Goal: Task Accomplishment & Management: Use online tool/utility

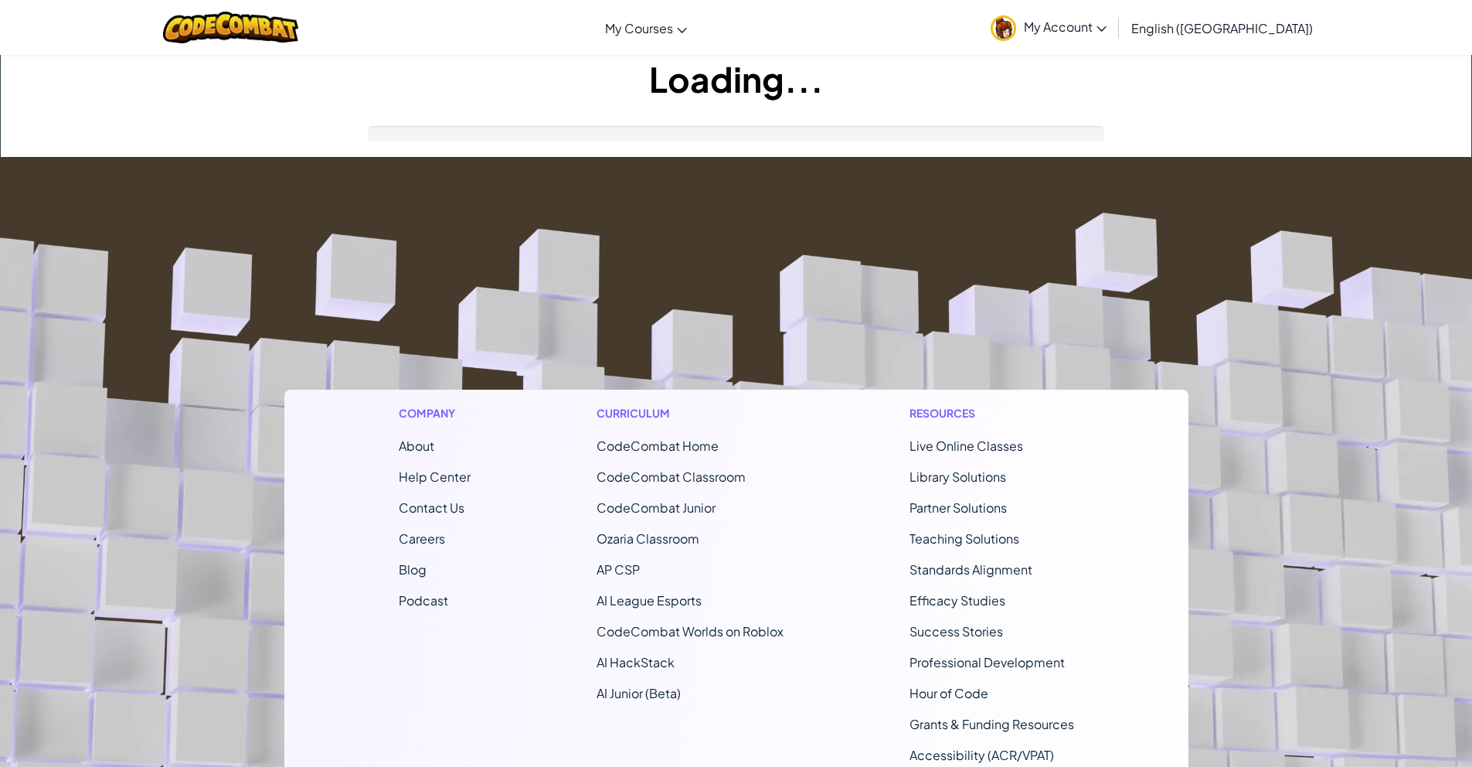
click at [734, 250] on footer "Company About Help Center Contact Us Careers Blog Podcast Curriculum CodeCombat…" at bounding box center [736, 576] width 1472 height 837
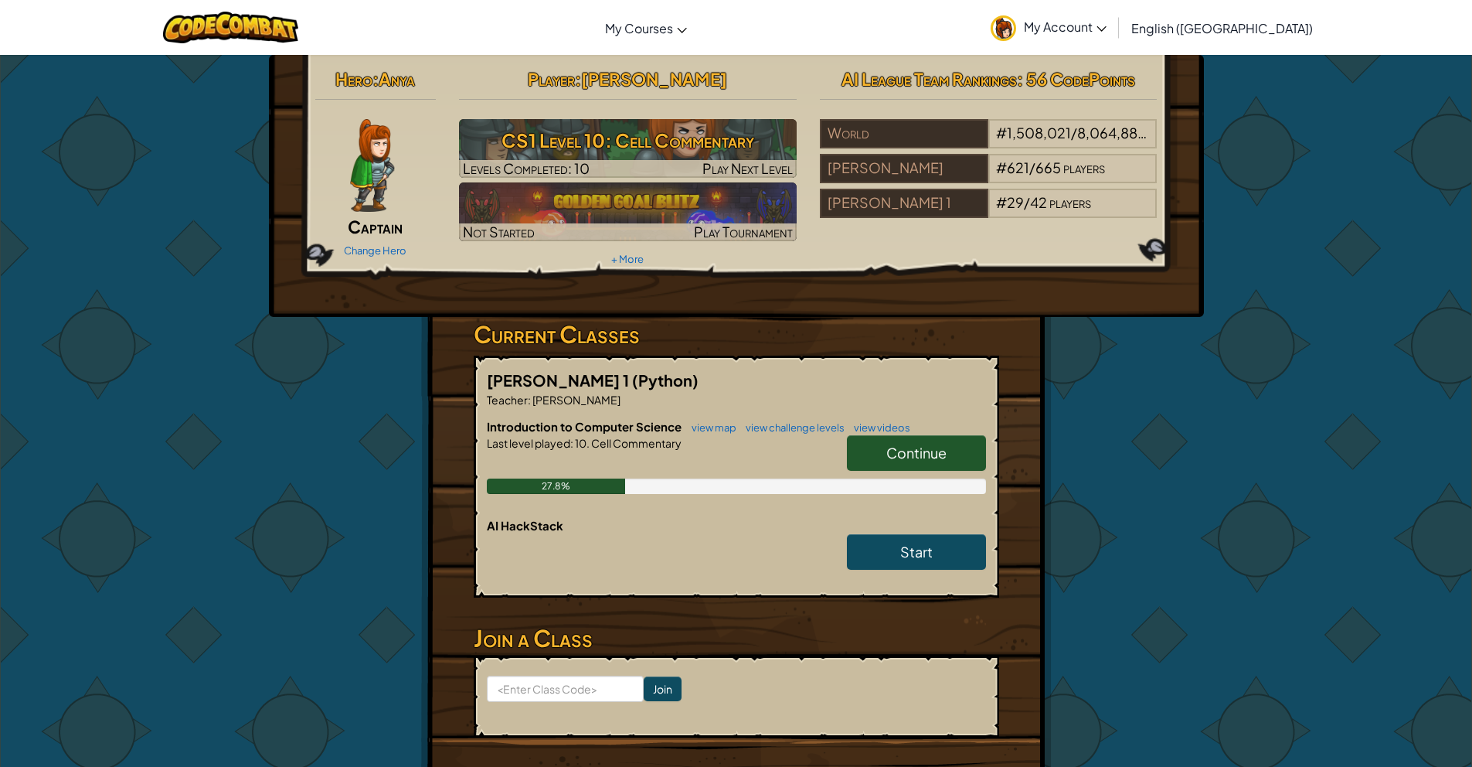
click at [931, 464] on link "Continue" at bounding box center [916, 453] width 139 height 36
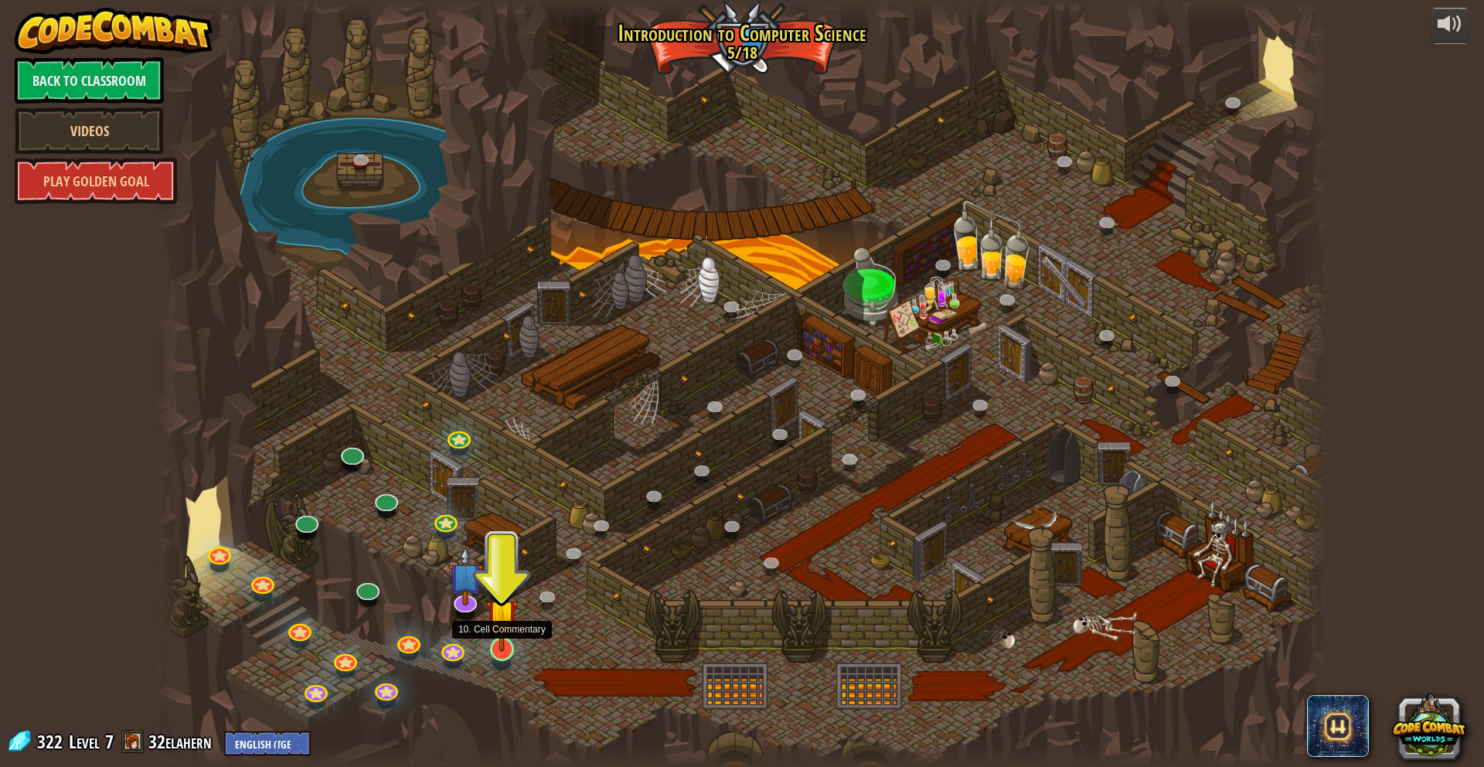
click at [501, 634] on img at bounding box center [502, 614] width 32 height 73
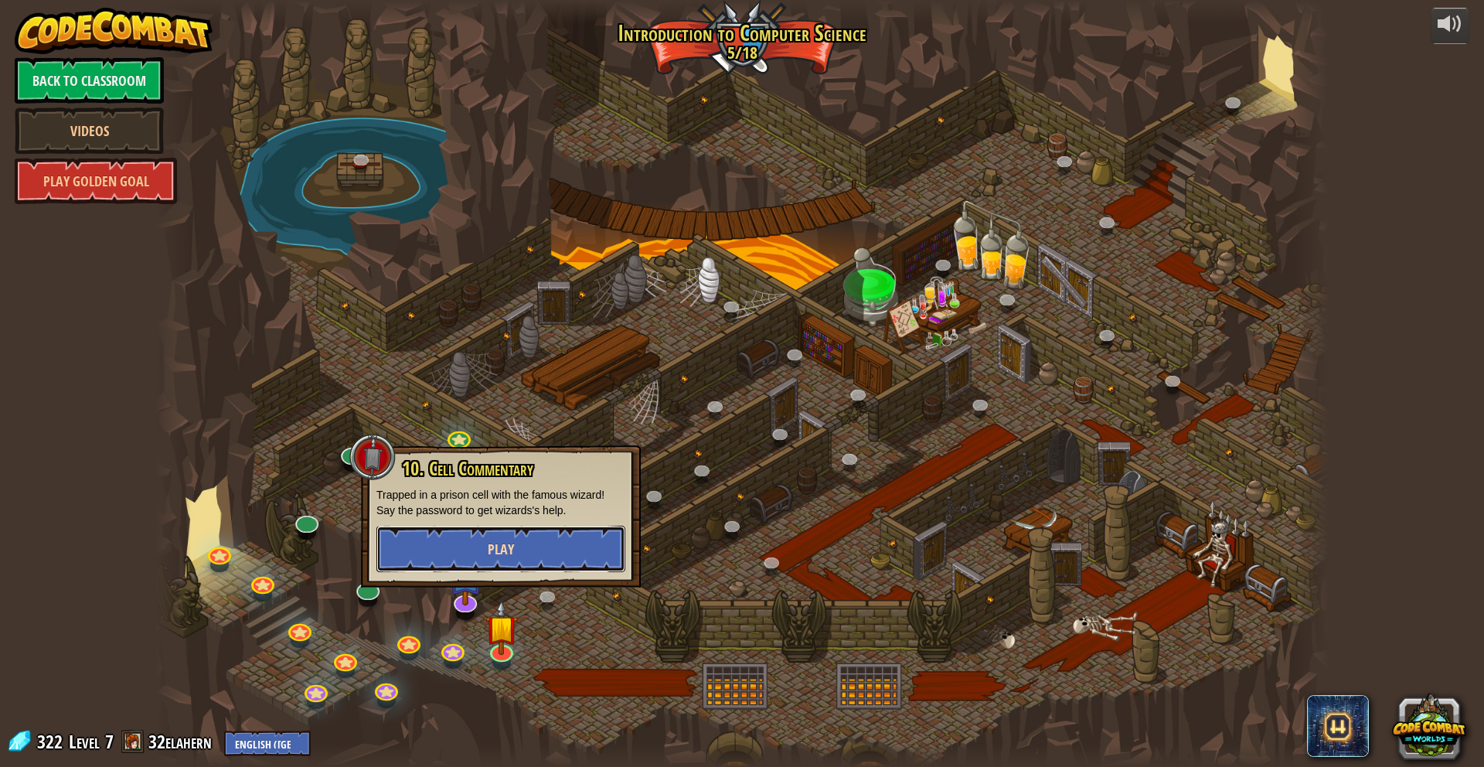
click at [567, 560] on button "Play" at bounding box center [500, 549] width 249 height 46
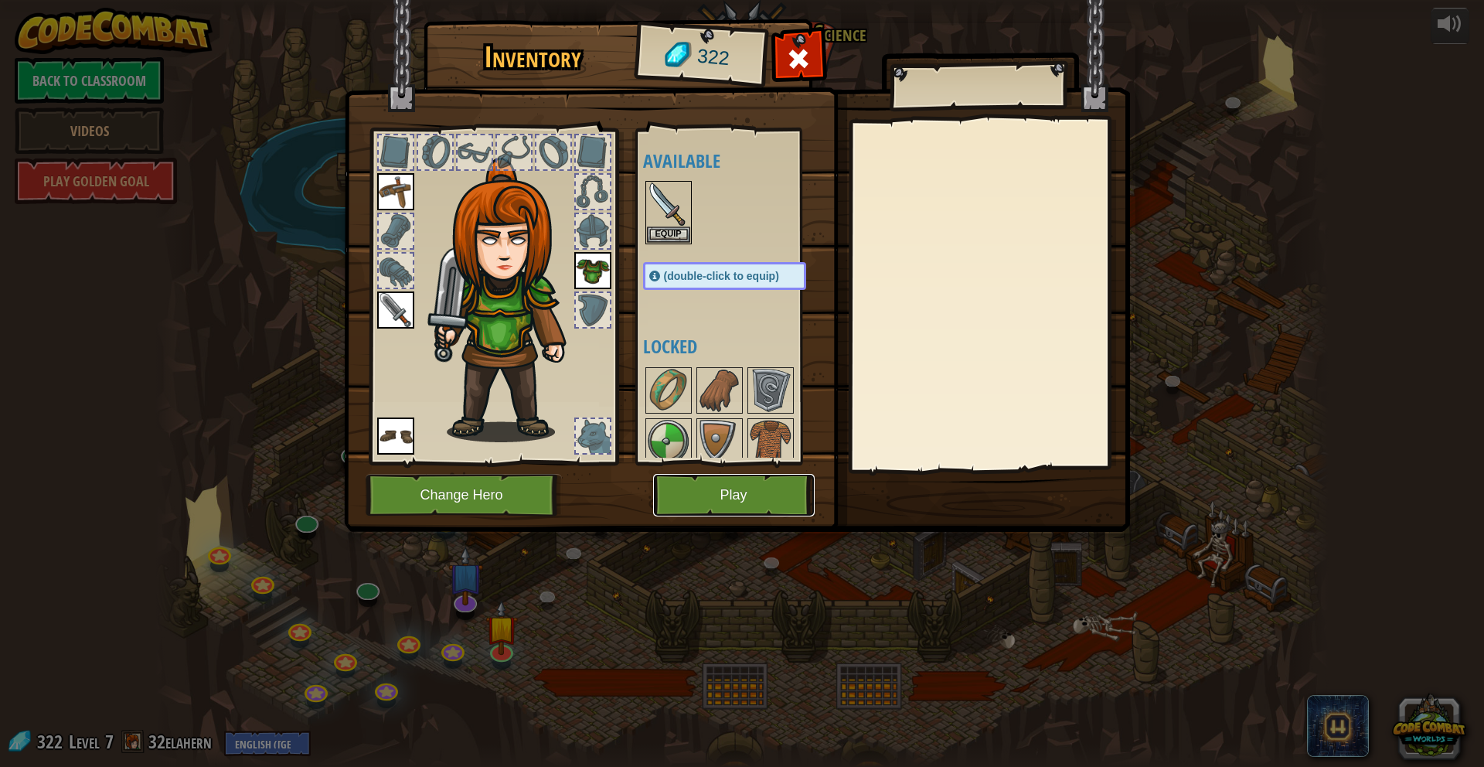
click at [709, 493] on button "Play" at bounding box center [734, 495] width 162 height 43
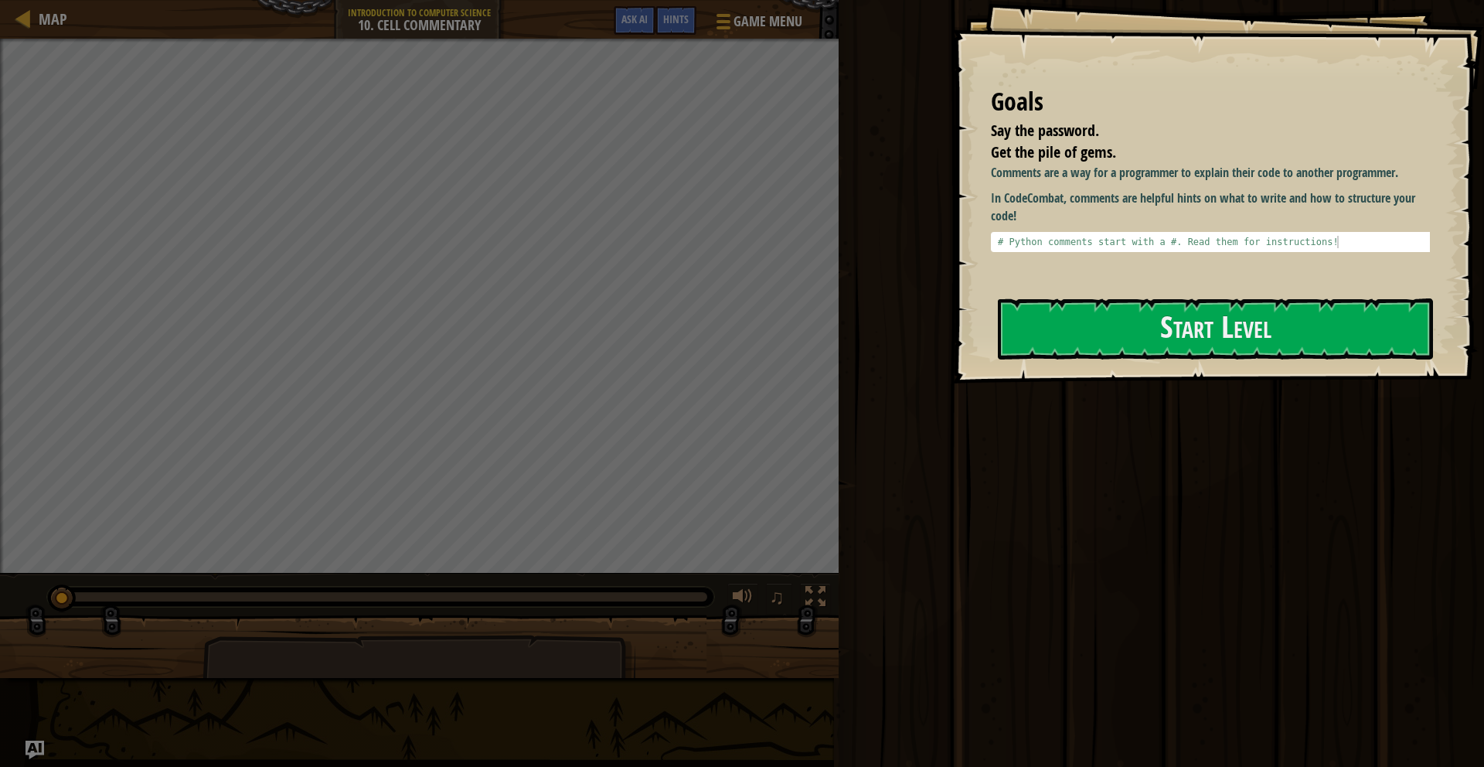
click at [1113, 281] on div "Comments are a way for a programmer to explain their code to another programmer…" at bounding box center [1216, 223] width 451 height 119
click at [1105, 324] on button "Start Level" at bounding box center [1215, 328] width 435 height 61
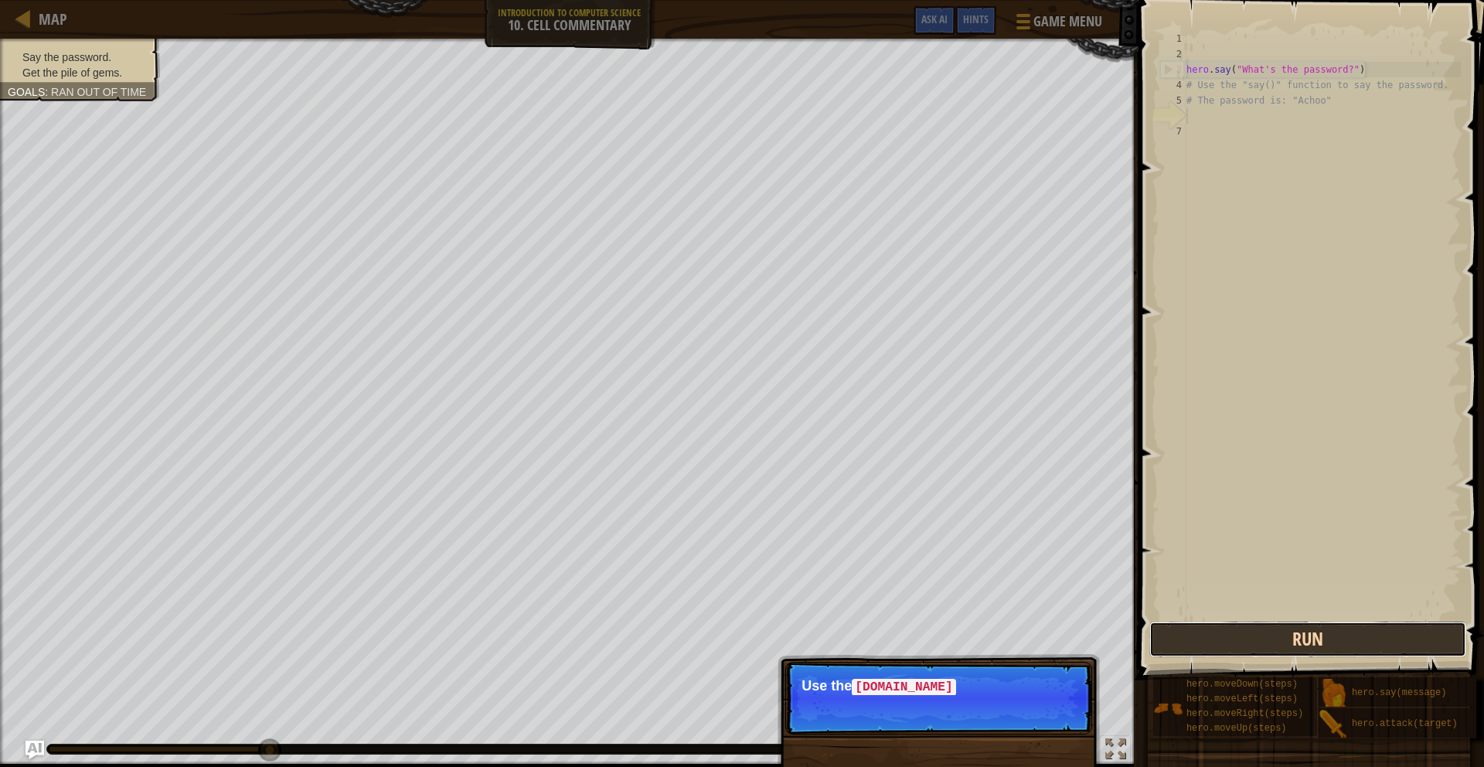
click at [1219, 645] on button "Run" at bounding box center [1307, 639] width 317 height 36
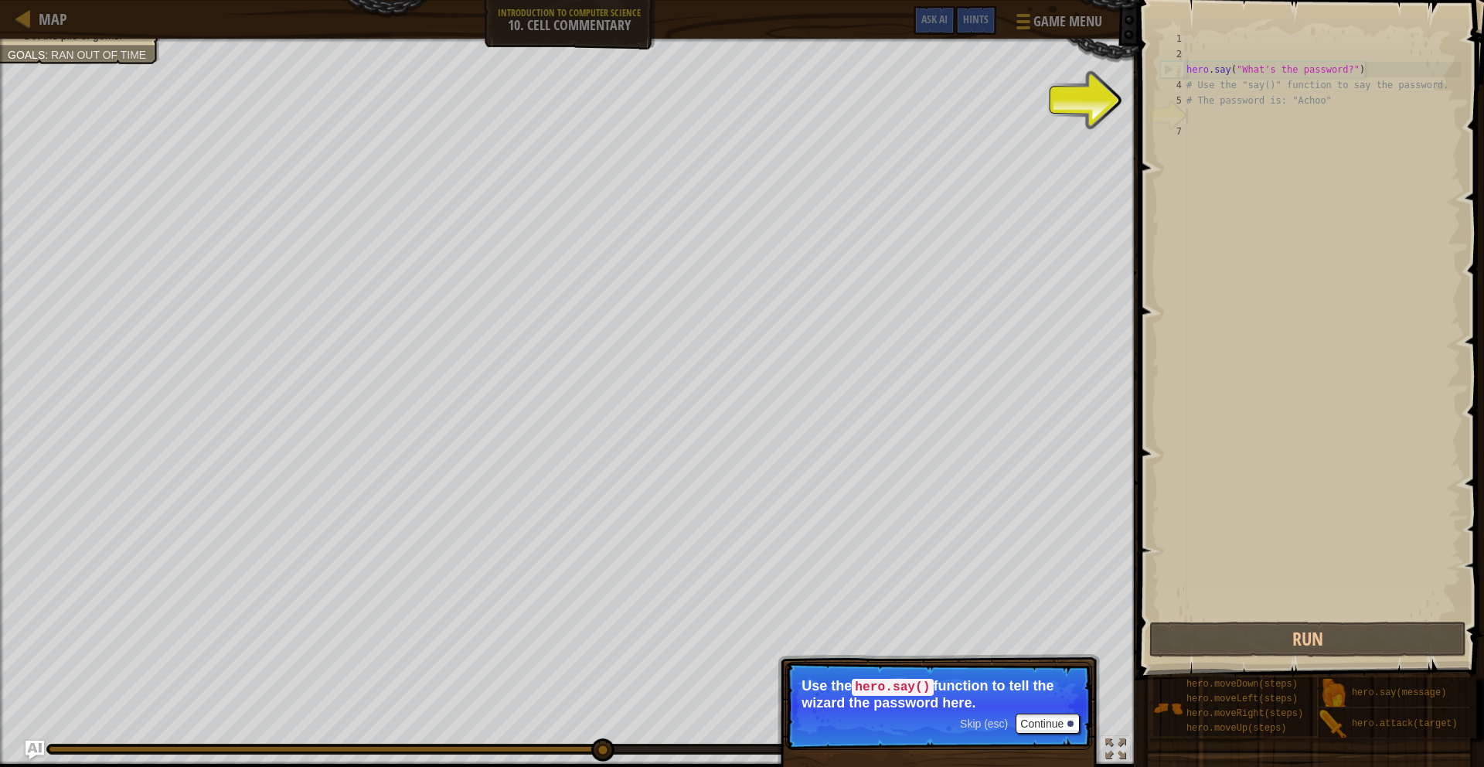
click at [1214, 117] on div "hero . say ( "What's the password?" ) # Use the "say()" function to say the pas…" at bounding box center [1321, 340] width 277 height 618
click at [1201, 125] on div "hero . say ( "What's the password?" ) # Use the "say()" function to say the pas…" at bounding box center [1321, 340] width 277 height 618
click at [1217, 128] on div "hero . say ( "What's the password?" ) # Use the "say()" function to say the pas…" at bounding box center [1321, 340] width 277 height 618
click at [1209, 136] on div "hero . say ( "What's the password?" ) # Use the "say()" function to say the pas…" at bounding box center [1321, 340] width 277 height 618
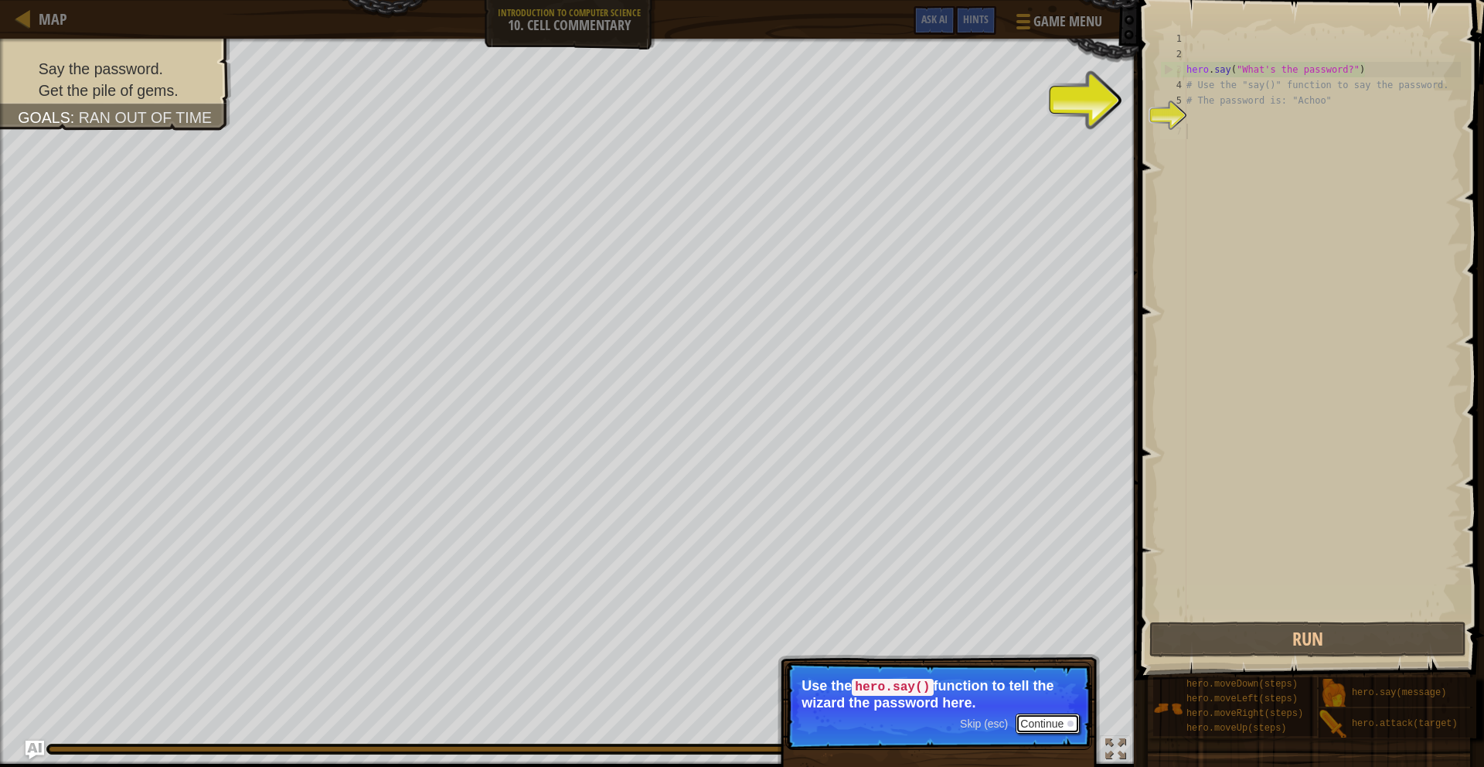
click at [1041, 724] on button "Continue" at bounding box center [1047, 723] width 64 height 20
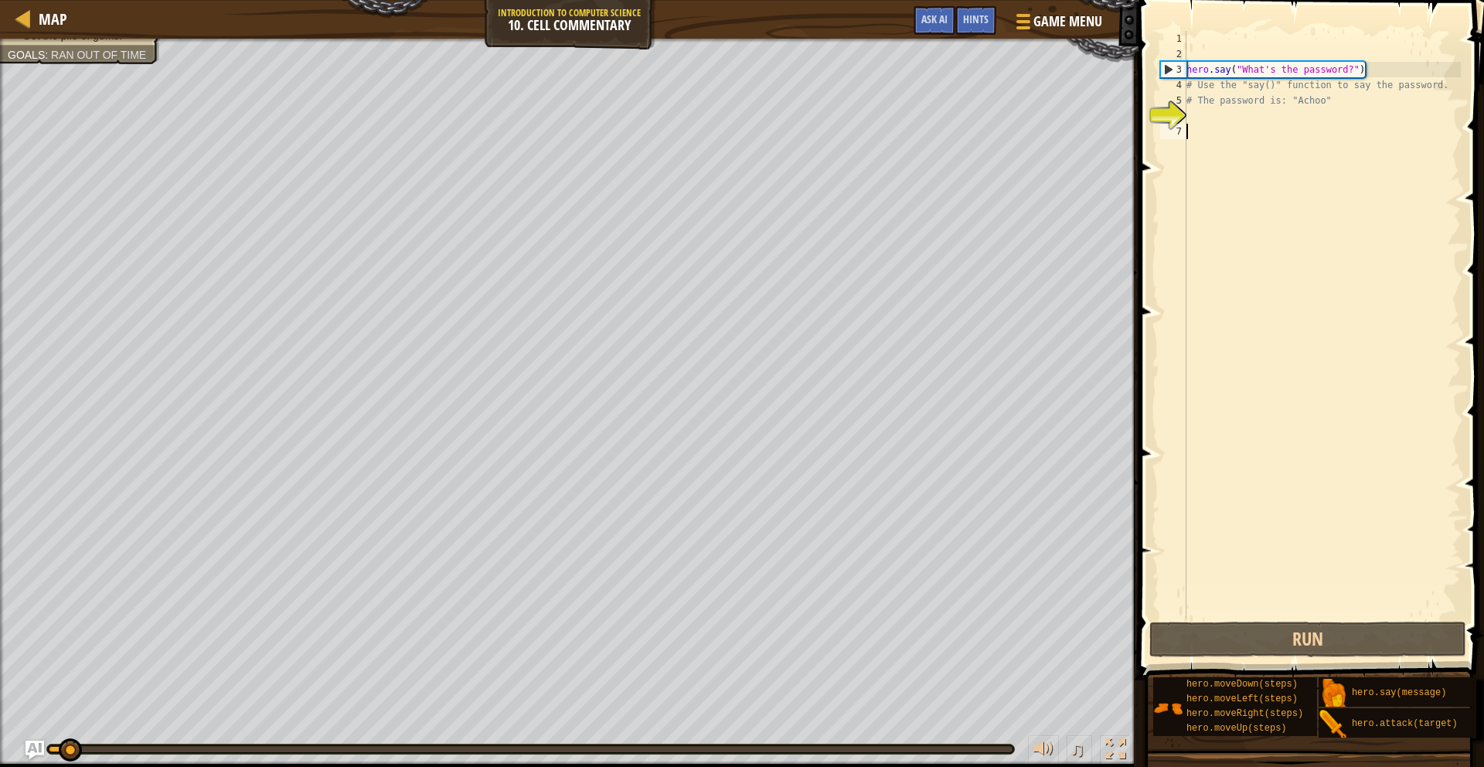
scroll to position [7, 0]
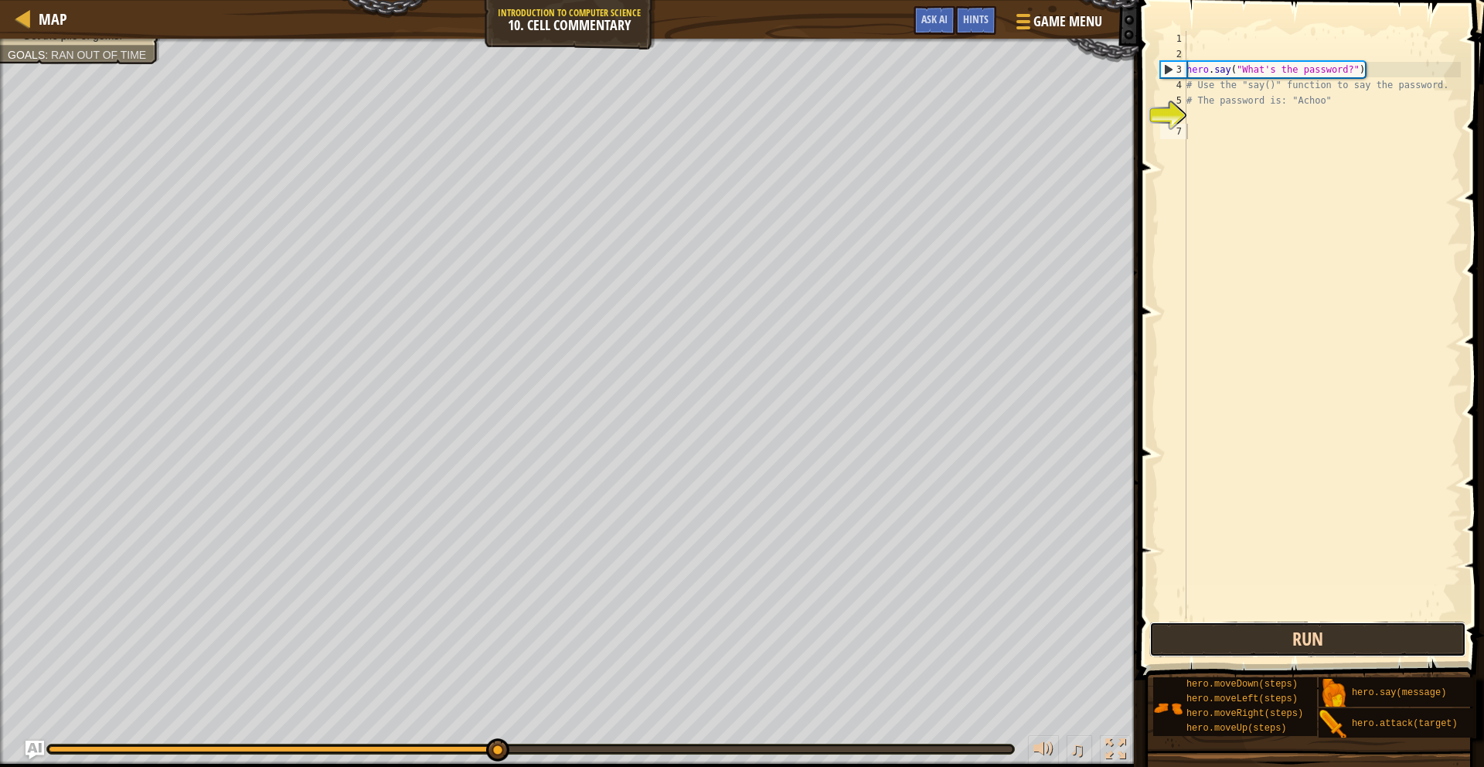
click at [1351, 630] on button "Run" at bounding box center [1307, 639] width 317 height 36
click at [1352, 624] on button "Run" at bounding box center [1307, 639] width 317 height 36
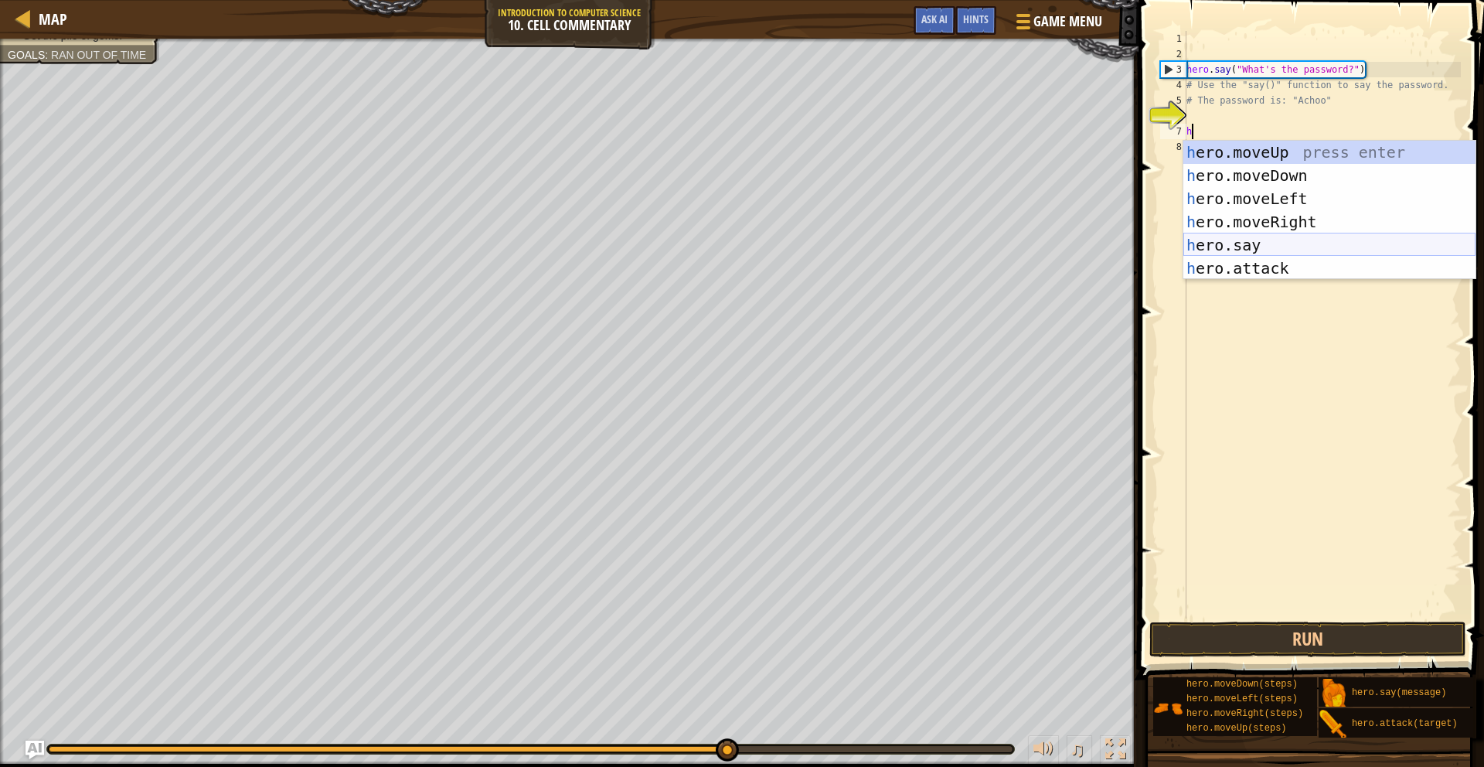
click at [1256, 242] on div "h ero.moveUp press enter h ero.moveDown press enter h ero.moveLeft press enter …" at bounding box center [1329, 233] width 292 height 185
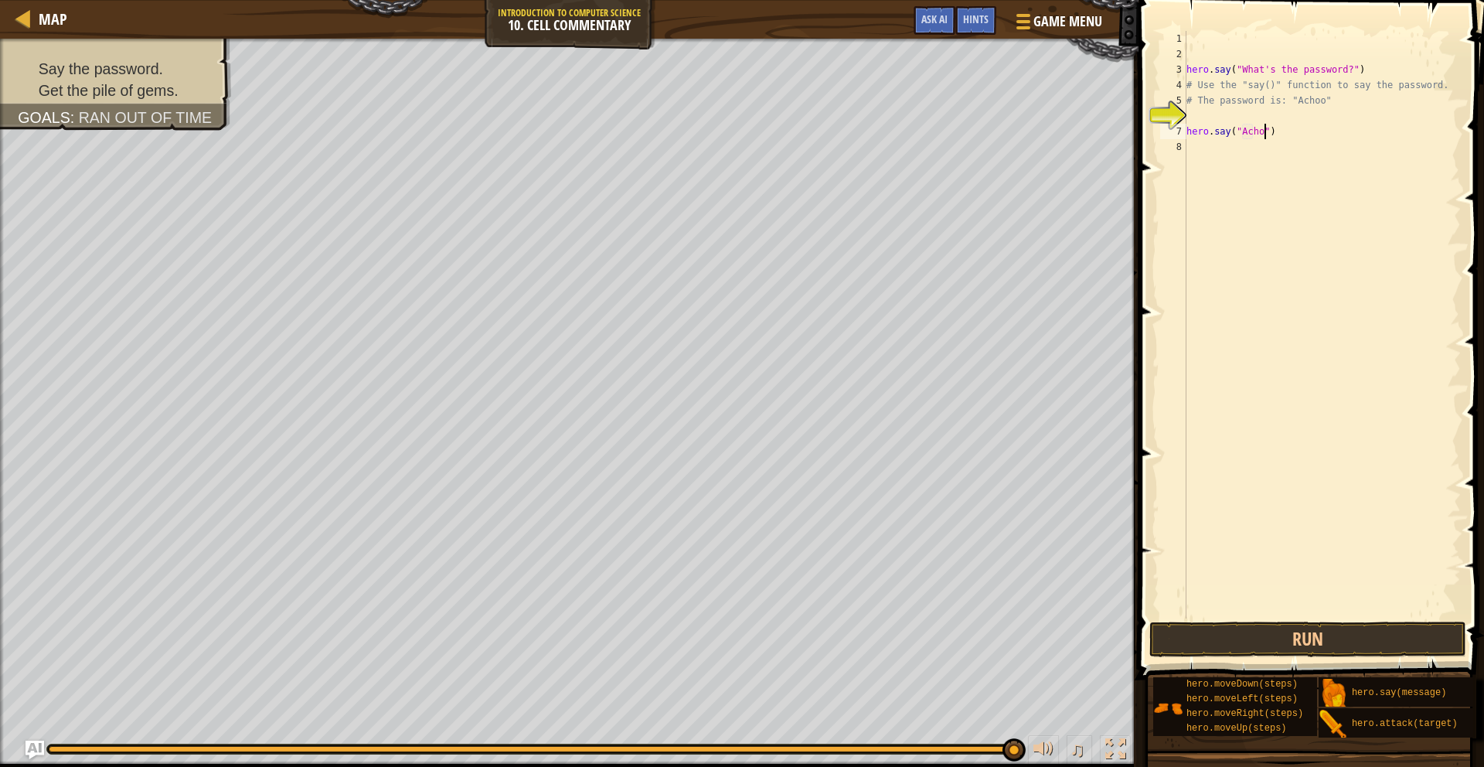
scroll to position [7, 7]
type textarea "hero.say("Achoo")"
click at [1206, 156] on div "hero . say ( "What's the password?" ) # Use the "say()" function to say the pas…" at bounding box center [1321, 340] width 277 height 618
type textarea "m"
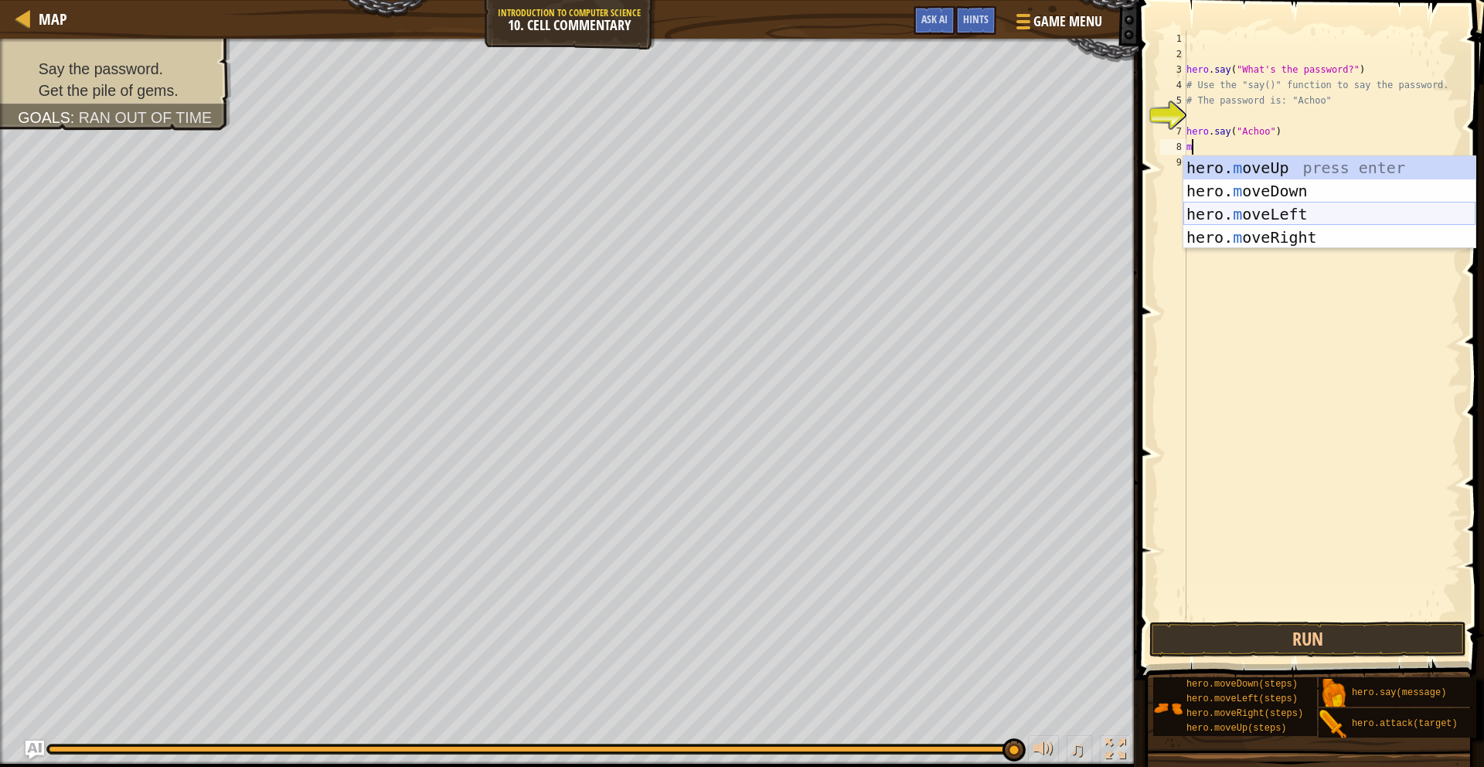
click at [1333, 212] on div "hero. m oveUp press enter hero. m oveDown press enter hero. m oveLeft press ent…" at bounding box center [1329, 225] width 292 height 139
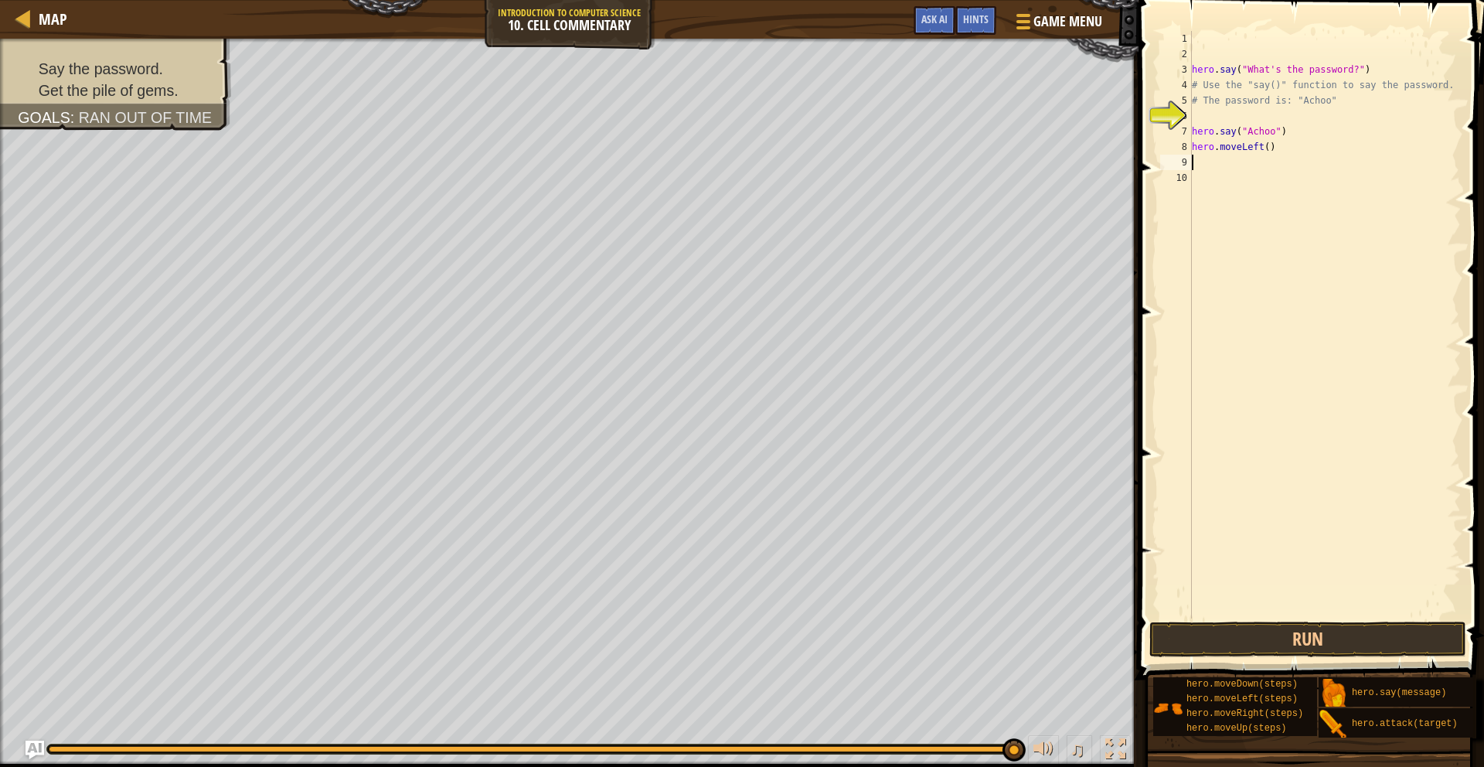
type textarea "m"
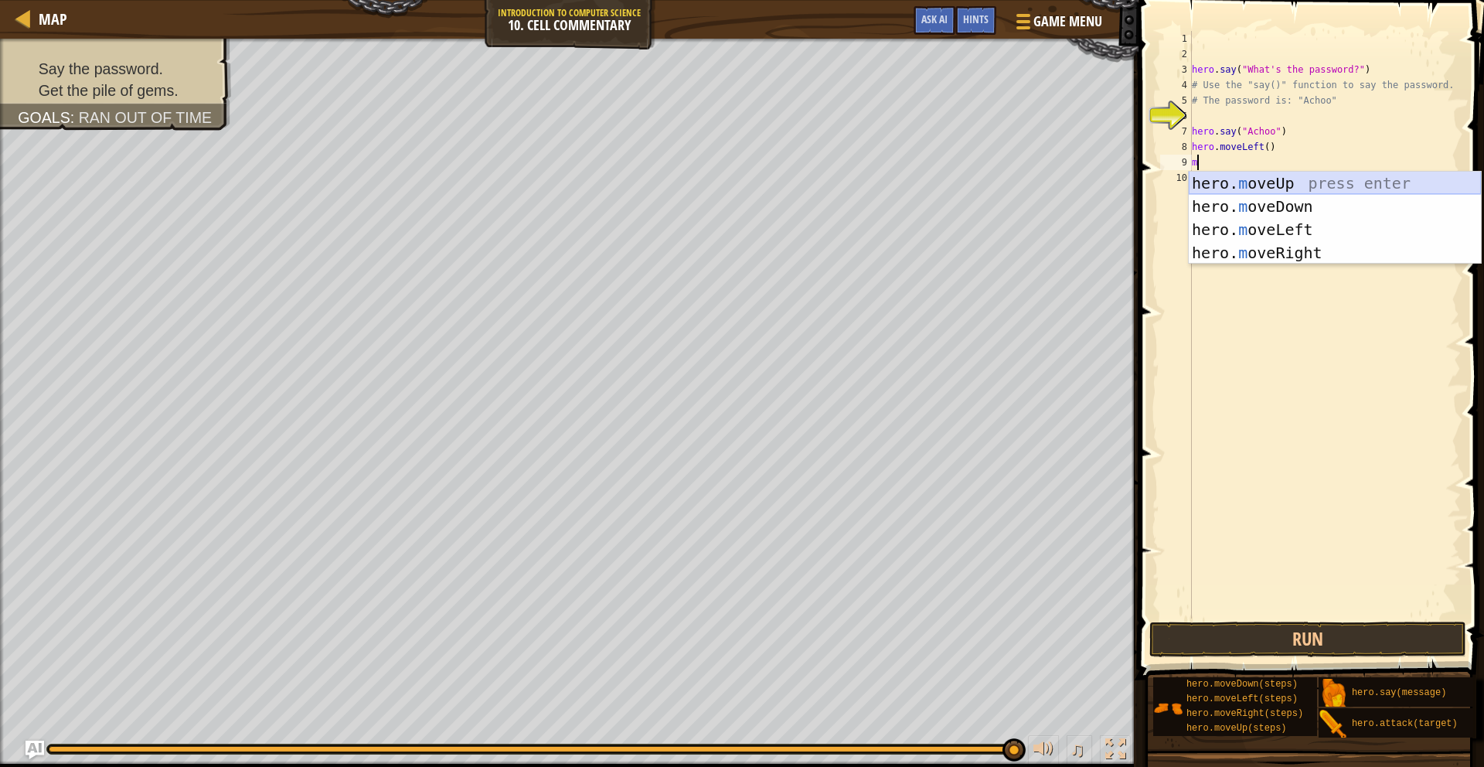
click at [1271, 189] on div "hero. m oveUp press enter hero. m oveDown press enter hero. m oveLeft press ent…" at bounding box center [1335, 241] width 292 height 139
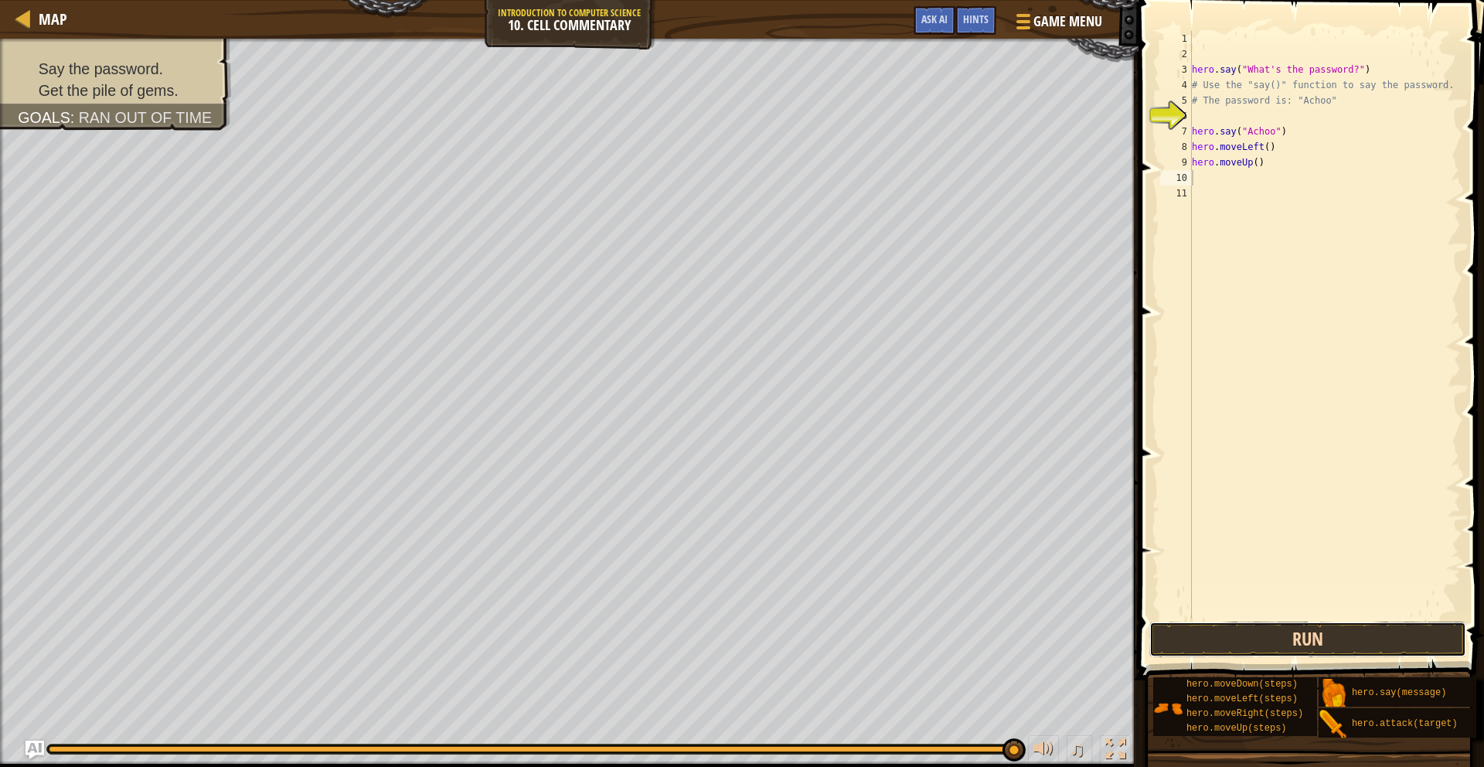
click at [1305, 634] on button "Run" at bounding box center [1307, 639] width 317 height 36
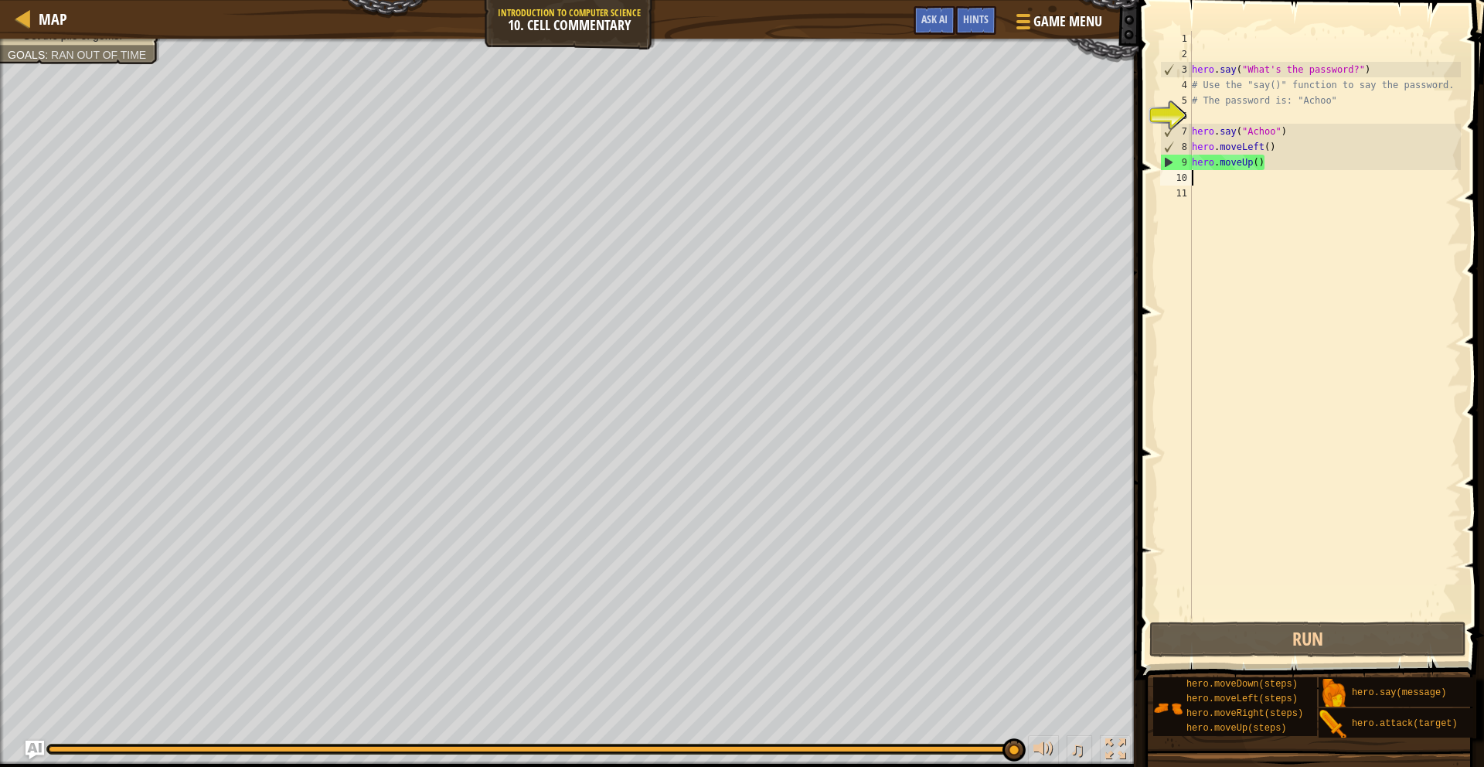
type textarea "m"
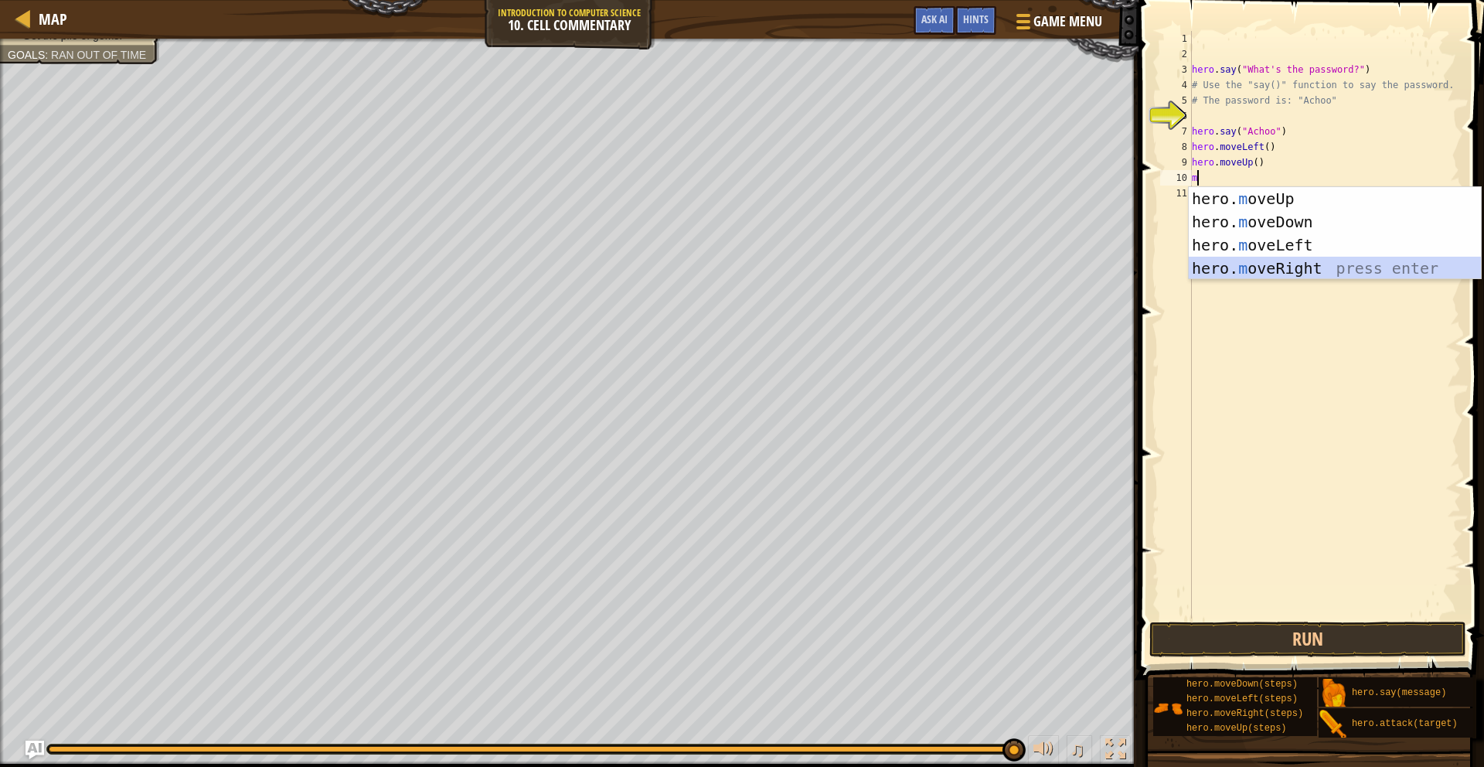
click at [1311, 259] on div "hero. m oveUp press enter hero. m oveDown press enter hero. m oveLeft press ent…" at bounding box center [1335, 256] width 292 height 139
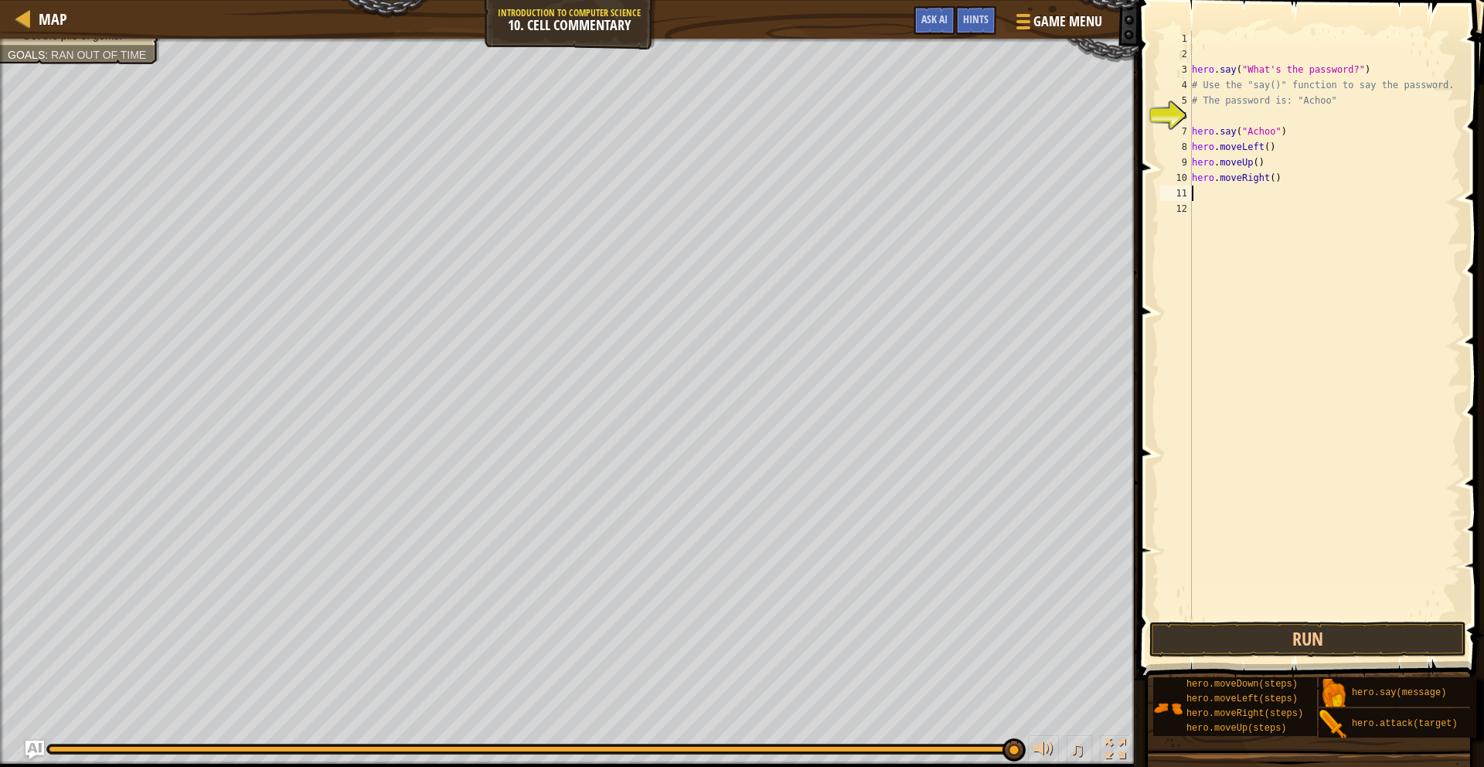
type textarea "m"
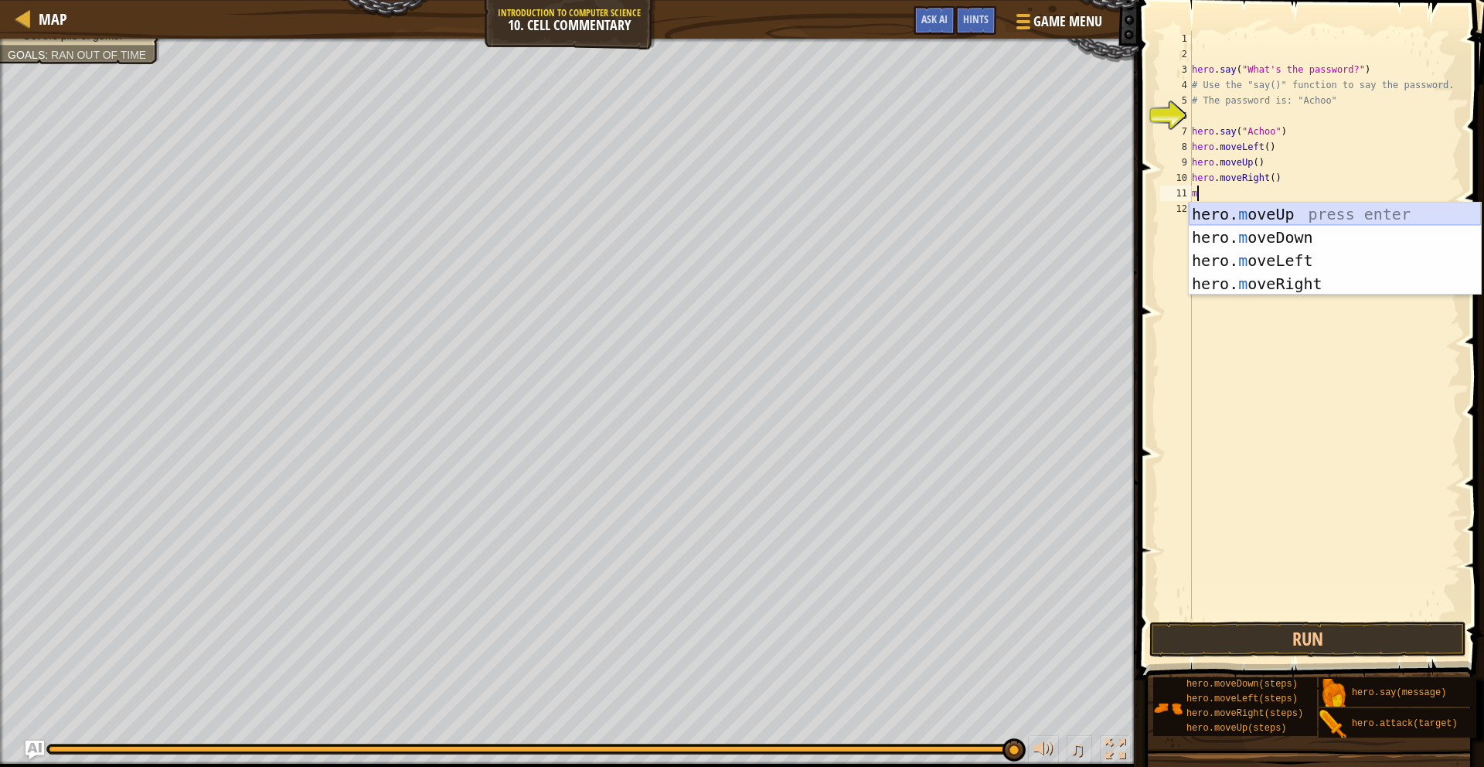
click at [1342, 217] on div "hero. m oveUp press enter hero. m oveDown press enter hero. m oveLeft press ent…" at bounding box center [1335, 271] width 292 height 139
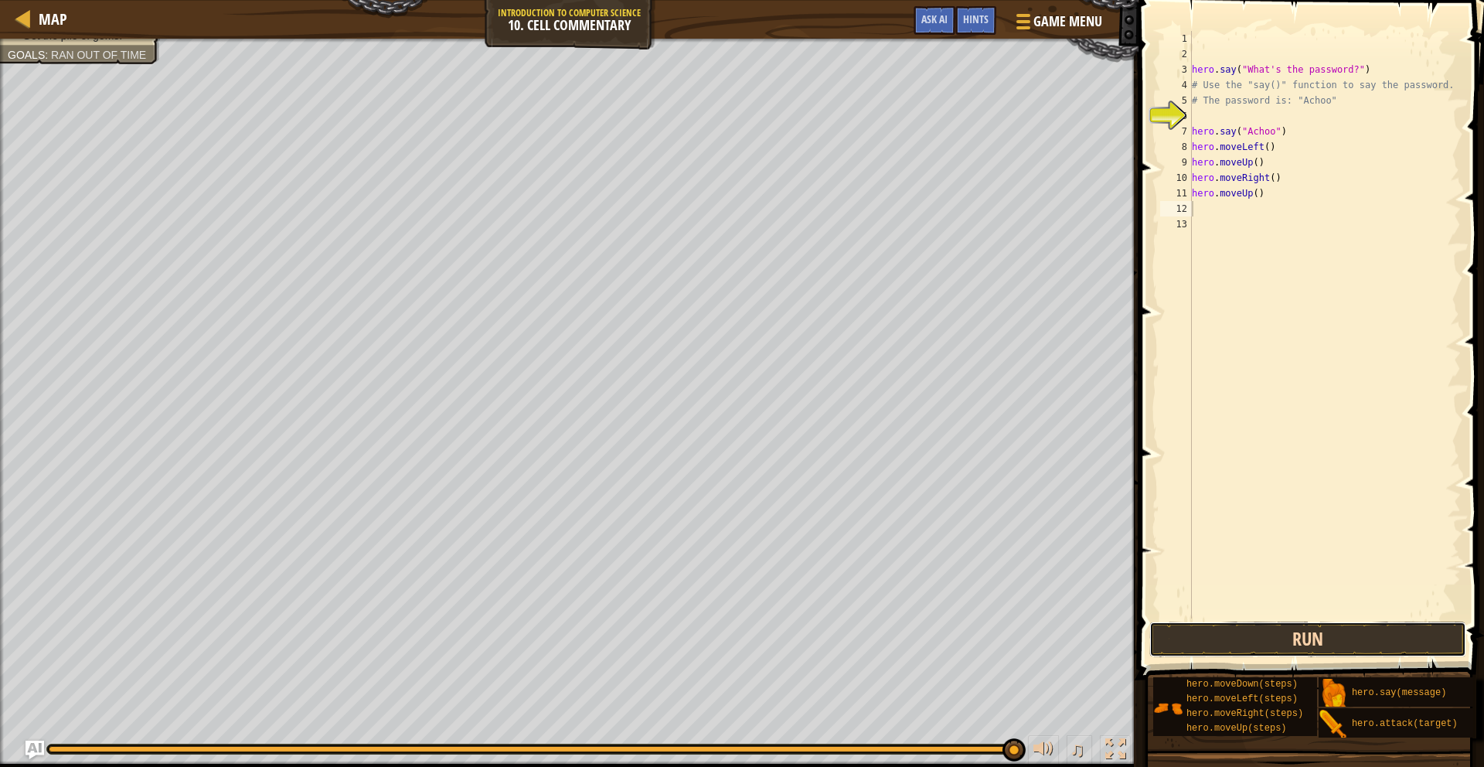
drag, startPoint x: 1270, startPoint y: 636, endPoint x: 1284, endPoint y: 639, distance: 14.3
click at [1275, 638] on button "Run" at bounding box center [1307, 639] width 317 height 36
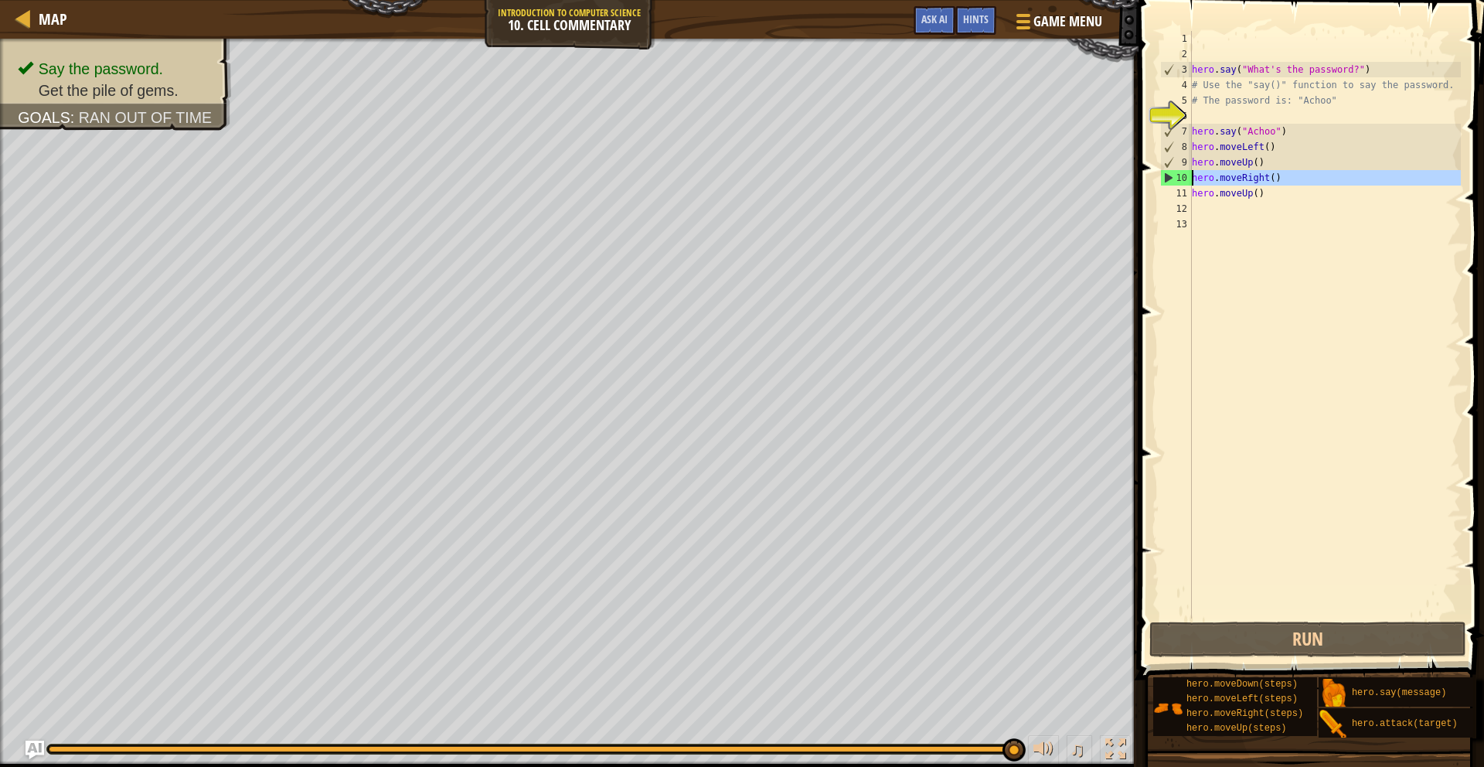
click at [1180, 178] on div "10" at bounding box center [1176, 177] width 31 height 15
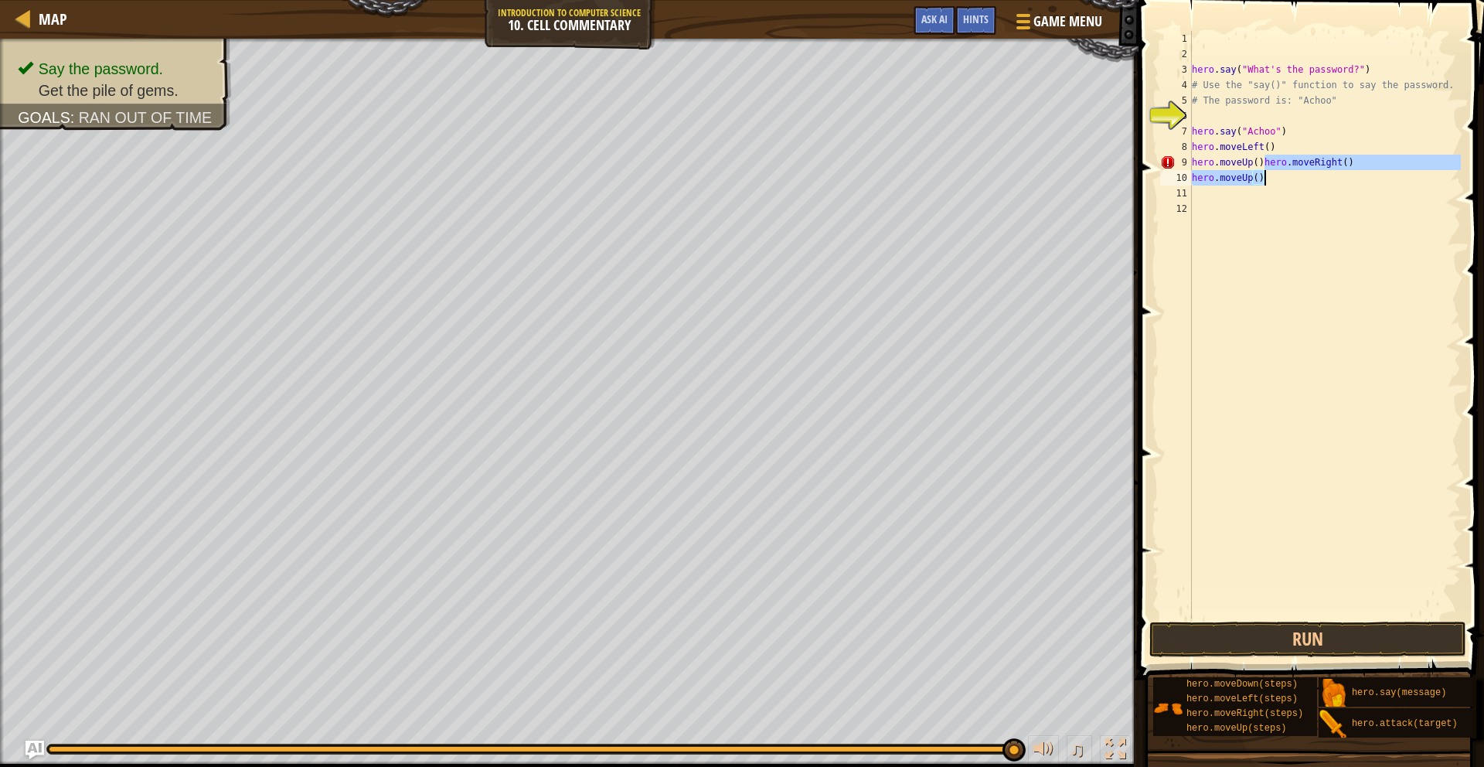
drag, startPoint x: 1264, startPoint y: 163, endPoint x: 1308, endPoint y: 172, distance: 44.9
click at [1308, 172] on div "hero . say ( "What's the password?" ) # Use the "say()" function to say the pas…" at bounding box center [1325, 340] width 273 height 618
type textarea "hero.moveUp()"
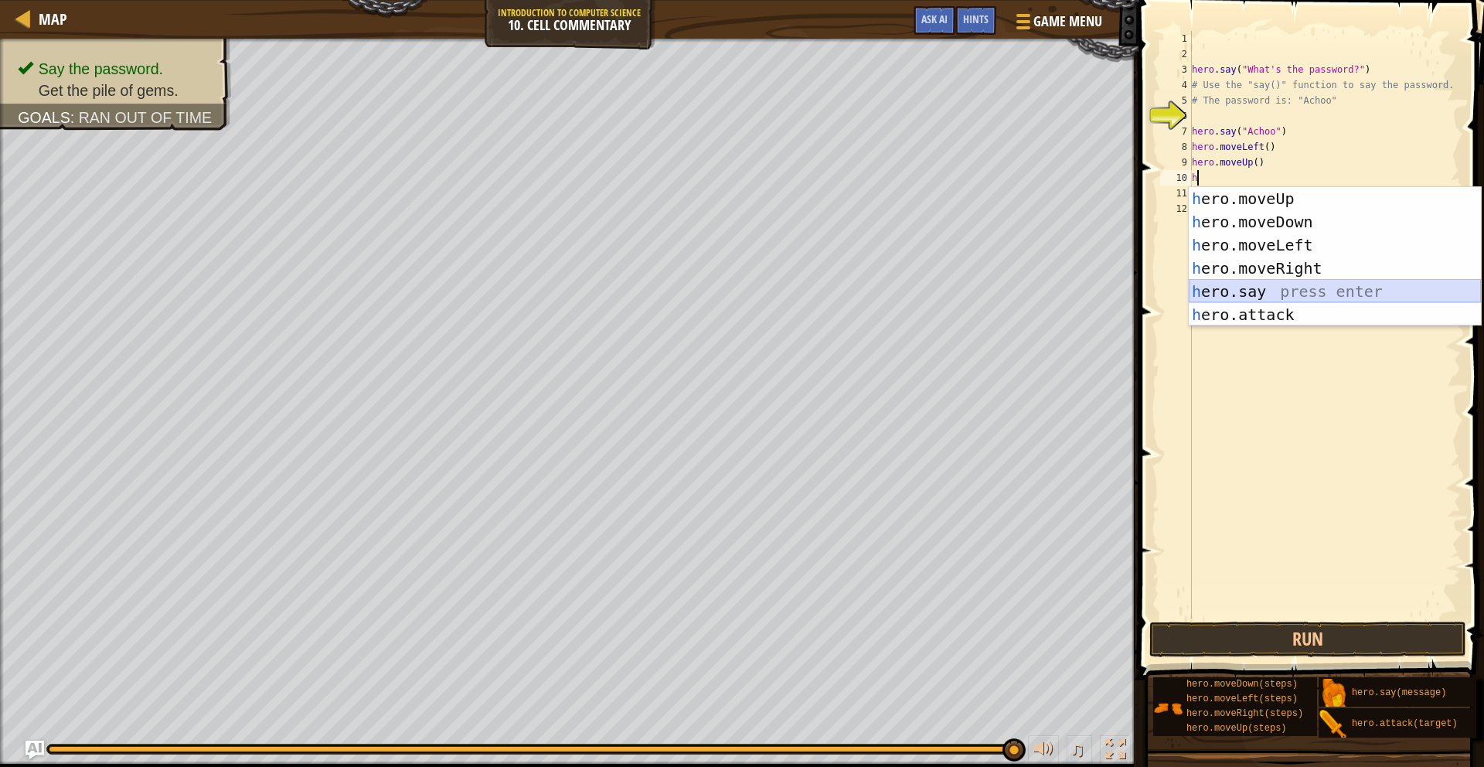
drag, startPoint x: 1258, startPoint y: 287, endPoint x: 1260, endPoint y: 277, distance: 11.1
click at [1258, 281] on div "h ero.moveUp press enter h ero.moveDown press enter h ero.moveLeft press enter …" at bounding box center [1335, 279] width 292 height 185
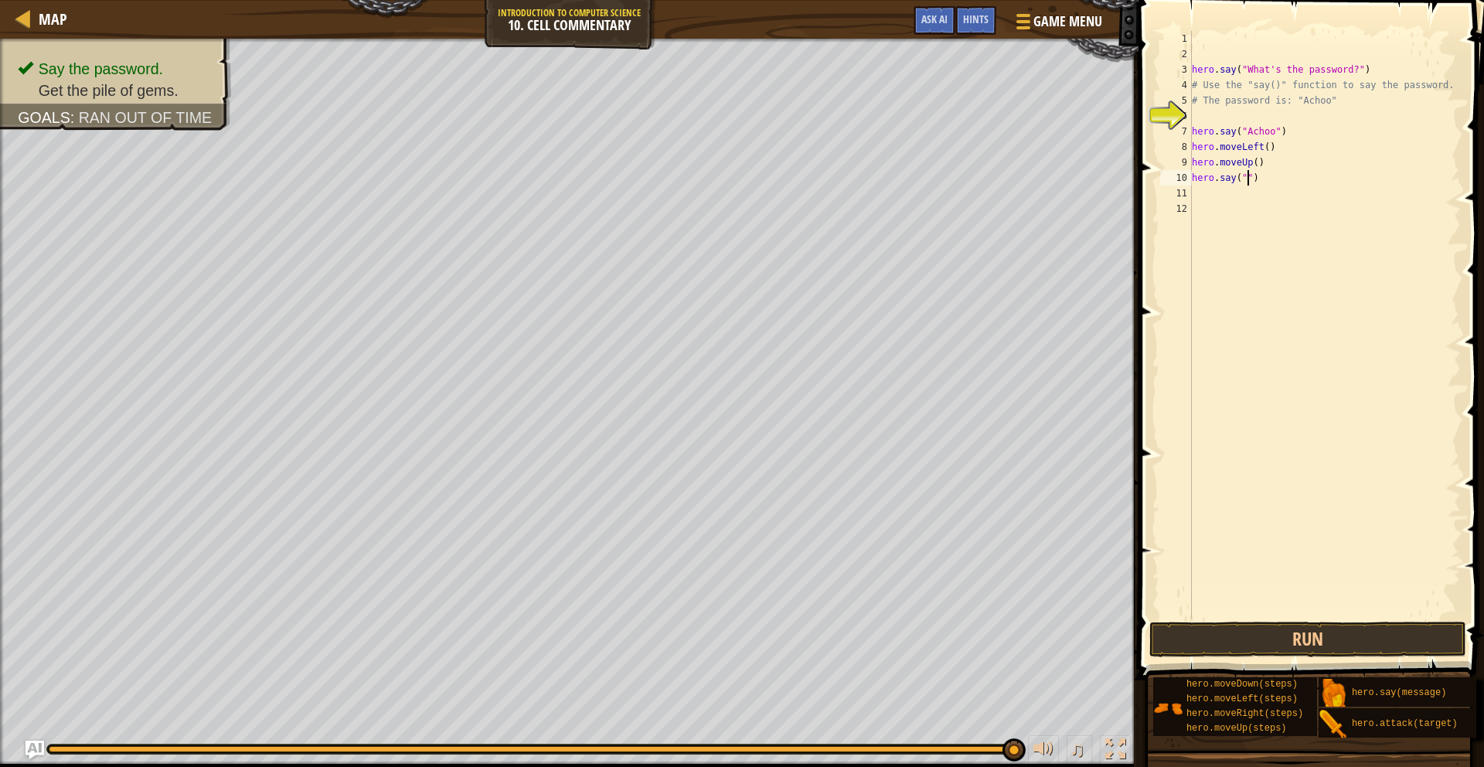
scroll to position [7, 5]
type textarea "hero.say("ok")"
click at [1237, 189] on div "hero . say ( "What's the password?" ) # Use the "say()" function to say the pas…" at bounding box center [1325, 340] width 273 height 618
type textarea "m"
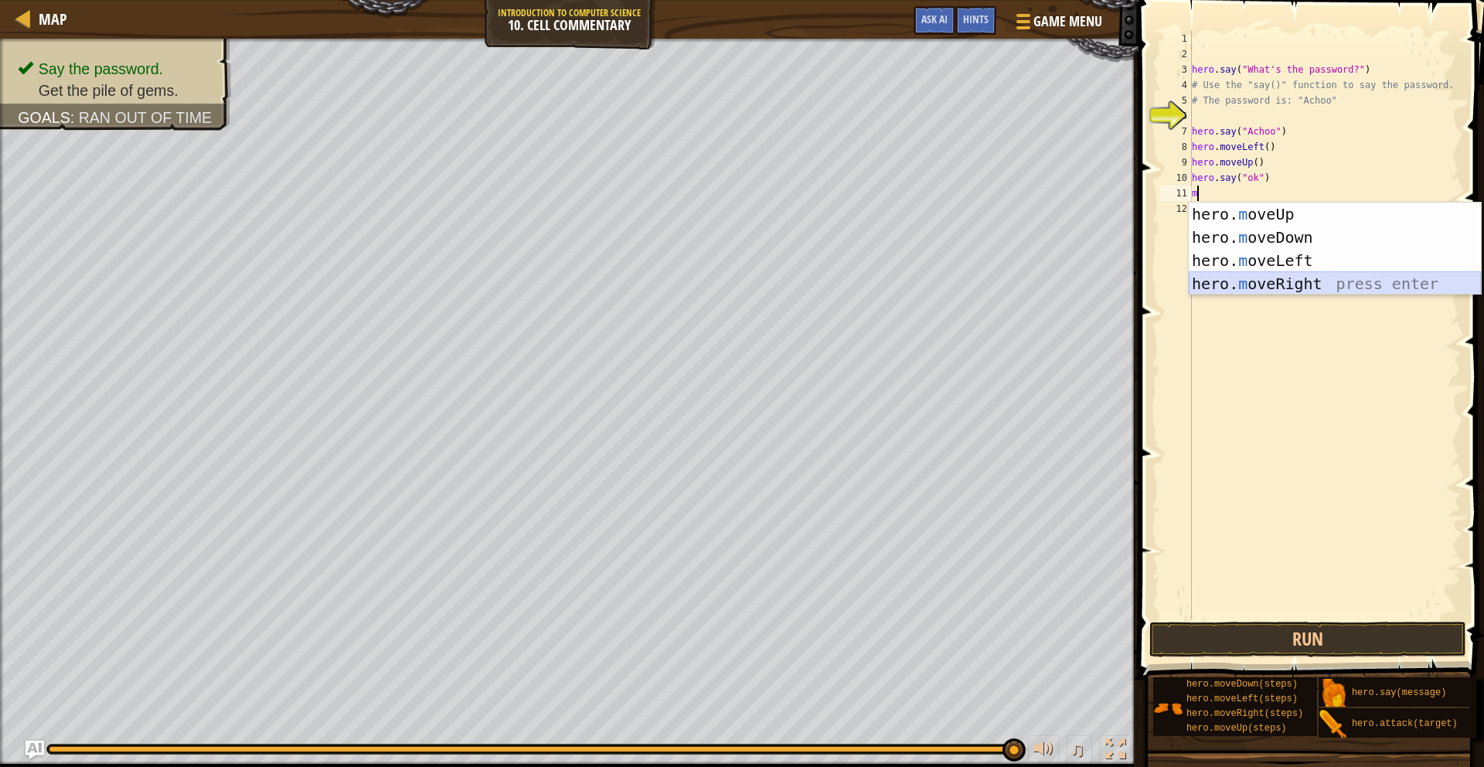
click at [1322, 286] on div "hero. m oveUp press enter hero. m oveDown press enter hero. m oveLeft press ent…" at bounding box center [1335, 271] width 292 height 139
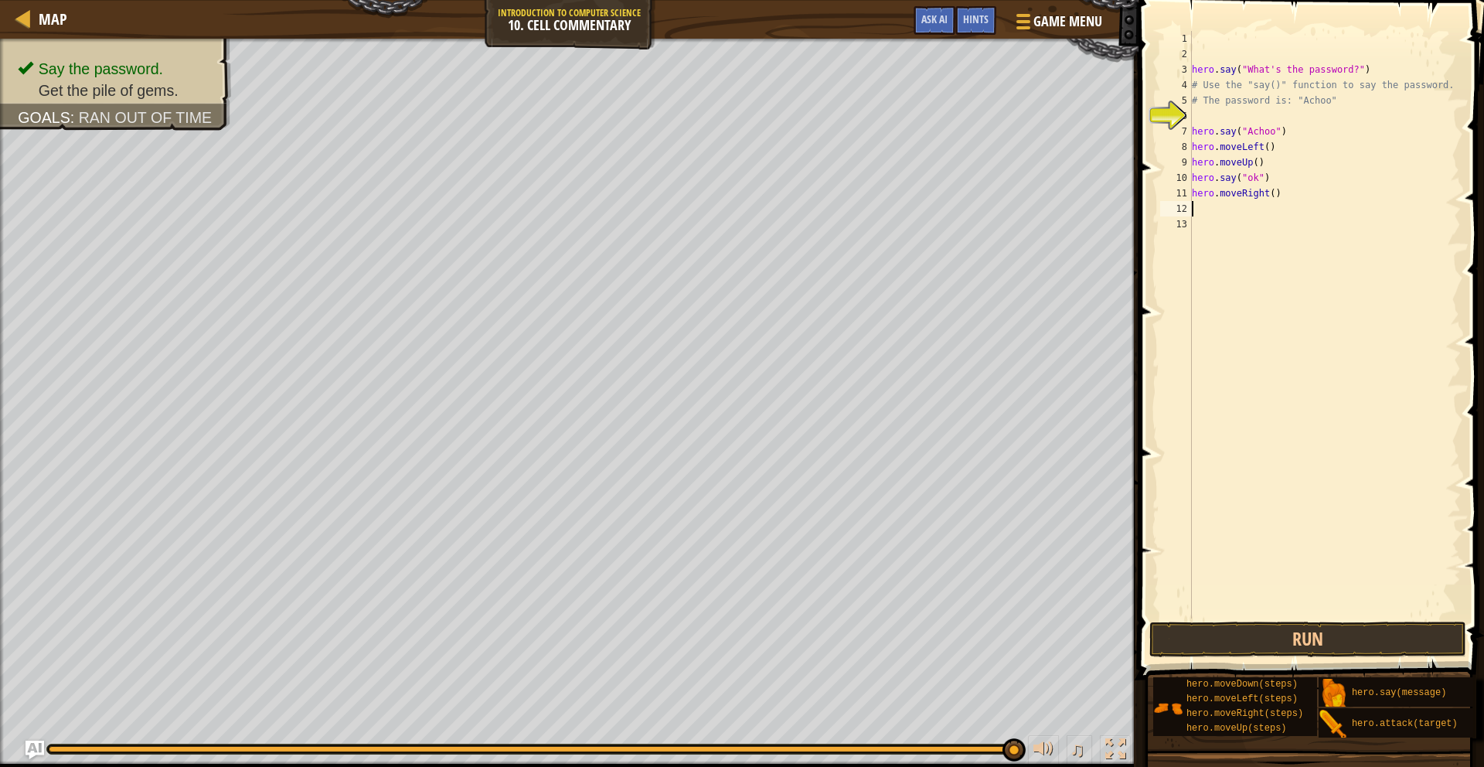
type textarea "m"
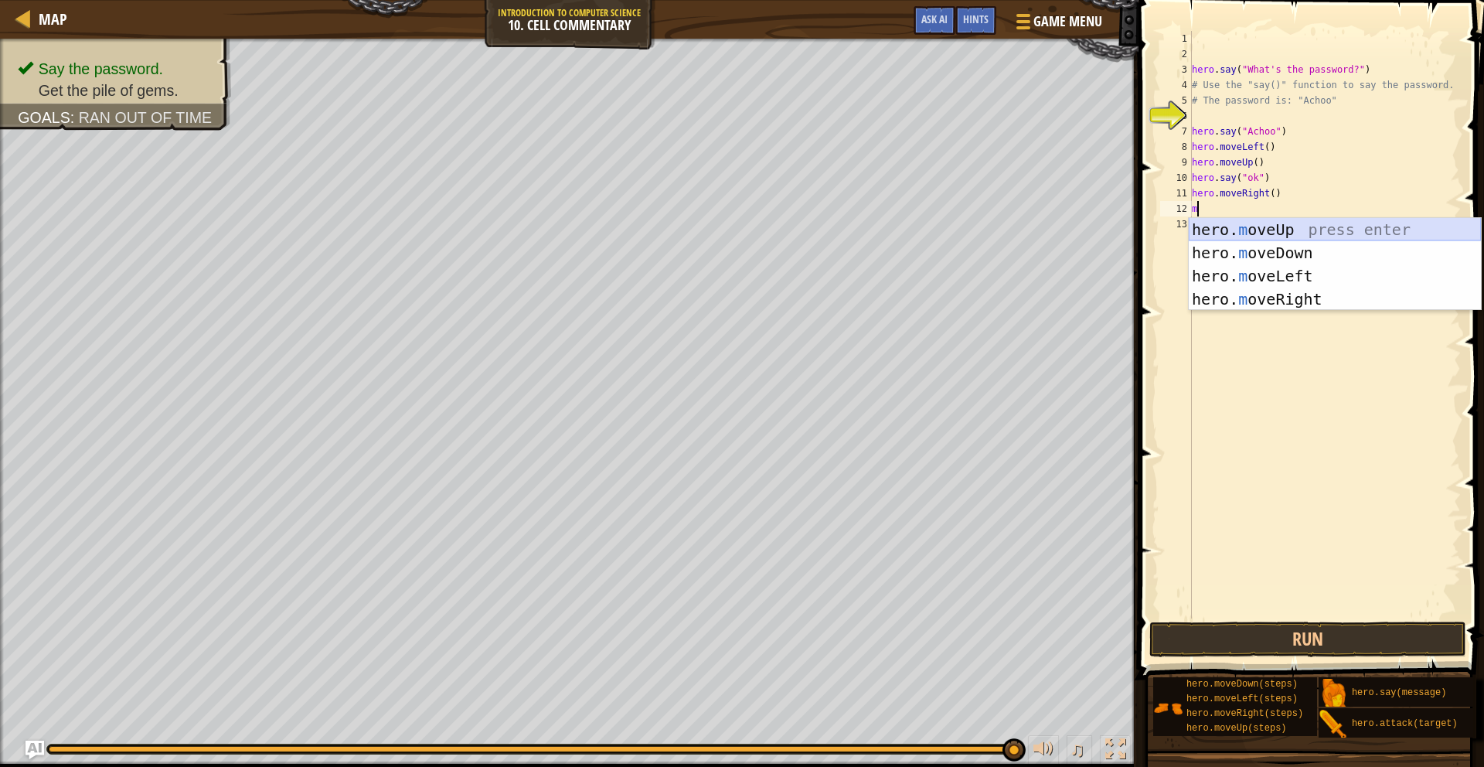
click at [1269, 223] on div "hero. m oveUp press enter hero. m oveDown press enter hero. m oveLeft press ent…" at bounding box center [1335, 287] width 292 height 139
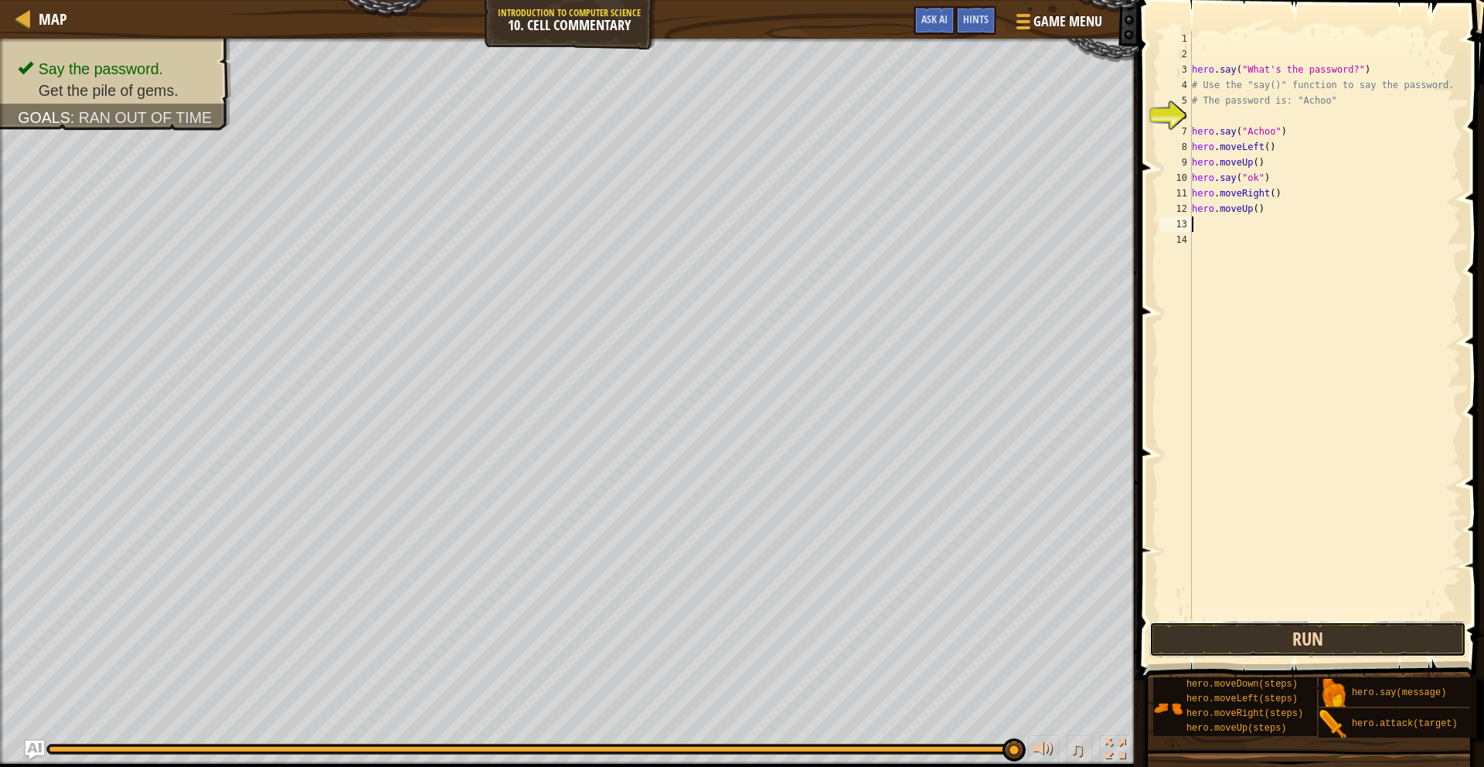
click at [1257, 641] on button "Run" at bounding box center [1307, 639] width 317 height 36
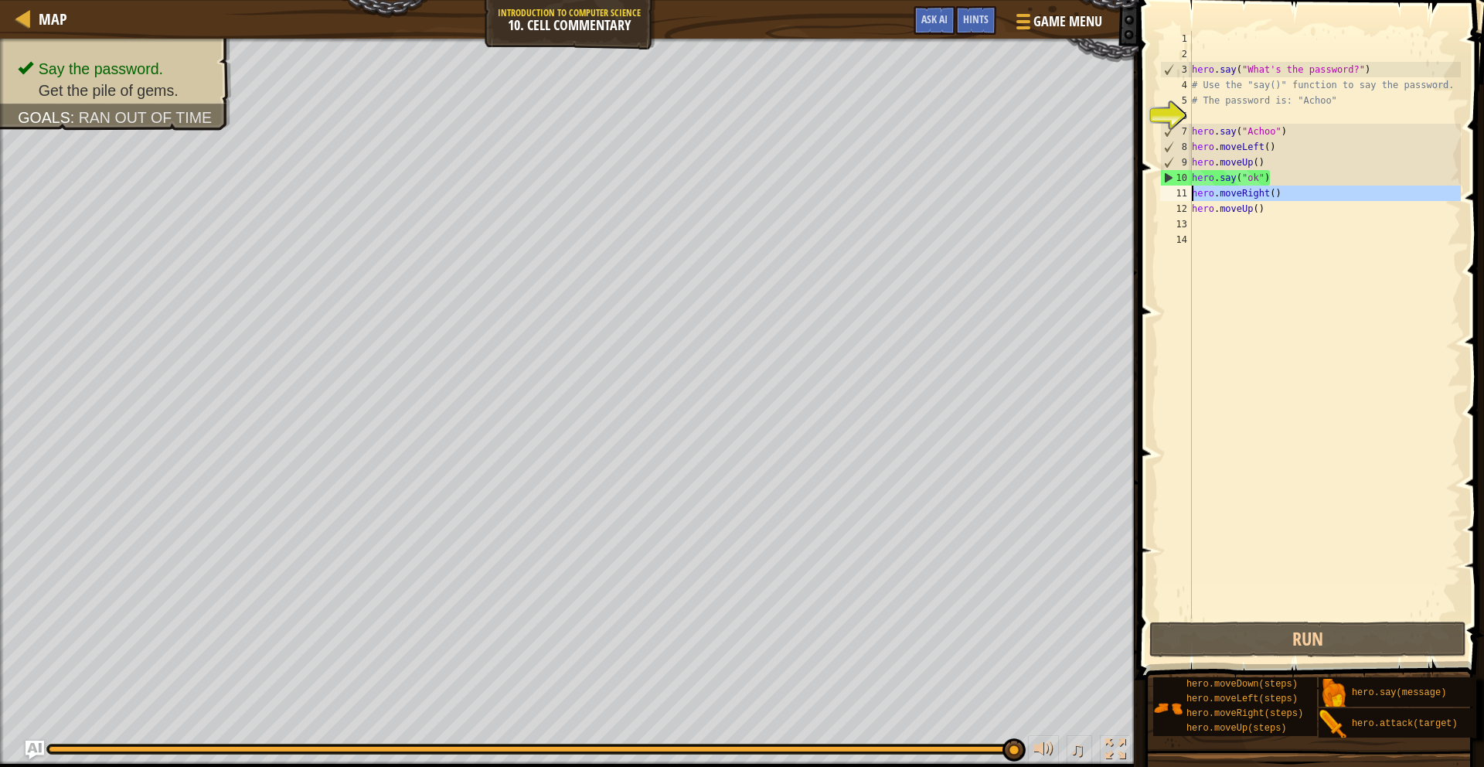
click at [1172, 192] on div "11" at bounding box center [1176, 192] width 32 height 15
drag, startPoint x: 1207, startPoint y: 193, endPoint x: 1199, endPoint y: 198, distance: 9.0
click at [1199, 198] on div "hero . say ( "What's the password?" ) # Use the "say()" function to say the pas…" at bounding box center [1325, 340] width 273 height 618
drag, startPoint x: 1189, startPoint y: 198, endPoint x: 1196, endPoint y: 208, distance: 12.7
click at [1196, 208] on div "hero.moveRight() 1 2 3 4 5 6 7 8 9 10 11 12 13 14 hero . say ( "What's the pass…" at bounding box center [1309, 324] width 304 height 587
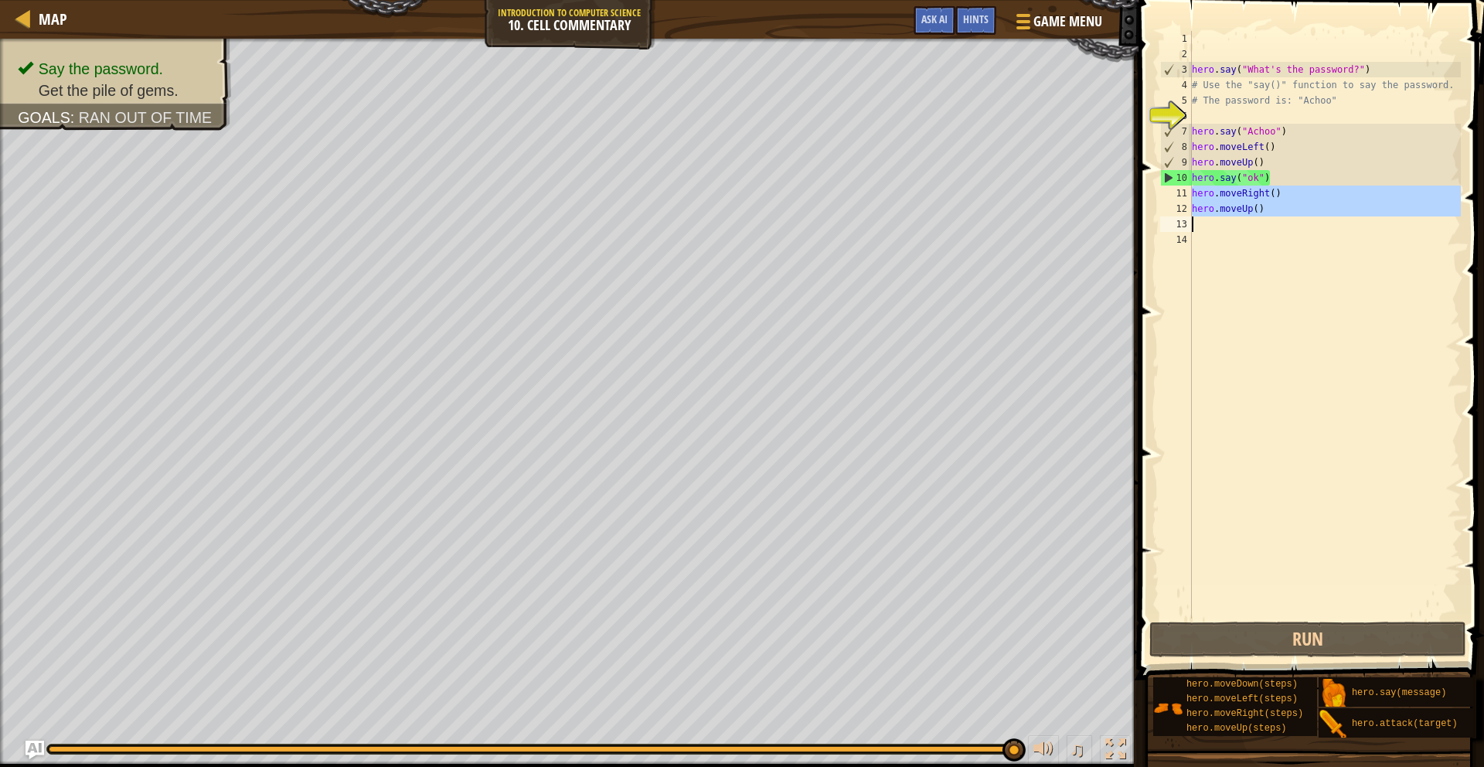
type textarea "hero.moveUp()"
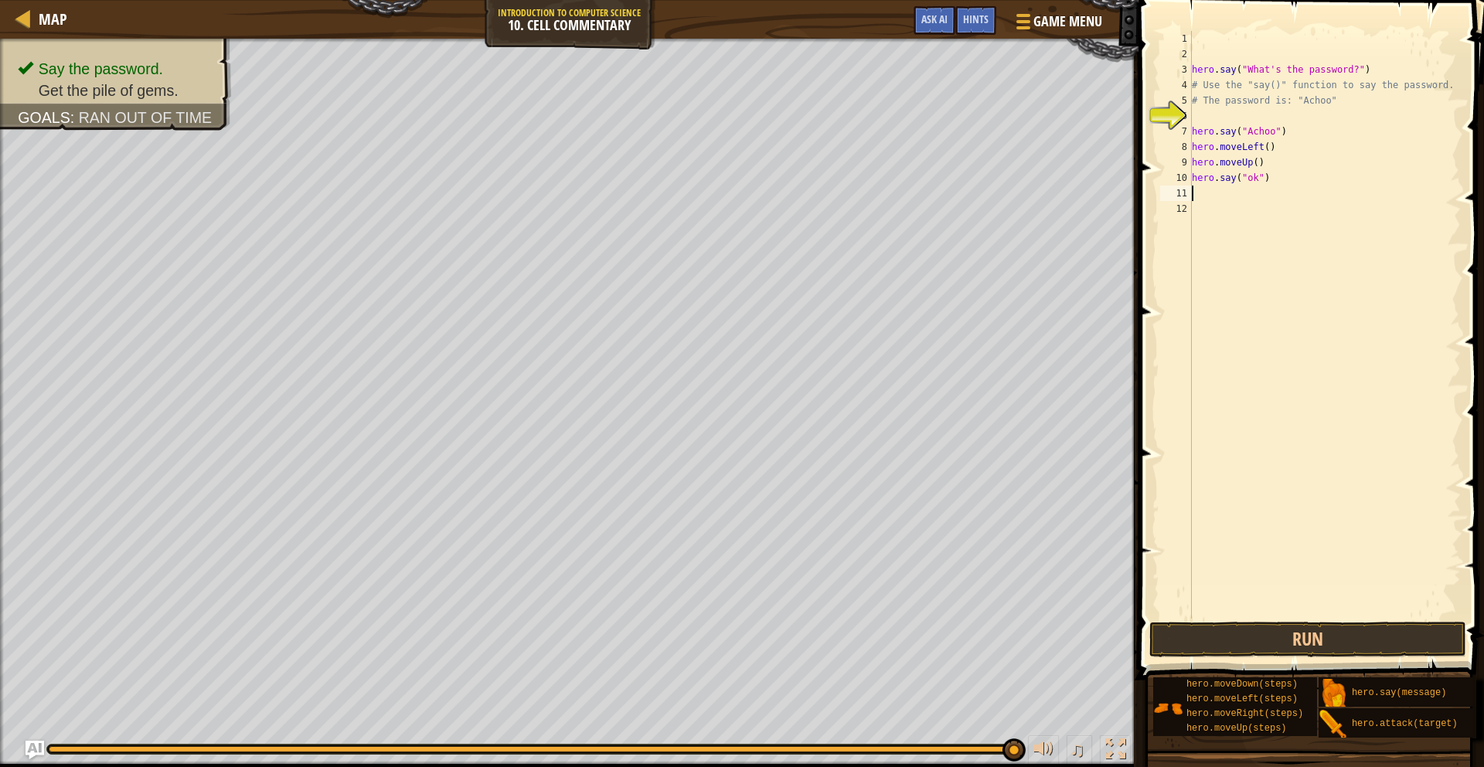
click at [1292, 148] on div "hero . say ( "What's the password?" ) # Use the "say()" function to say the pas…" at bounding box center [1325, 340] width 273 height 618
click at [1288, 147] on div "hero . say ( "What's the password?" ) # Use the "say()" function to say the pas…" at bounding box center [1325, 340] width 273 height 618
click at [1288, 144] on div "hero . say ( "What's the password?" ) # Use the "say()" function to say the pas…" at bounding box center [1325, 340] width 273 height 618
click at [1272, 145] on div "hero . say ( "What's the password?" ) # Use the "say()" function to say the pas…" at bounding box center [1325, 340] width 273 height 618
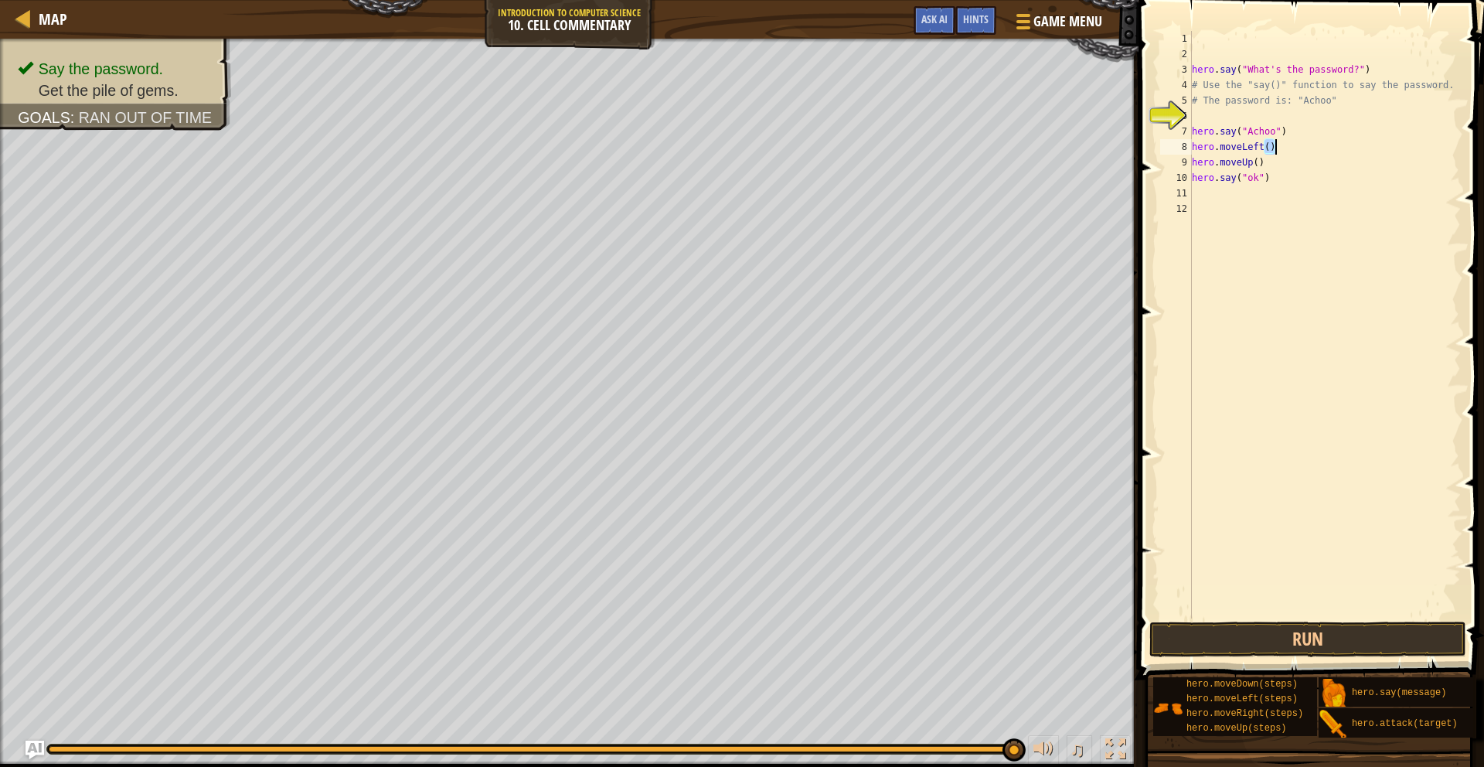
click at [1272, 145] on div "hero . say ( "What's the password?" ) # Use the "say()" function to say the pas…" at bounding box center [1325, 340] width 273 height 618
click at [1288, 160] on div "hero . say ( "What's the password?" ) # Use the "say()" function to say the pas…" at bounding box center [1325, 340] width 273 height 618
click at [1290, 160] on div "hero . say ( "What's the password?" ) # Use the "say()" function to say the pas…" at bounding box center [1325, 340] width 273 height 618
type textarea "hero.say("ok")"
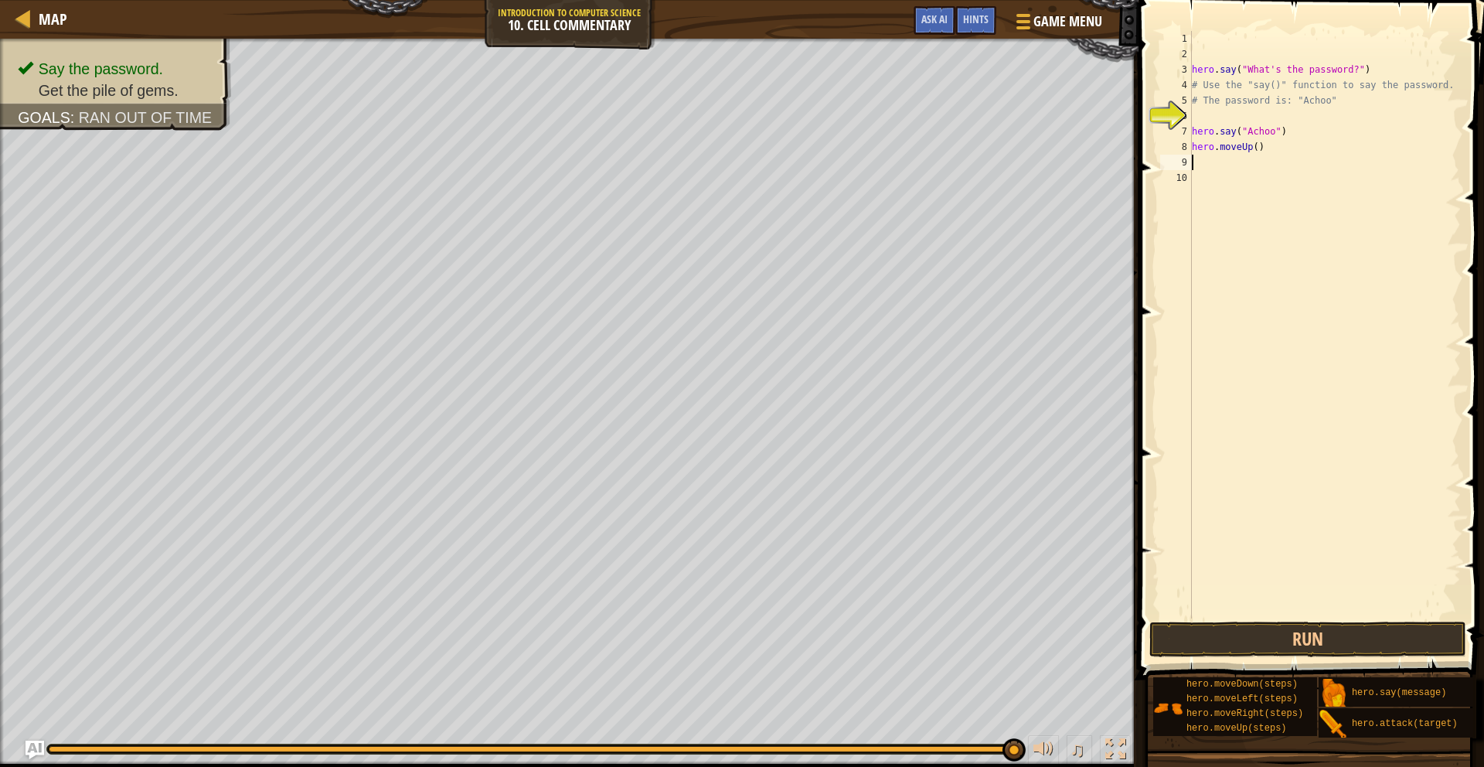
click at [1260, 148] on div "hero . say ( "What's the password?" ) # Use the "say()" function to say the pas…" at bounding box center [1325, 340] width 273 height 618
type textarea "hero.moveUp(2)"
click at [1244, 631] on button "Run" at bounding box center [1307, 639] width 317 height 36
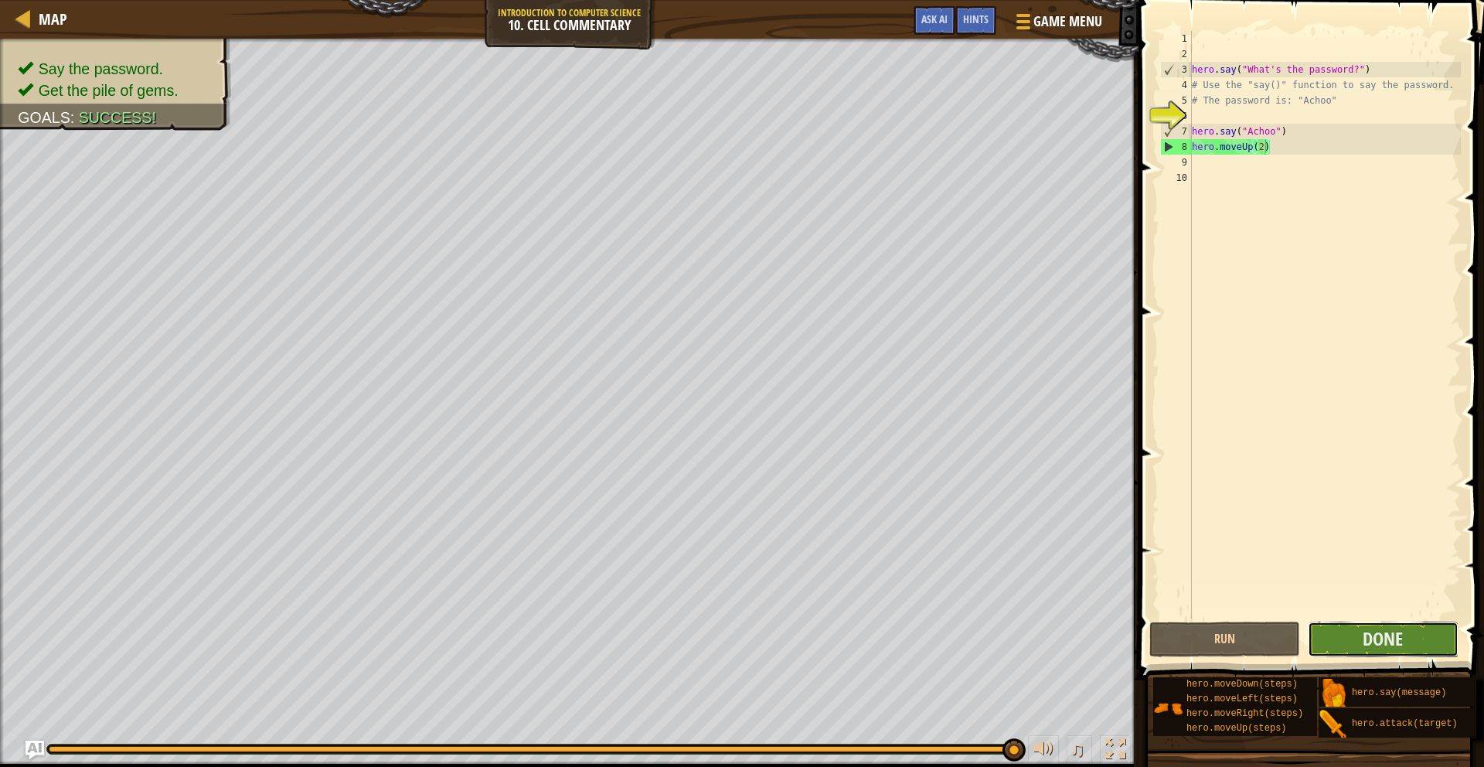
click at [1328, 647] on button "Done" at bounding box center [1383, 639] width 151 height 36
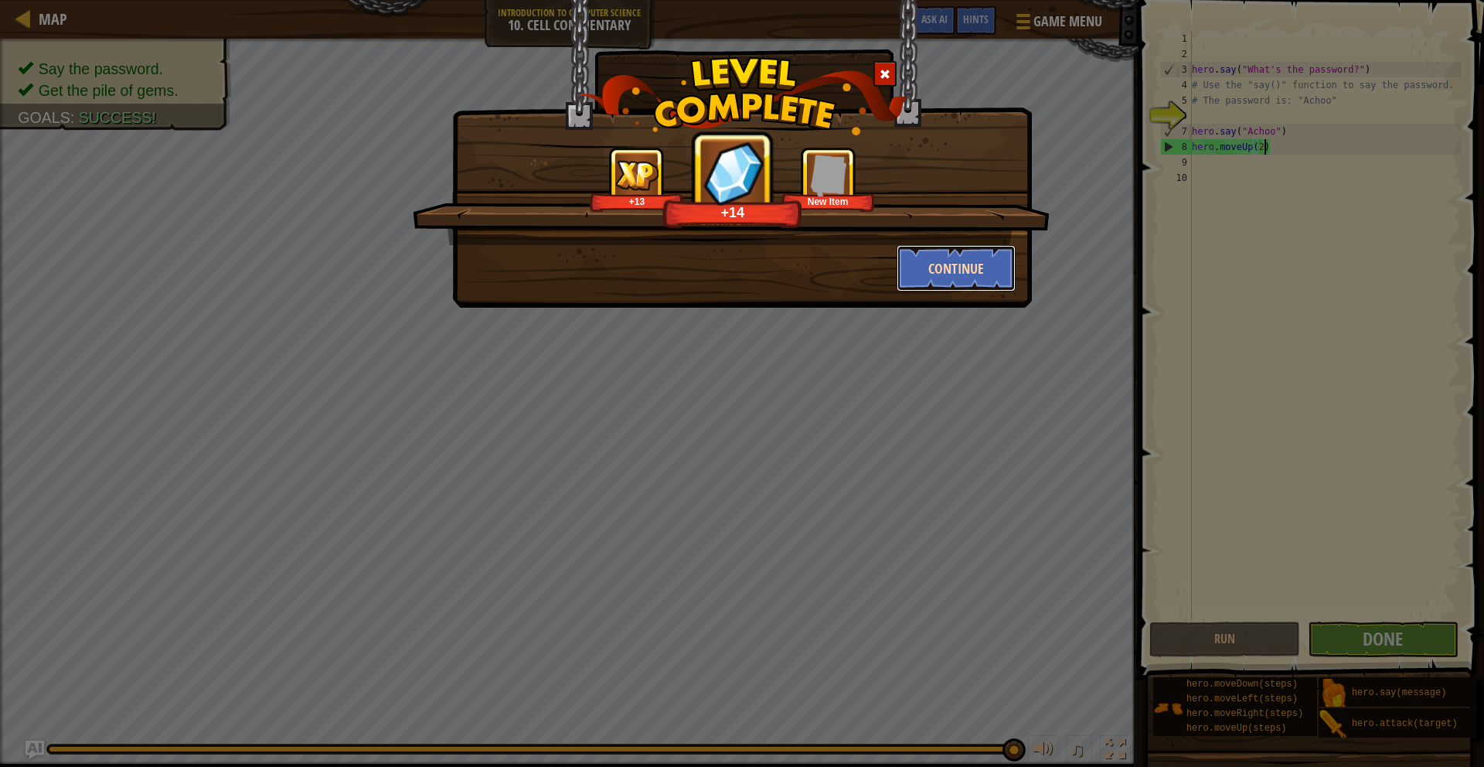
click at [966, 265] on button "Continue" at bounding box center [956, 268] width 120 height 46
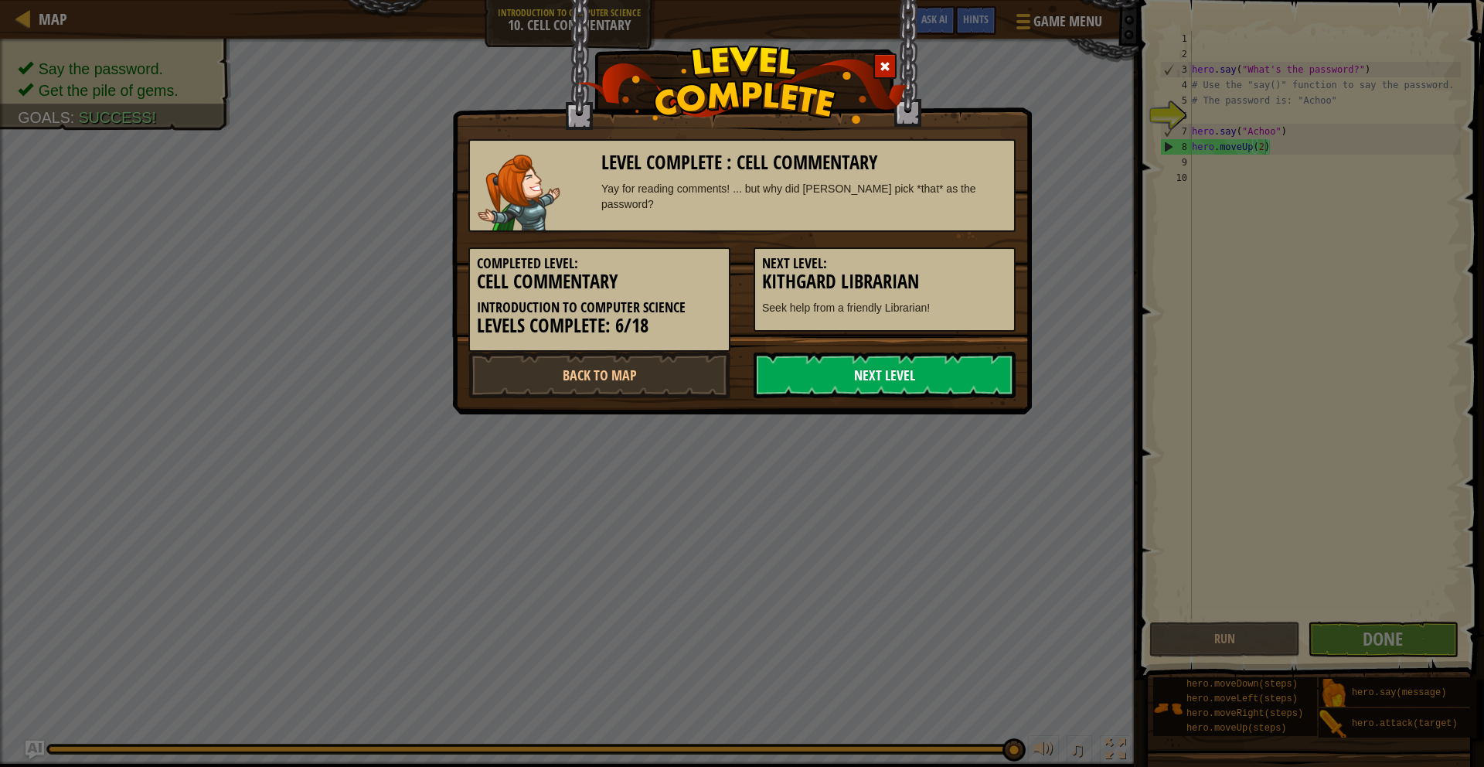
click at [944, 393] on link "Next Level" at bounding box center [885, 375] width 262 height 46
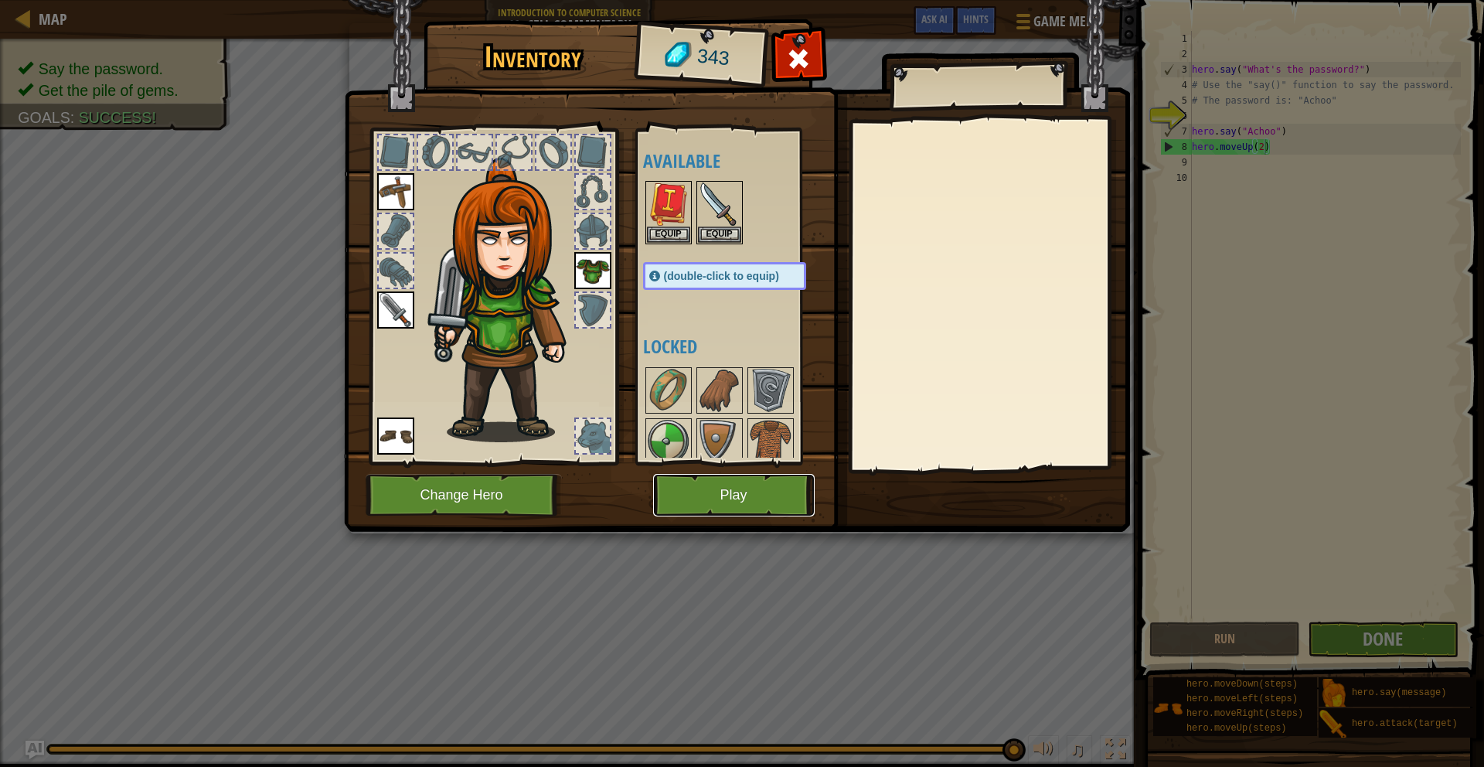
click at [745, 476] on button "Play" at bounding box center [734, 495] width 162 height 43
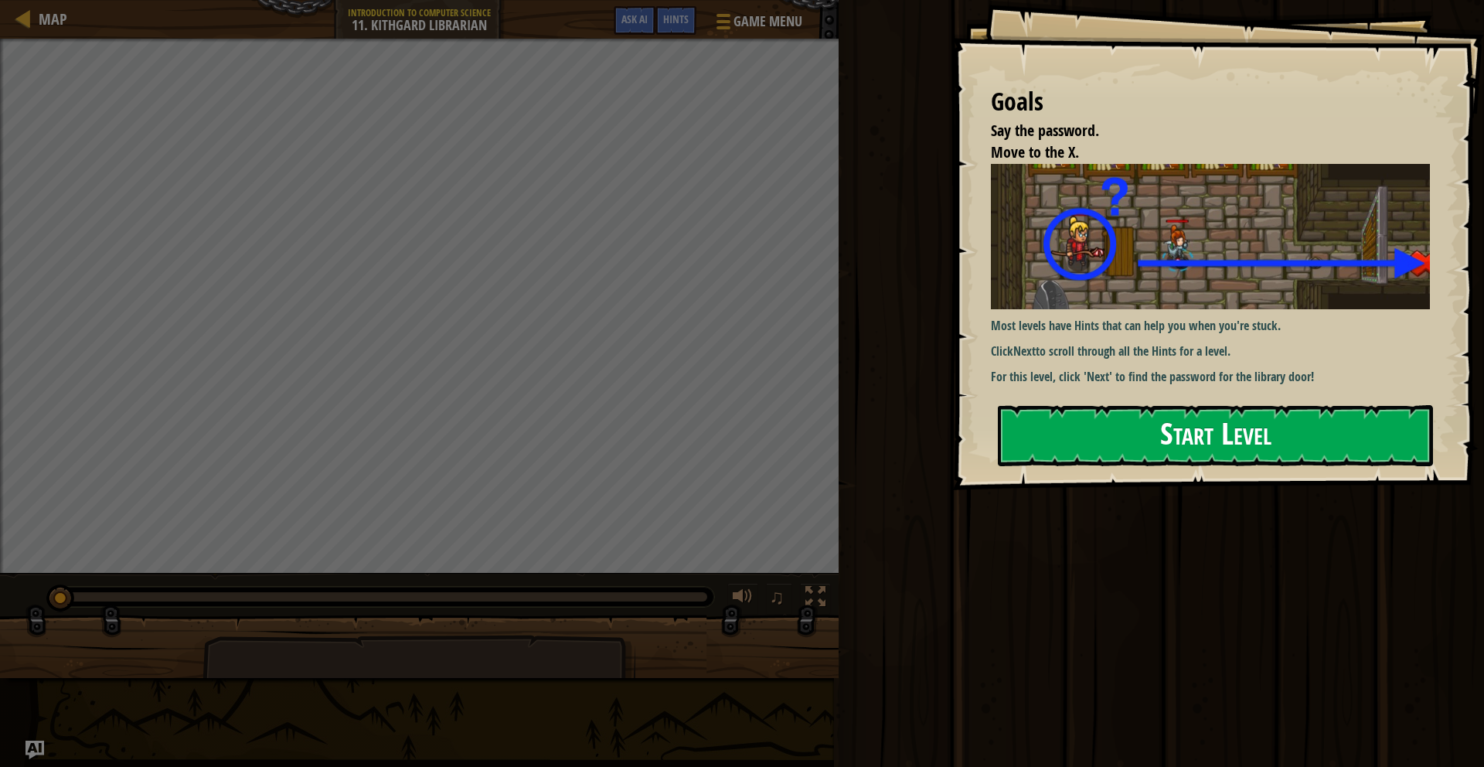
click at [1240, 415] on button "Start Level" at bounding box center [1215, 435] width 435 height 61
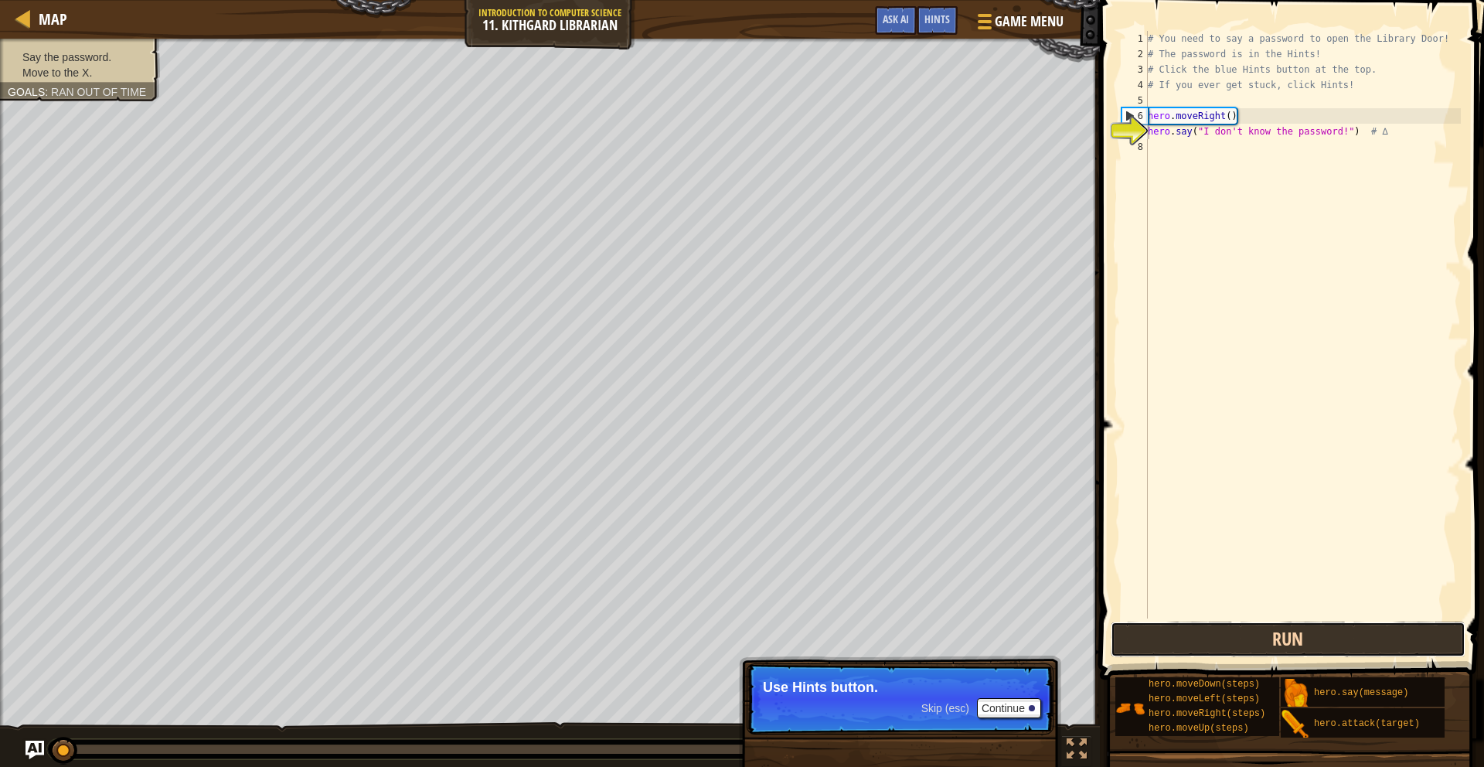
click at [1264, 640] on button "Run" at bounding box center [1288, 639] width 355 height 36
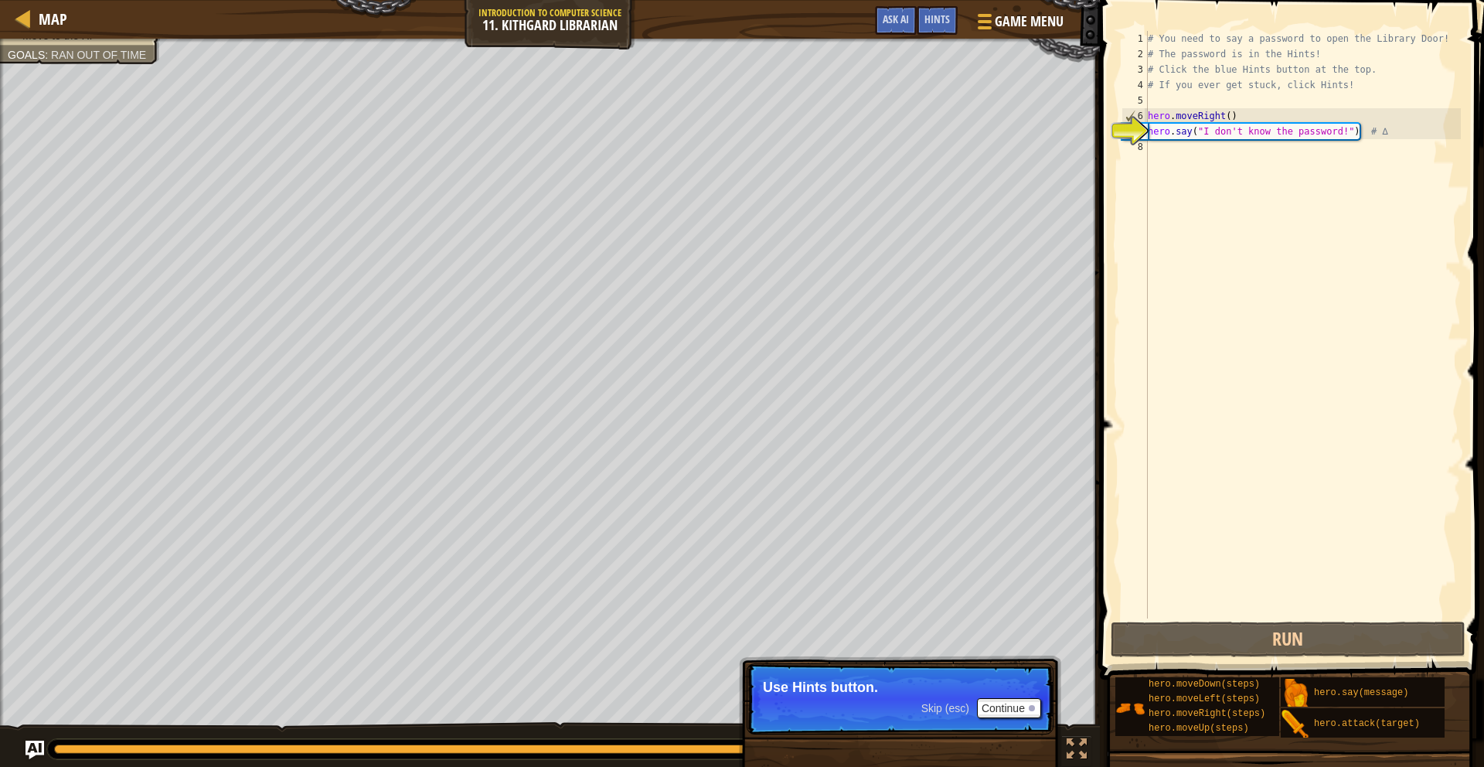
click at [1196, 153] on div "# You need to say a password to open the Library Door! # The password is in the…" at bounding box center [1303, 340] width 316 height 618
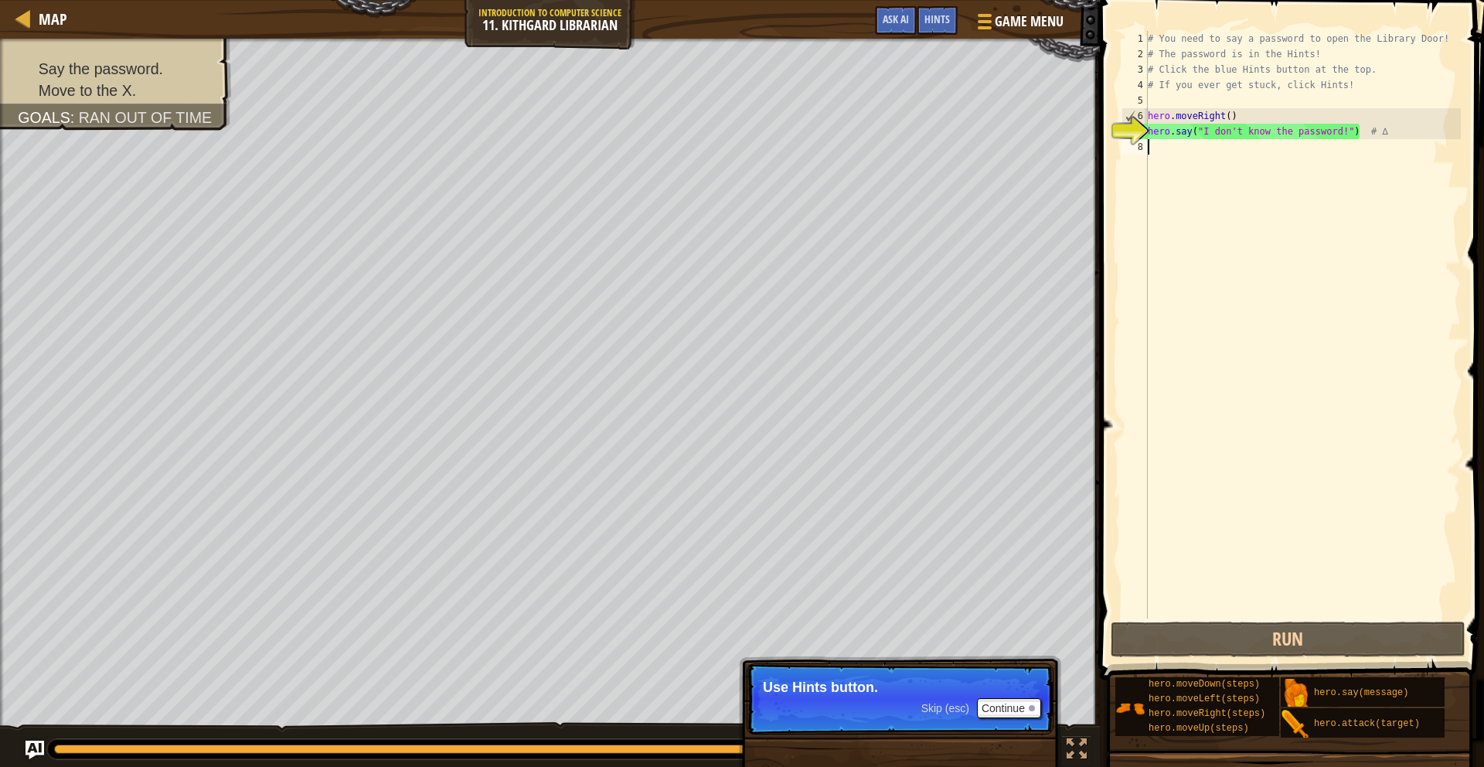
click at [1230, 113] on div "# You need to say a password to open the Library Door! # The password is in the…" at bounding box center [1303, 340] width 316 height 618
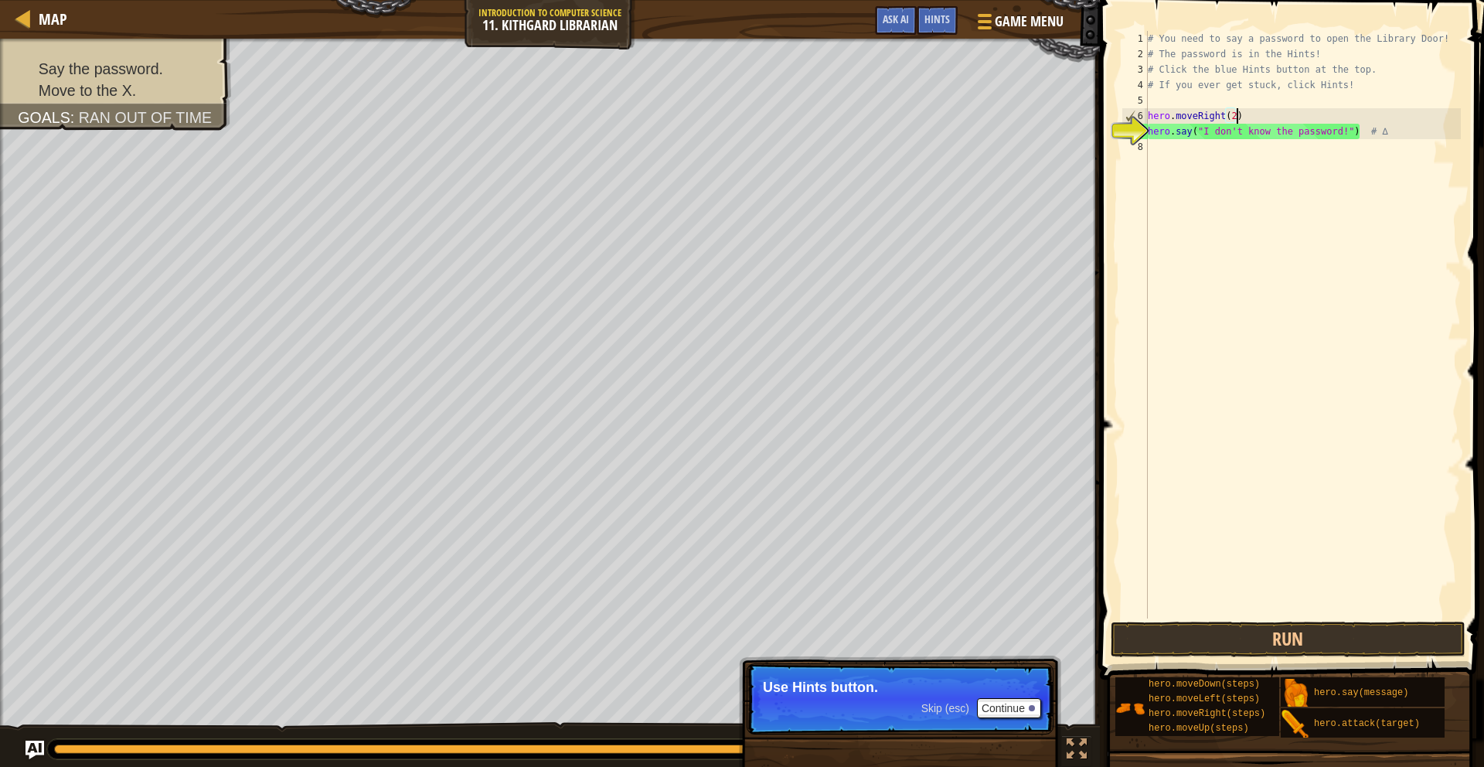
scroll to position [7, 7]
type textarea "hero.moveRight(2)"
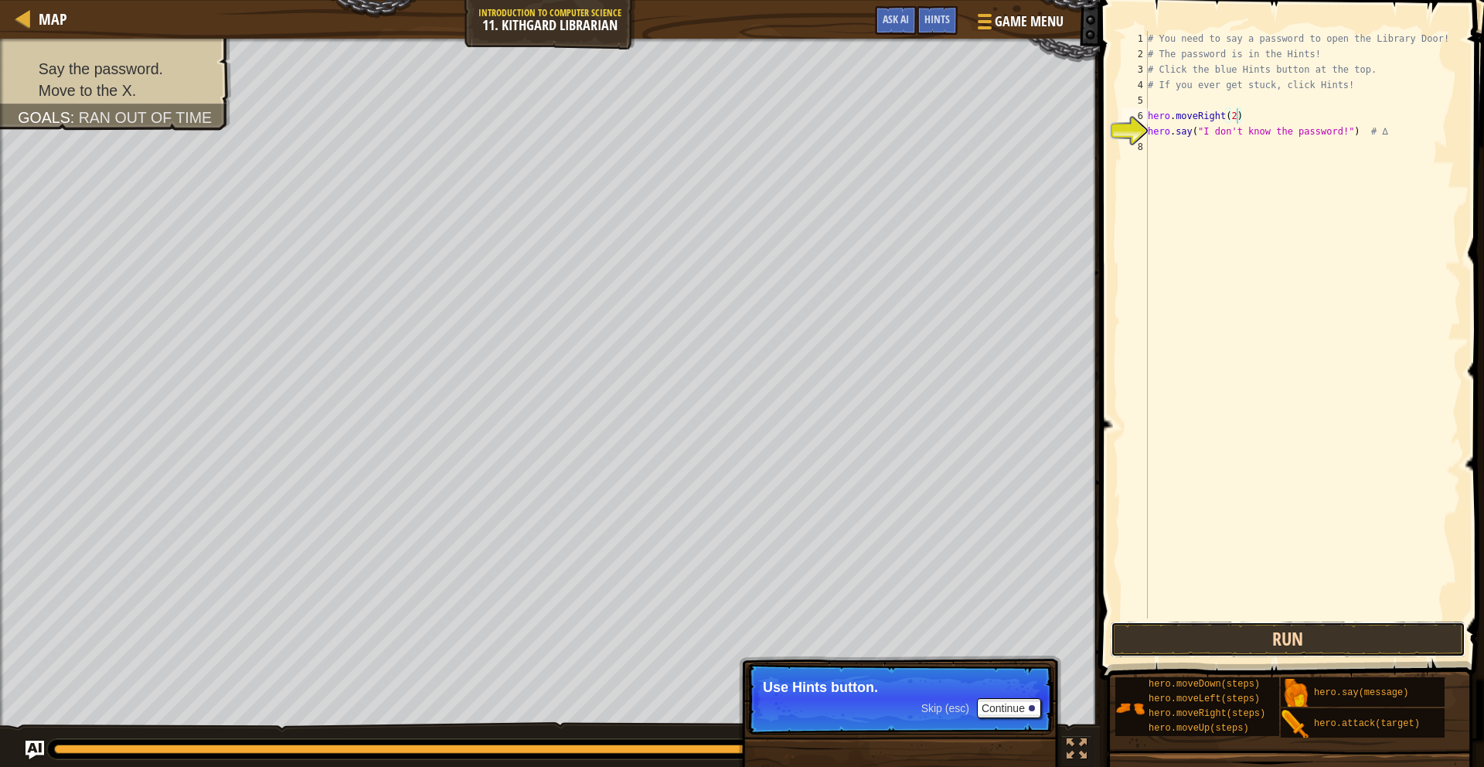
click at [1274, 627] on button "Run" at bounding box center [1288, 639] width 355 height 36
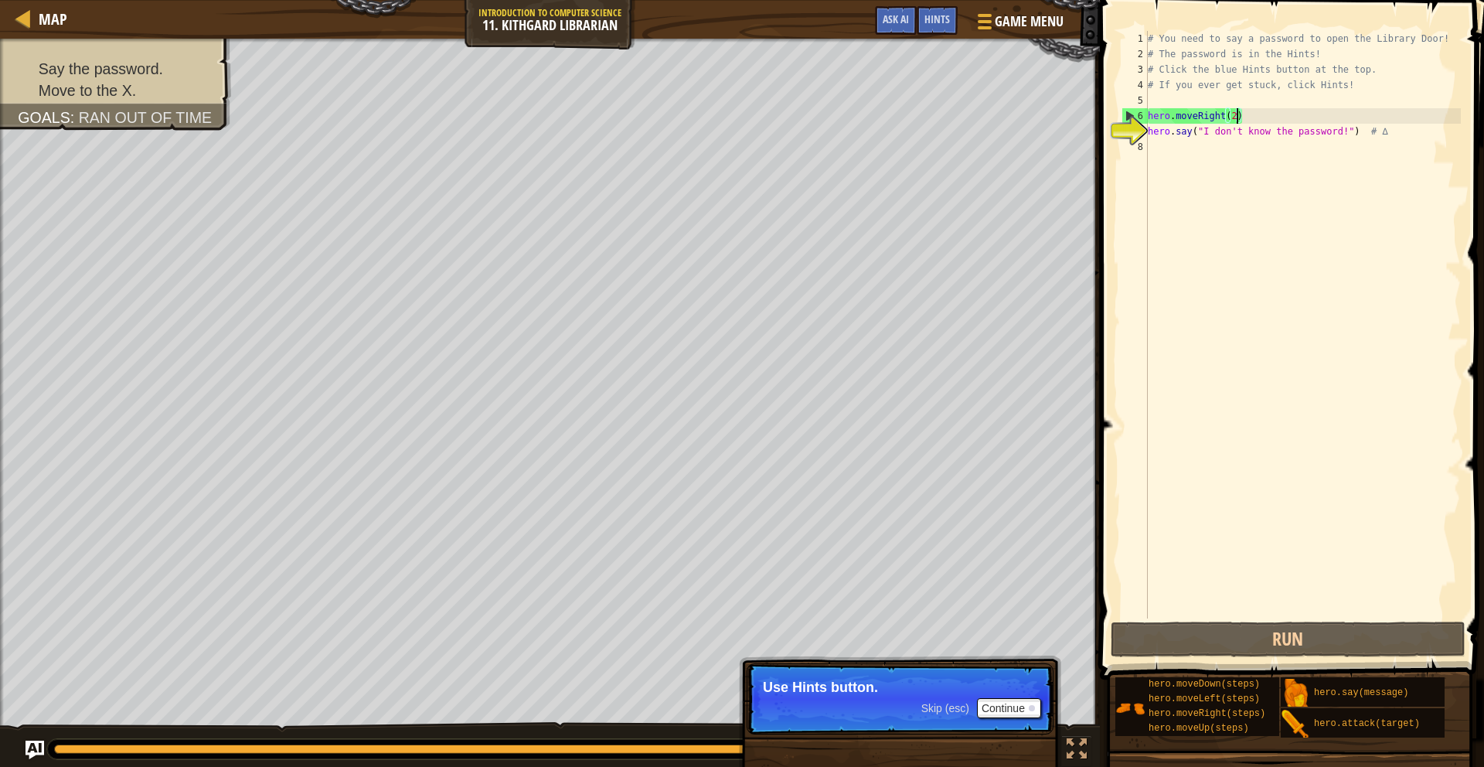
click at [1208, 145] on div "# You need to say a password to open the Library Door! # The password is in the…" at bounding box center [1303, 340] width 316 height 618
click at [941, 13] on span "Hints" at bounding box center [937, 19] width 26 height 15
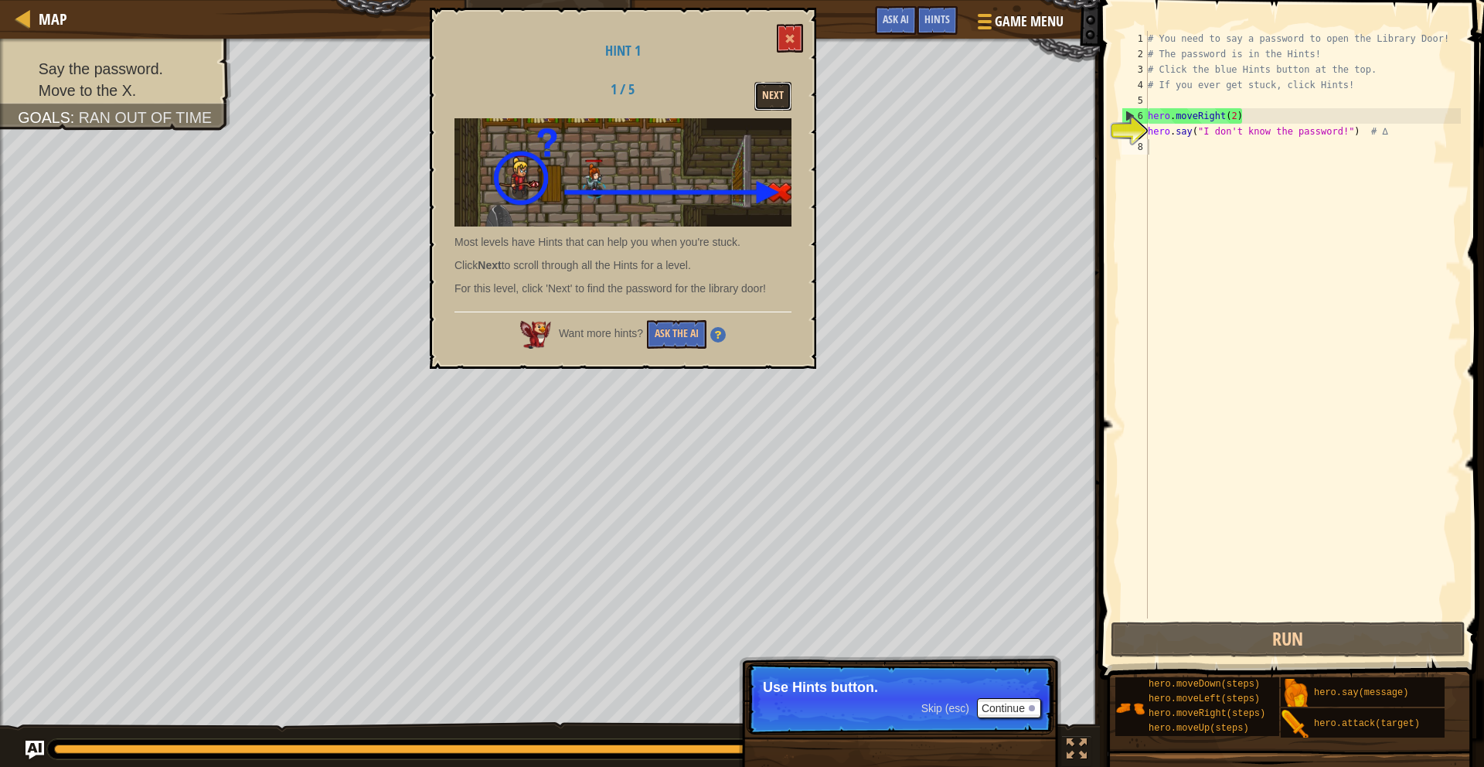
click at [774, 99] on button "Next" at bounding box center [772, 96] width 37 height 29
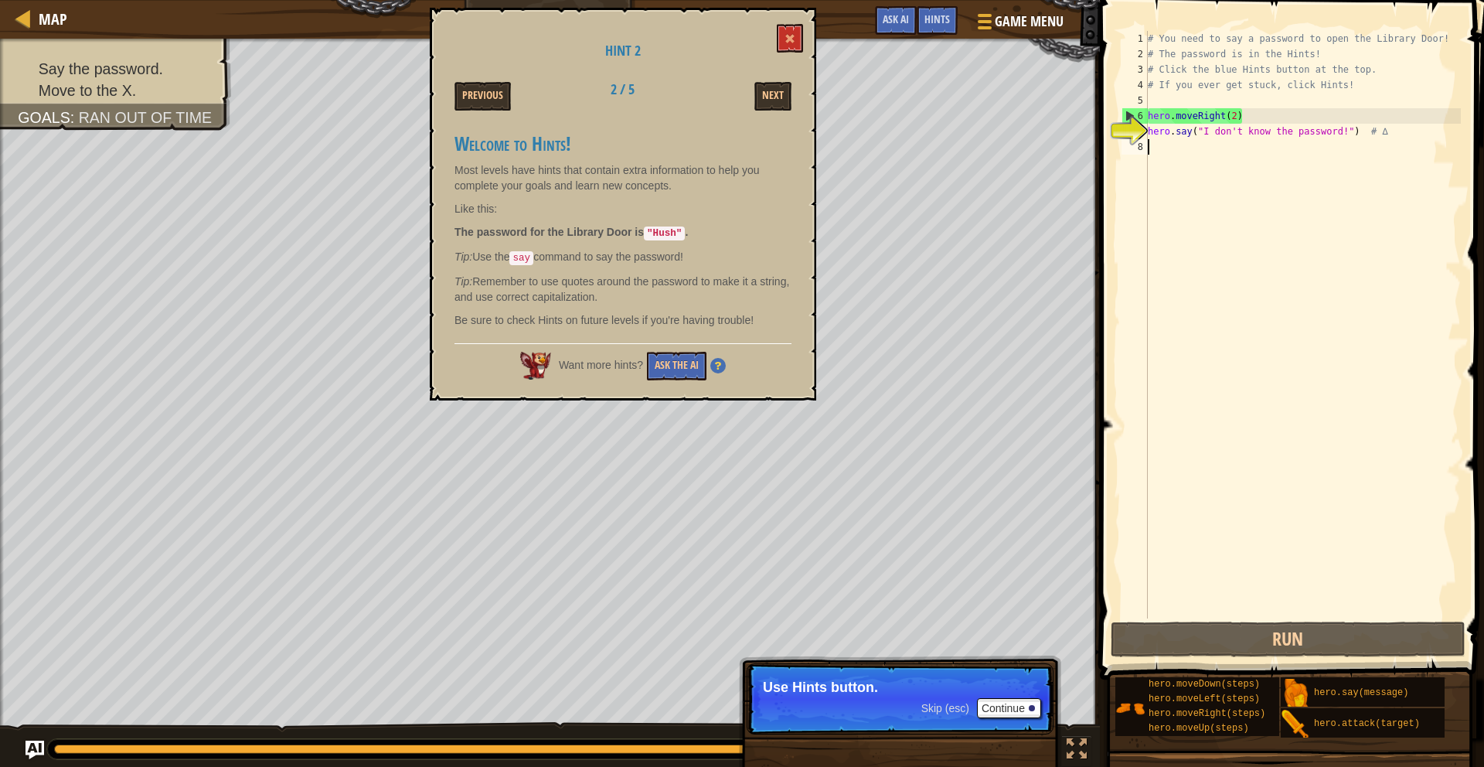
click at [1166, 144] on div "# You need to say a password to open the Library Door! # The password is in the…" at bounding box center [1303, 340] width 316 height 618
drag, startPoint x: 1203, startPoint y: 131, endPoint x: 1345, endPoint y: 132, distance: 141.4
click at [1345, 132] on div "# You need to say a password to open the Library Door! # The password is in the…" at bounding box center [1303, 340] width 316 height 618
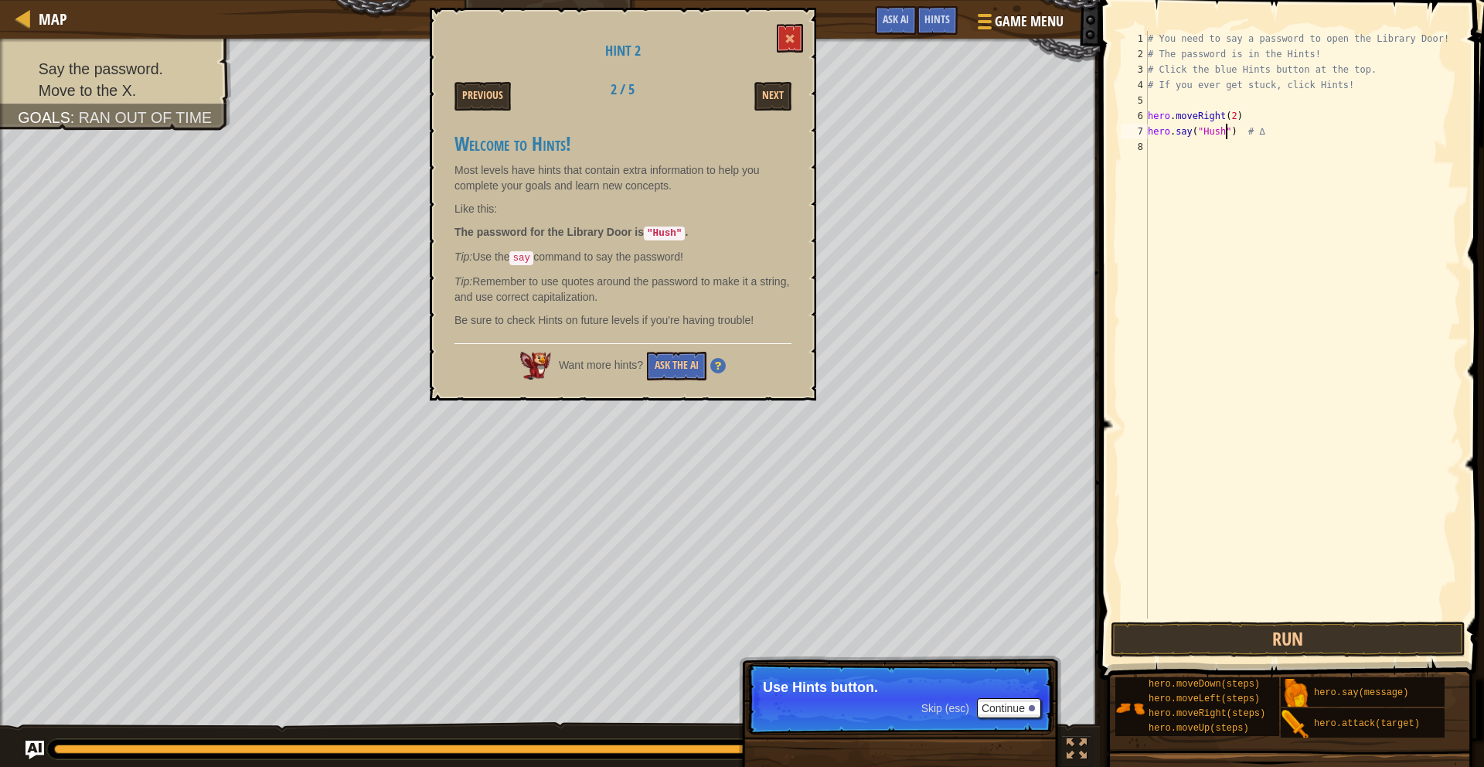
scroll to position [7, 6]
type textarea "hero.say("Hush") # ∆"
drag, startPoint x: 1362, startPoint y: 662, endPoint x: 1368, endPoint y: 651, distance: 12.8
click at [1364, 661] on div "Hints Videos hero.say("Hush") # ∆ 1 2 3 4 5 6 7 8 # You need to say a password …" at bounding box center [1289, 379] width 389 height 759
click at [1369, 645] on button "Run" at bounding box center [1288, 639] width 355 height 36
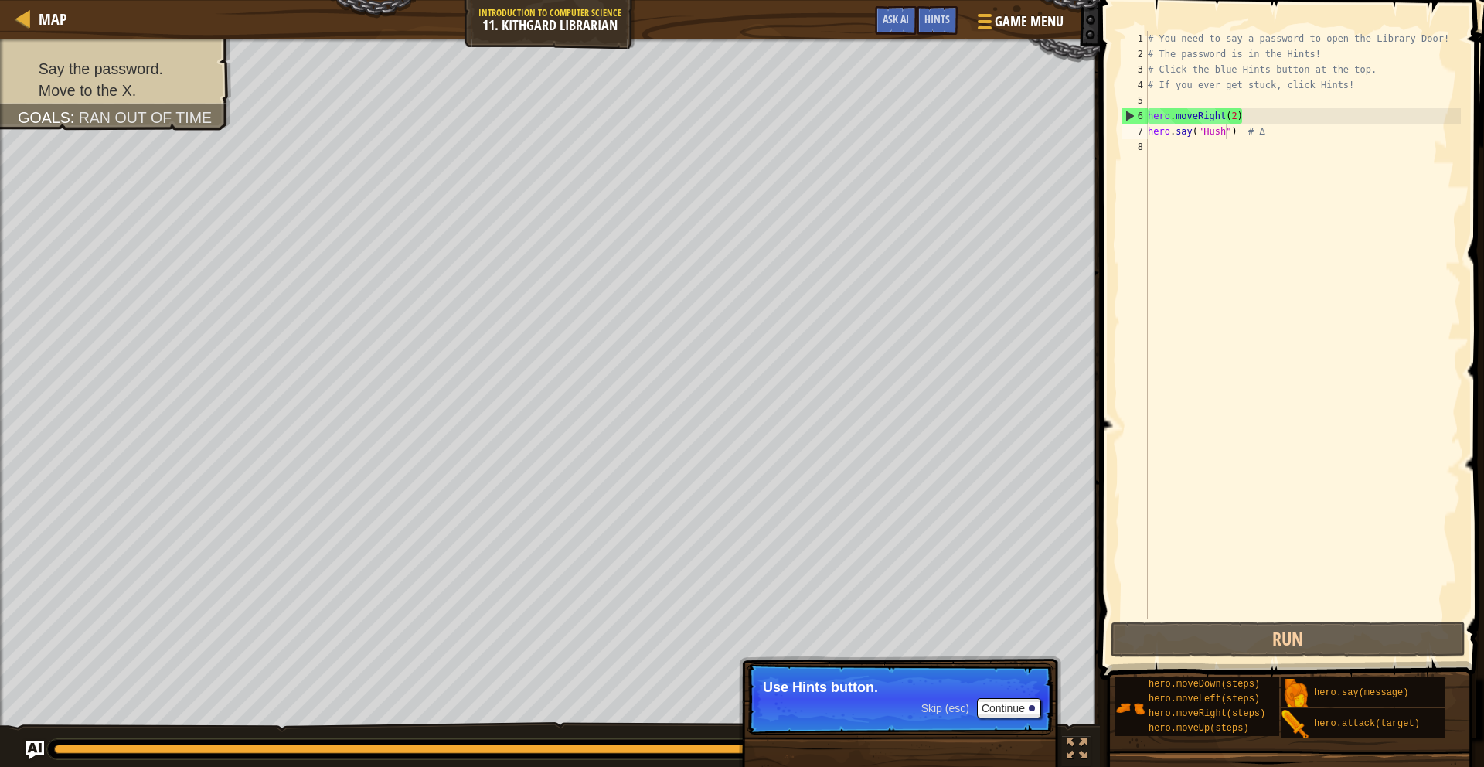
click at [1308, 619] on span at bounding box center [1293, 317] width 396 height 725
drag, startPoint x: 1150, startPoint y: 130, endPoint x: 1237, endPoint y: 135, distance: 86.7
click at [1237, 135] on div "# You need to say a password to open the Library Door! # The password is in the…" at bounding box center [1303, 340] width 316 height 618
click at [1162, 104] on div "# You need to say a password to open the Library Door! # The password is in the…" at bounding box center [1303, 340] width 316 height 618
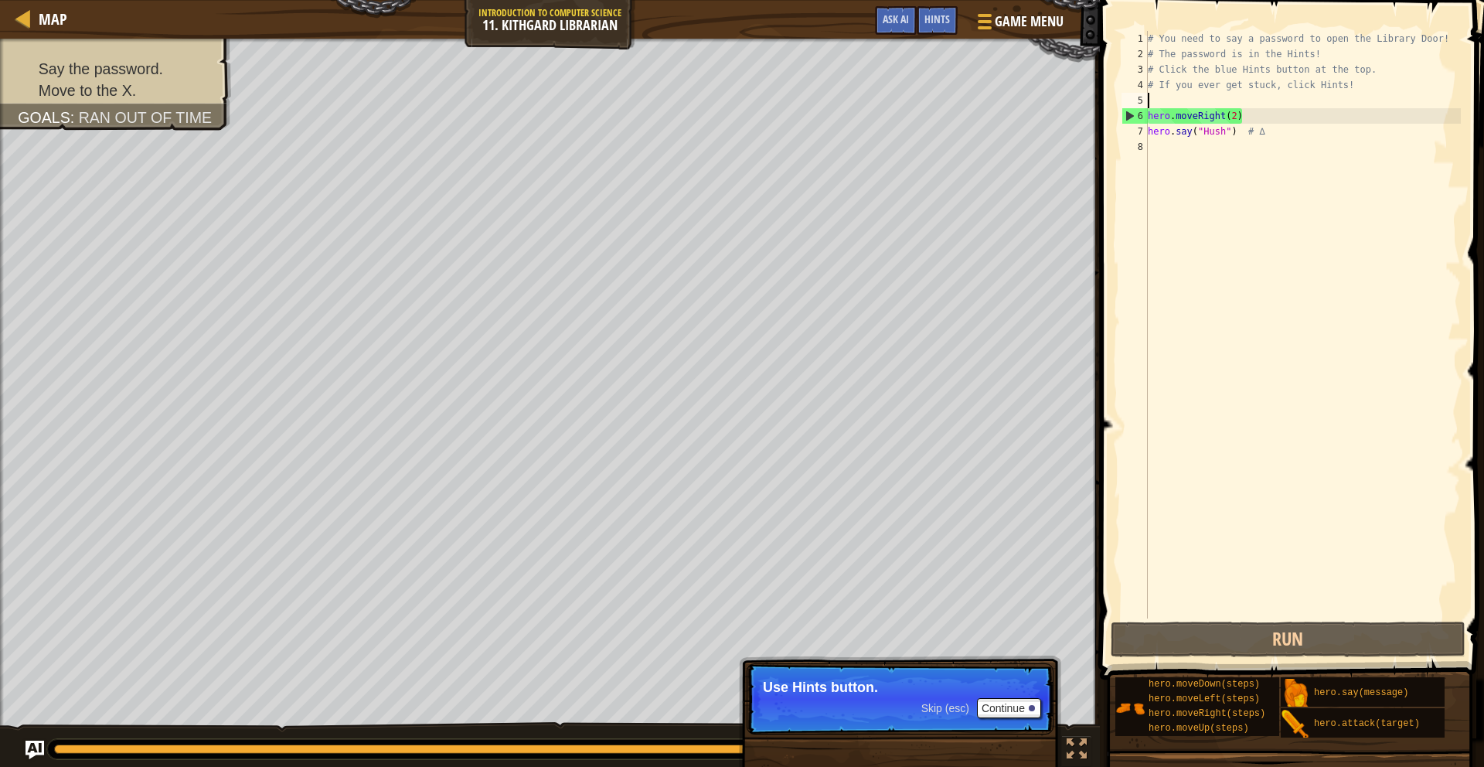
paste textarea "hero.say("Hush")"
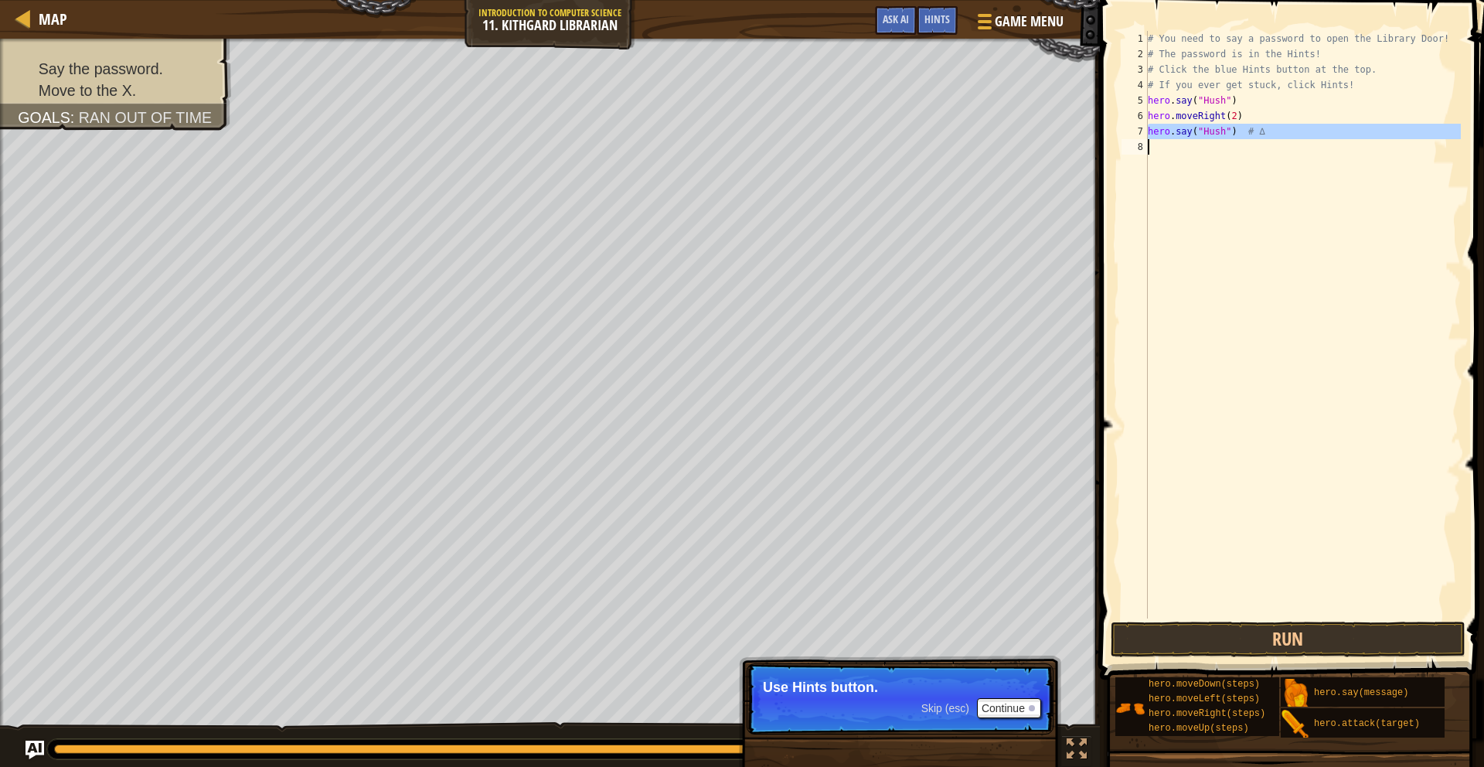
drag, startPoint x: 1144, startPoint y: 132, endPoint x: 1255, endPoint y: 150, distance: 112.7
click at [1255, 150] on div "hero.say("Hush") 1 2 3 4 5 6 7 8 # You need to say a password to open the Libra…" at bounding box center [1289, 324] width 342 height 587
type textarea "hero.say("Hush") # ∆"
click at [1366, 652] on button "Run" at bounding box center [1288, 639] width 355 height 36
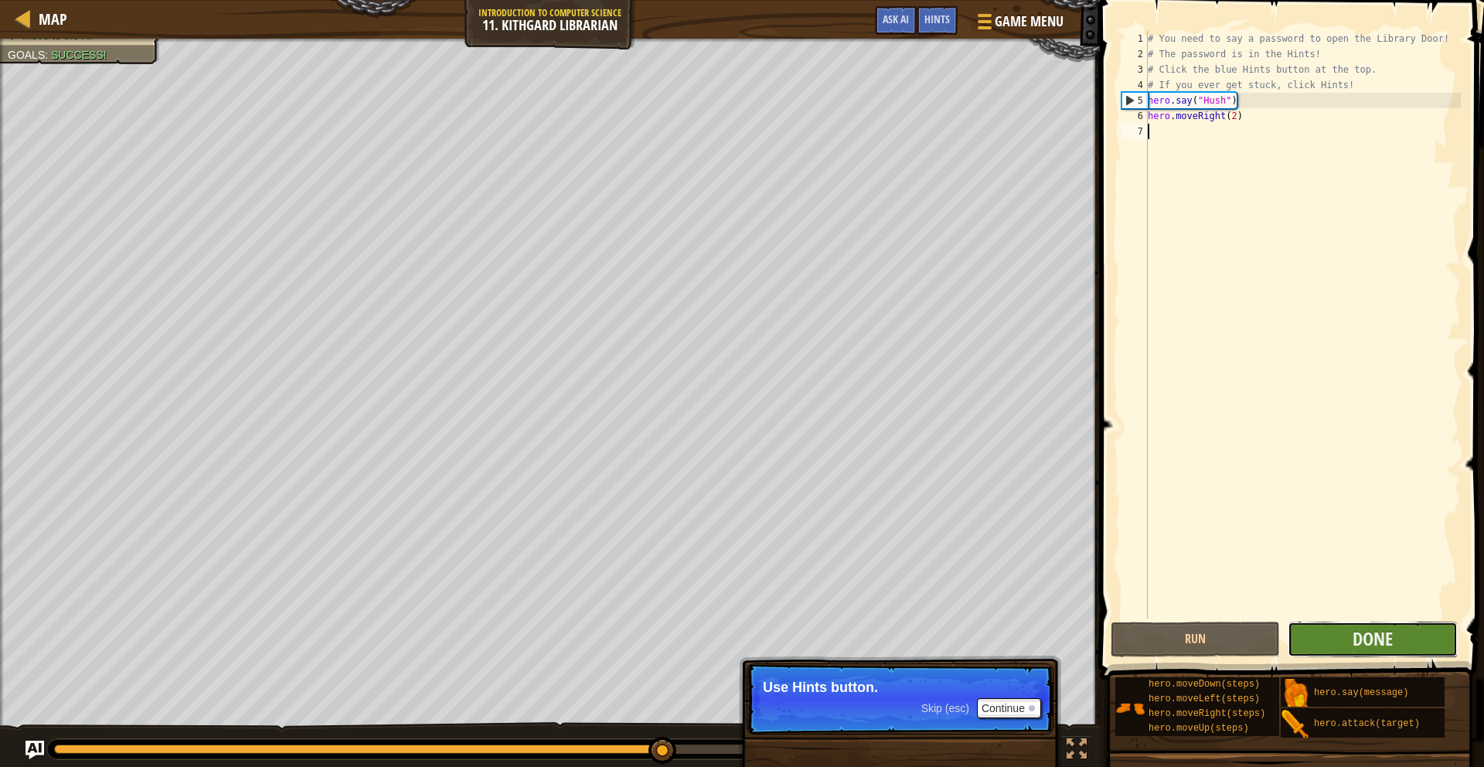
click at [1399, 642] on button "Done" at bounding box center [1372, 639] width 169 height 36
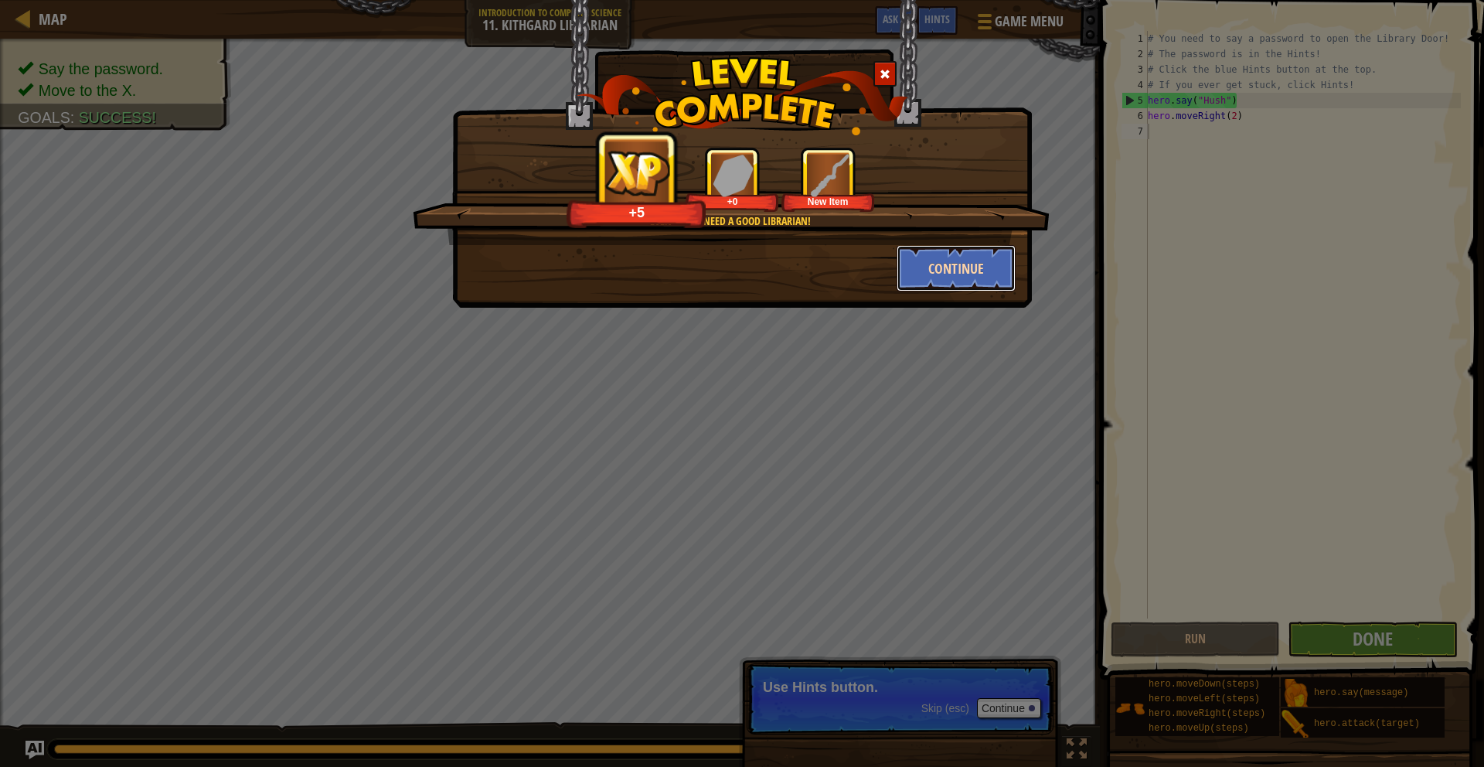
click at [971, 272] on button "Continue" at bounding box center [956, 268] width 120 height 46
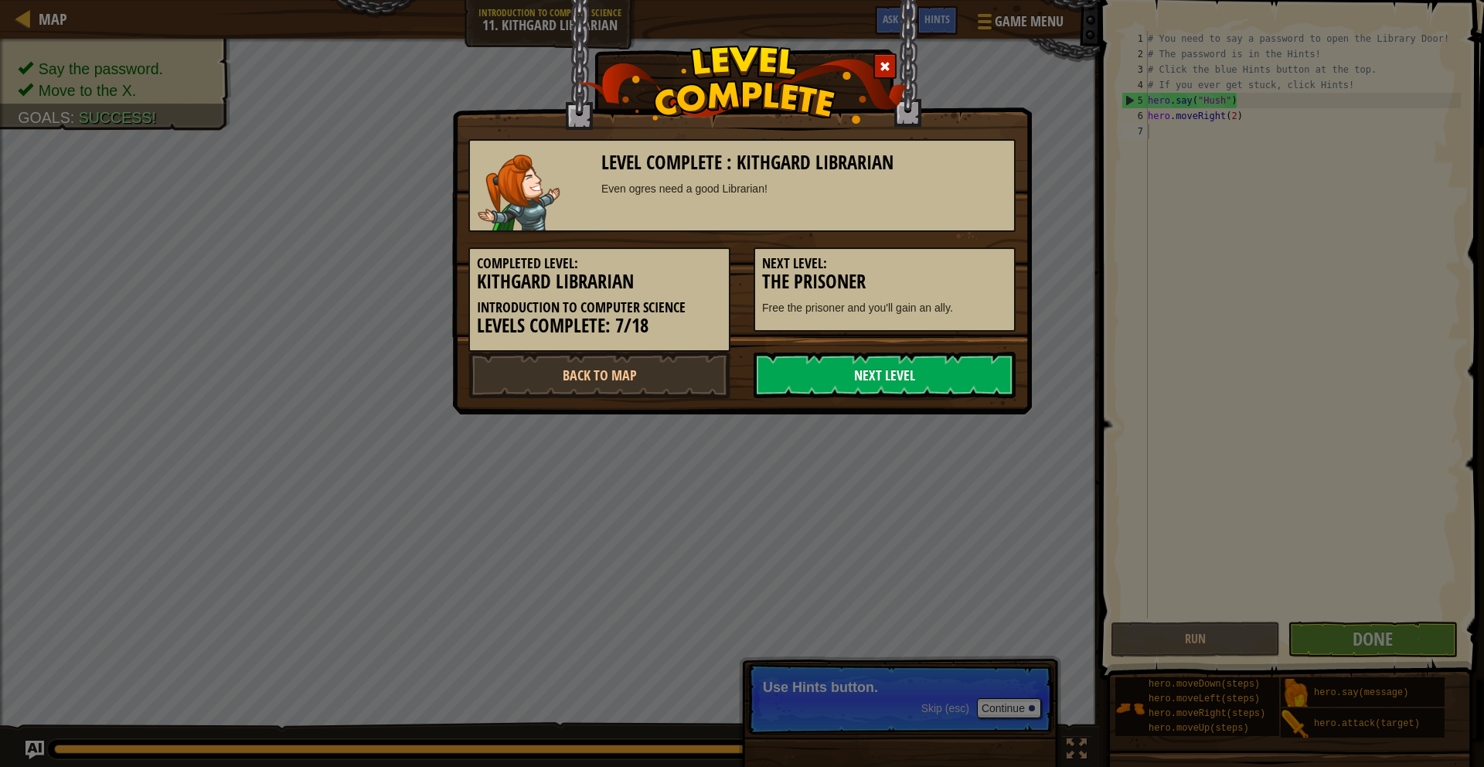
click at [1007, 376] on link "Next Level" at bounding box center [885, 375] width 262 height 46
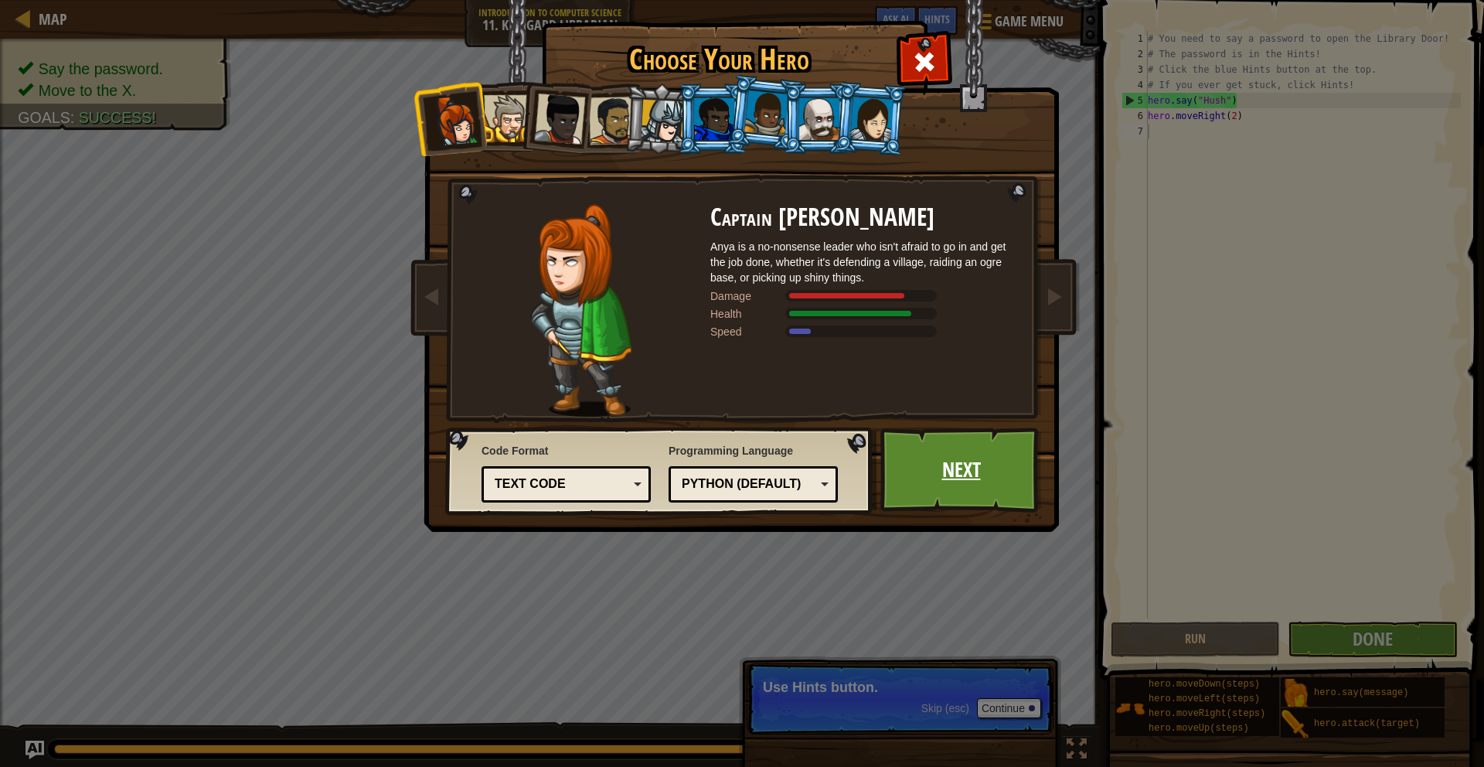
click at [959, 447] on link "Next" at bounding box center [961, 469] width 162 height 85
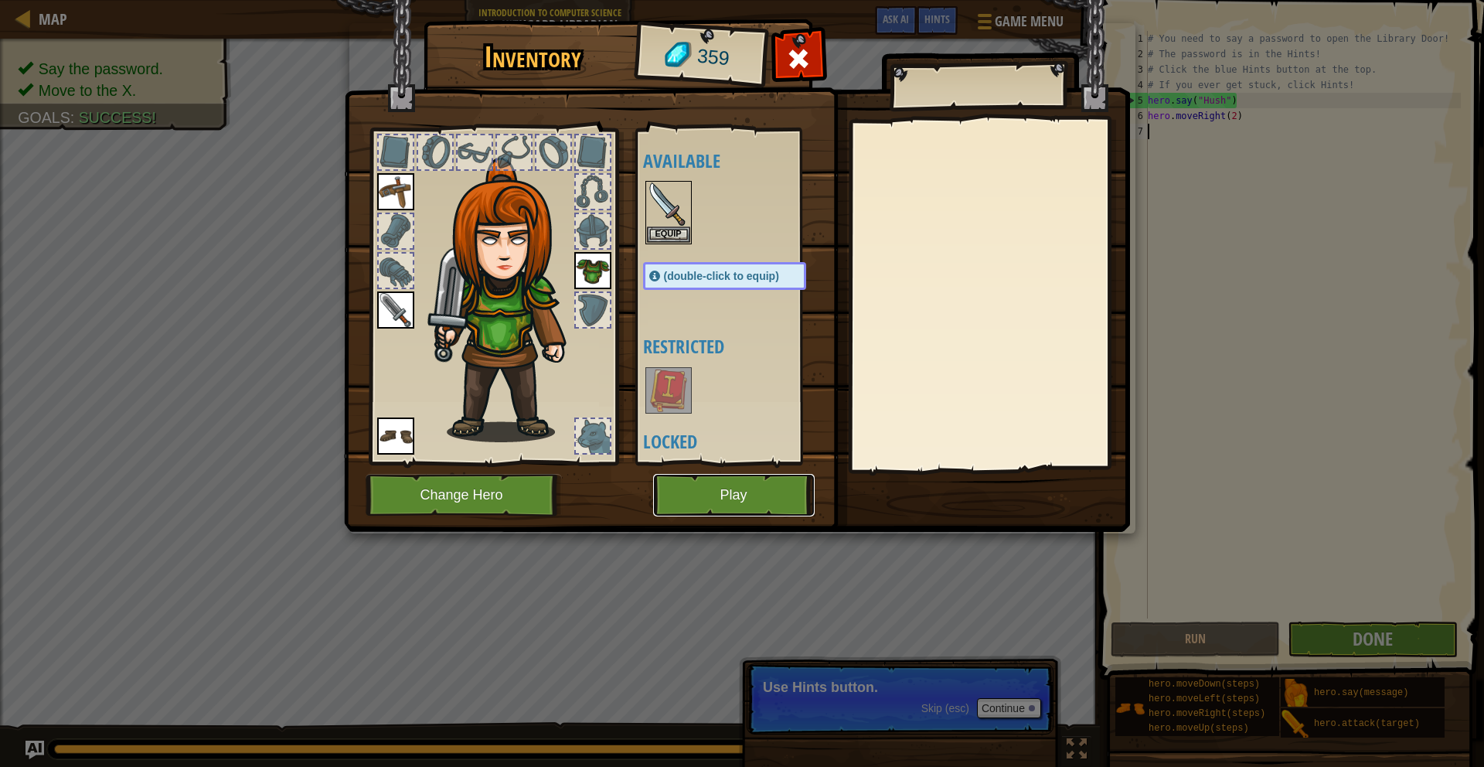
click at [707, 486] on button "Play" at bounding box center [734, 495] width 162 height 43
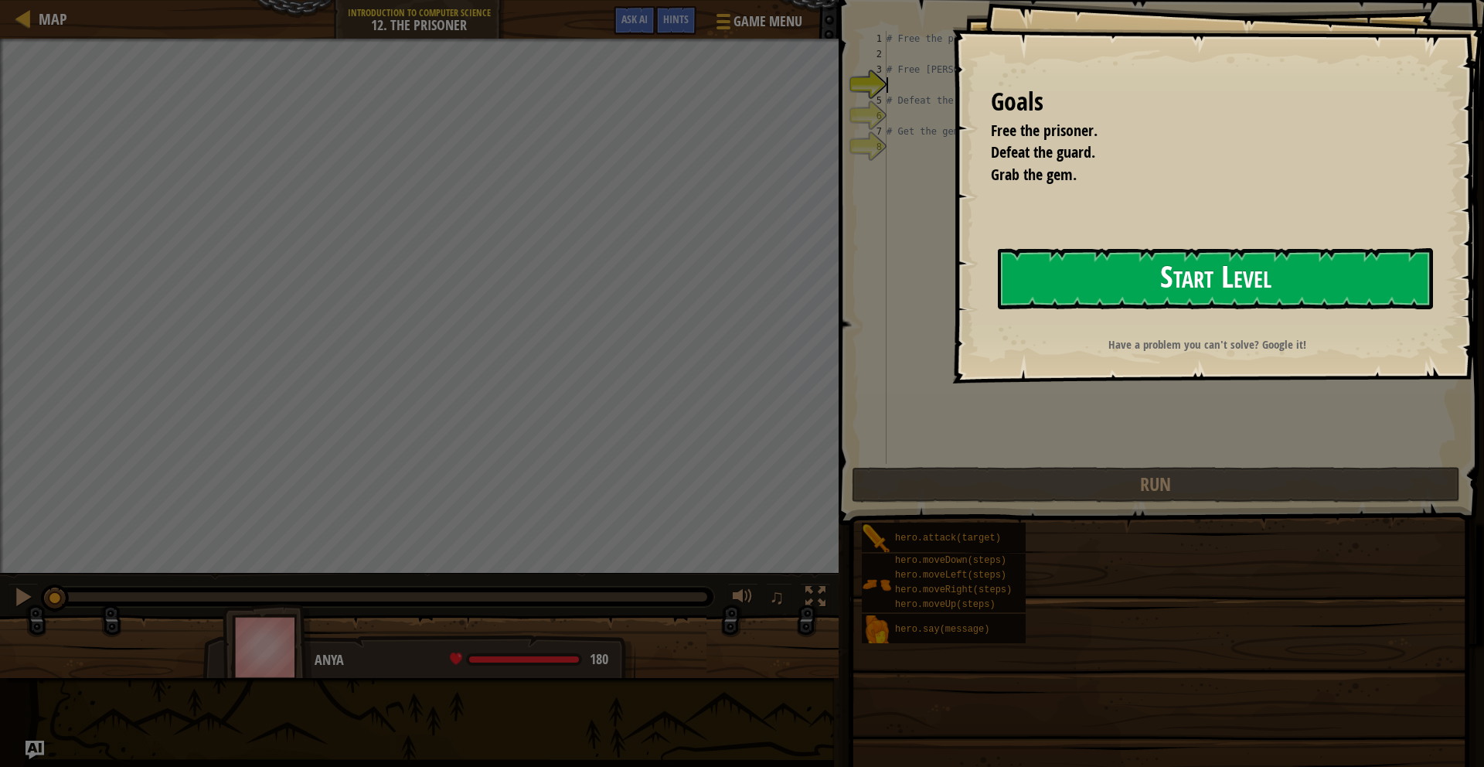
drag, startPoint x: 1132, startPoint y: 286, endPoint x: 1139, endPoint y: 282, distance: 8.0
click at [1136, 284] on button "Start Level" at bounding box center [1215, 278] width 435 height 61
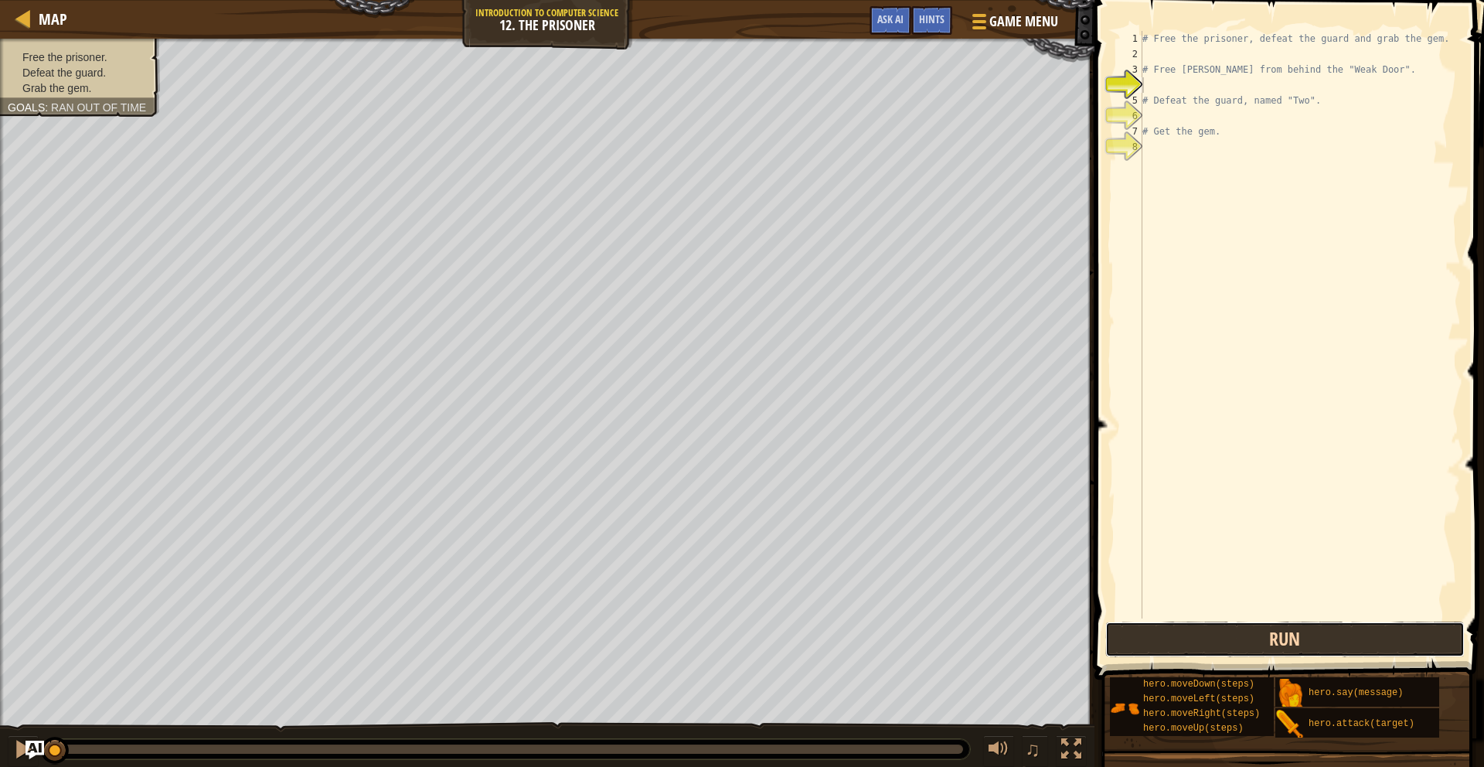
click at [1244, 639] on button "Run" at bounding box center [1285, 639] width 360 height 36
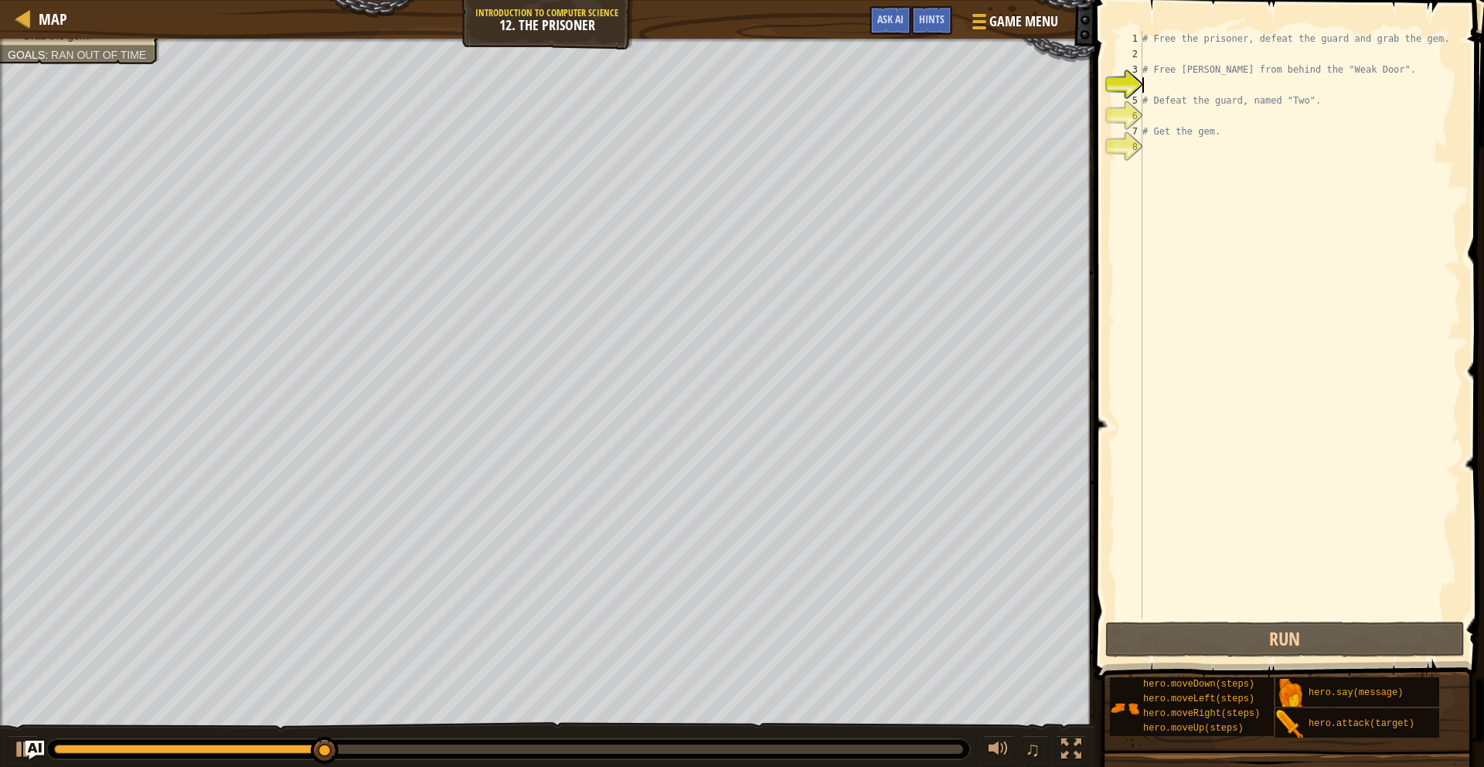
type textarea "m"
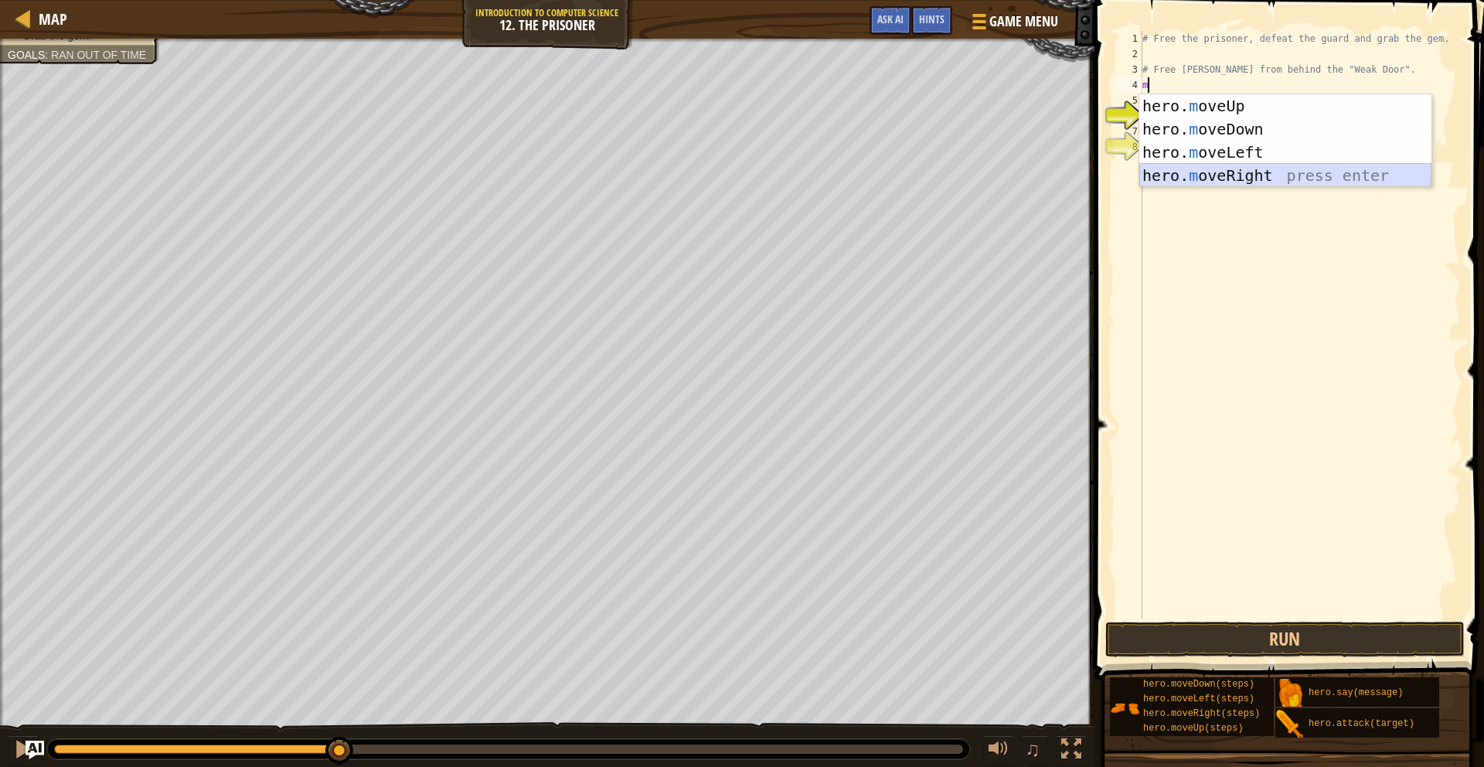
click at [1174, 181] on div "hero. m oveUp press enter hero. m oveDown press enter hero. m oveLeft press ent…" at bounding box center [1285, 163] width 292 height 139
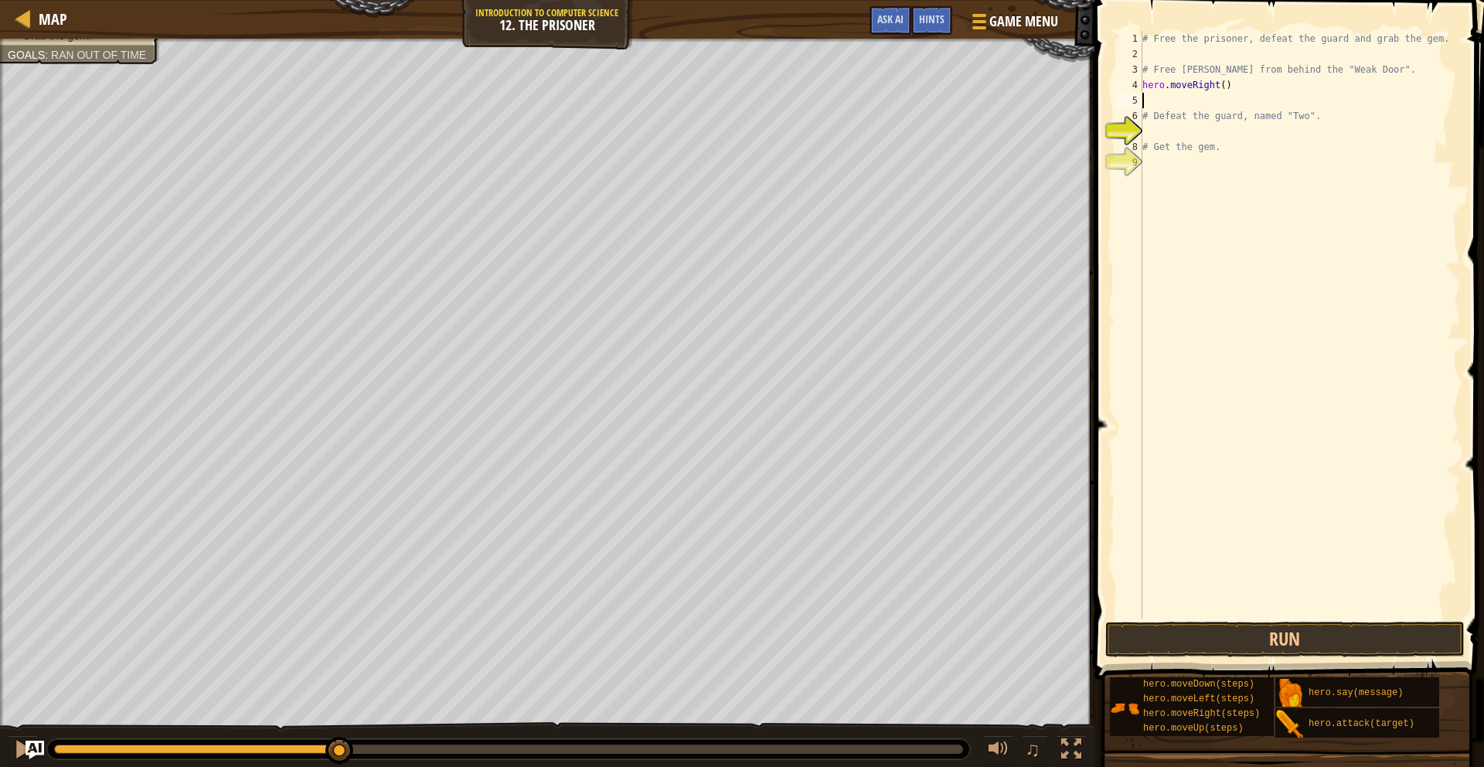
type textarea "m"
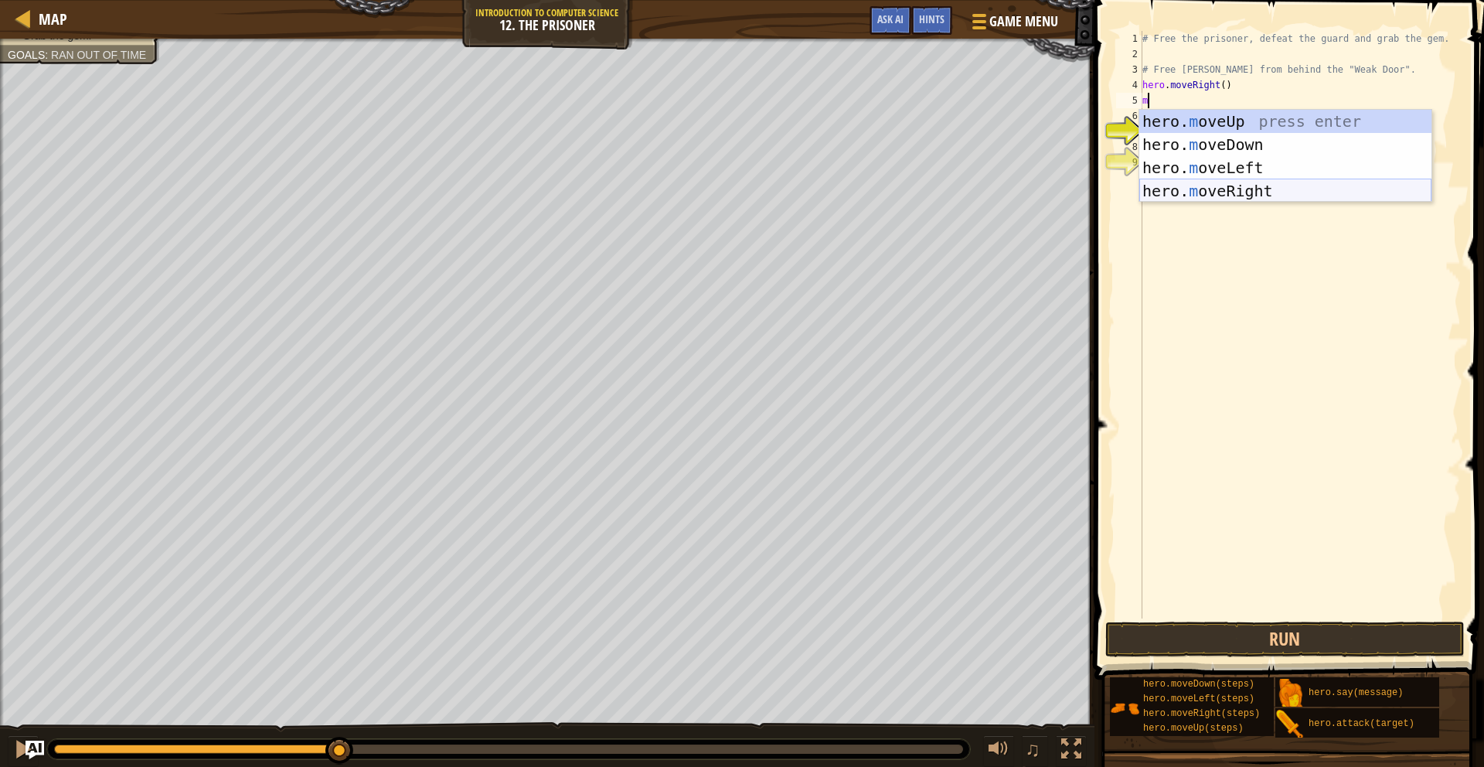
click at [1168, 185] on div "hero. m oveUp press enter hero. m oveDown press enter hero. m oveLeft press ent…" at bounding box center [1285, 179] width 292 height 139
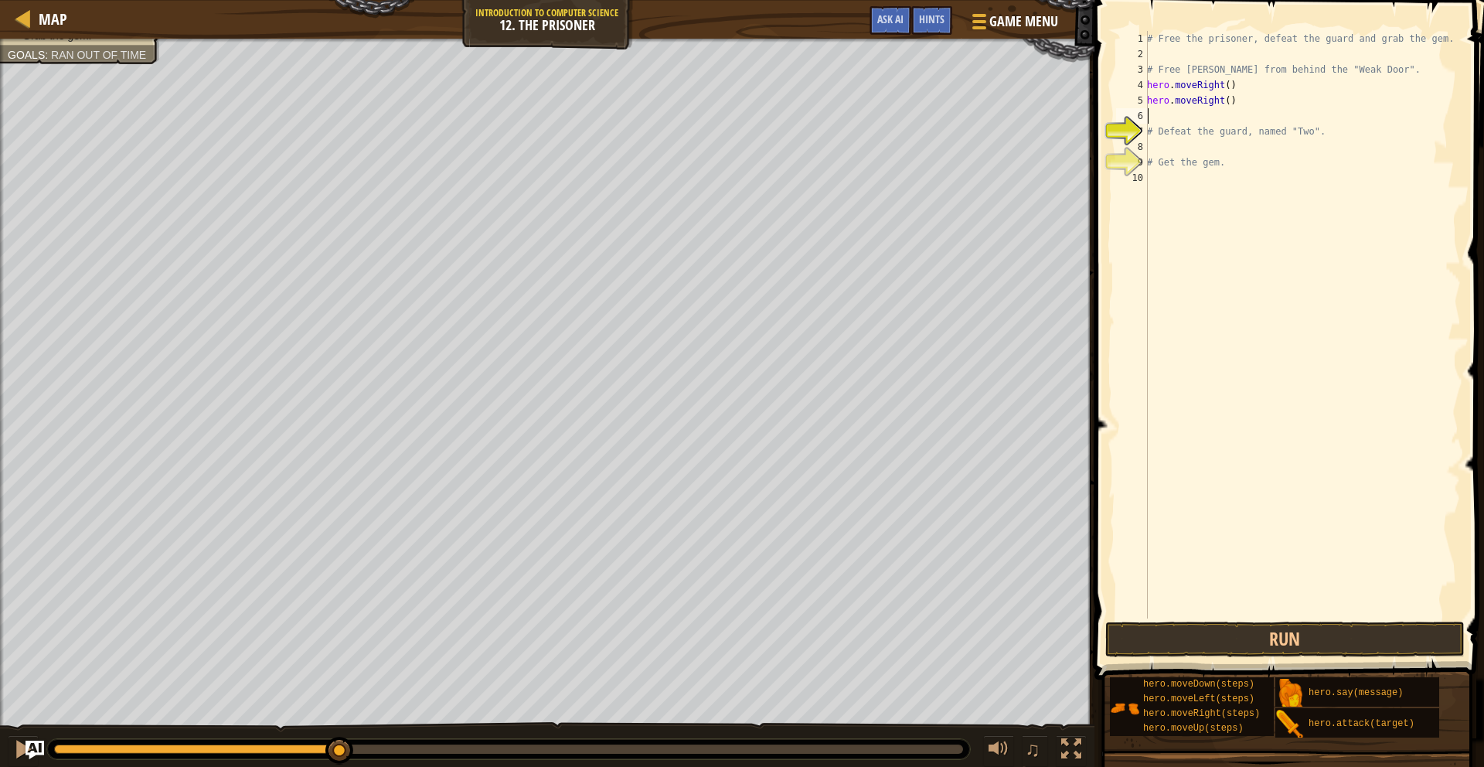
type textarea "m"
click at [1234, 100] on div "# Free the prisoner, defeat the guard and grab the gem. # Free [PERSON_NAME] fr…" at bounding box center [1302, 340] width 317 height 618
click at [1231, 102] on div "# Free the prisoner, defeat the guard and grab the gem. # Free [PERSON_NAME] fr…" at bounding box center [1302, 340] width 317 height 618
type textarea "hero.moveRight(3)"
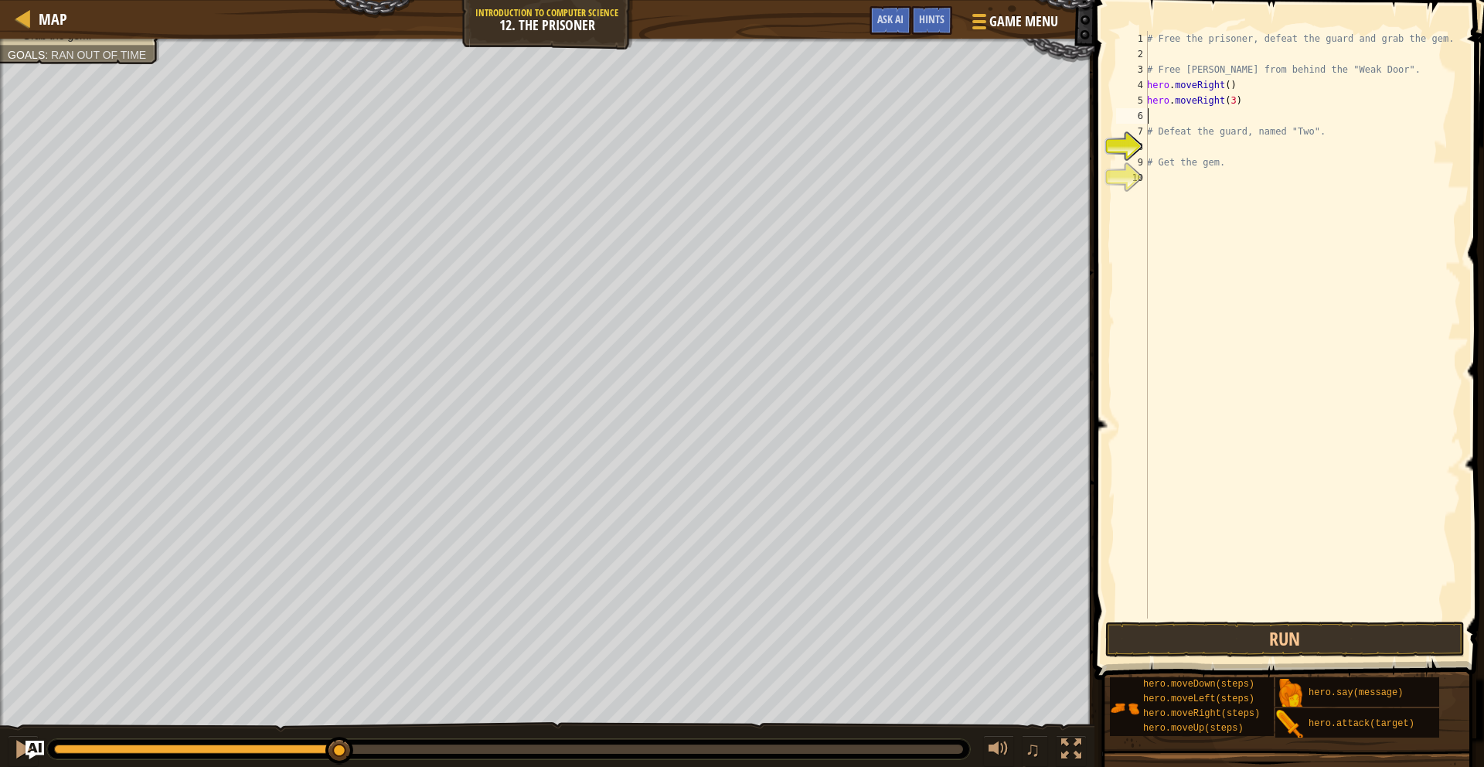
click at [1219, 120] on div "# Free the prisoner, defeat the guard and grab the gem. # Free [PERSON_NAME] fr…" at bounding box center [1302, 340] width 317 height 618
type textarea "m"
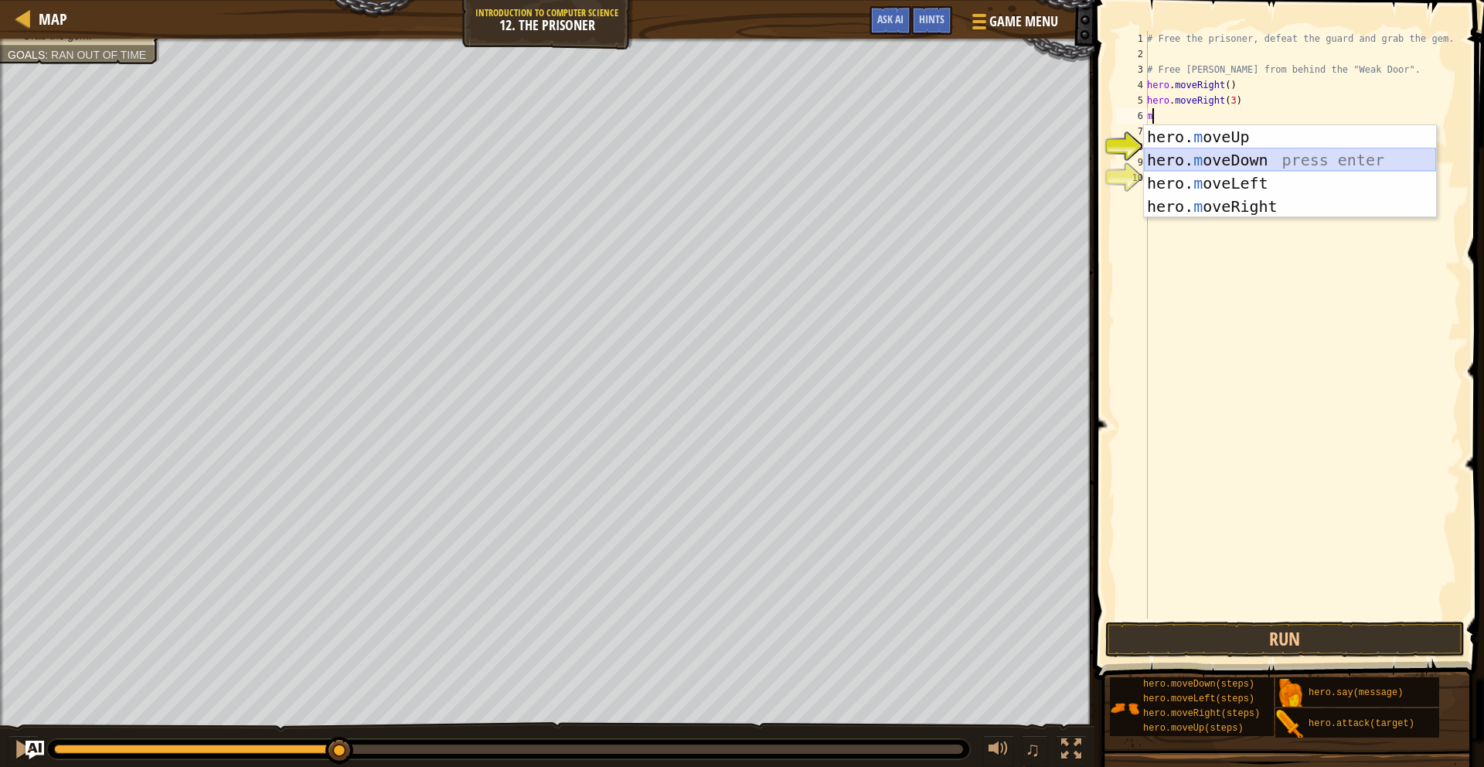
click at [1234, 151] on div "hero. m oveUp press enter hero. m oveDown press enter hero. m oveLeft press ent…" at bounding box center [1290, 194] width 292 height 139
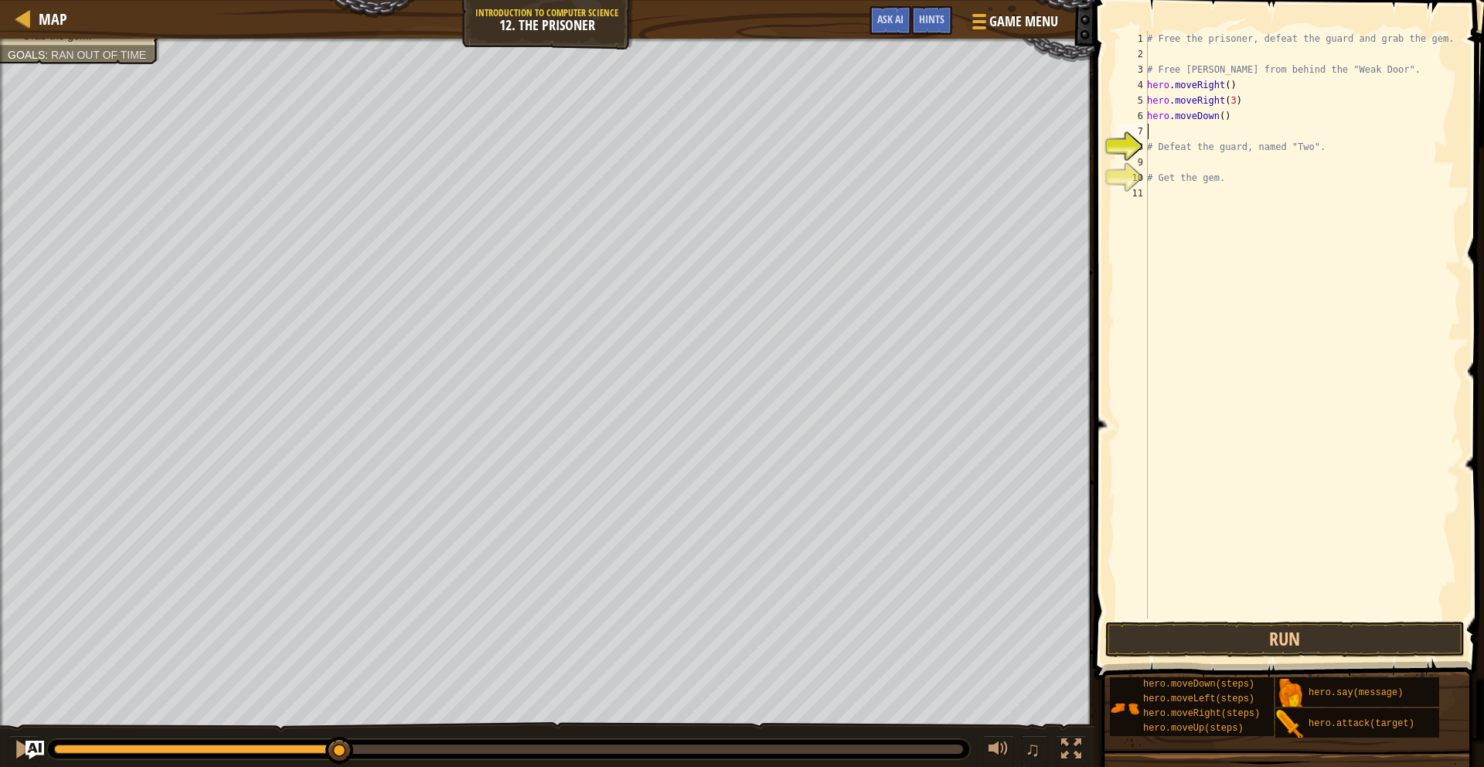
type textarea "m"
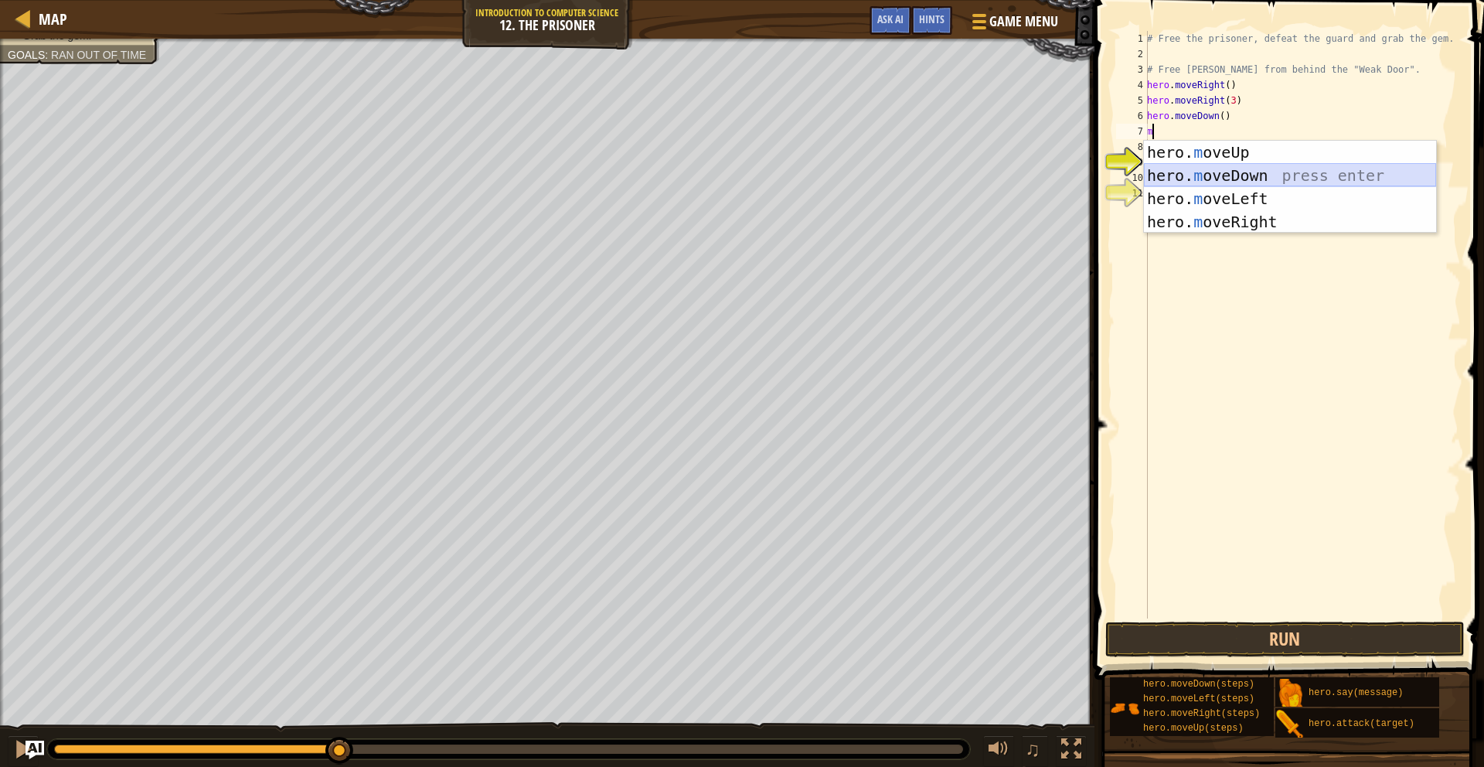
click at [1237, 167] on div "hero. m oveUp press enter hero. m oveDown press enter hero. m oveLeft press ent…" at bounding box center [1290, 210] width 292 height 139
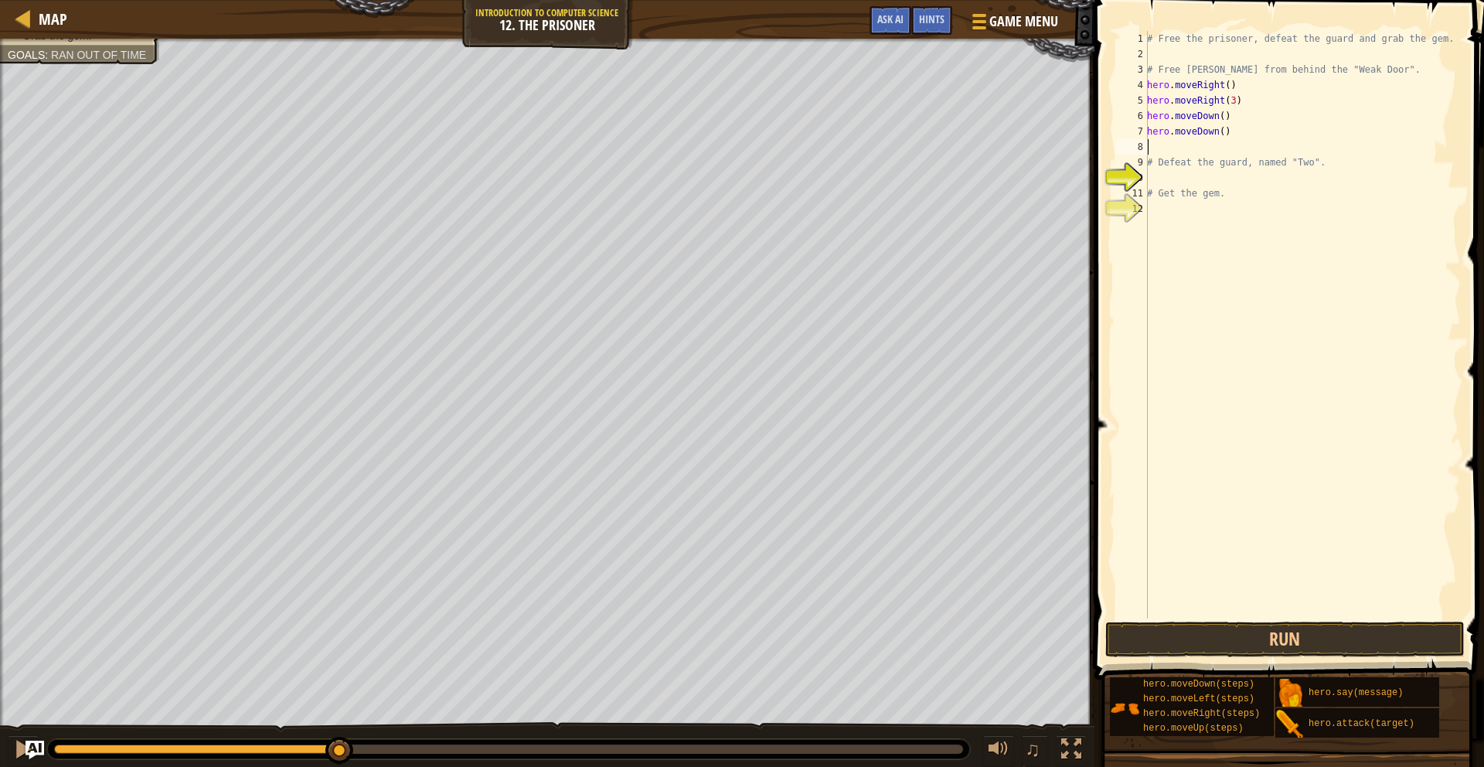
type textarea "m"
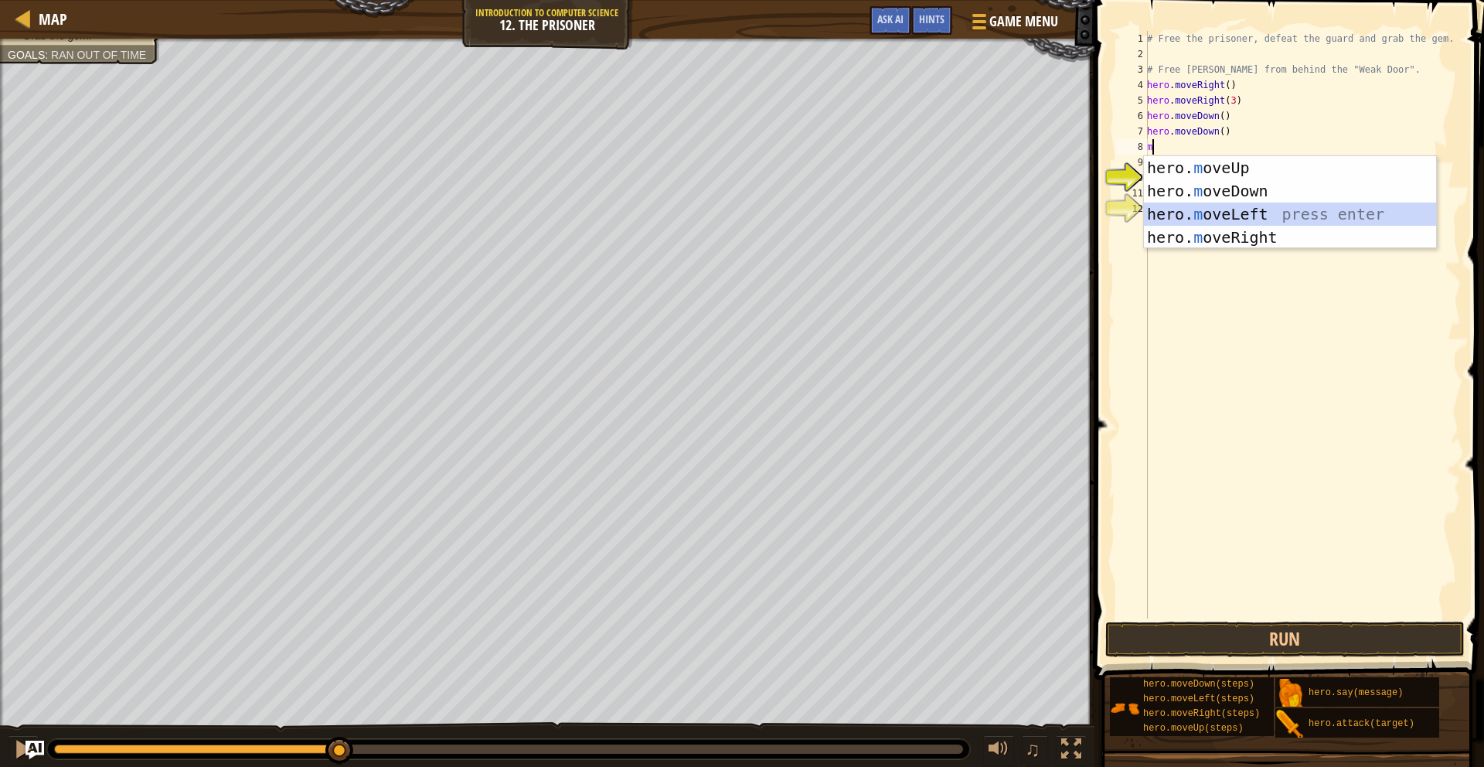
click at [1205, 213] on div "hero. m oveUp press enter hero. m oveDown press enter hero. m oveLeft press ent…" at bounding box center [1290, 225] width 292 height 139
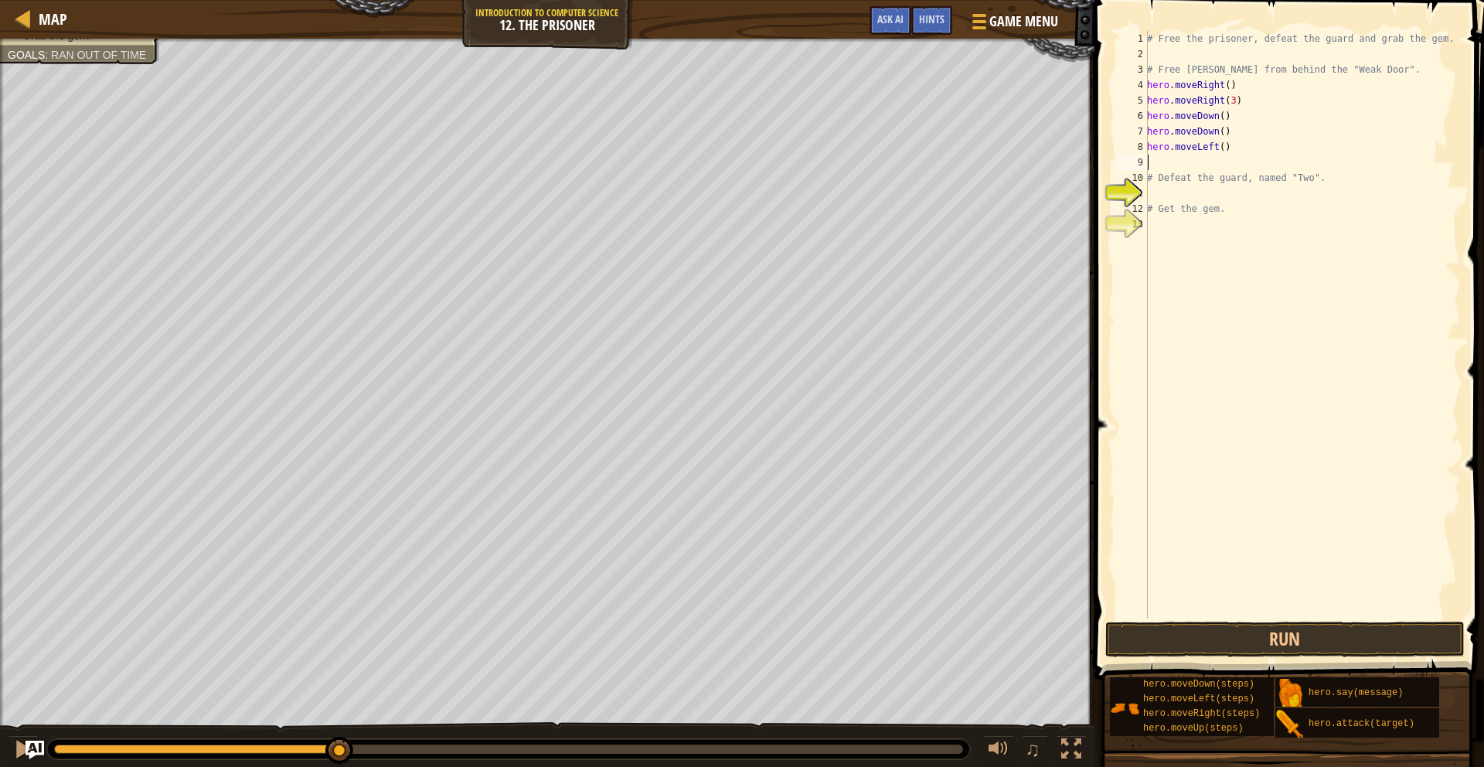
type textarea "h"
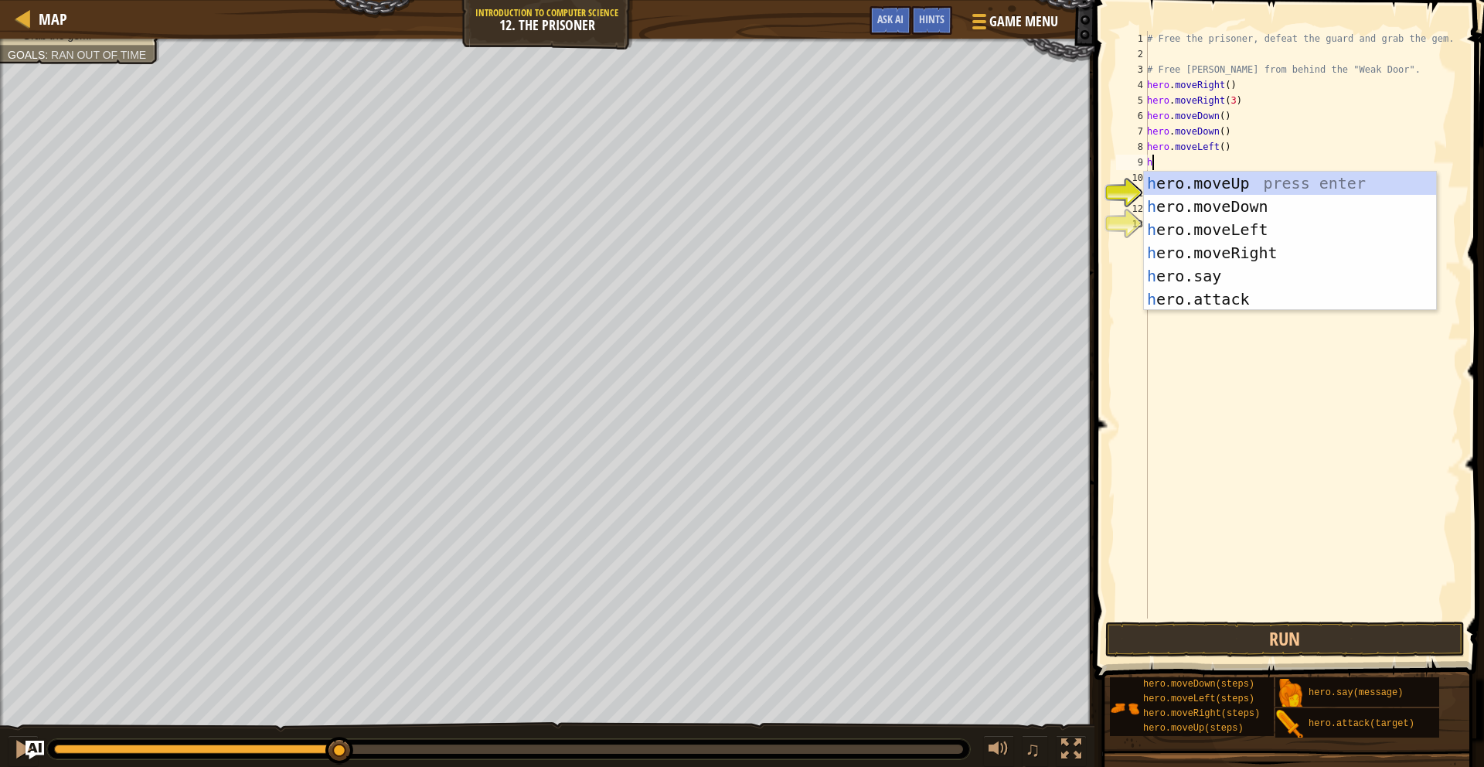
click at [1175, 316] on div "# Free the prisoner, defeat the guard and grab the gem. # Free [PERSON_NAME] fr…" at bounding box center [1302, 340] width 317 height 618
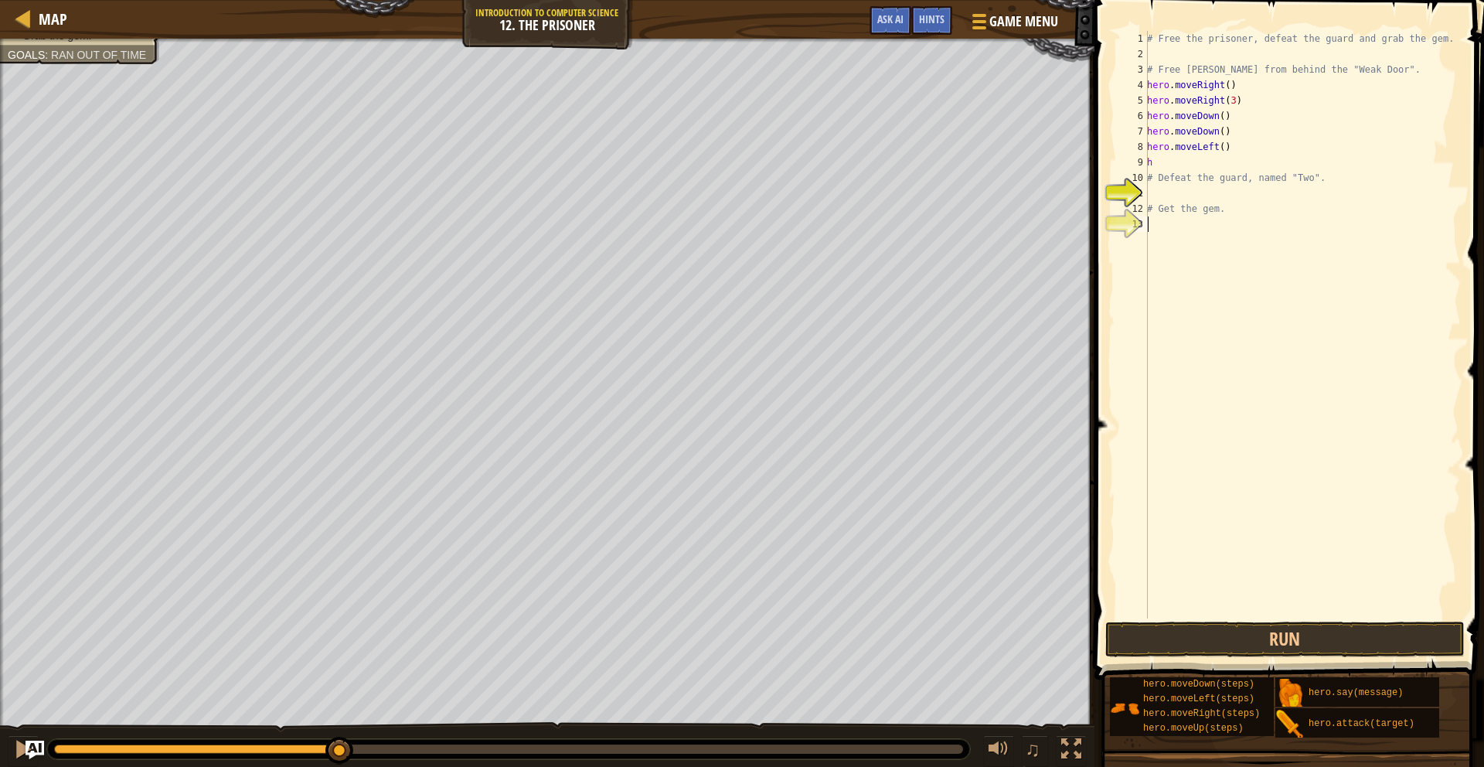
click at [1182, 168] on div "# Free the prisoner, defeat the guard and grab the gem. # Free [PERSON_NAME] fr…" at bounding box center [1302, 340] width 317 height 618
type textarea "h"
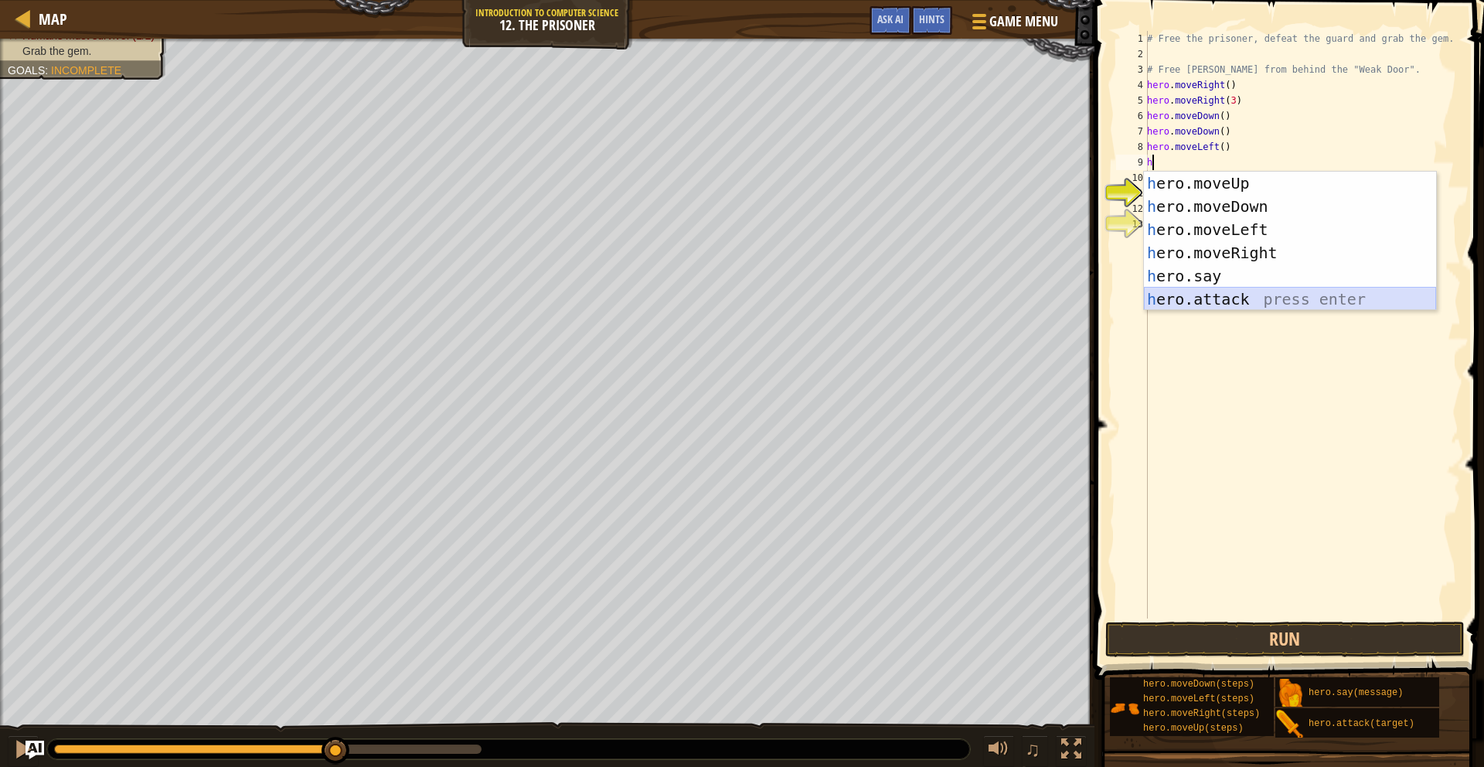
click at [1243, 298] on div "h ero.moveUp press enter h ero.moveDown press enter h ero.moveLeft press enter …" at bounding box center [1290, 264] width 292 height 185
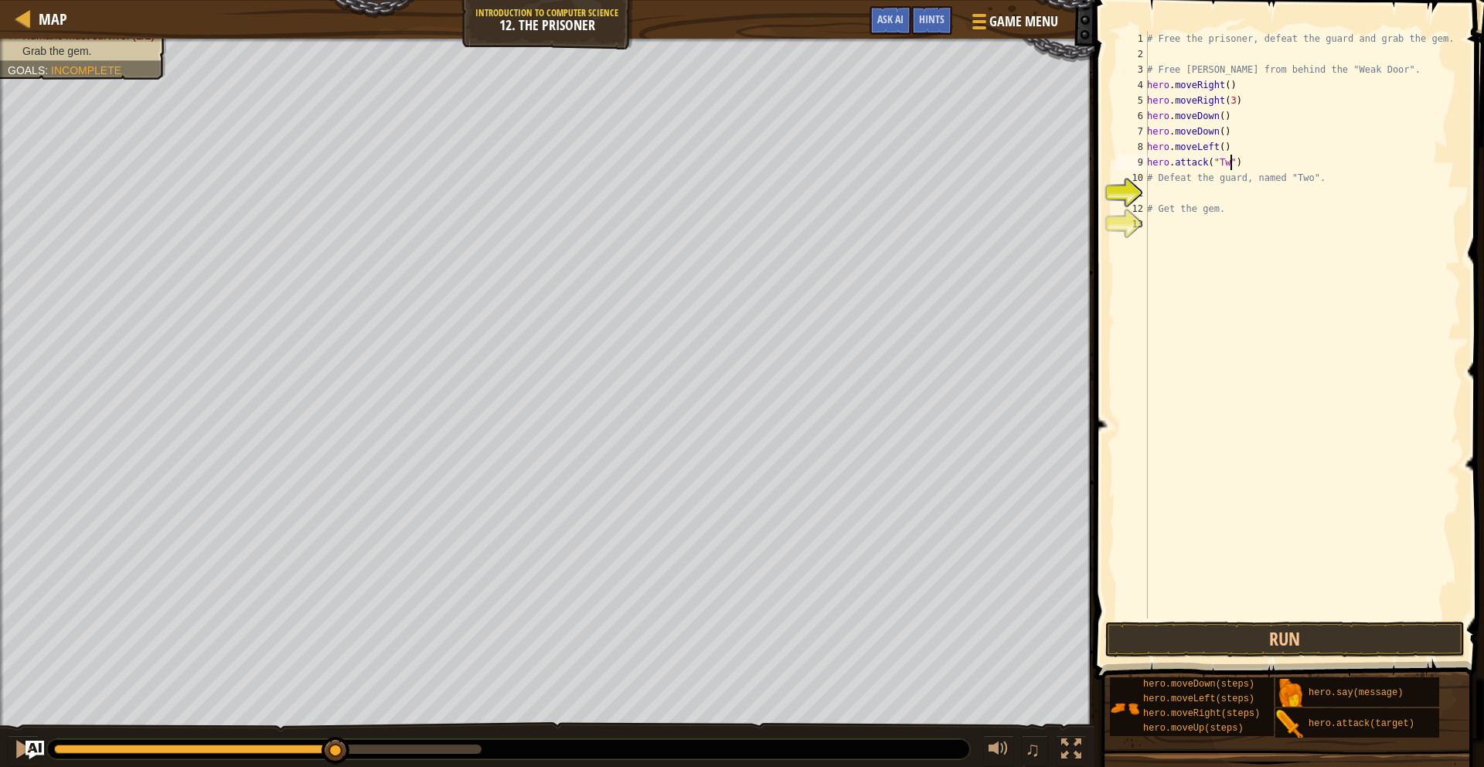
scroll to position [7, 7]
drag, startPoint x: 1147, startPoint y: 159, endPoint x: 1172, endPoint y: 164, distance: 25.2
click at [1169, 164] on div "hero.attack("Two") 1 2 3 4 5 6 7 8 9 10 11 12 13 # Free the prisoner, defeat th…" at bounding box center [1287, 324] width 348 height 587
click at [1165, 185] on div "# Free the prisoner, defeat the guard and grab the gem. # Free [PERSON_NAME] fr…" at bounding box center [1302, 340] width 317 height 618
type textarea "# Defeat the guard, named "Two"."
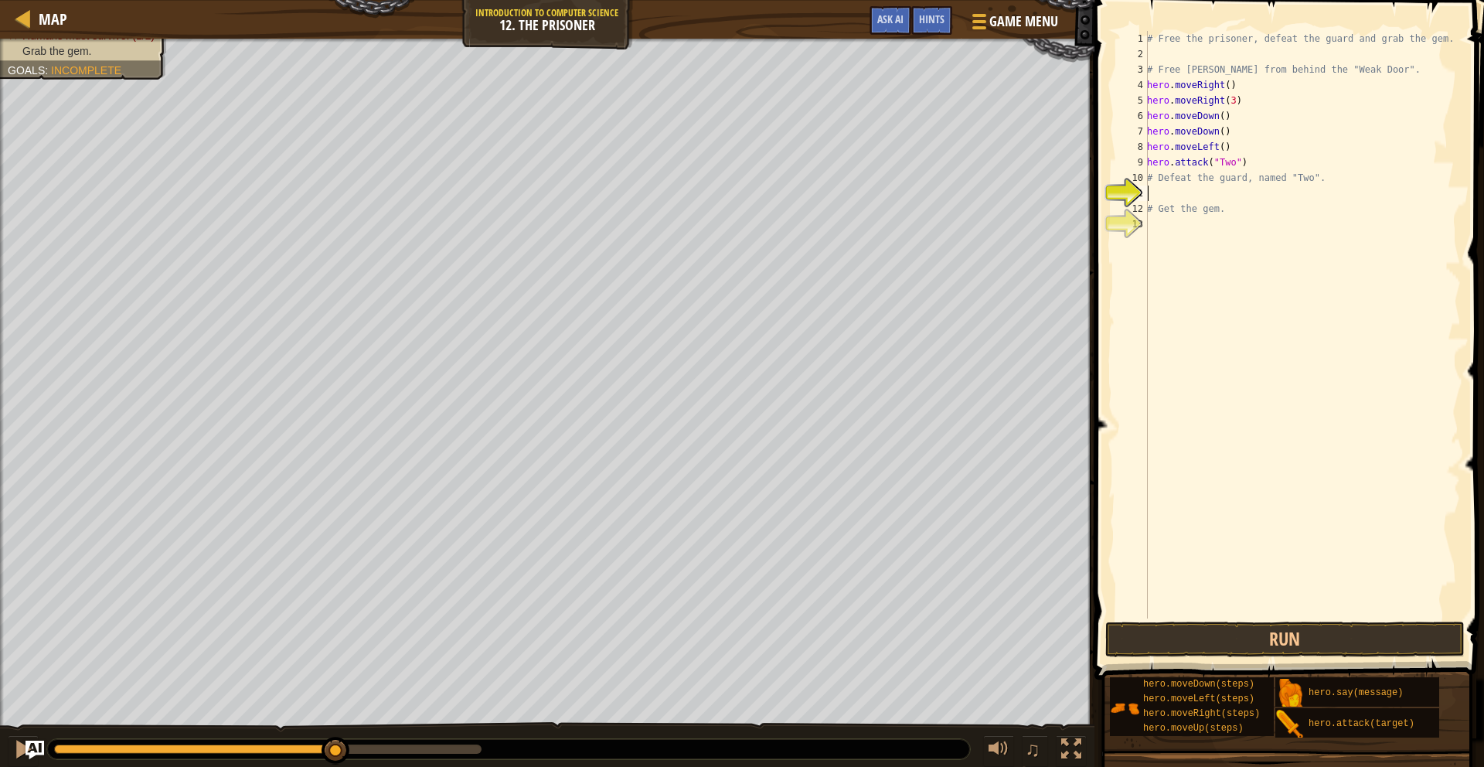
click at [1149, 191] on div "# Free the prisoner, defeat the guard and grab the gem. # Free [PERSON_NAME] fr…" at bounding box center [1302, 340] width 317 height 618
click at [1209, 634] on button "Run" at bounding box center [1285, 639] width 360 height 36
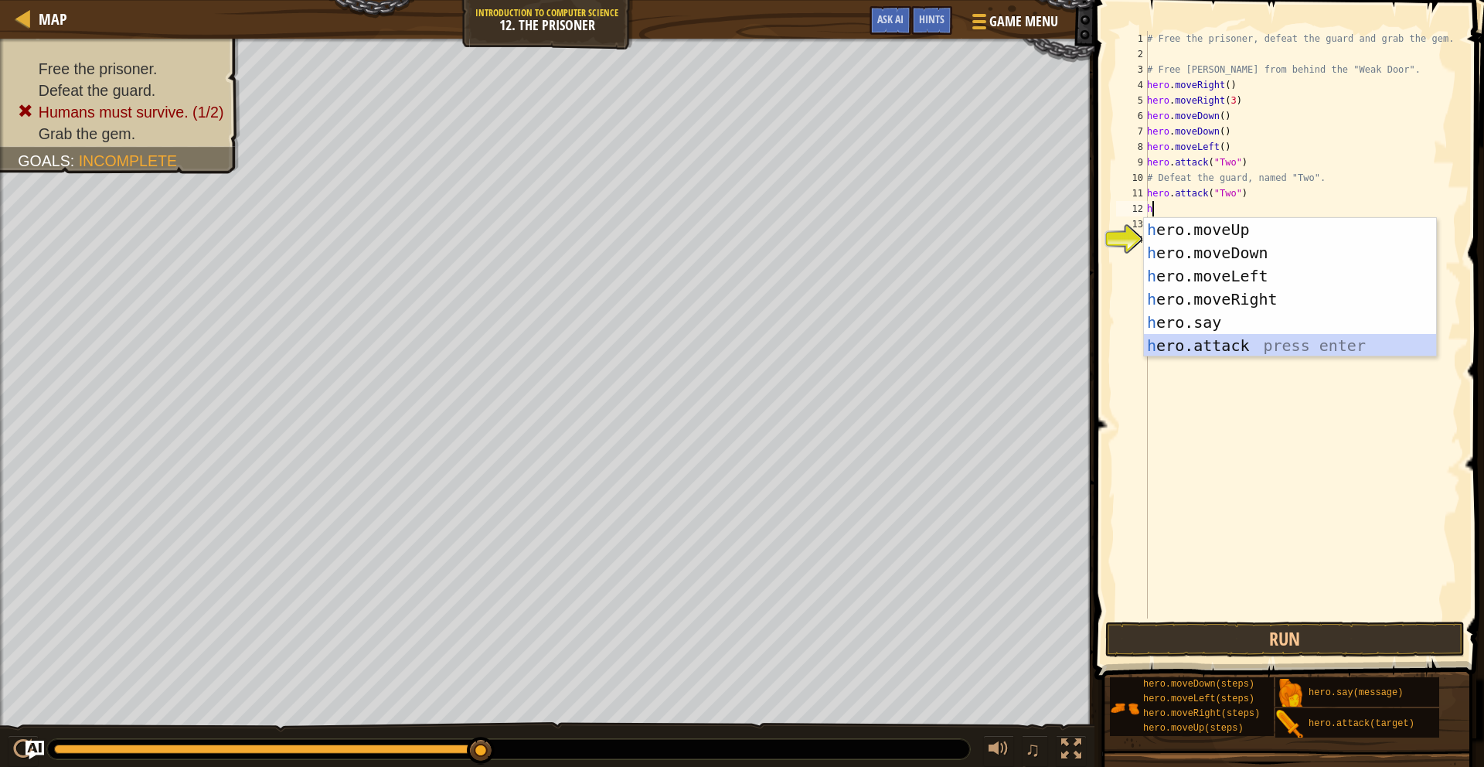
click at [1240, 345] on div "h ero.moveUp press enter h ero.moveDown press enter h ero.moveLeft press enter …" at bounding box center [1290, 310] width 292 height 185
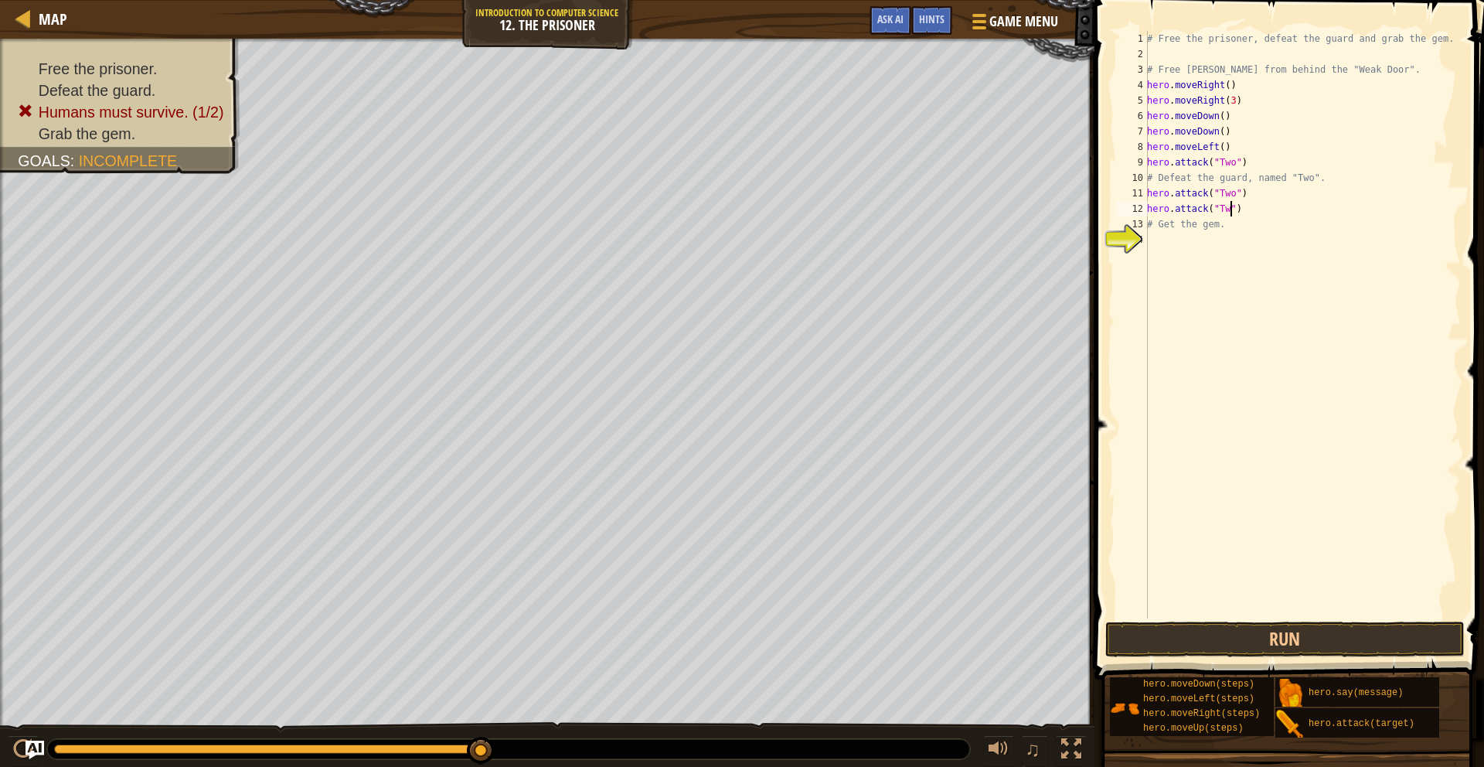
scroll to position [7, 7]
click at [1253, 646] on button "Run" at bounding box center [1285, 639] width 360 height 36
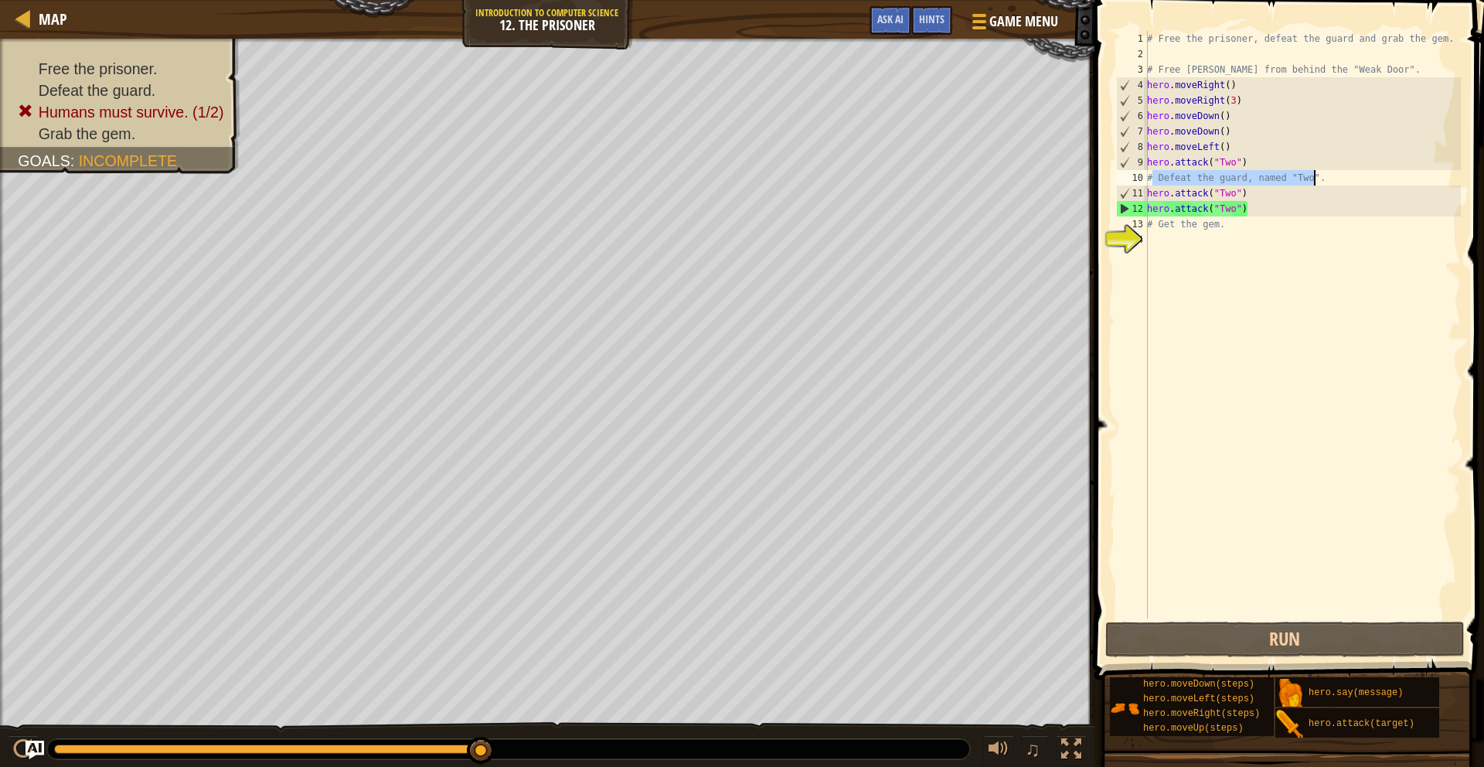
drag, startPoint x: 1152, startPoint y: 176, endPoint x: 1316, endPoint y: 184, distance: 164.0
click at [1316, 184] on div "# Free the prisoner, defeat the guard and grab the gem. # Free [PERSON_NAME] fr…" at bounding box center [1302, 340] width 317 height 618
type textarea "# Defeat the guard, named "Two"."
click at [1322, 183] on div "# Free the prisoner, defeat the guard and grab the gem. # Free [PERSON_NAME] fr…" at bounding box center [1302, 340] width 317 height 618
drag, startPoint x: 1325, startPoint y: 182, endPoint x: 1144, endPoint y: 184, distance: 180.8
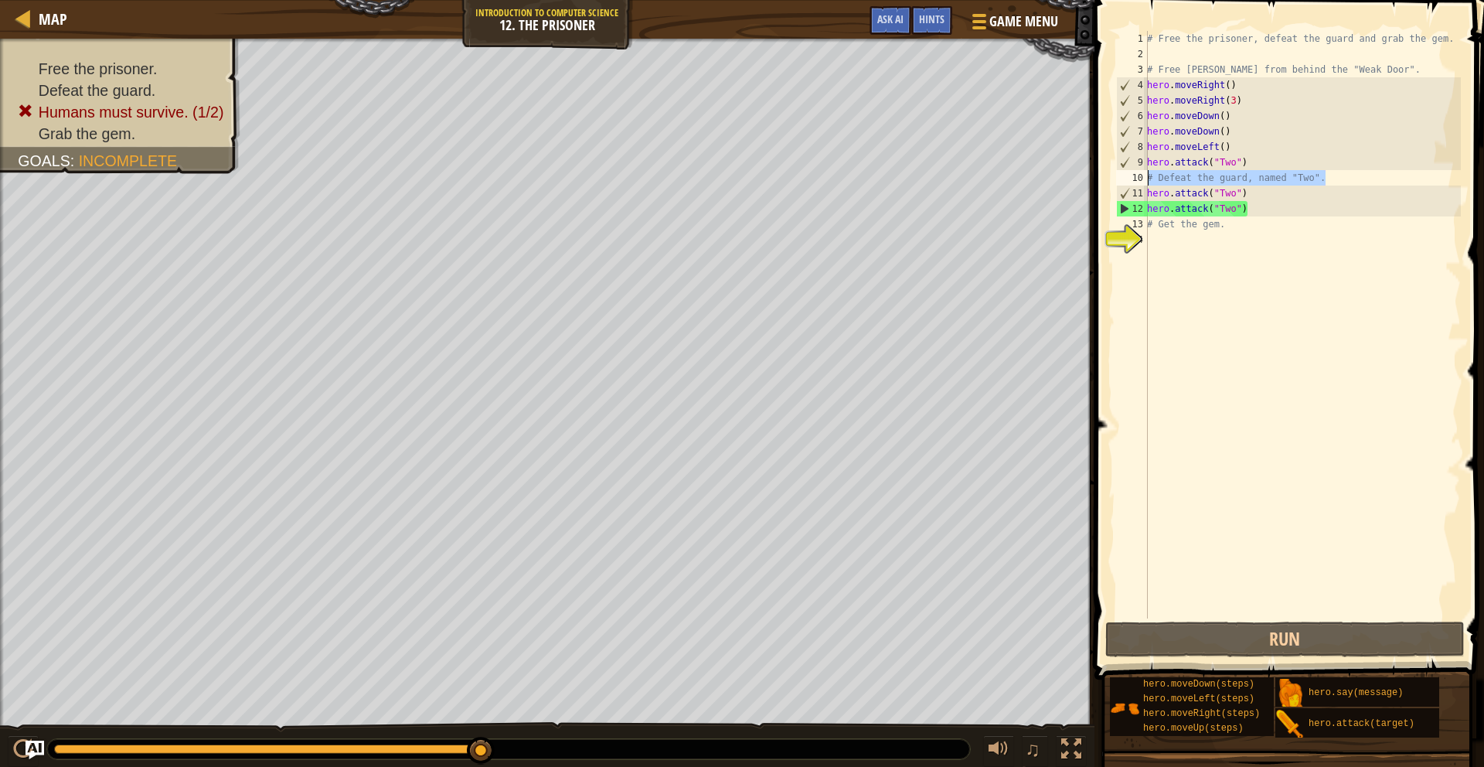
click at [1144, 184] on div "# Defeat the guard, named "Two". 1 2 3 4 5 6 7 8 9 10 11 12 13 14 # Free the pr…" at bounding box center [1287, 324] width 348 height 587
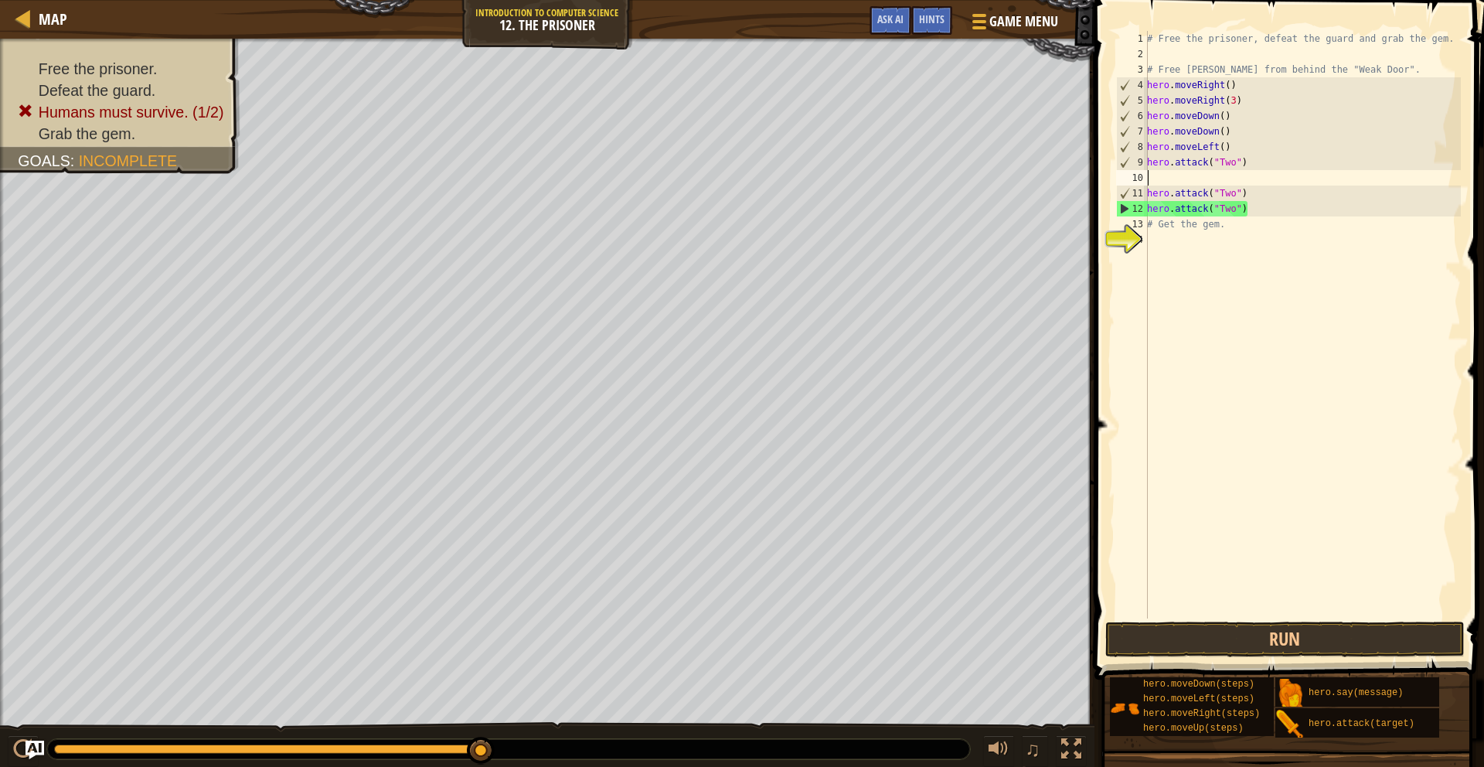
scroll to position [7, 0]
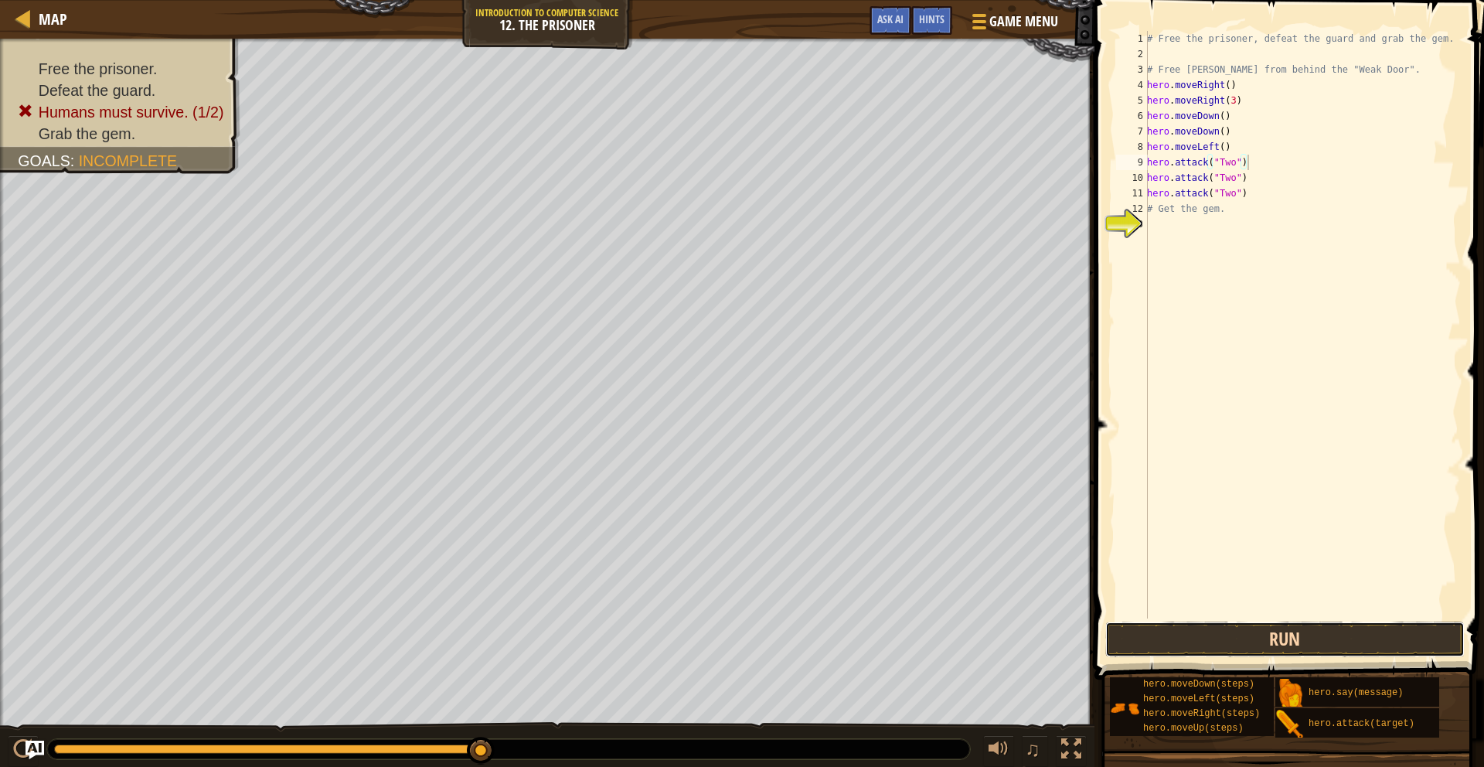
click at [1180, 645] on button "Run" at bounding box center [1285, 639] width 360 height 36
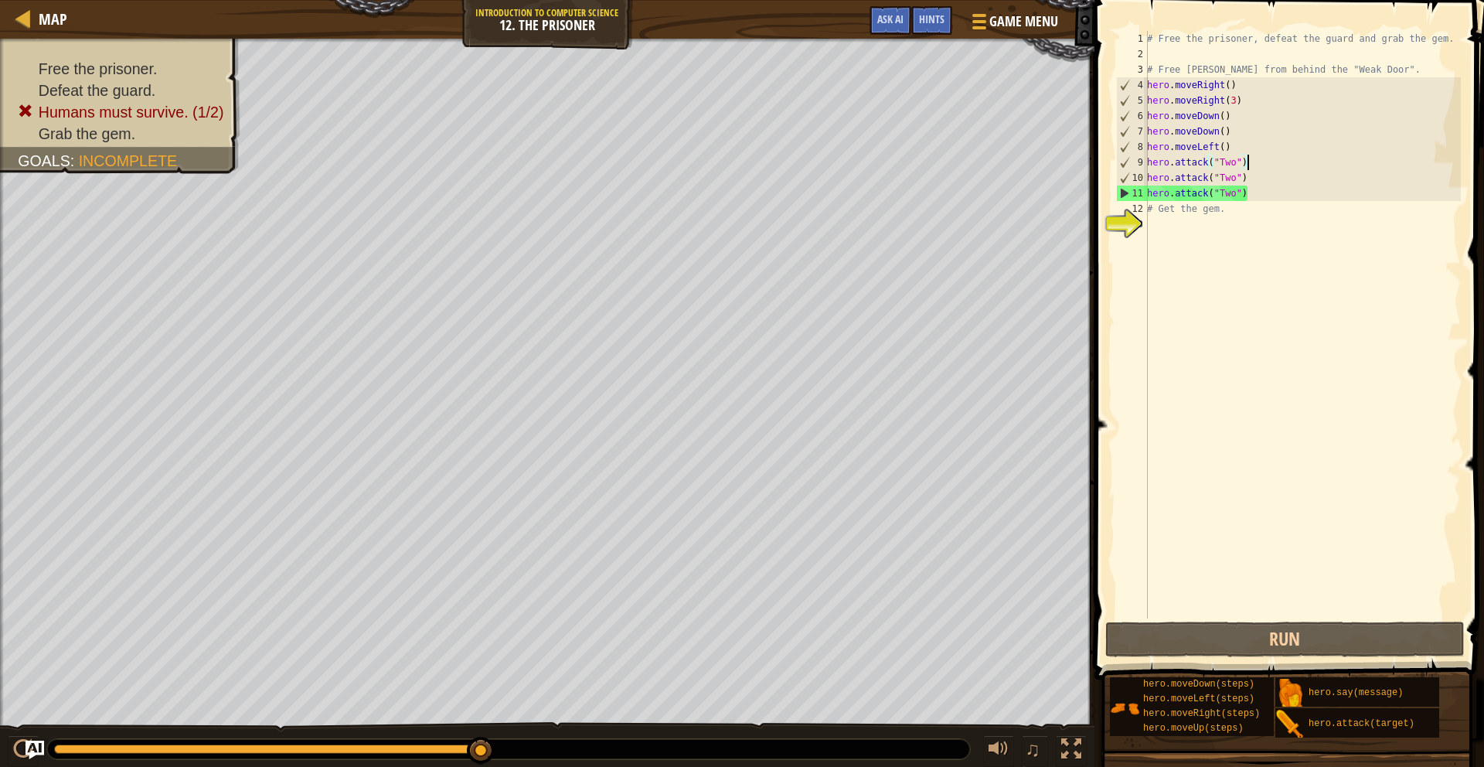
click at [1241, 83] on div "# Free the prisoner, defeat the guard and grab the gem. # Free [PERSON_NAME] fr…" at bounding box center [1302, 340] width 317 height 618
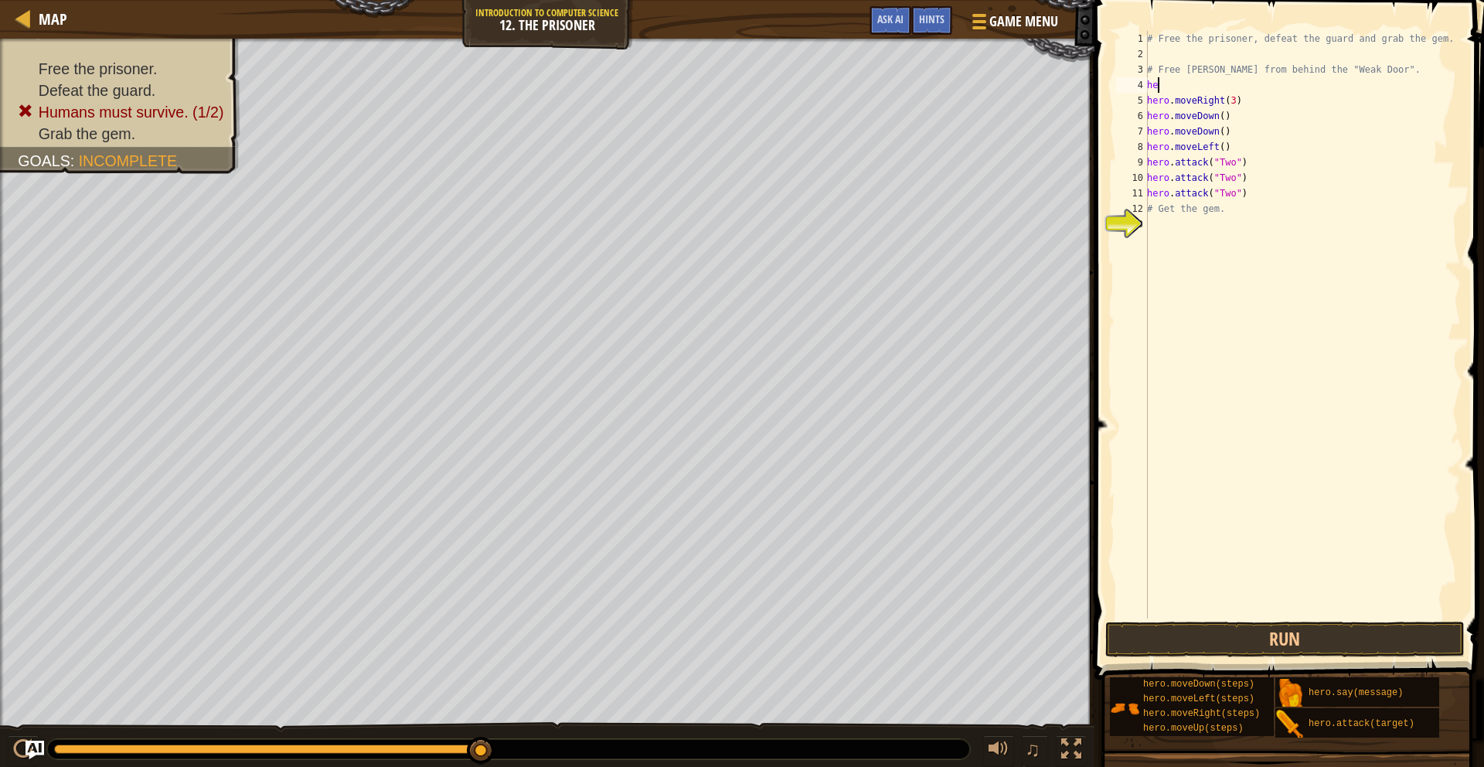
type textarea "h"
click at [1145, 98] on div "5" at bounding box center [1132, 100] width 32 height 15
type textarea "hero.moveRight(3)"
drag, startPoint x: 1151, startPoint y: 79, endPoint x: 1155, endPoint y: 87, distance: 8.6
click at [1152, 82] on div "# Free the prisoner, defeat the guard and grab the gem. # Free [PERSON_NAME] fr…" at bounding box center [1302, 340] width 317 height 618
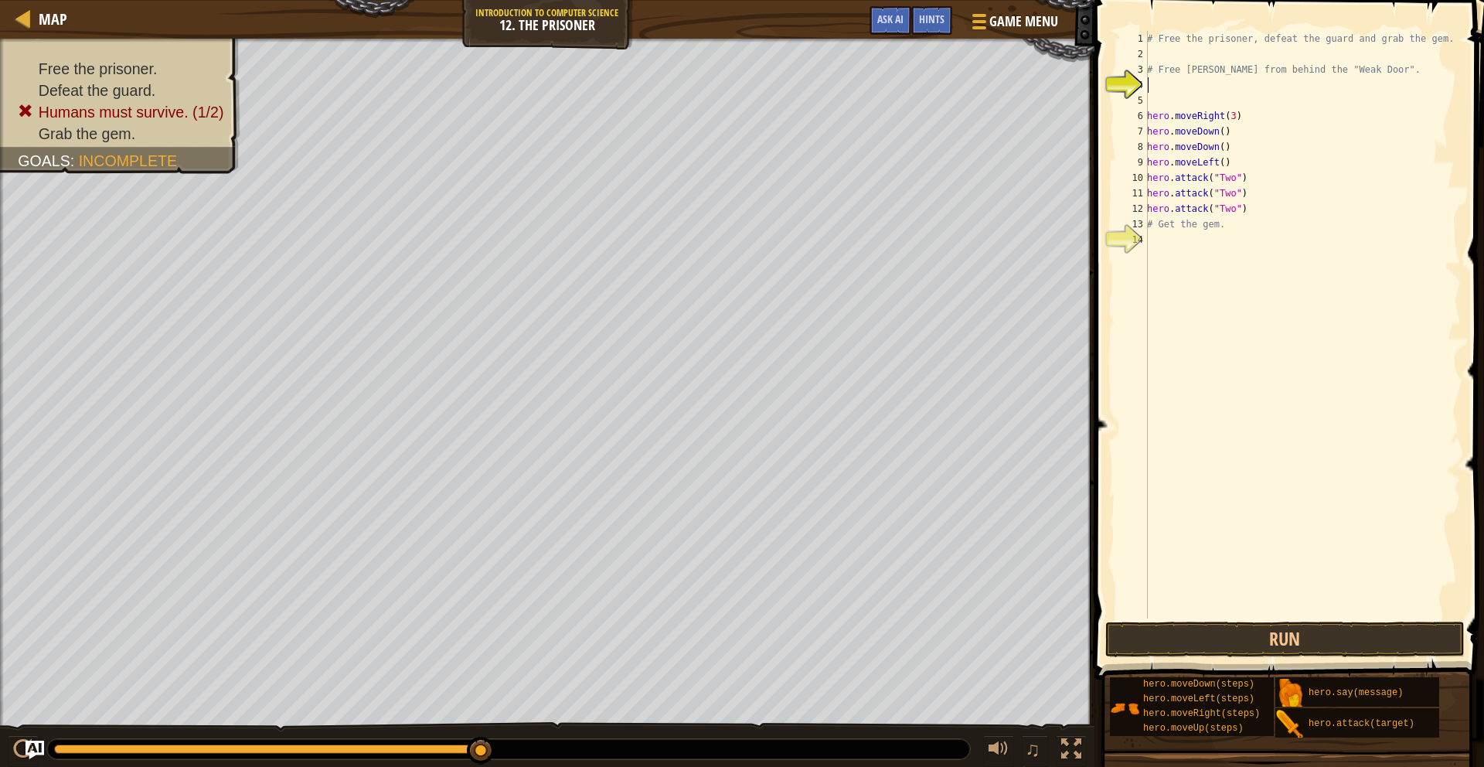
type textarea "n"
type textarea ","
type textarea "# Free [PERSON_NAME] from behind the "Weak Door"."
type textarea "m"
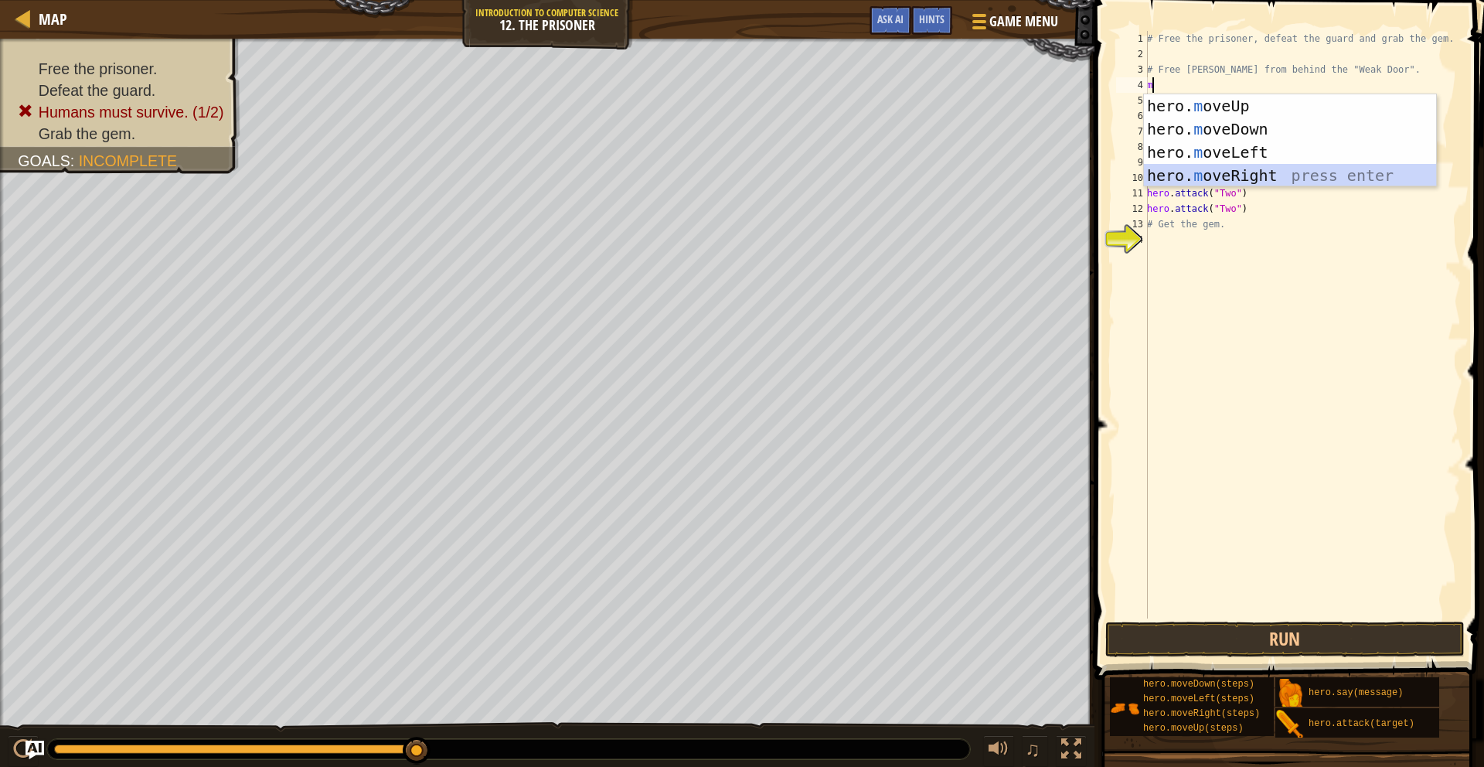
click at [1281, 170] on div "hero. m oveUp press enter hero. m oveDown press enter hero. m oveLeft press ent…" at bounding box center [1290, 163] width 292 height 139
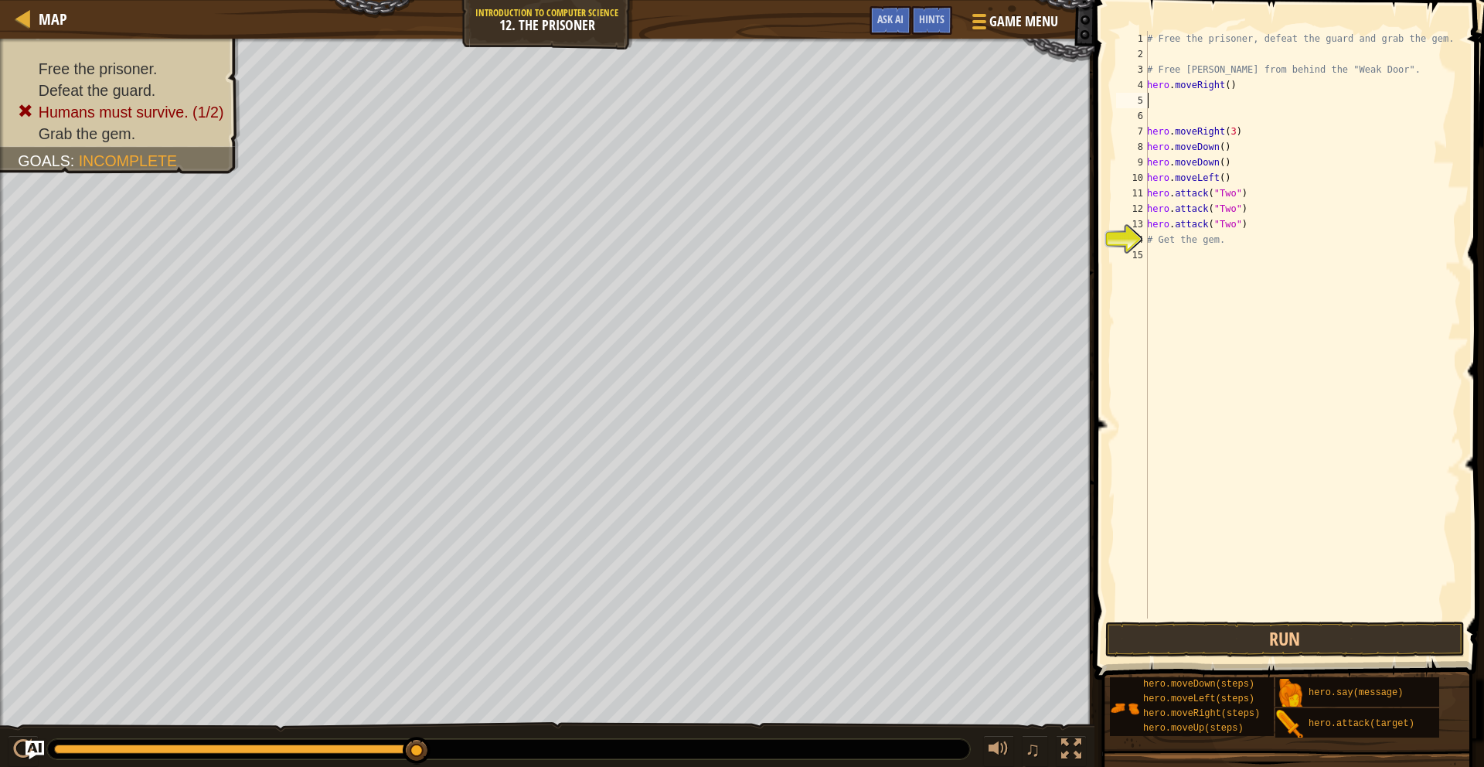
type textarea "m"
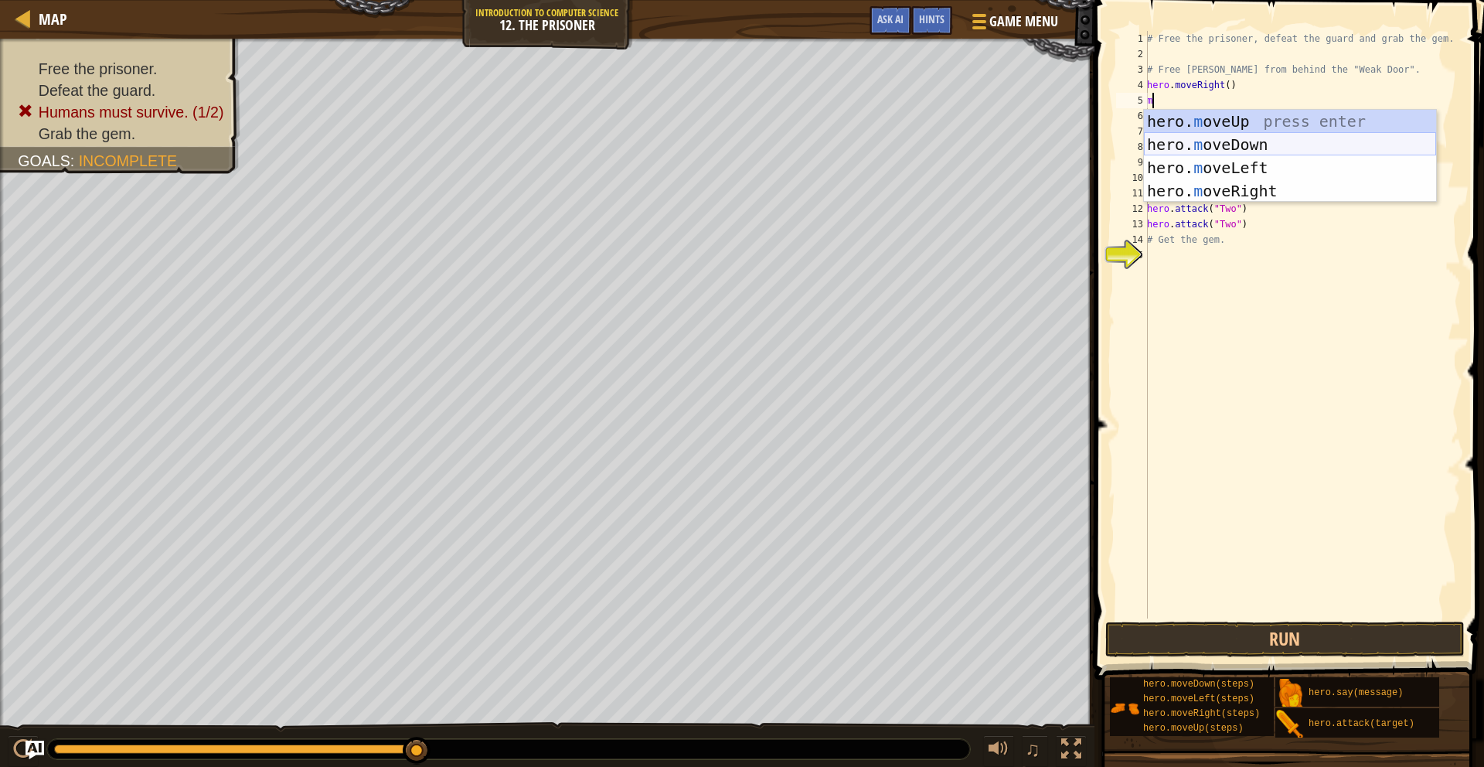
click at [1284, 146] on div "hero. m oveUp press enter hero. m oveDown press enter hero. m oveLeft press ent…" at bounding box center [1290, 179] width 292 height 139
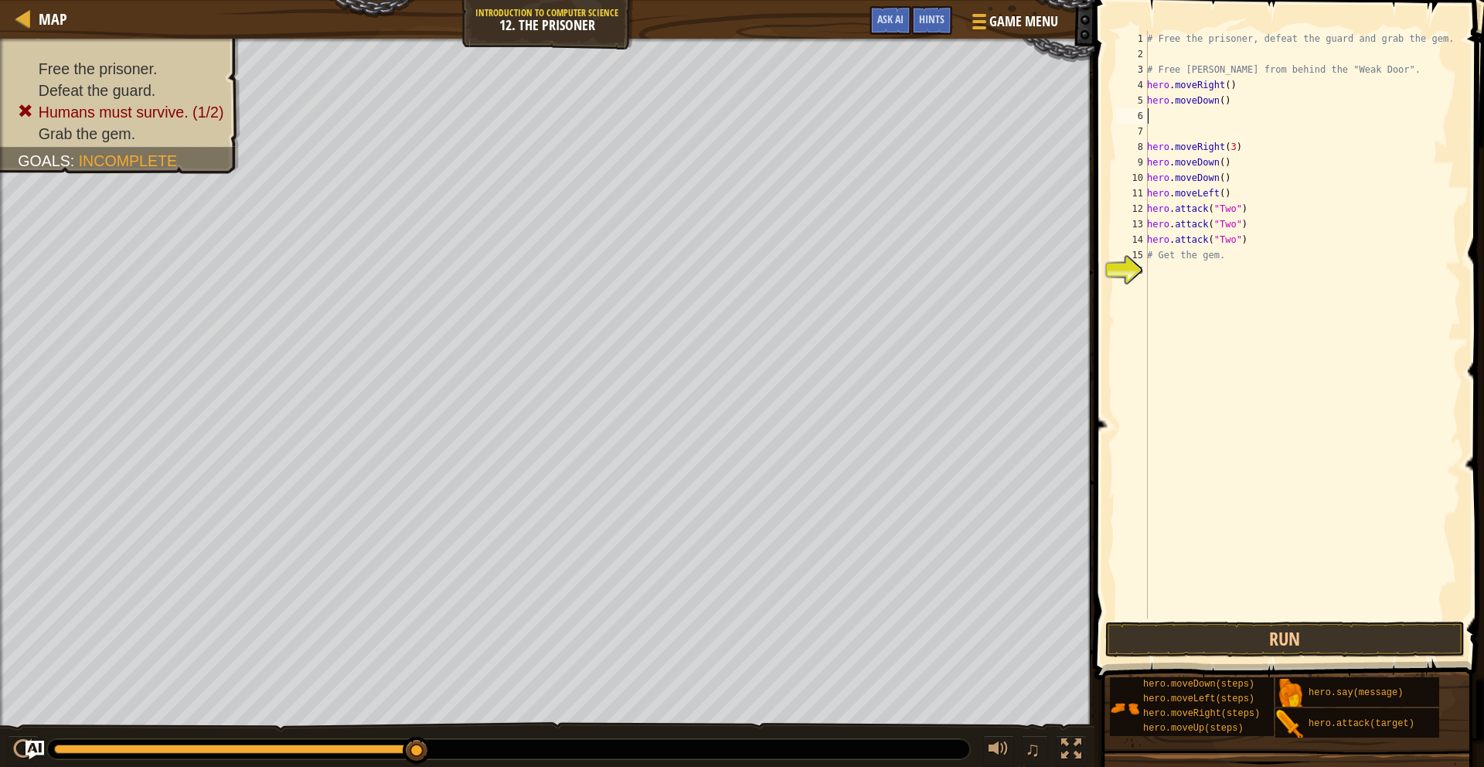
type textarea "m"
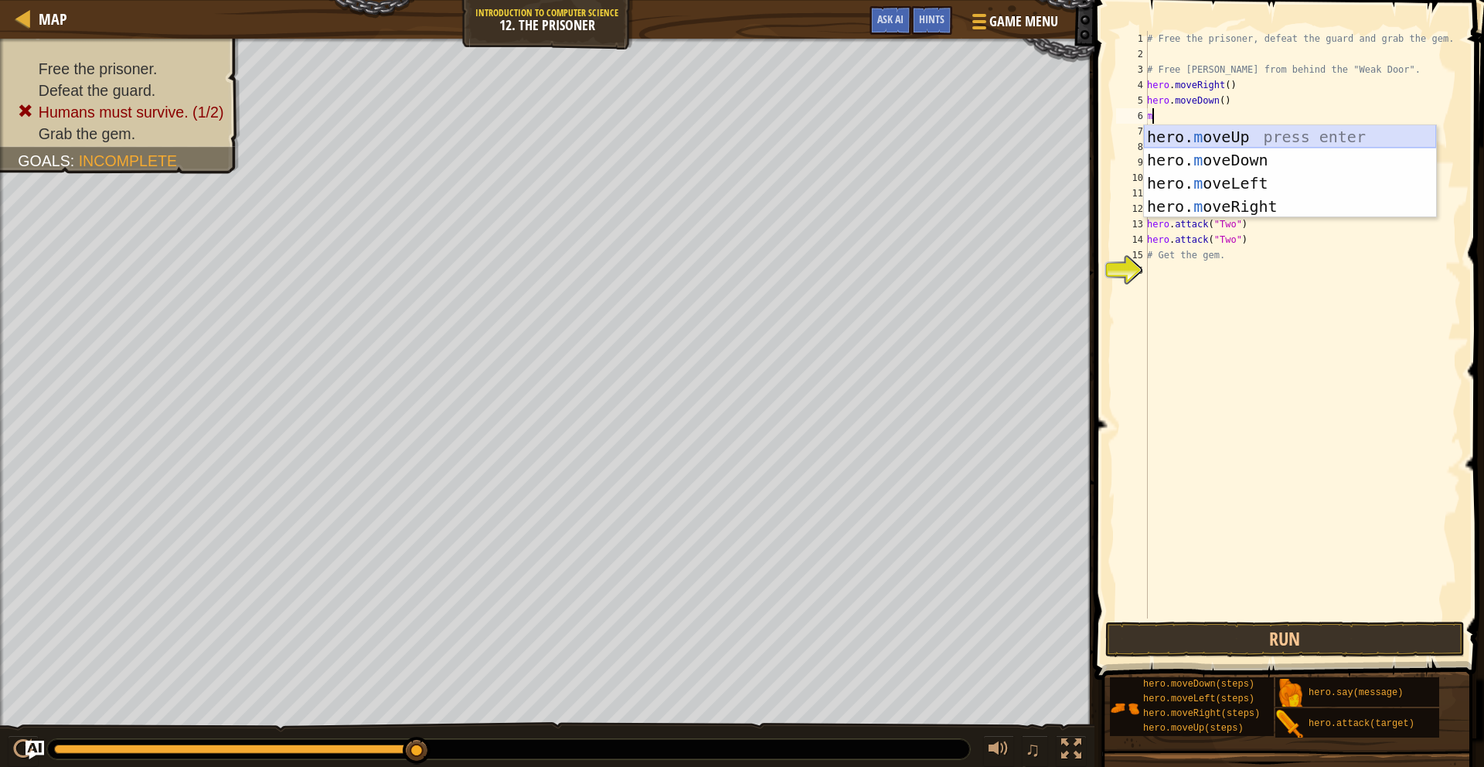
click at [1201, 131] on div "hero. m oveUp press enter hero. m oveDown press enter hero. m oveLeft press ent…" at bounding box center [1290, 194] width 292 height 139
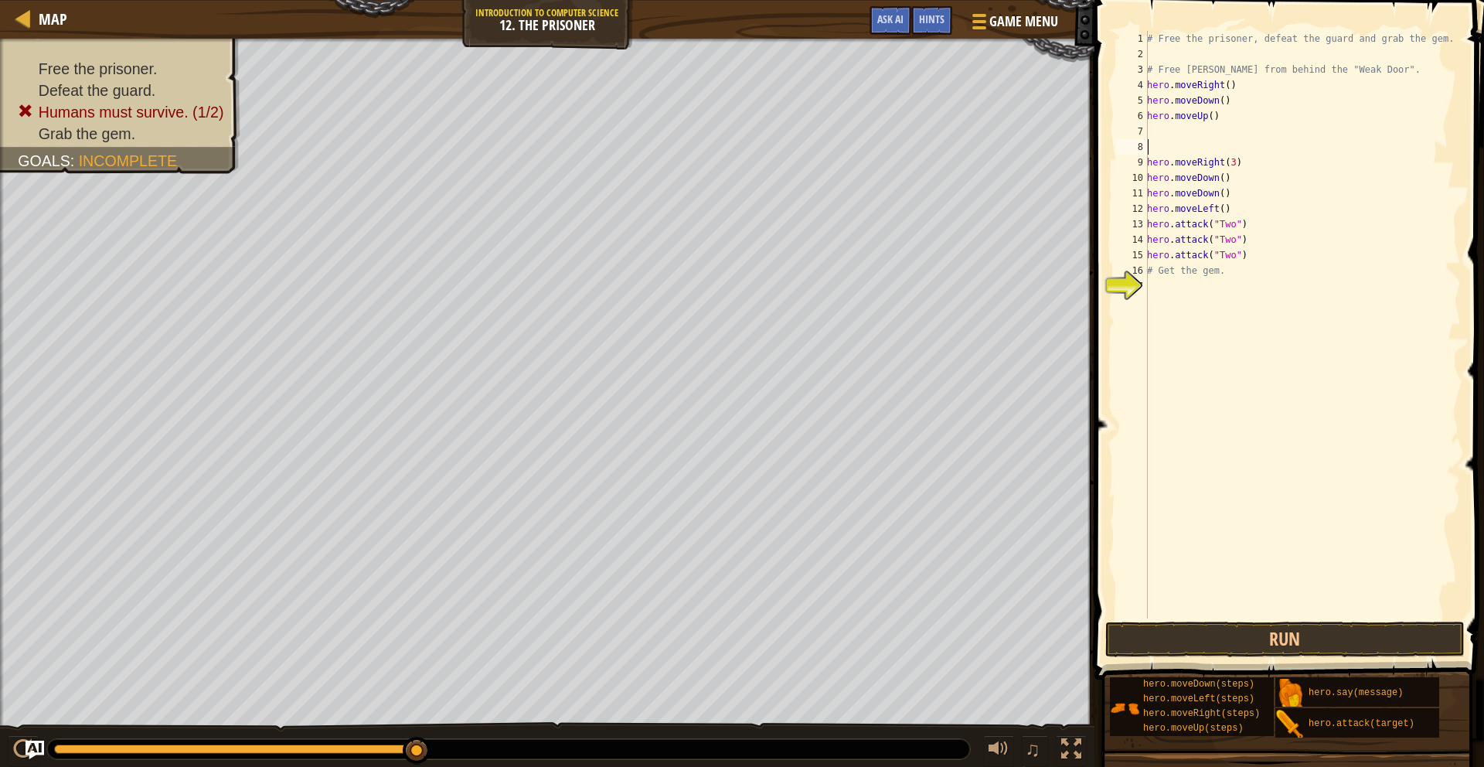
click at [1152, 153] on div "# Free the prisoner, defeat the guard and grab the gem. # Free [PERSON_NAME] fr…" at bounding box center [1302, 340] width 317 height 618
click at [1151, 162] on div "# Free the prisoner, defeat the guard and grab the gem. # Free [PERSON_NAME] fr…" at bounding box center [1302, 340] width 317 height 618
click at [1145, 165] on div "9" at bounding box center [1132, 162] width 32 height 15
click at [1206, 643] on button "Run" at bounding box center [1285, 639] width 360 height 36
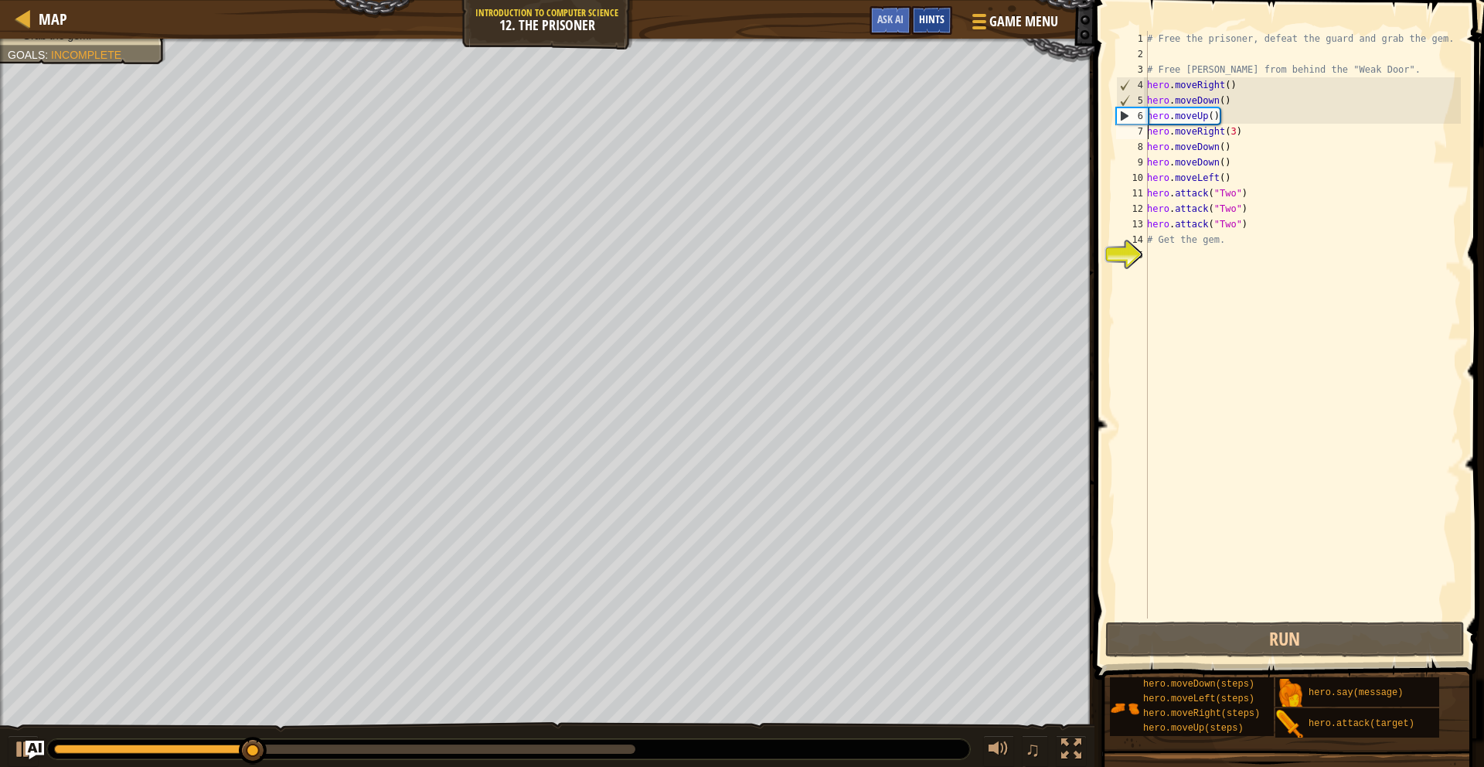
click at [930, 21] on span "Hints" at bounding box center [932, 19] width 26 height 15
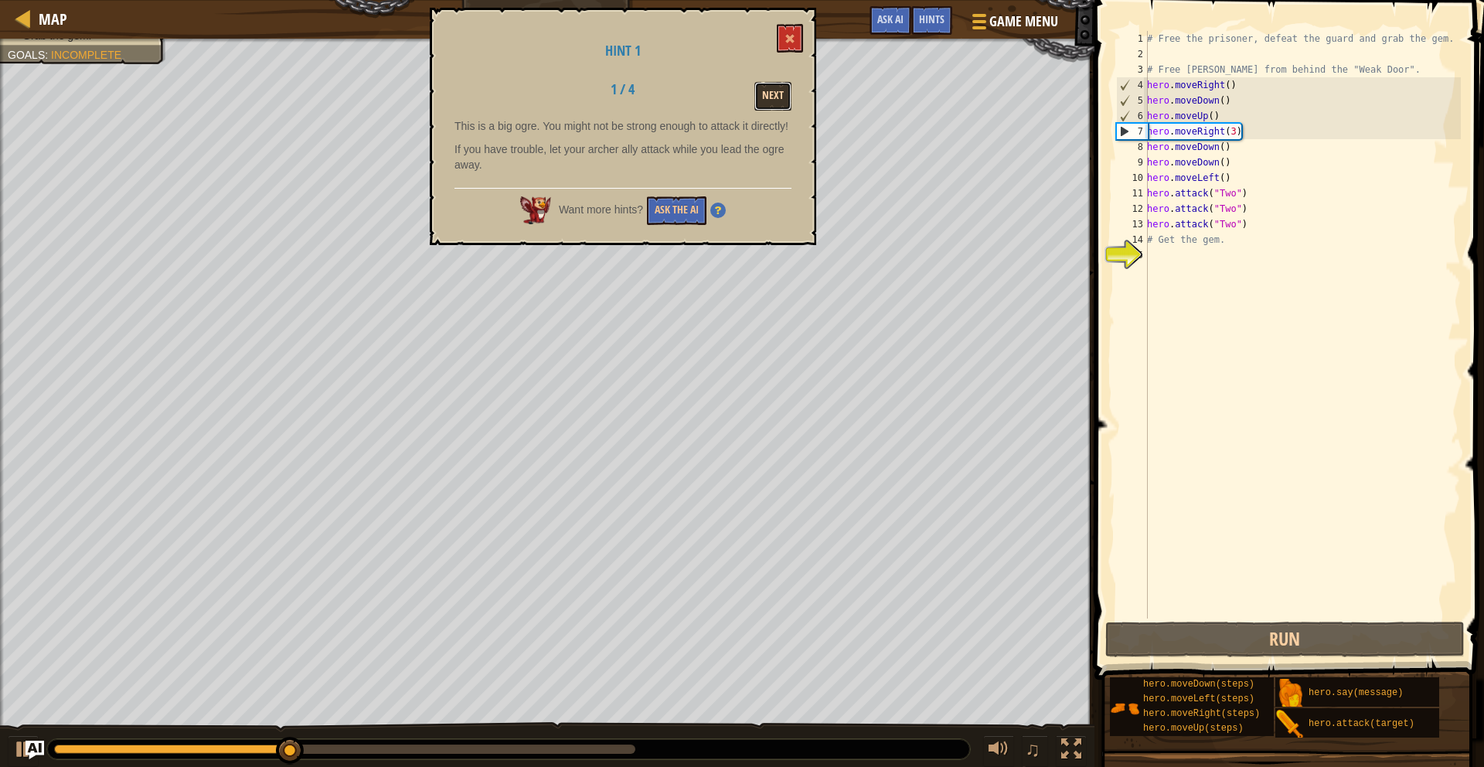
click at [766, 92] on button "Next" at bounding box center [772, 96] width 37 height 29
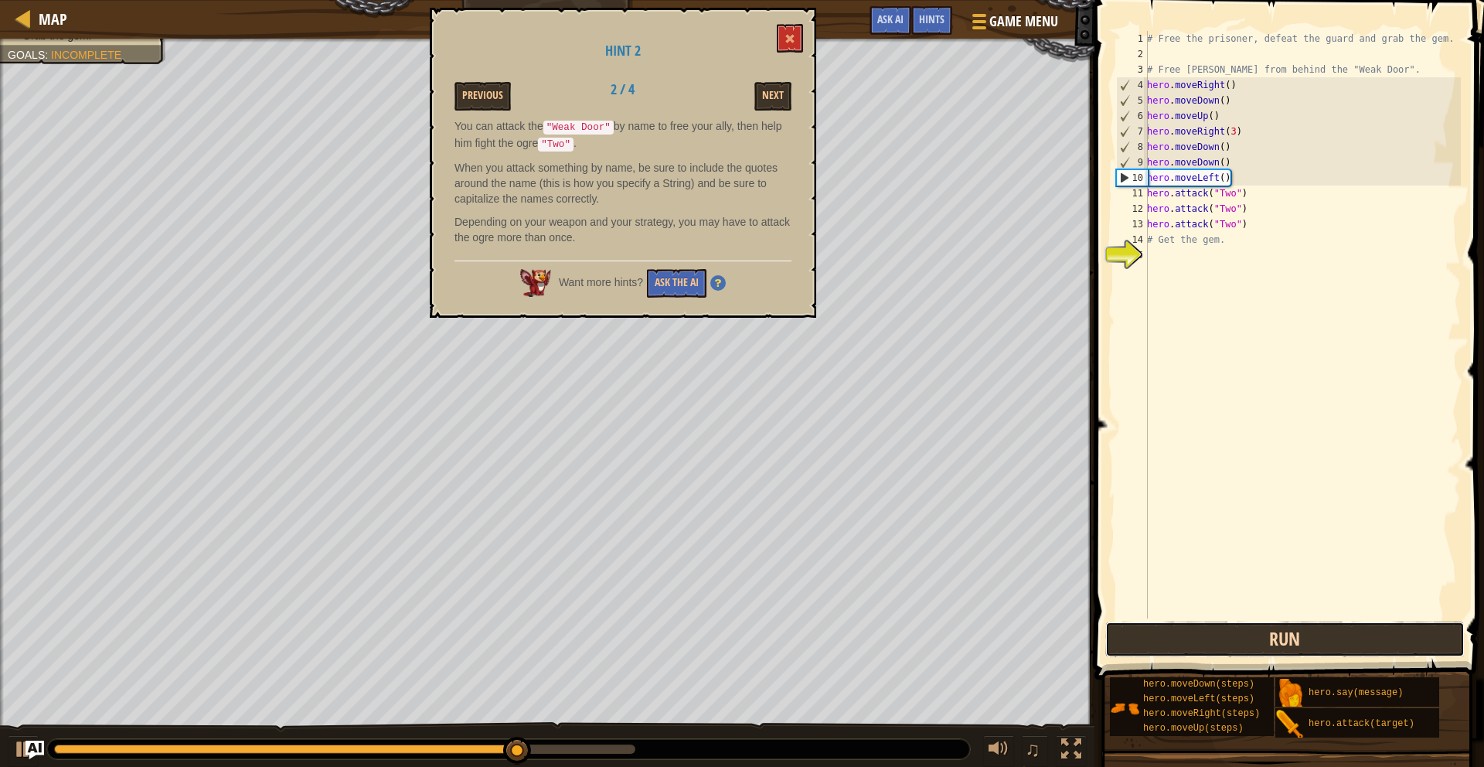
click at [1155, 634] on button "Run" at bounding box center [1285, 639] width 360 height 36
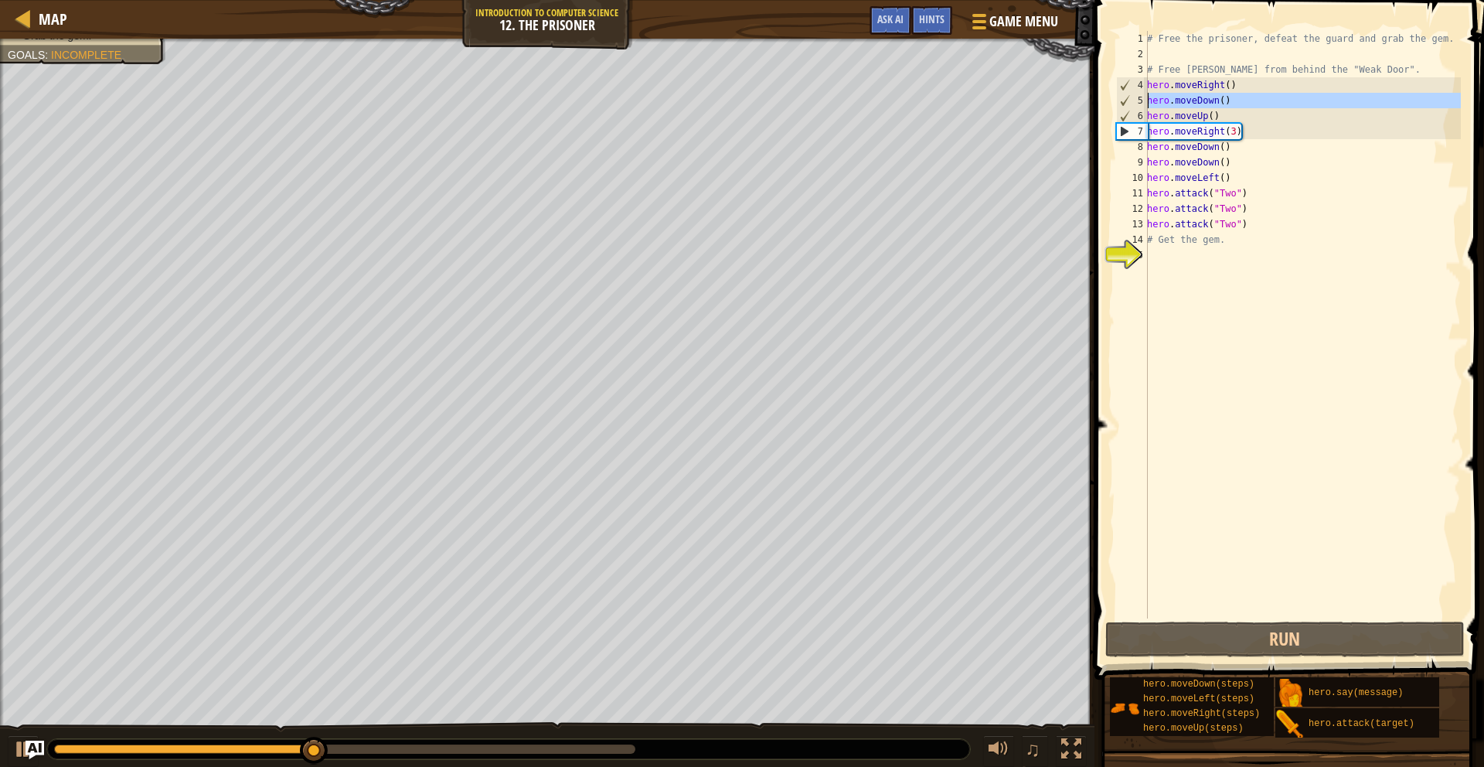
click at [1143, 104] on div "5" at bounding box center [1132, 100] width 31 height 15
click at [1143, 106] on div "5" at bounding box center [1132, 100] width 31 height 15
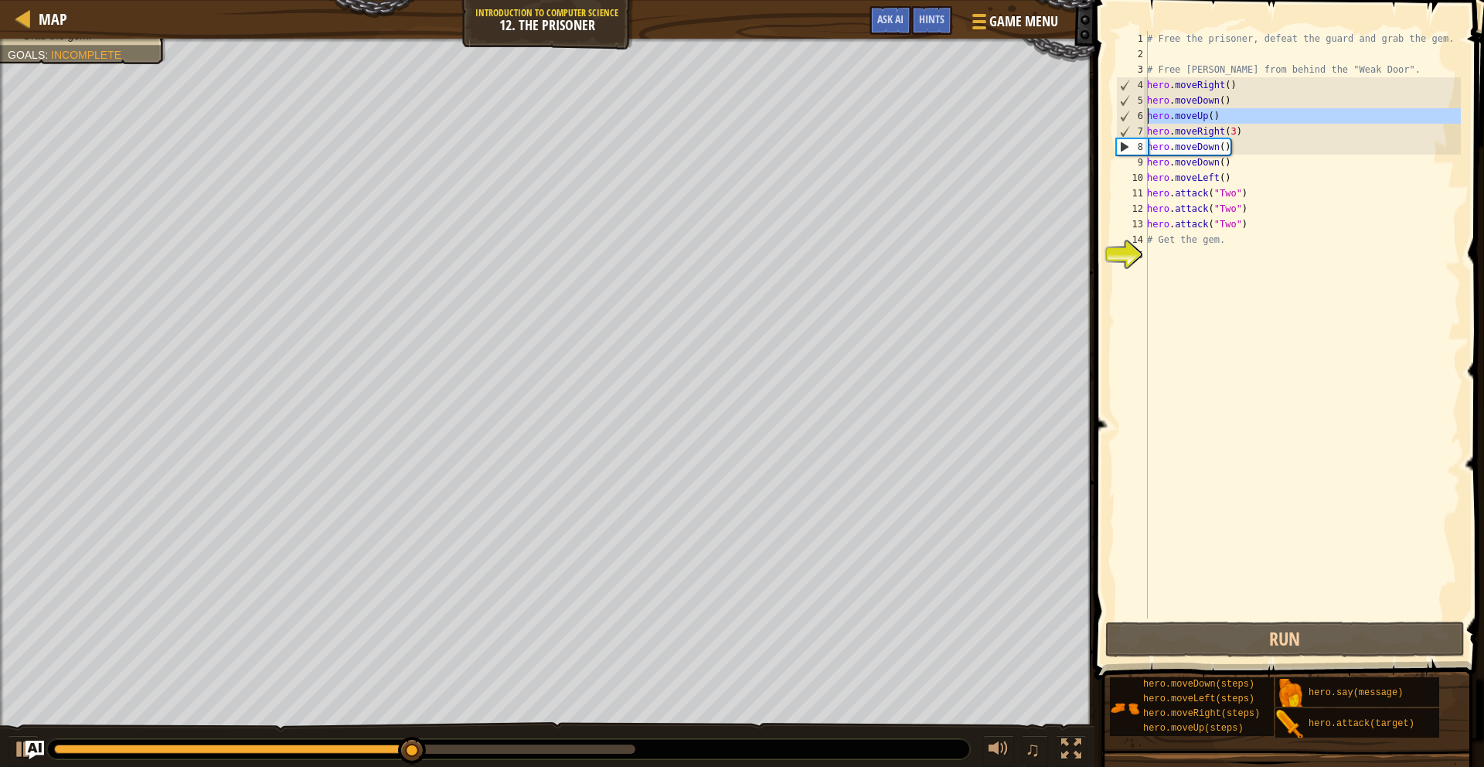
click at [1145, 112] on div "6" at bounding box center [1132, 115] width 31 height 15
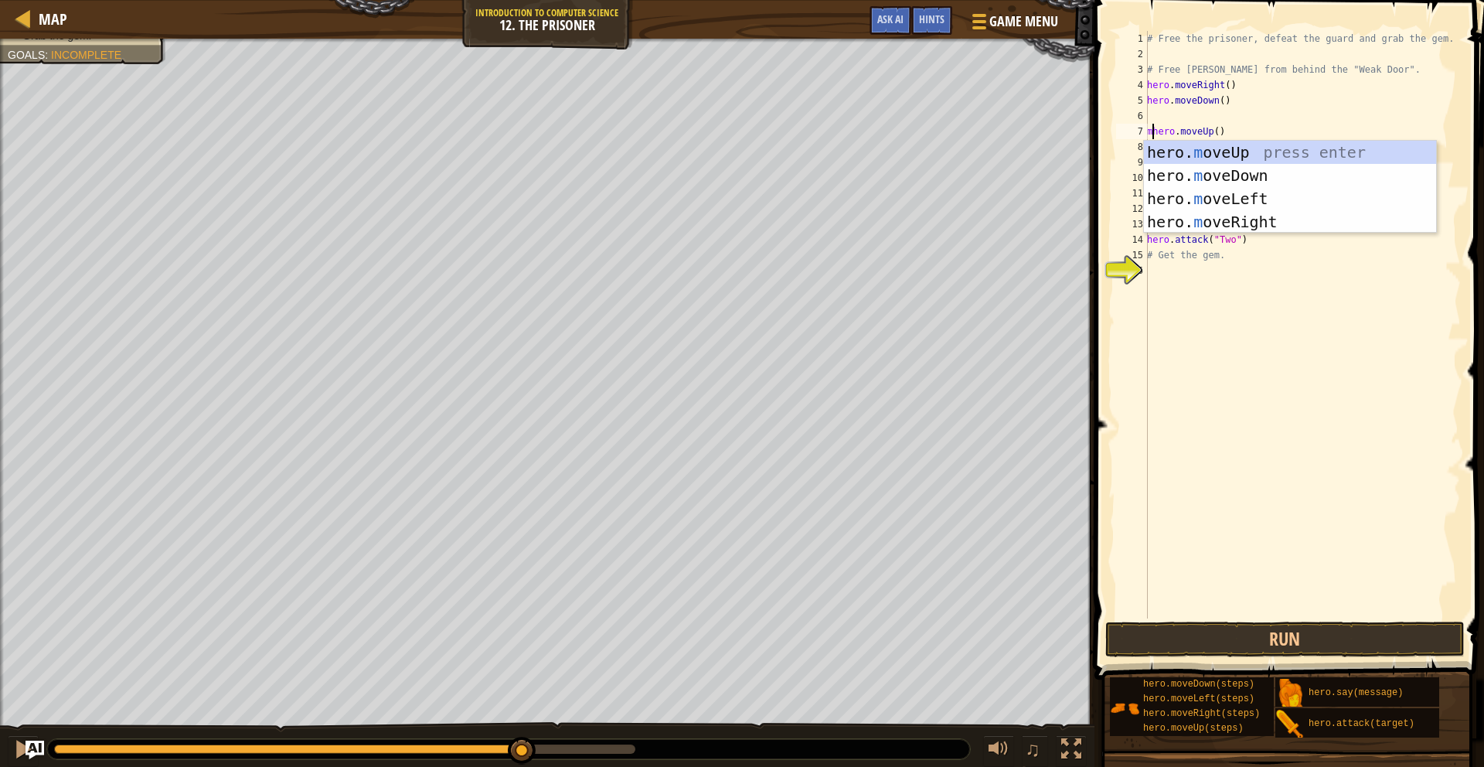
type textarea "hero.moveUp()"
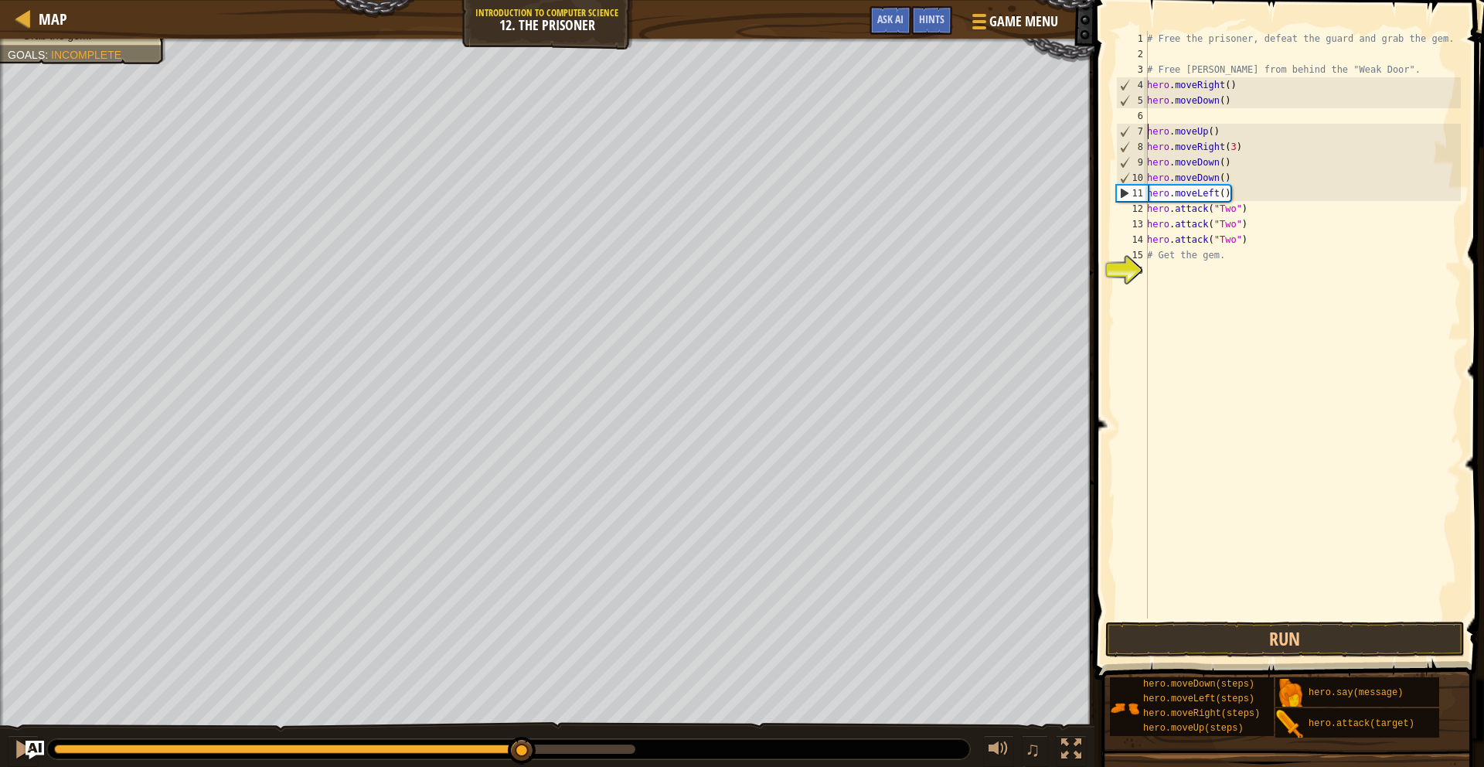
click at [1156, 125] on div "# Free the prisoner, defeat the guard and grab the gem. # Free [PERSON_NAME] fr…" at bounding box center [1302, 340] width 317 height 618
click at [1156, 120] on div "# Free the prisoner, defeat the guard and grab the gem. # Free [PERSON_NAME] fr…" at bounding box center [1302, 340] width 317 height 618
type textarea ","
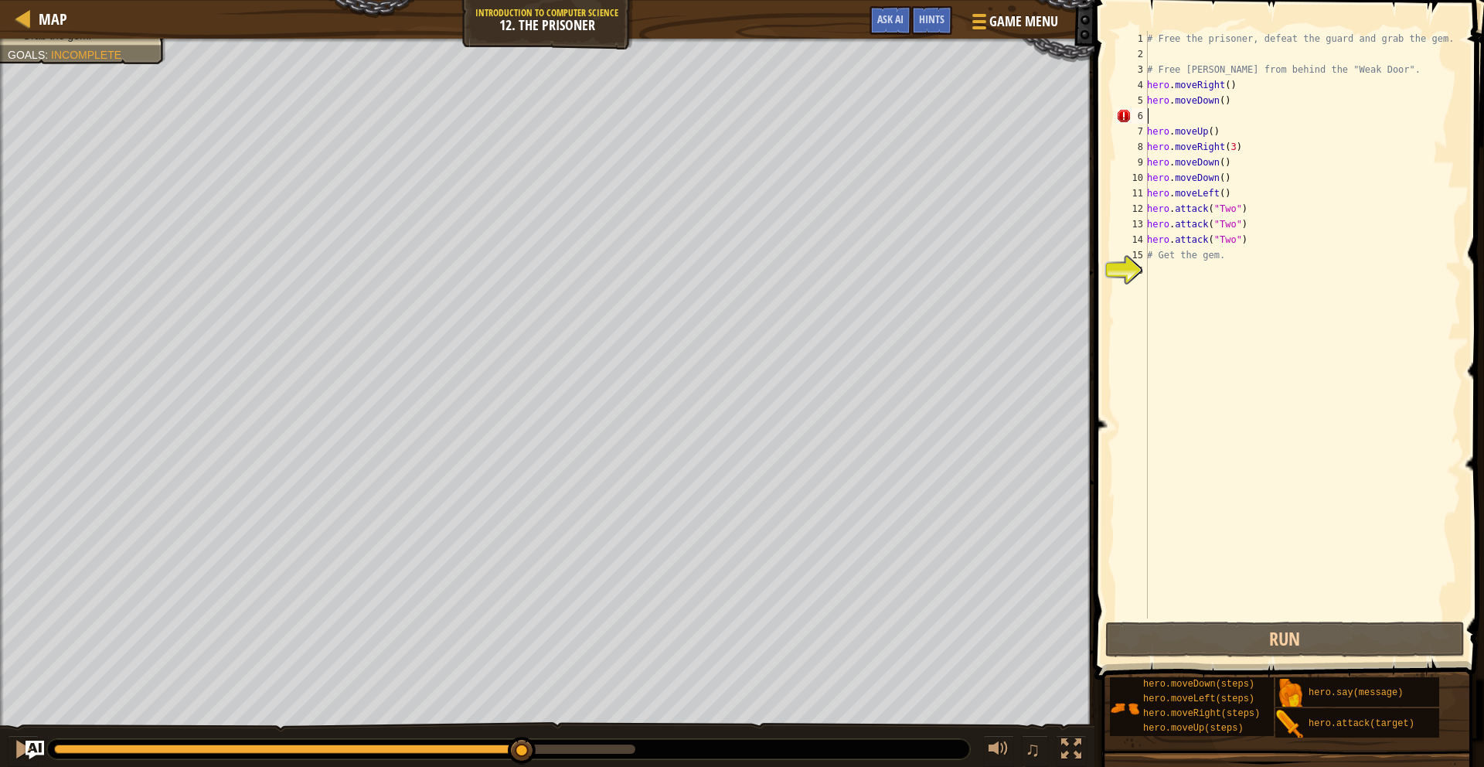
type textarea "m"
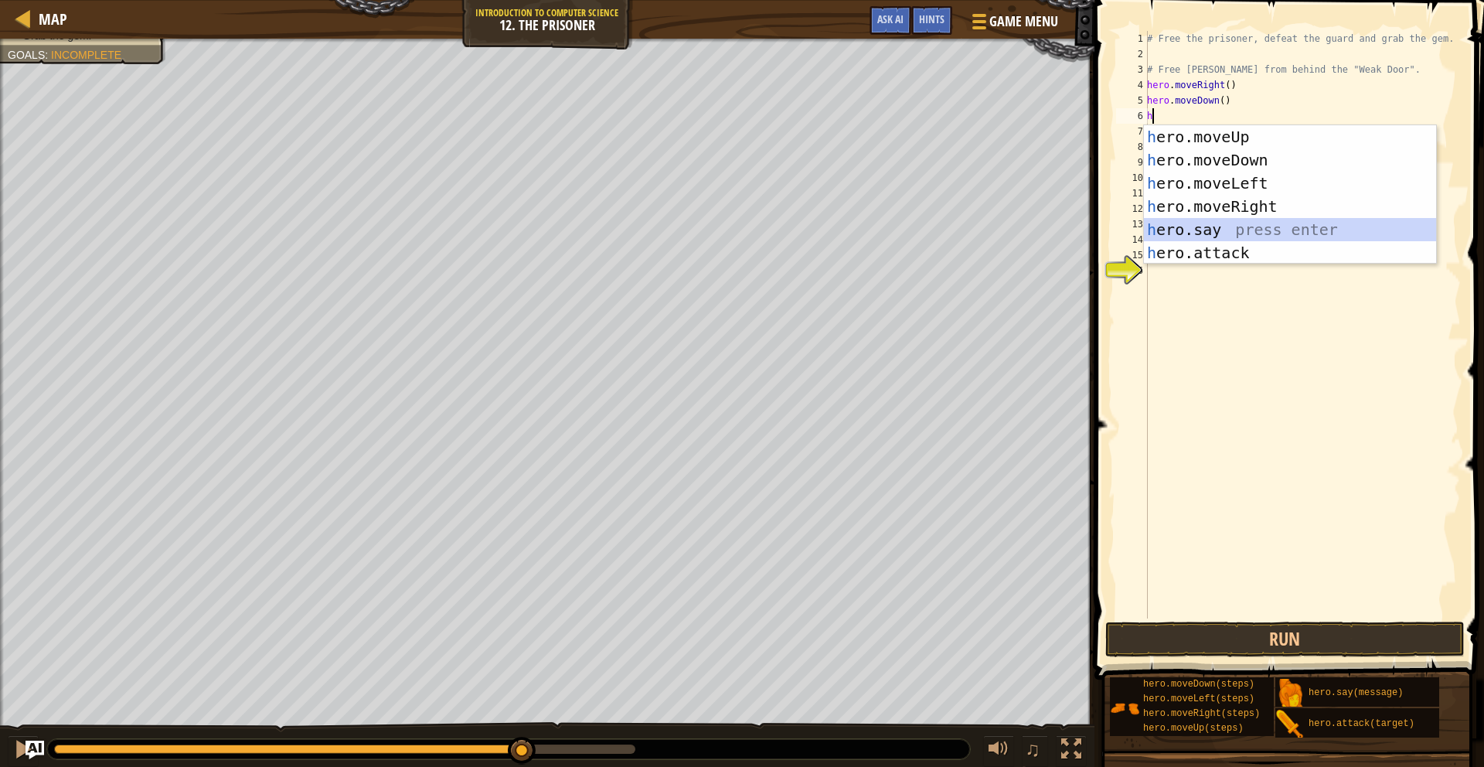
click at [1246, 226] on div "h ero.moveUp press enter h ero.moveDown press enter h ero.moveLeft press enter …" at bounding box center [1290, 217] width 292 height 185
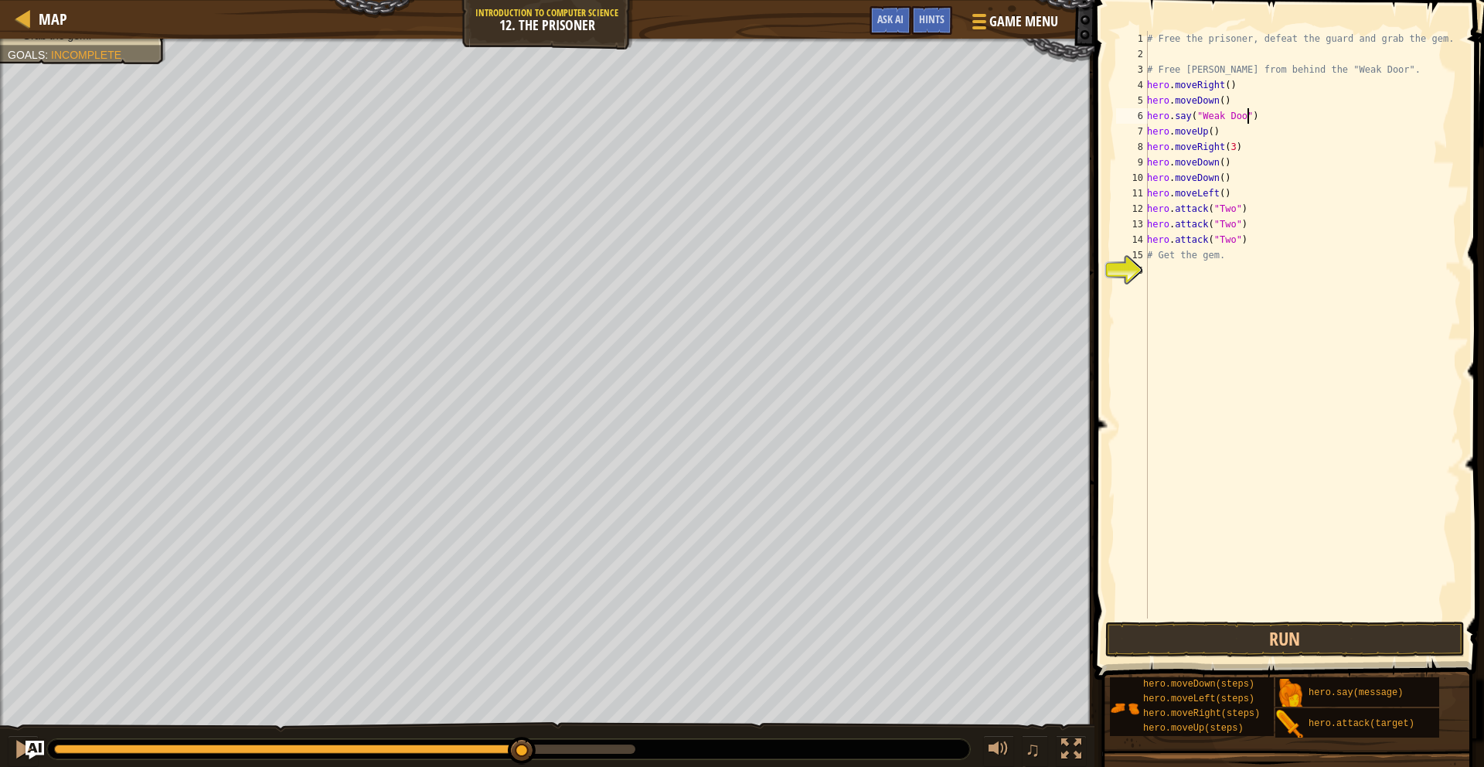
scroll to position [7, 9]
click at [1213, 641] on button "Run" at bounding box center [1285, 639] width 360 height 36
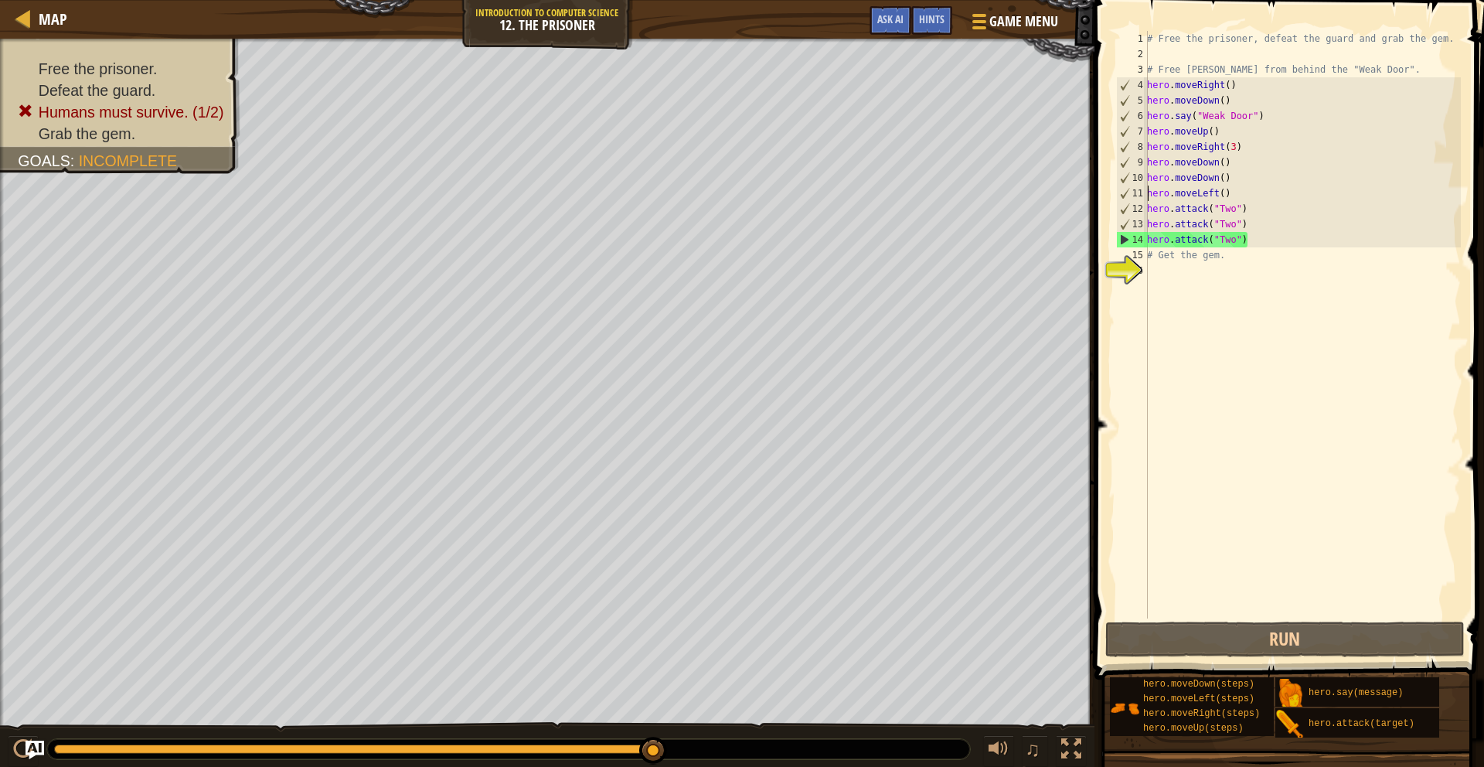
click at [1149, 186] on div "# Free the prisoner, defeat the guard and grab the gem. # Free [PERSON_NAME] fr…" at bounding box center [1302, 340] width 317 height 618
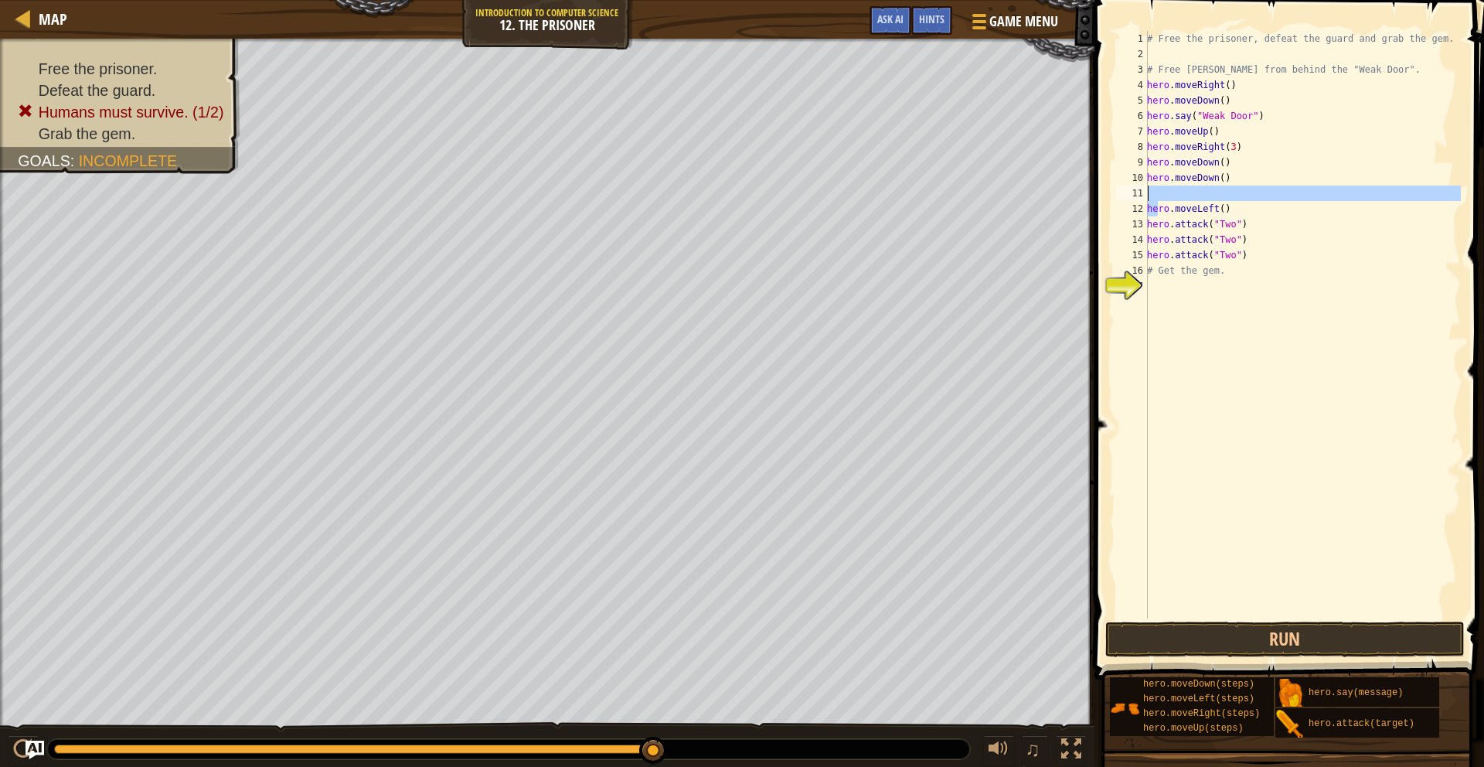
click at [1160, 199] on div "# Free the prisoner, defeat the guard and grab the gem. # Free [PERSON_NAME] fr…" at bounding box center [1302, 340] width 317 height 618
type textarea "hero.moveLeft()"
click at [1162, 199] on div "# Free the prisoner, defeat the guard and grab the gem. # Free [PERSON_NAME] fr…" at bounding box center [1302, 340] width 317 height 618
type textarea "m"
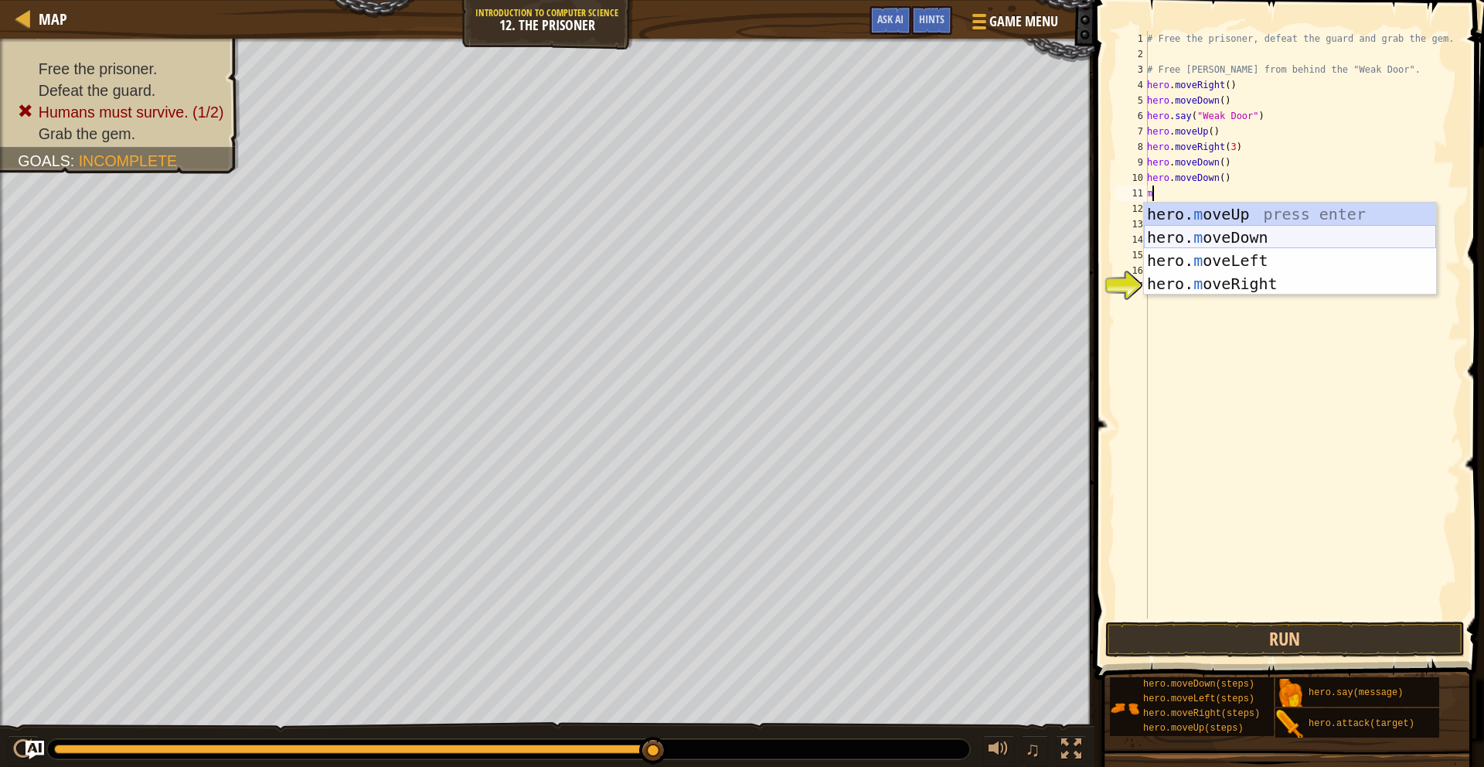
click at [1205, 241] on div "hero. m oveUp press enter hero. m oveDown press enter hero. m oveLeft press ent…" at bounding box center [1290, 271] width 292 height 139
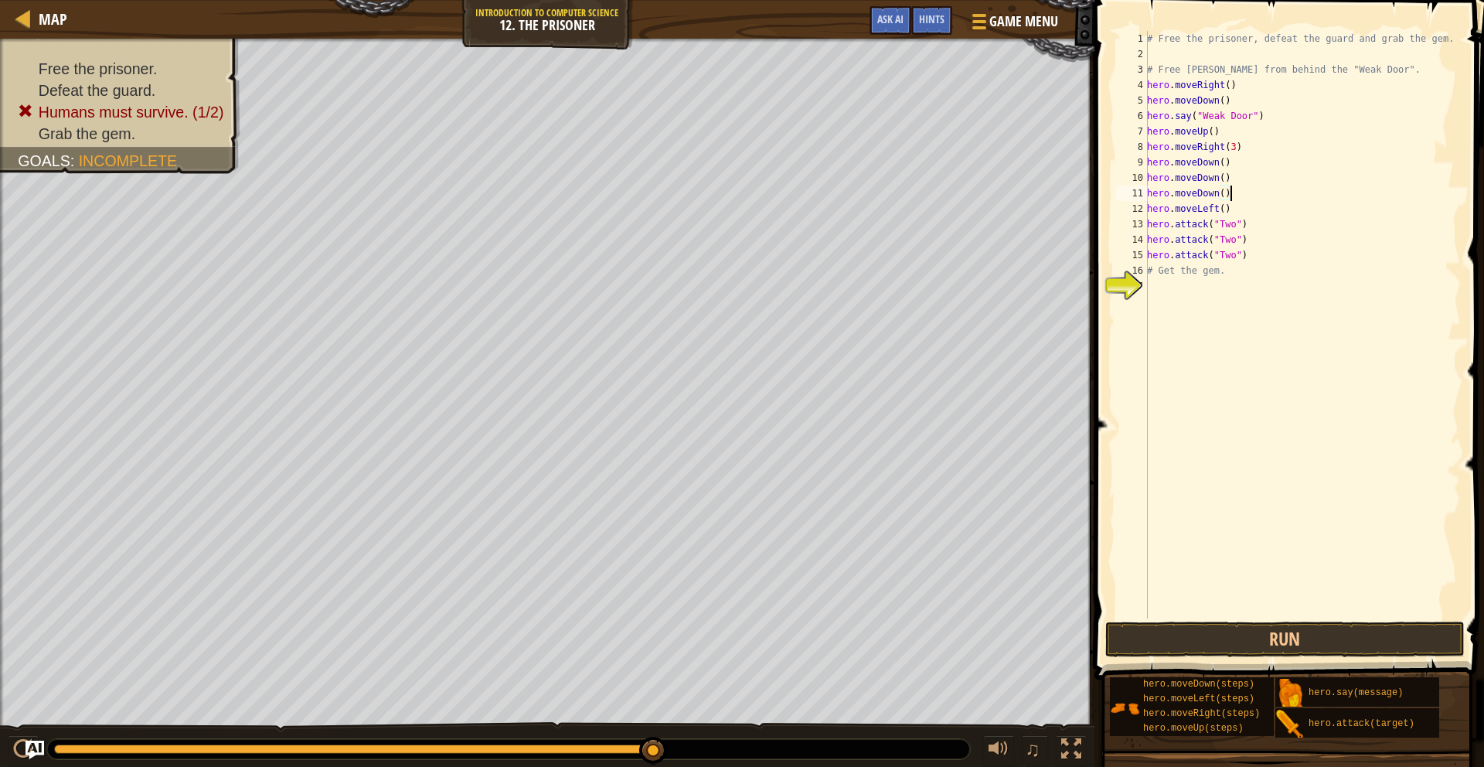
click at [1145, 226] on div "13" at bounding box center [1132, 223] width 32 height 15
type textarea "hero.attack("Two")"
click at [1156, 226] on div "# Free the prisoner, defeat the guard and grab the gem. # Free [PERSON_NAME] fr…" at bounding box center [1302, 340] width 317 height 618
type textarea "m"
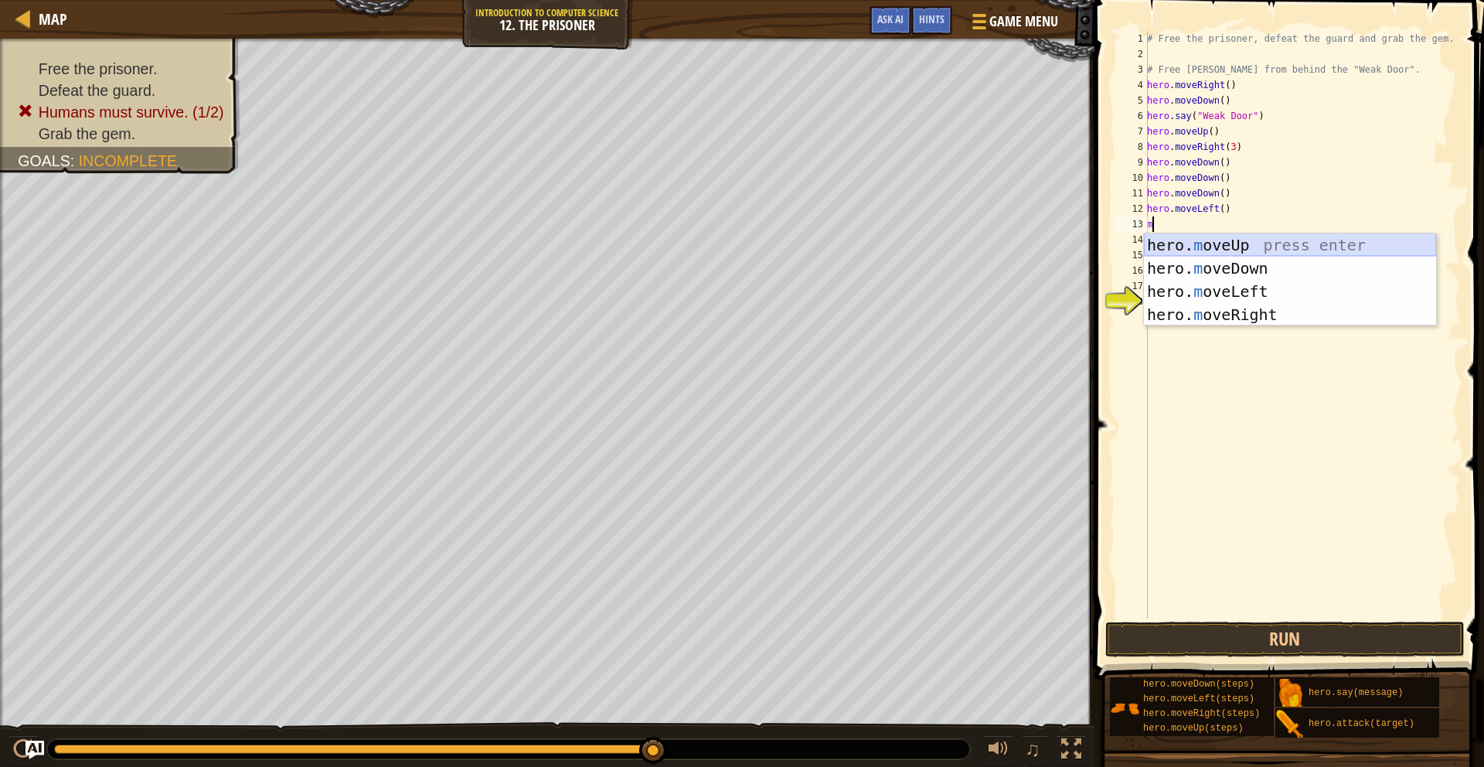
click at [1232, 241] on div "hero. m oveUp press enter hero. m oveDown press enter hero. m oveLeft press ent…" at bounding box center [1290, 302] width 292 height 139
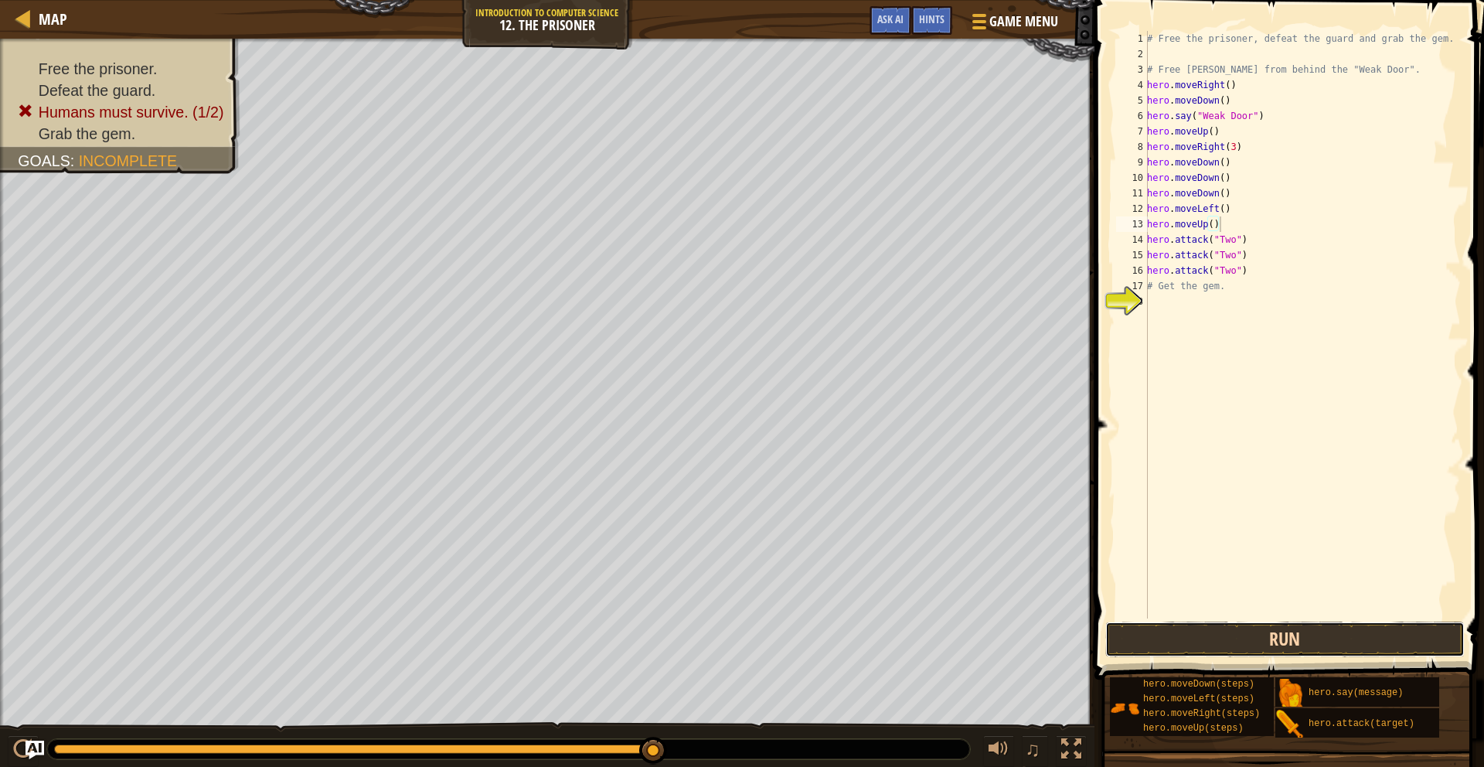
click at [1244, 641] on button "Run" at bounding box center [1285, 639] width 360 height 36
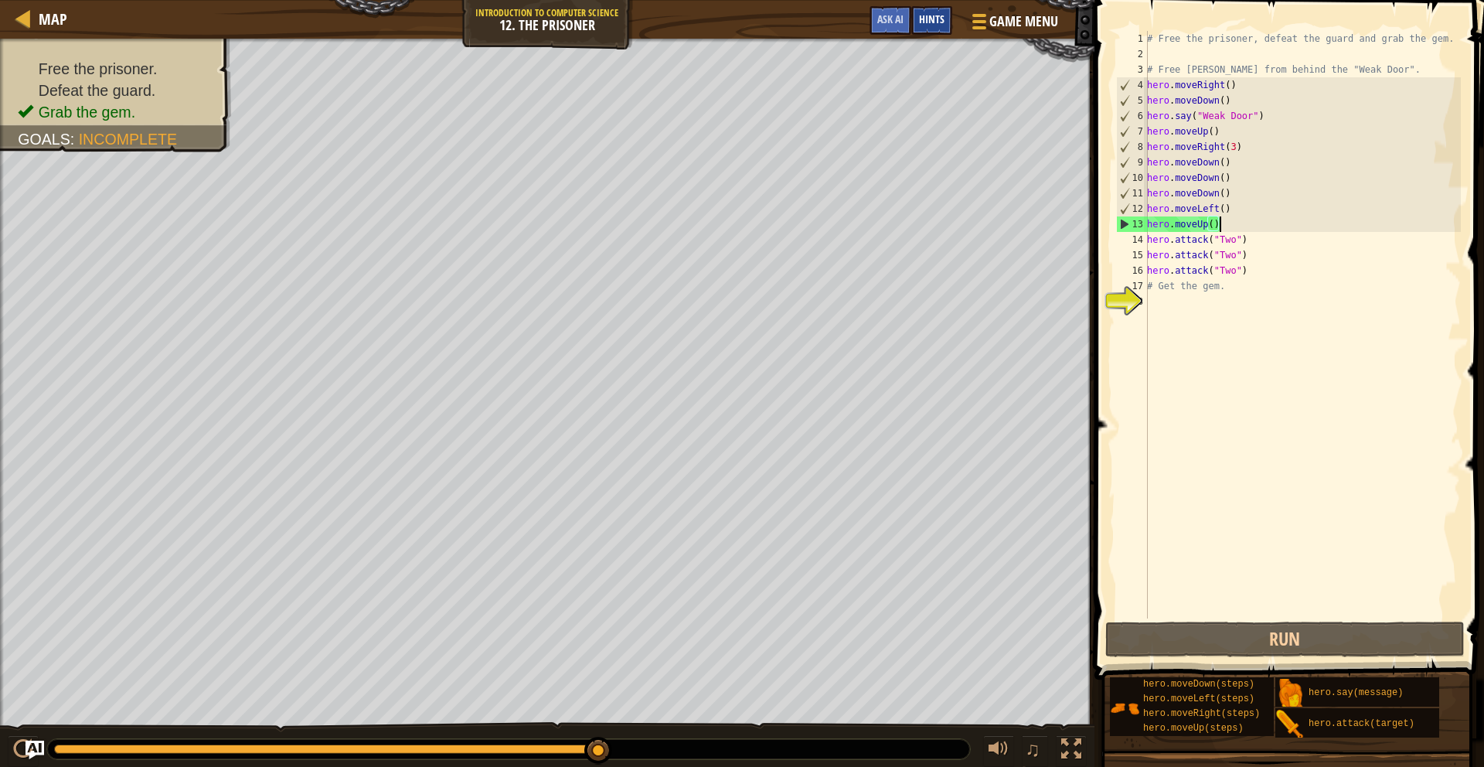
click at [921, 14] on span "Hints" at bounding box center [932, 19] width 26 height 15
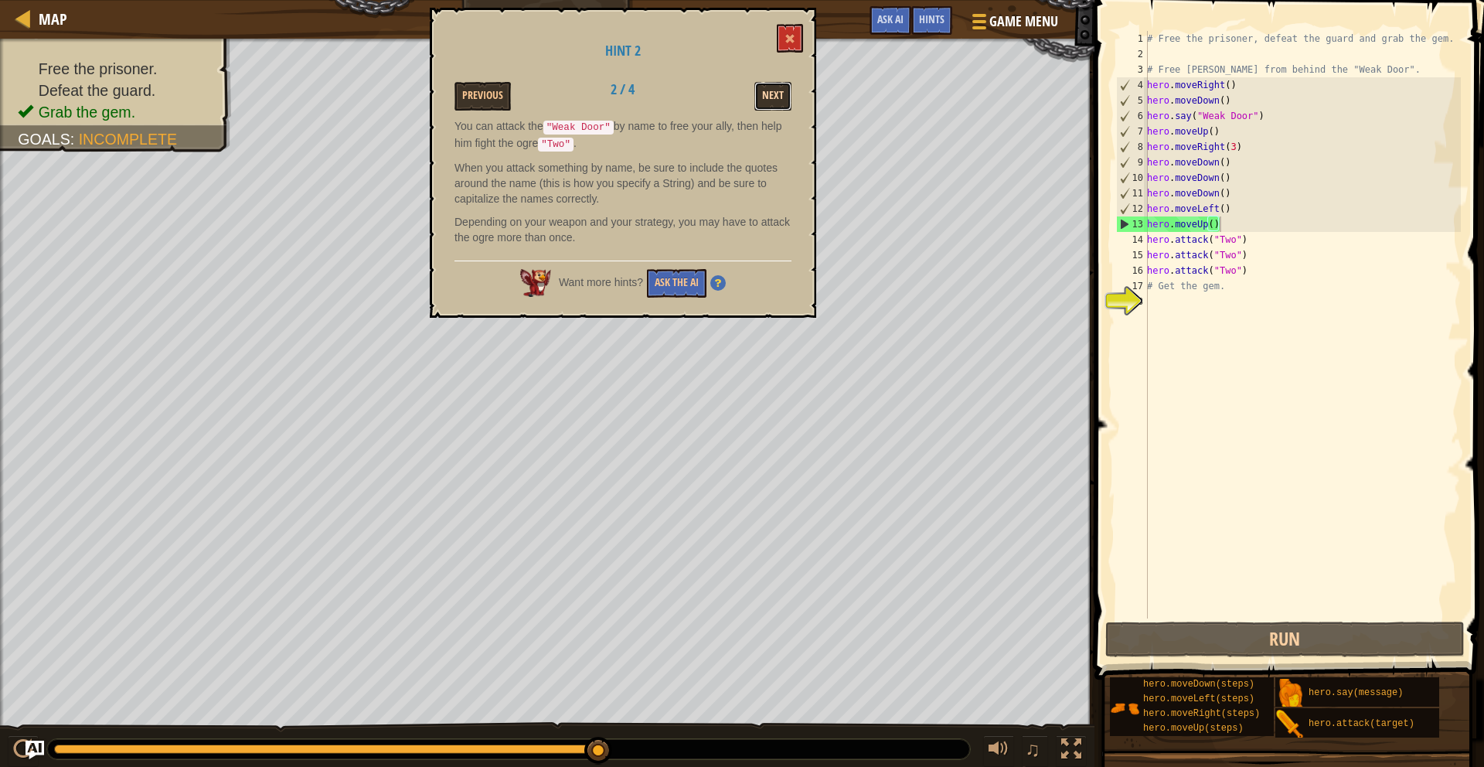
click at [761, 100] on button "Next" at bounding box center [772, 96] width 37 height 29
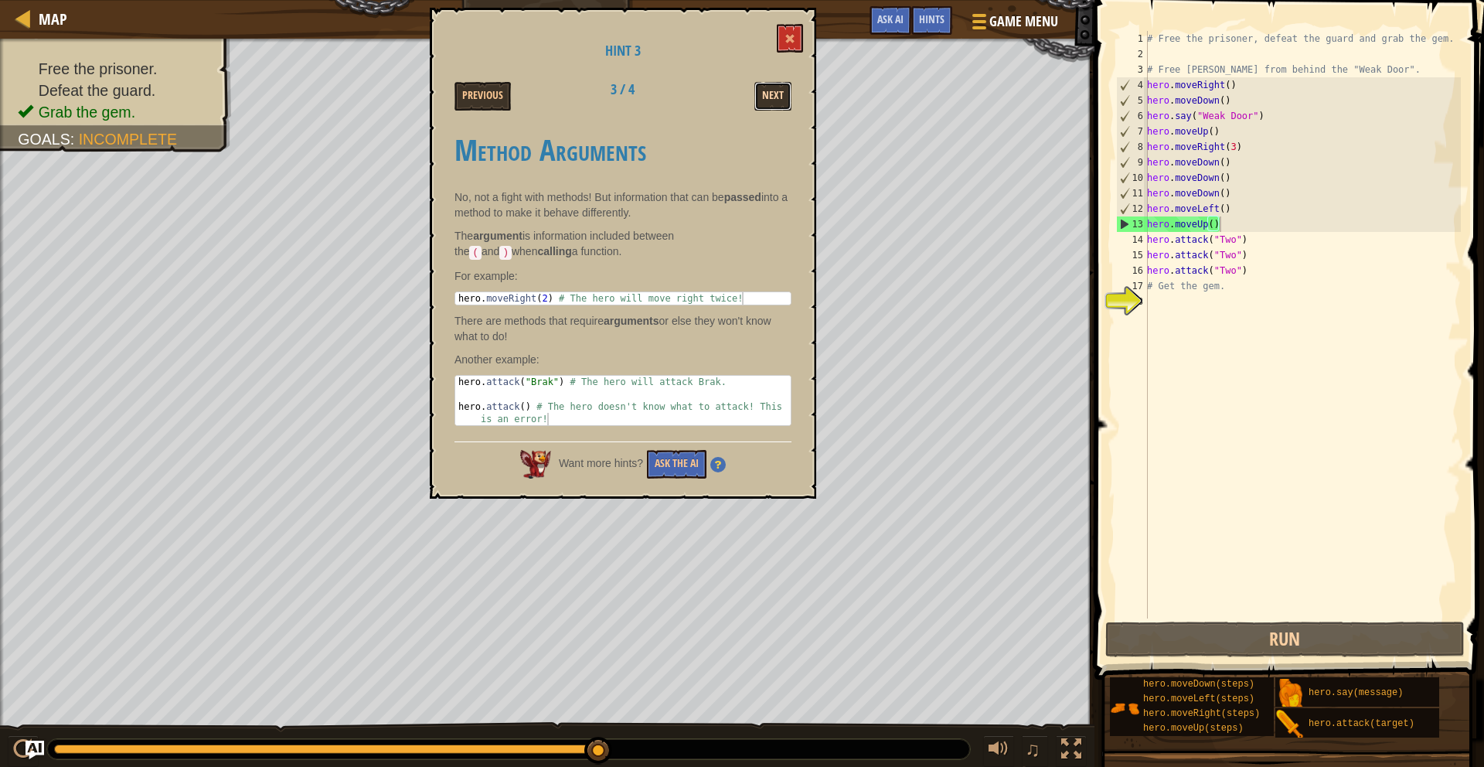
click at [766, 98] on button "Next" at bounding box center [772, 96] width 37 height 29
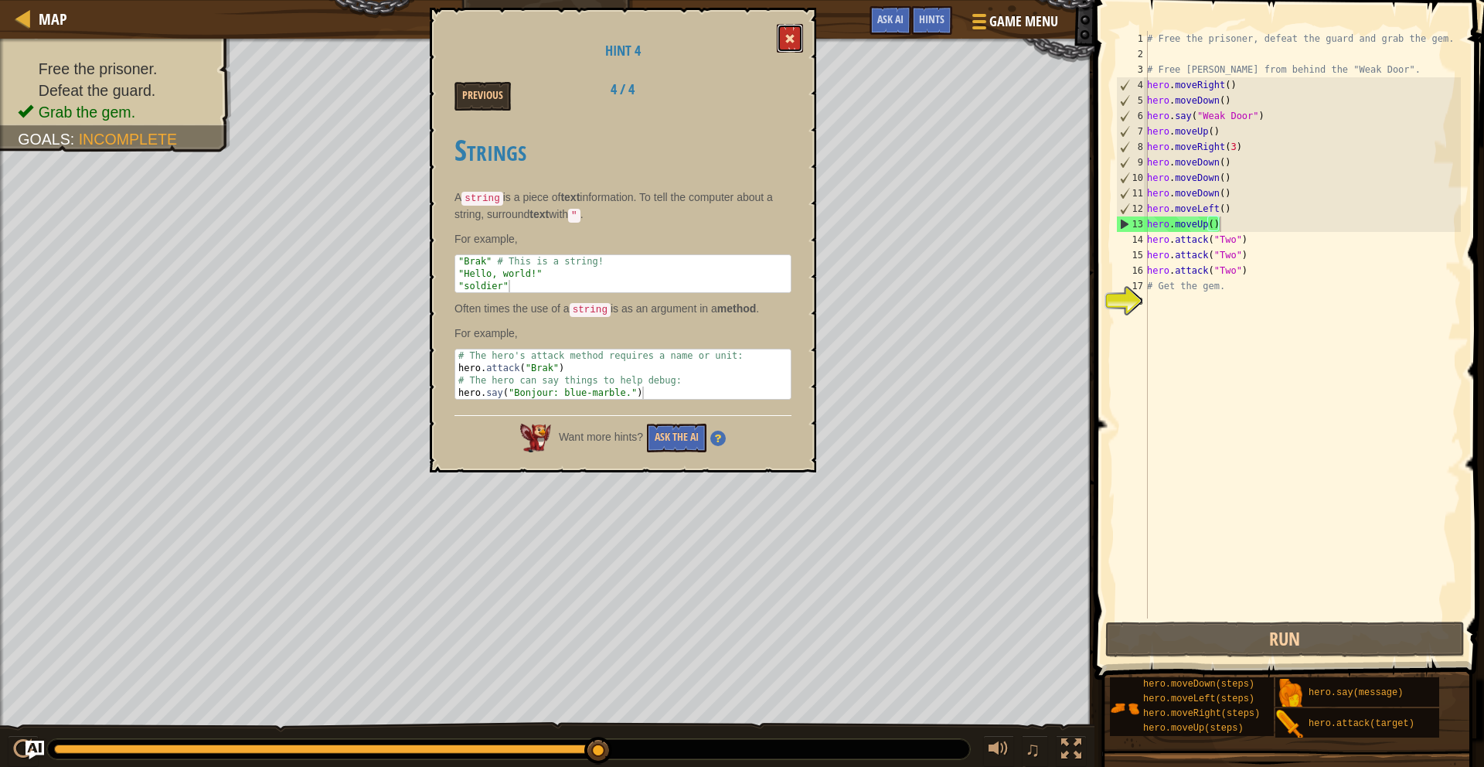
click at [791, 42] on span at bounding box center [789, 38] width 11 height 11
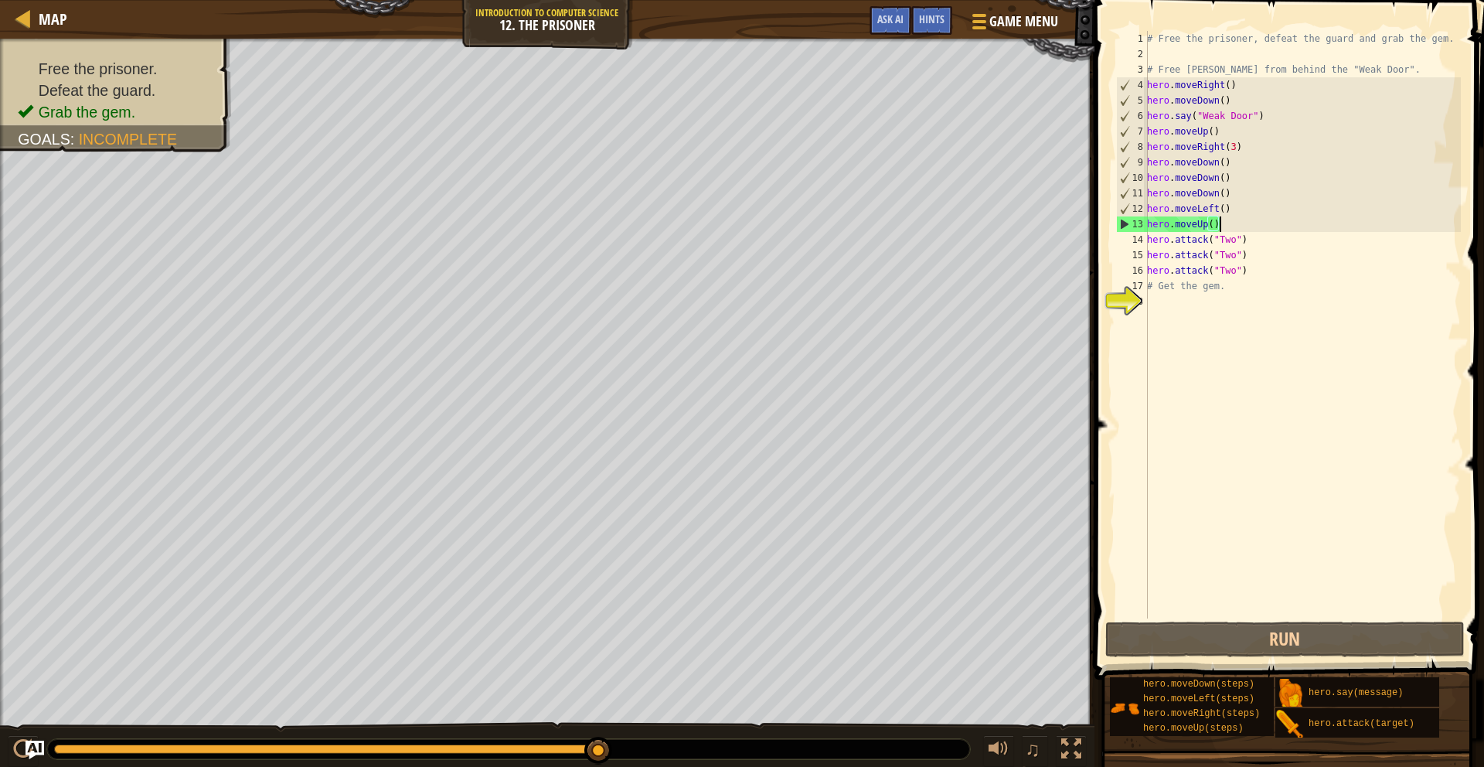
drag, startPoint x: 1146, startPoint y: 80, endPoint x: 1151, endPoint y: 90, distance: 11.1
click at [1151, 90] on div "hero.moveUp() 1 2 3 4 5 6 7 8 9 10 11 12 13 14 15 16 17 18 # Free the prisoner,…" at bounding box center [1287, 324] width 348 height 587
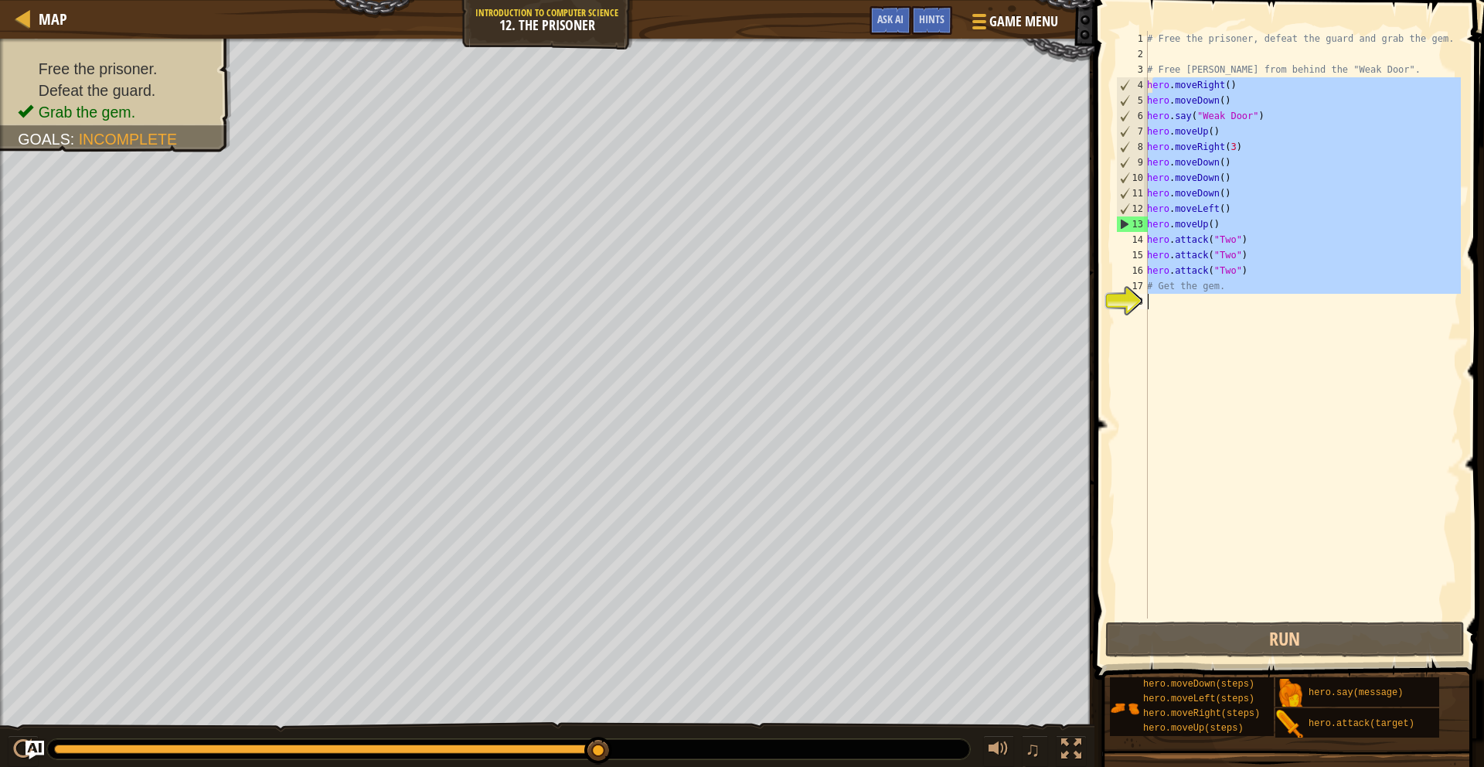
drag, startPoint x: 1150, startPoint y: 83, endPoint x: 1147, endPoint y: 328, distance: 245.0
click at [1148, 339] on div "# Free the prisoner, defeat the guard and grab the gem. # Free [PERSON_NAME] fr…" at bounding box center [1302, 340] width 317 height 618
type textarea "h"
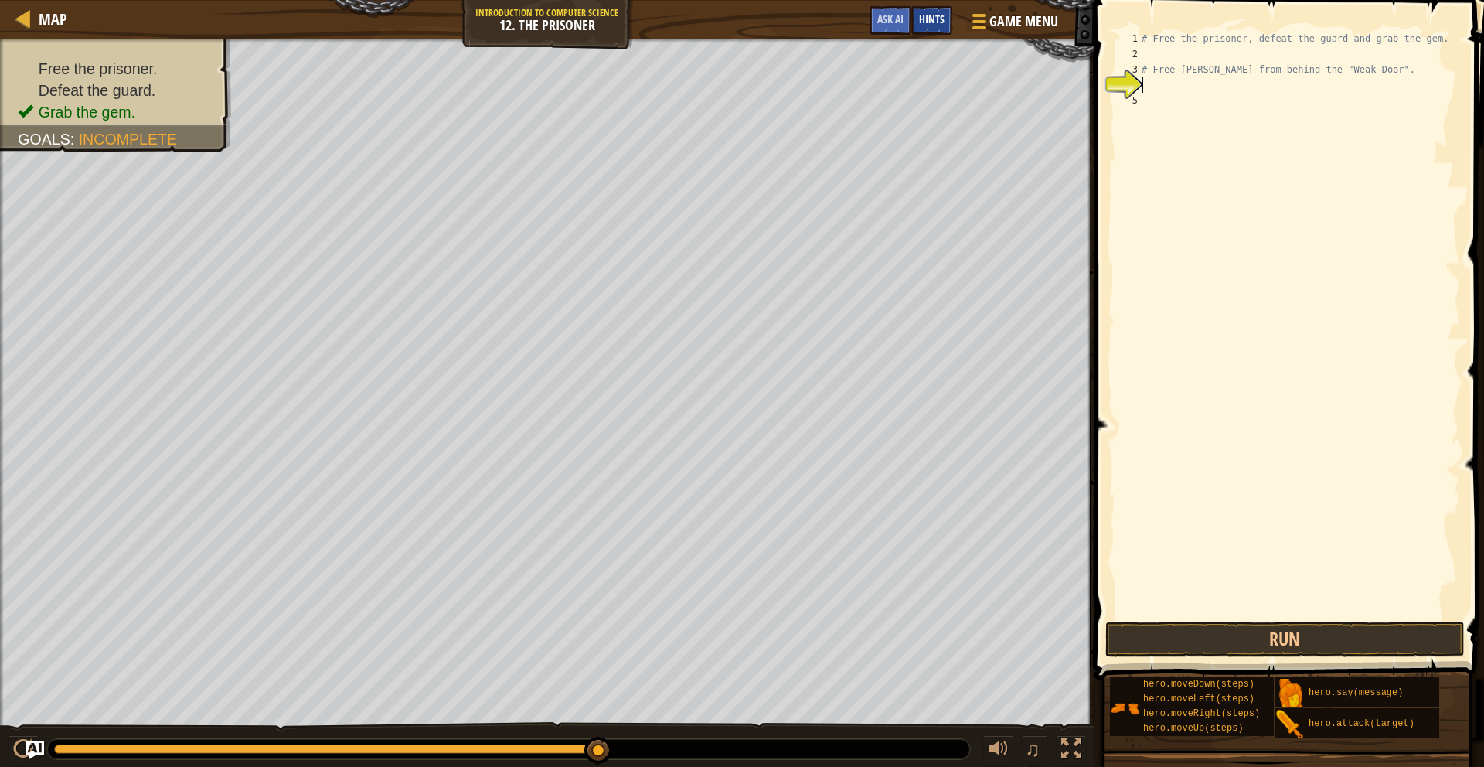
click at [930, 16] on span "Hints" at bounding box center [932, 19] width 26 height 15
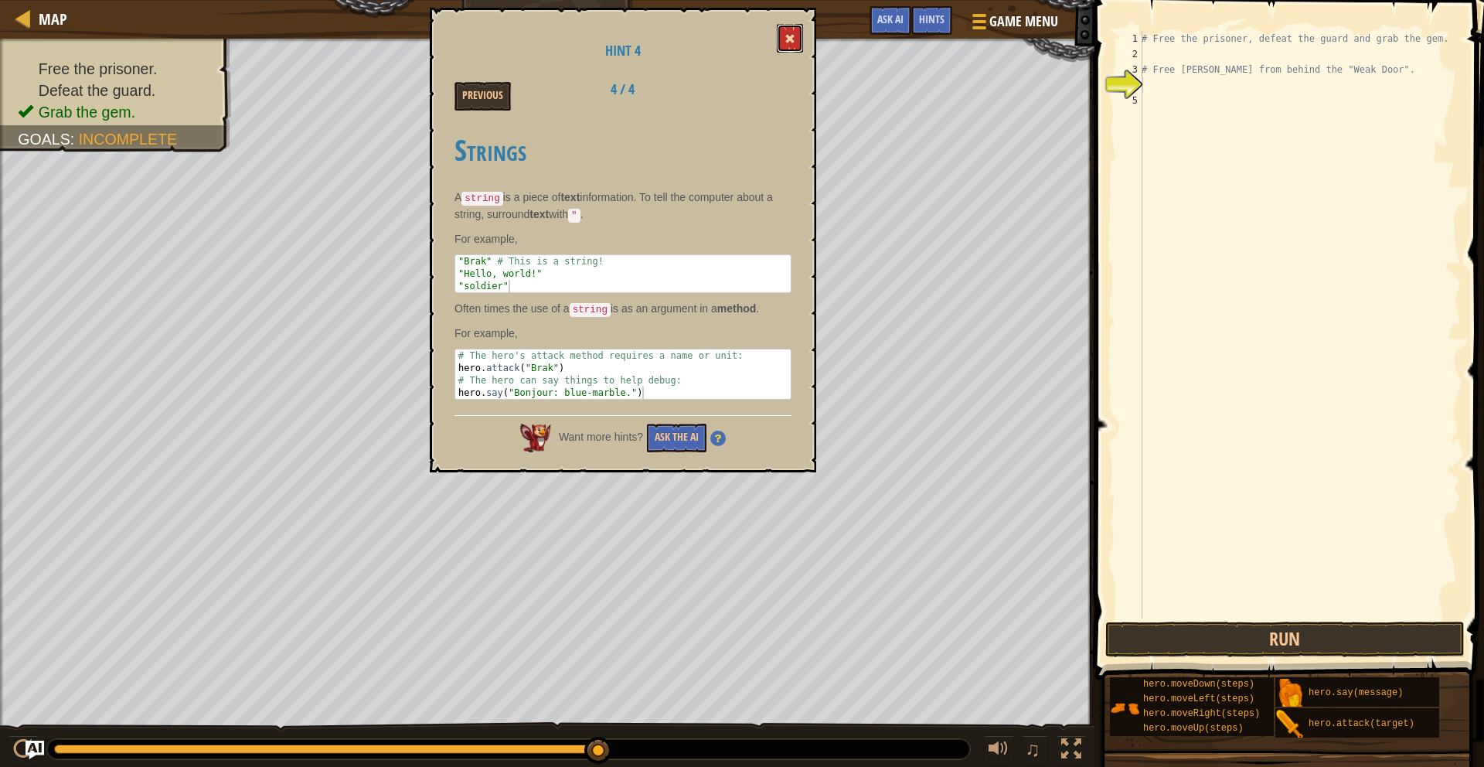
click at [791, 46] on button at bounding box center [790, 38] width 26 height 29
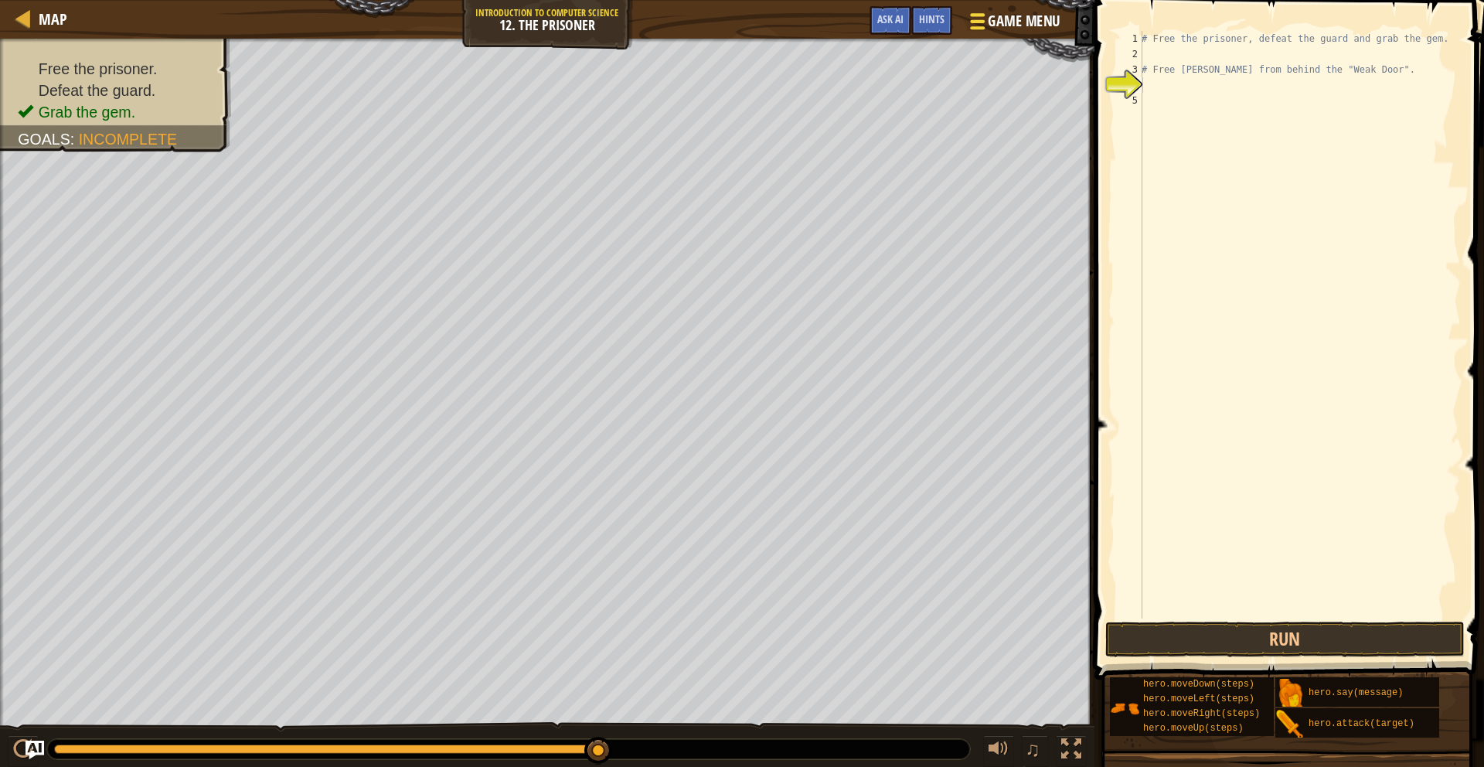
click at [973, 27] on span at bounding box center [977, 27] width 15 height 3
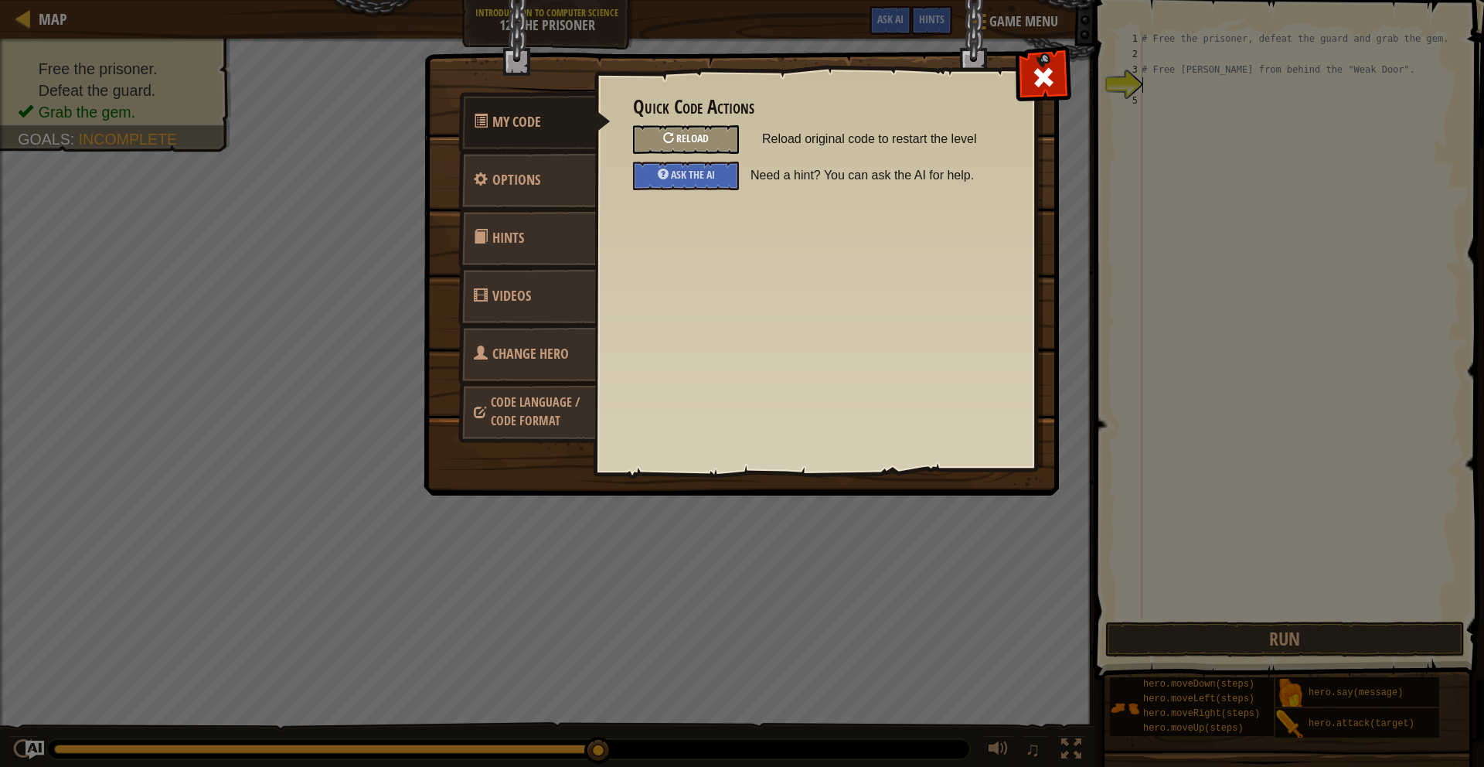
click at [710, 125] on div "Reload" at bounding box center [686, 139] width 106 height 29
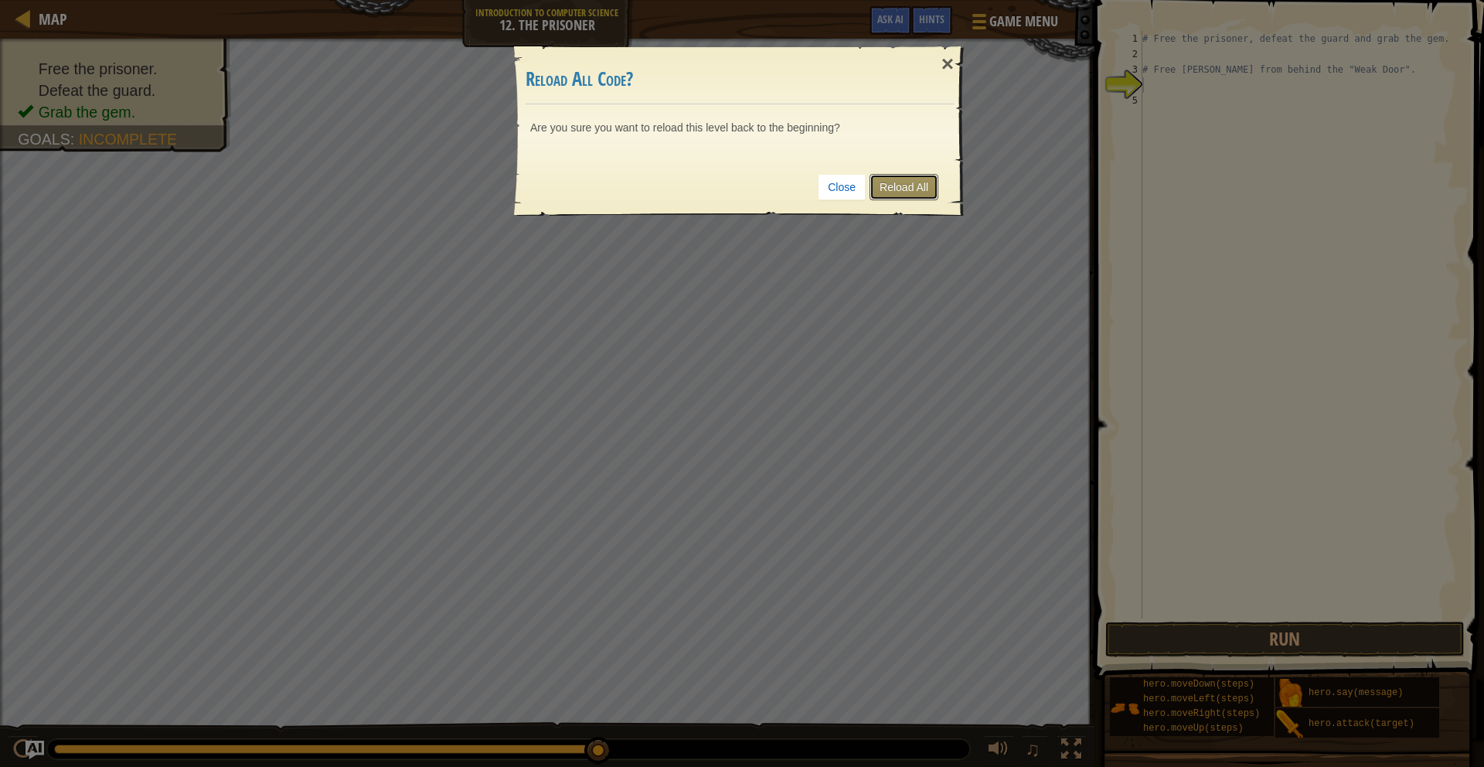
click at [901, 182] on link "Reload All" at bounding box center [903, 187] width 69 height 26
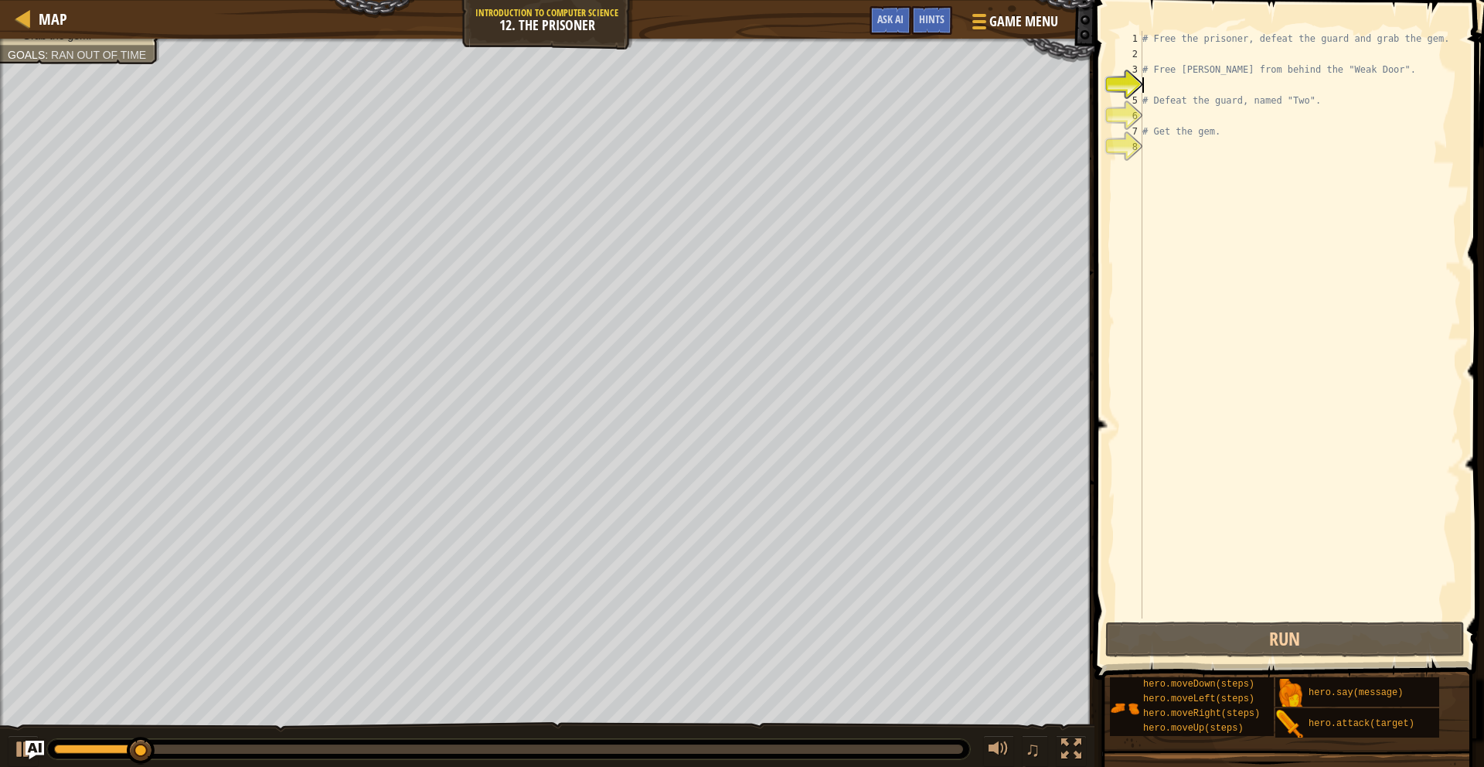
click at [1154, 87] on div "# Free the prisoner, defeat the guard and grab the gem. # Free [PERSON_NAME] fr…" at bounding box center [1299, 340] width 321 height 618
type textarea "r"
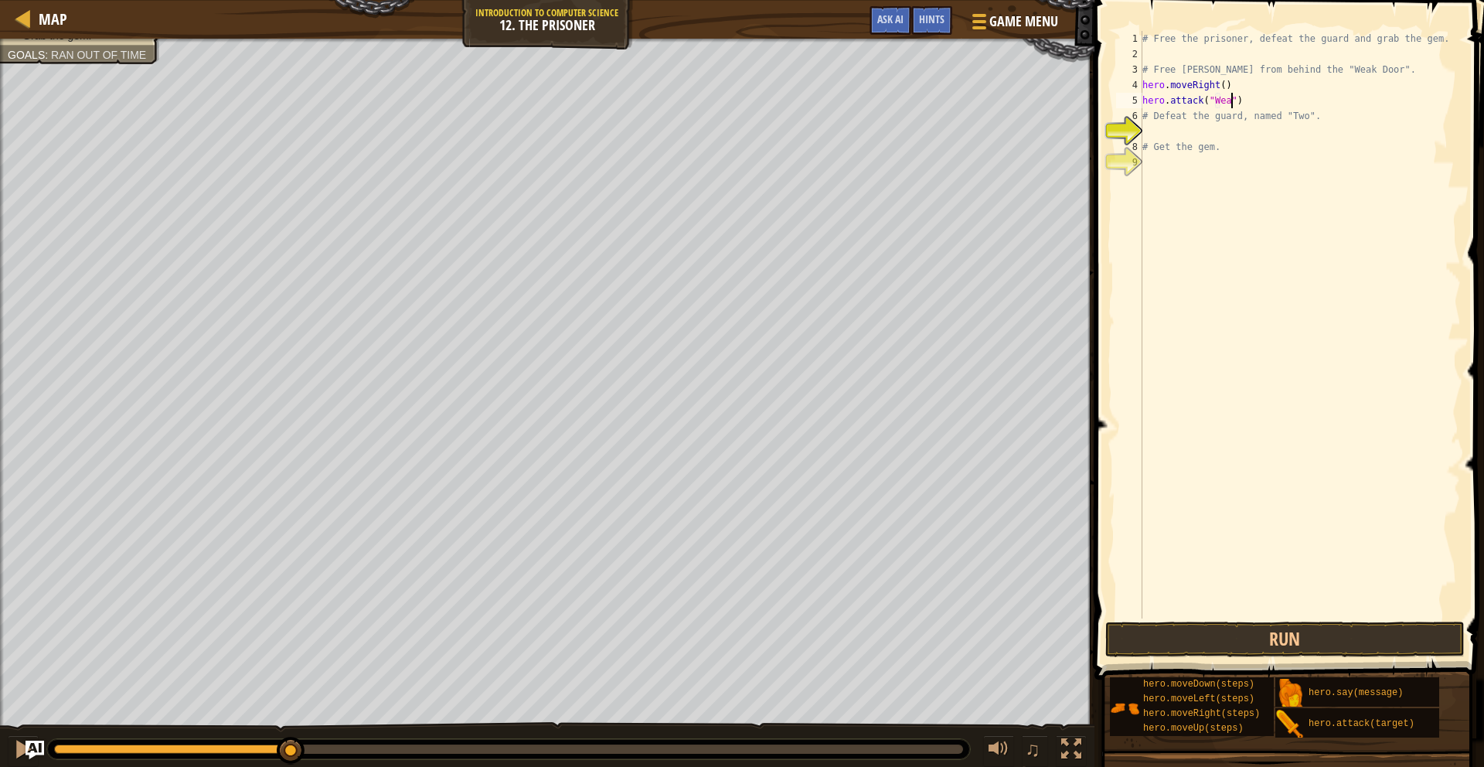
scroll to position [7, 8]
type textarea "hero.attack("Weak Door")"
click at [1288, 100] on div "# Free the prisoner, defeat the guard and grab the gem. # Free [PERSON_NAME] fr…" at bounding box center [1299, 340] width 321 height 618
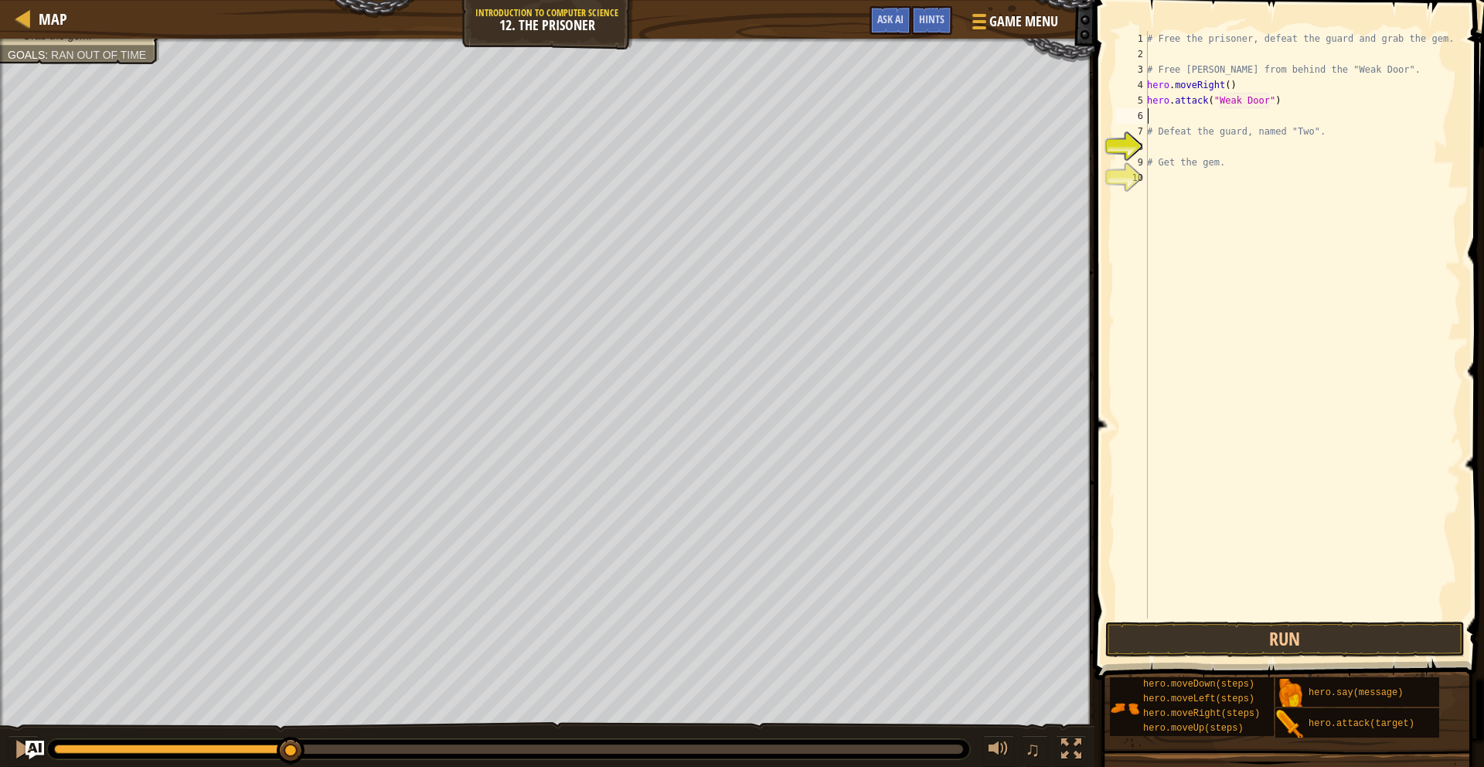
type textarea "m"
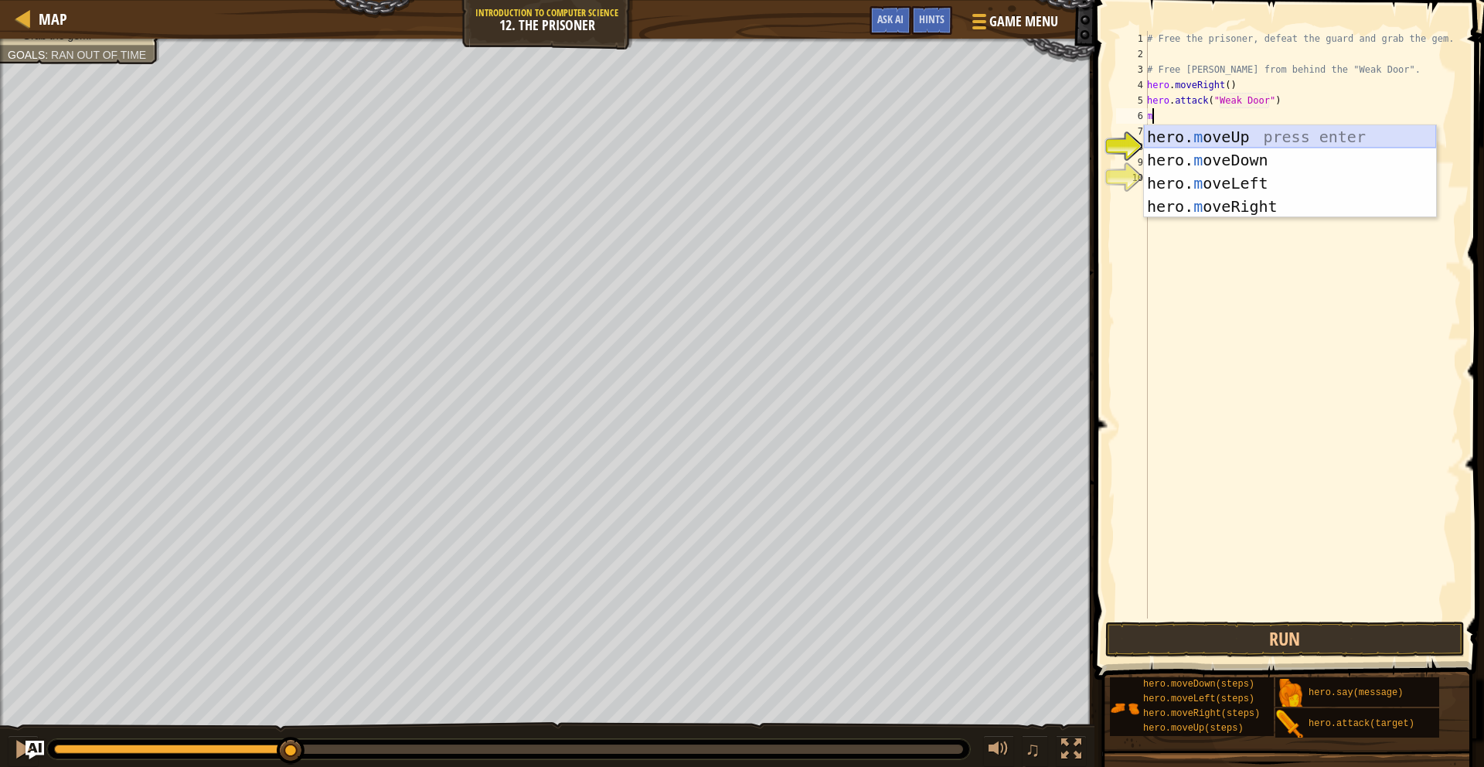
click at [1289, 148] on div "hero. m oveUp press enter hero. m oveDown press enter hero. m oveLeft press ent…" at bounding box center [1290, 194] width 292 height 139
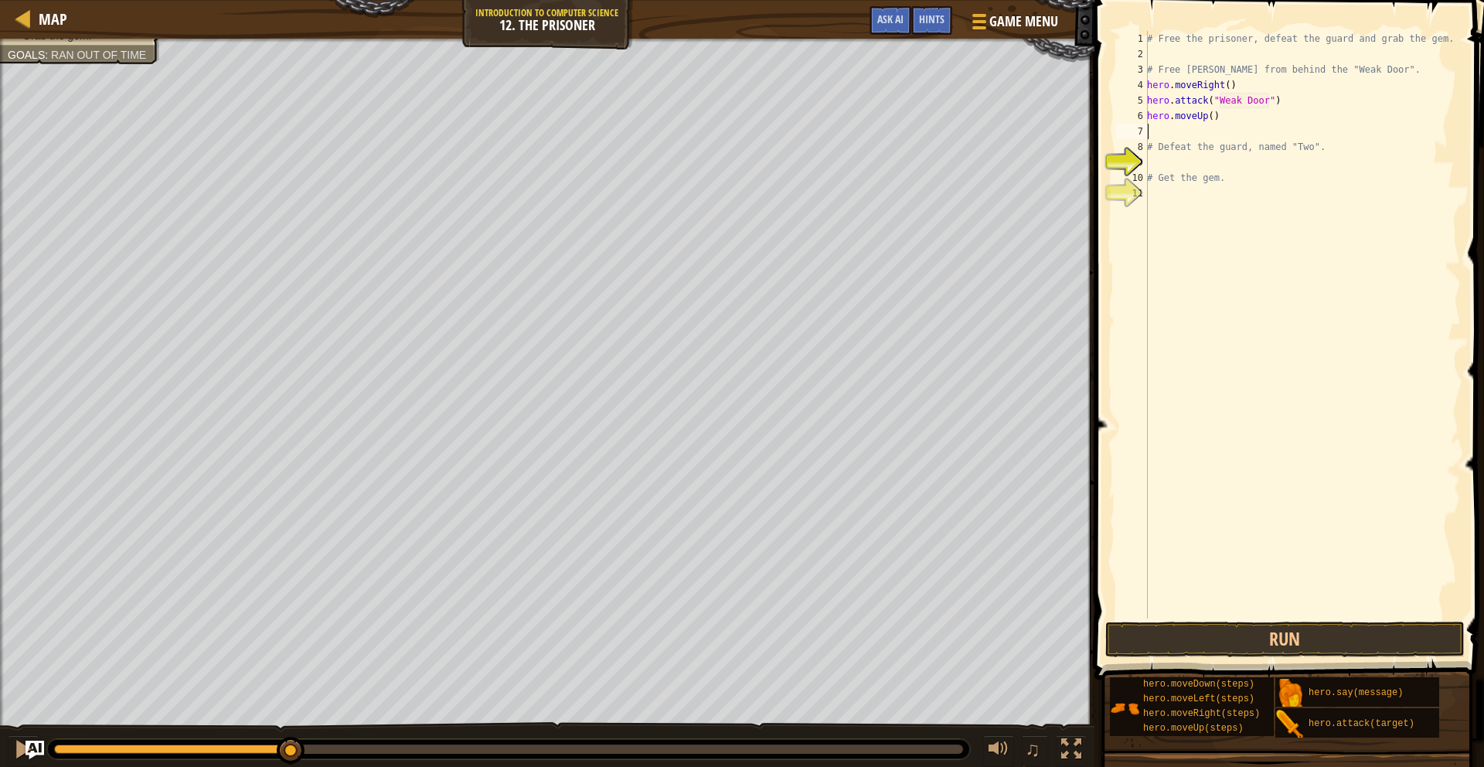
type textarea "m"
type textarea "h"
type textarea "m"
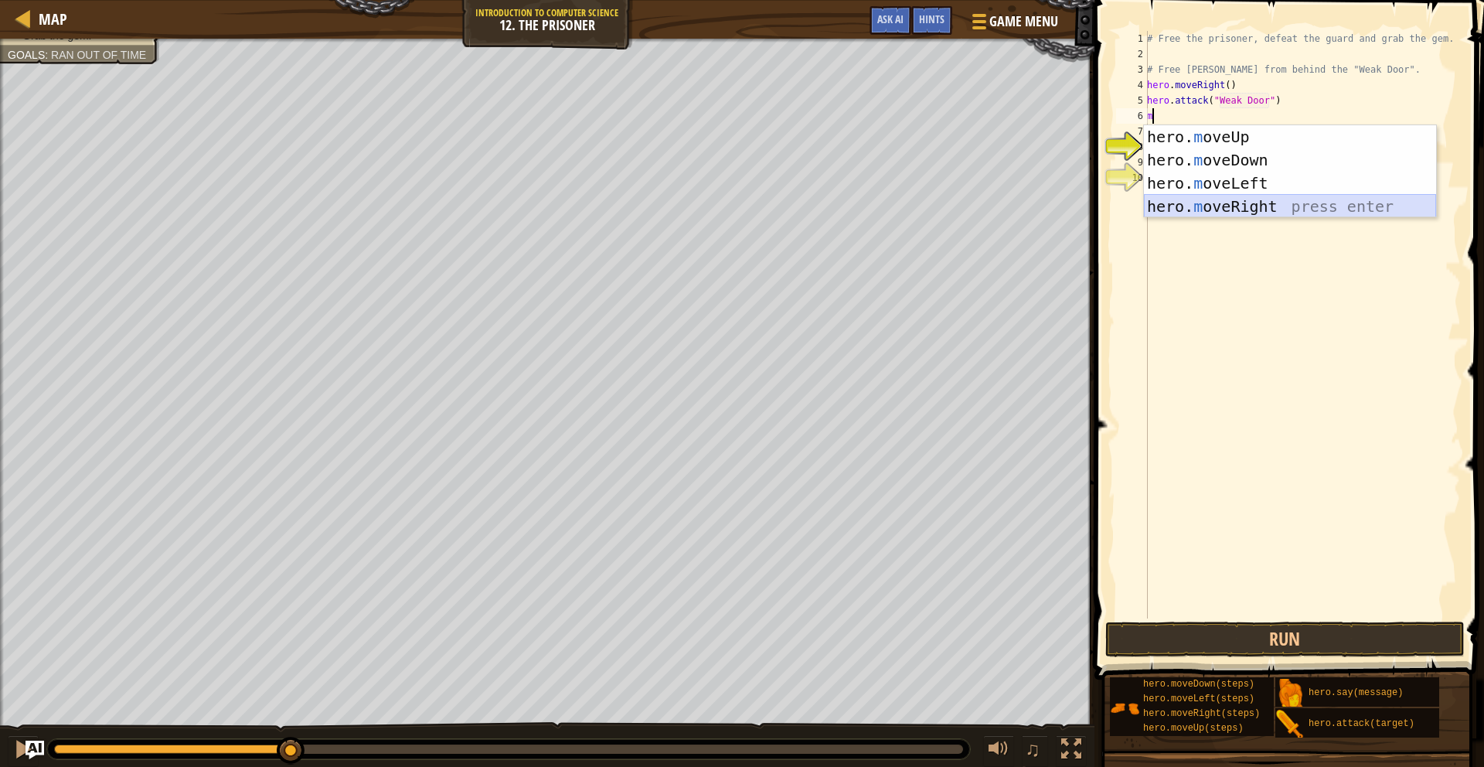
click at [1274, 204] on div "hero. m oveUp press enter hero. m oveDown press enter hero. m oveLeft press ent…" at bounding box center [1290, 194] width 292 height 139
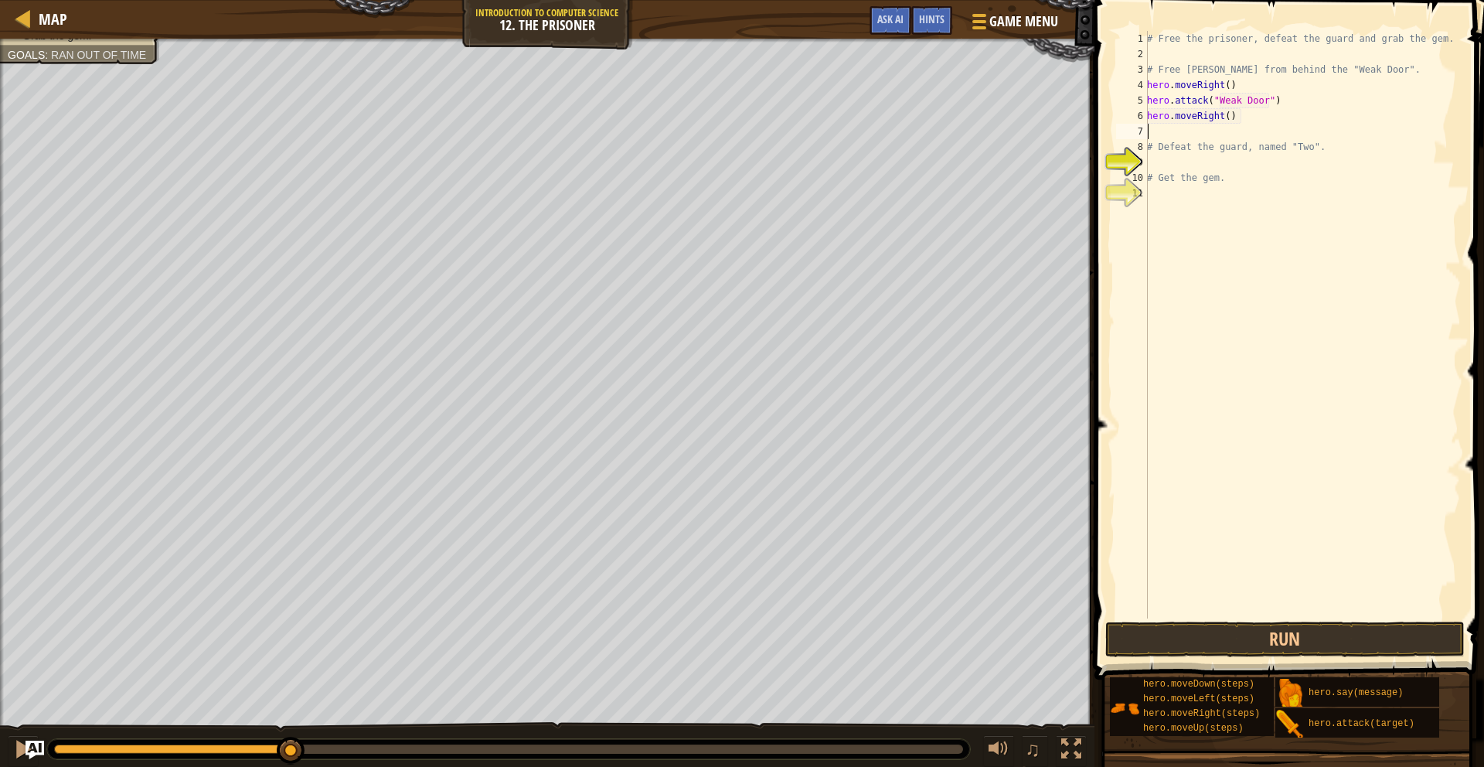
click at [1230, 117] on div "# Free the prisoner, defeat the guard and grab the gem. # Free [PERSON_NAME] fr…" at bounding box center [1302, 340] width 317 height 618
type textarea "hero.moveRight(3)"
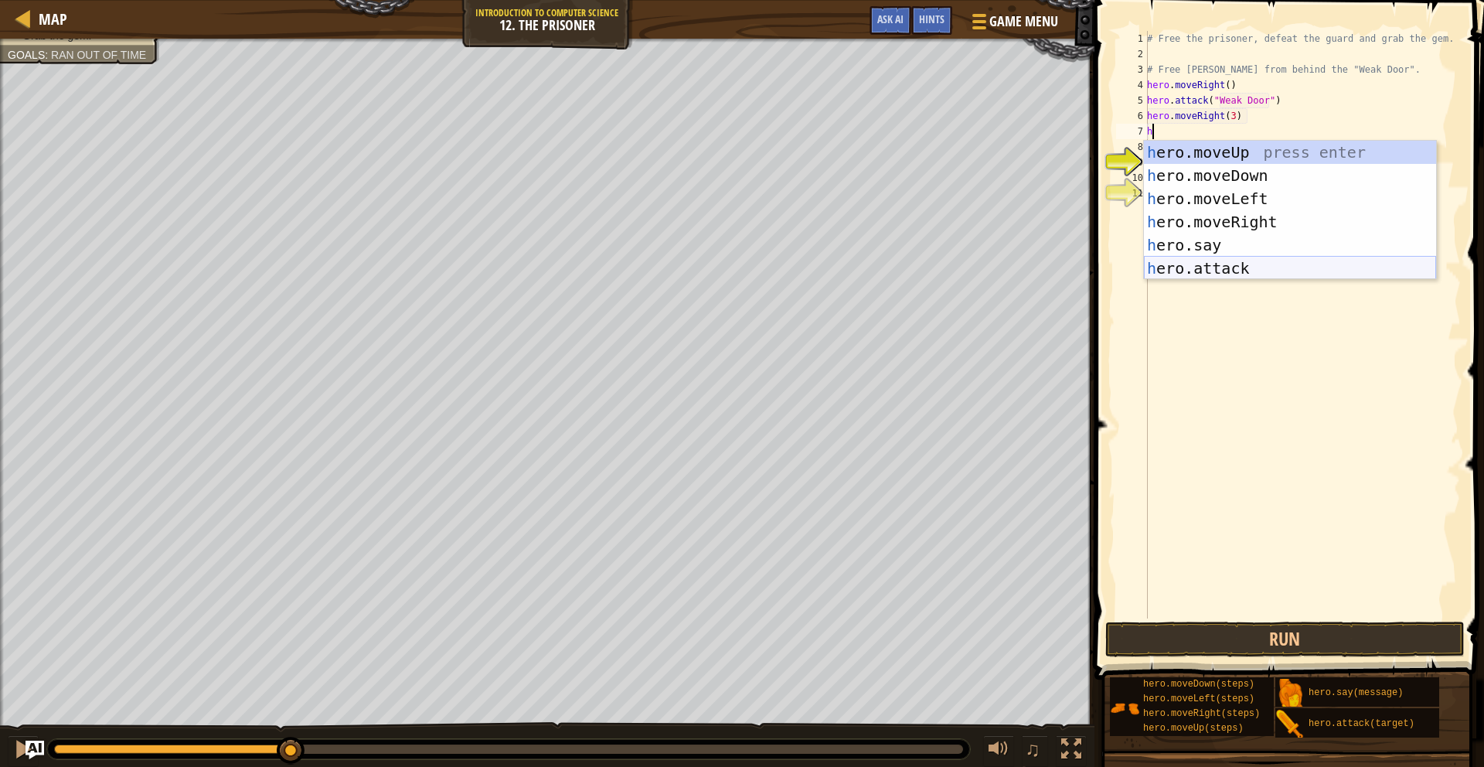
click at [1235, 263] on div "h ero.moveUp press enter h ero.moveDown press enter h ero.moveLeft press enter …" at bounding box center [1290, 233] width 292 height 185
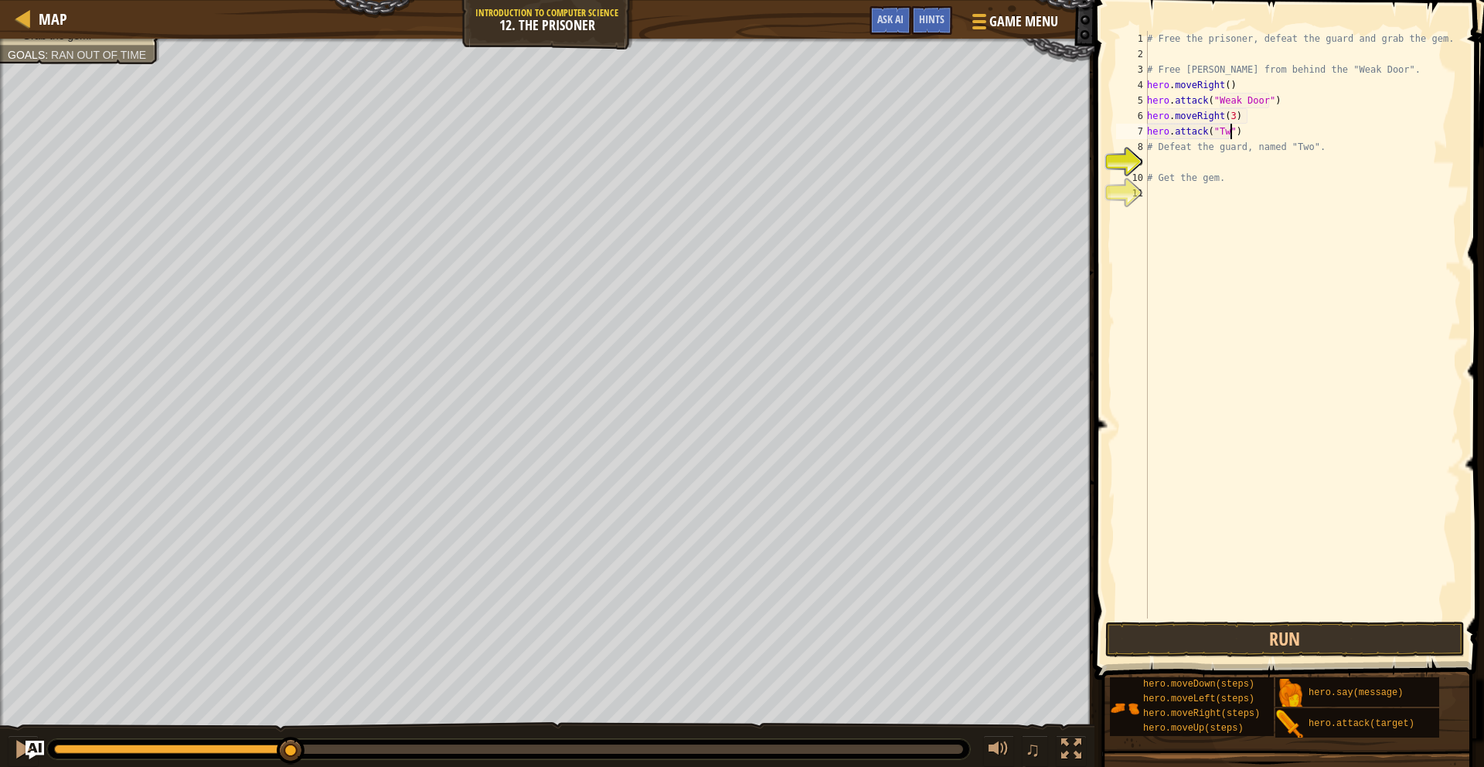
scroll to position [7, 7]
click at [1148, 154] on div "# Free the prisoner, defeat the guard and grab the gem. # Free [PERSON_NAME] fr…" at bounding box center [1302, 340] width 317 height 618
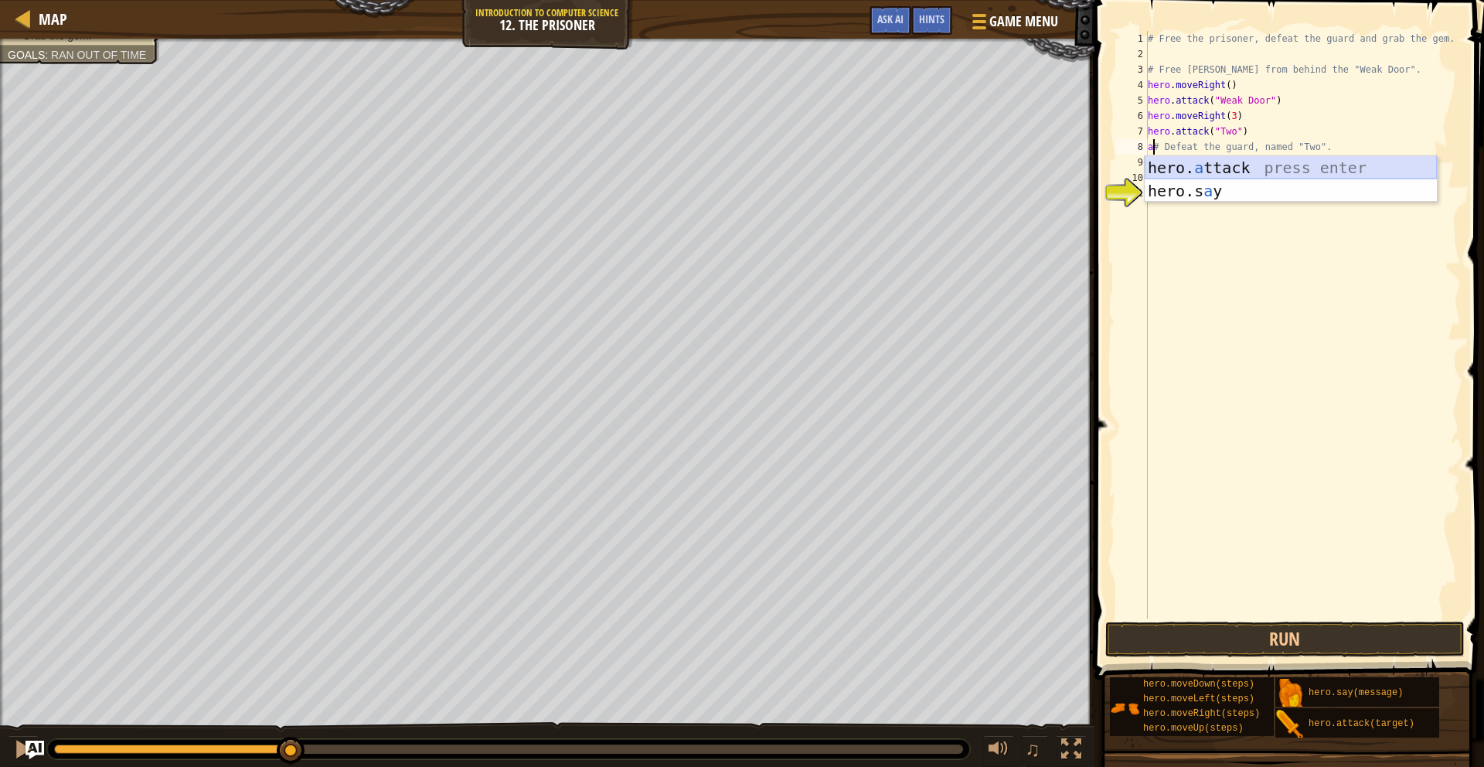
click at [1148, 164] on div "hero. a ttack press enter hero.s a y press enter" at bounding box center [1291, 202] width 292 height 93
type textarea "hero.attack("Two")# Defeat the guard, named "Two"."
click at [1158, 168] on div "# Free the prisoner, defeat the guard and grab the gem. # Free [PERSON_NAME] fr…" at bounding box center [1303, 340] width 316 height 618
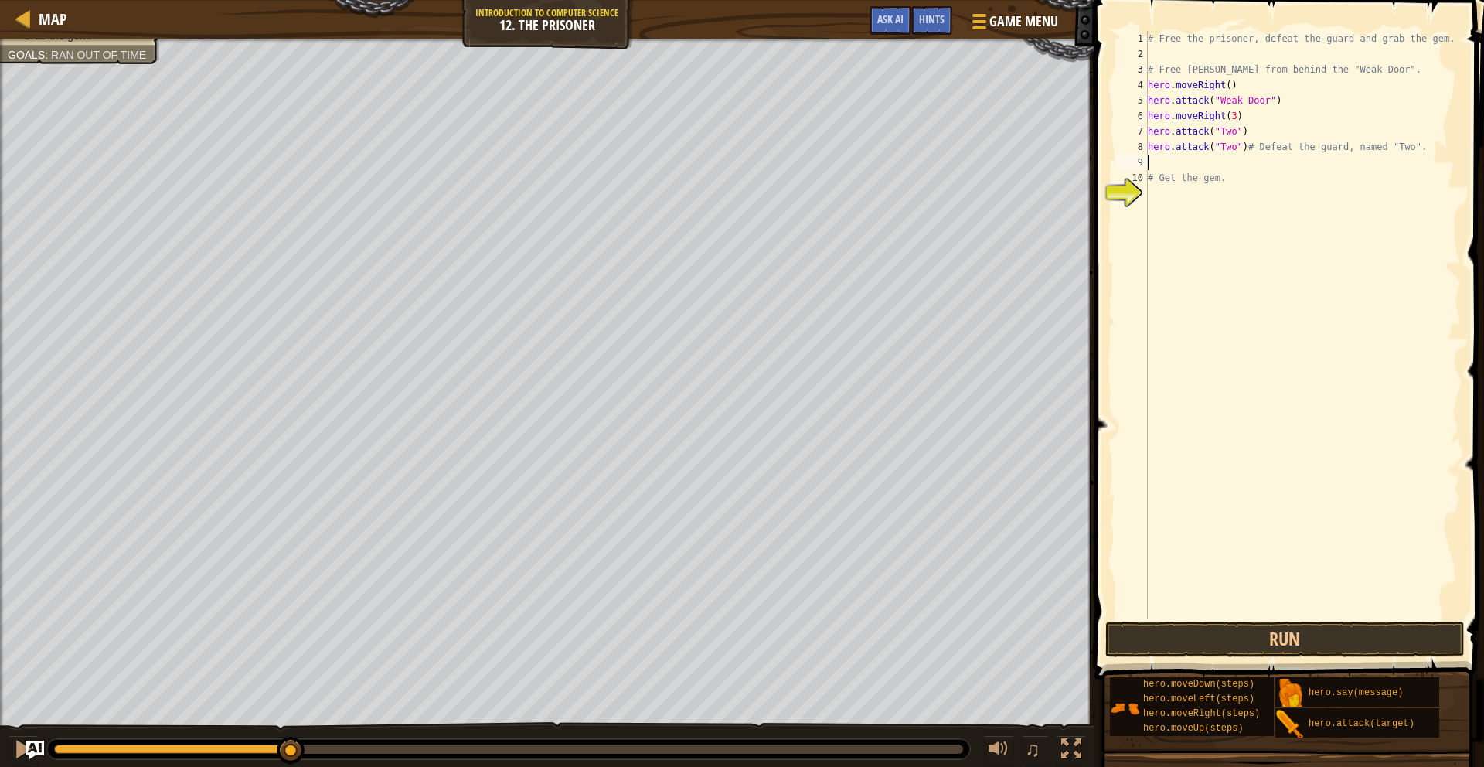
type textarea "m"
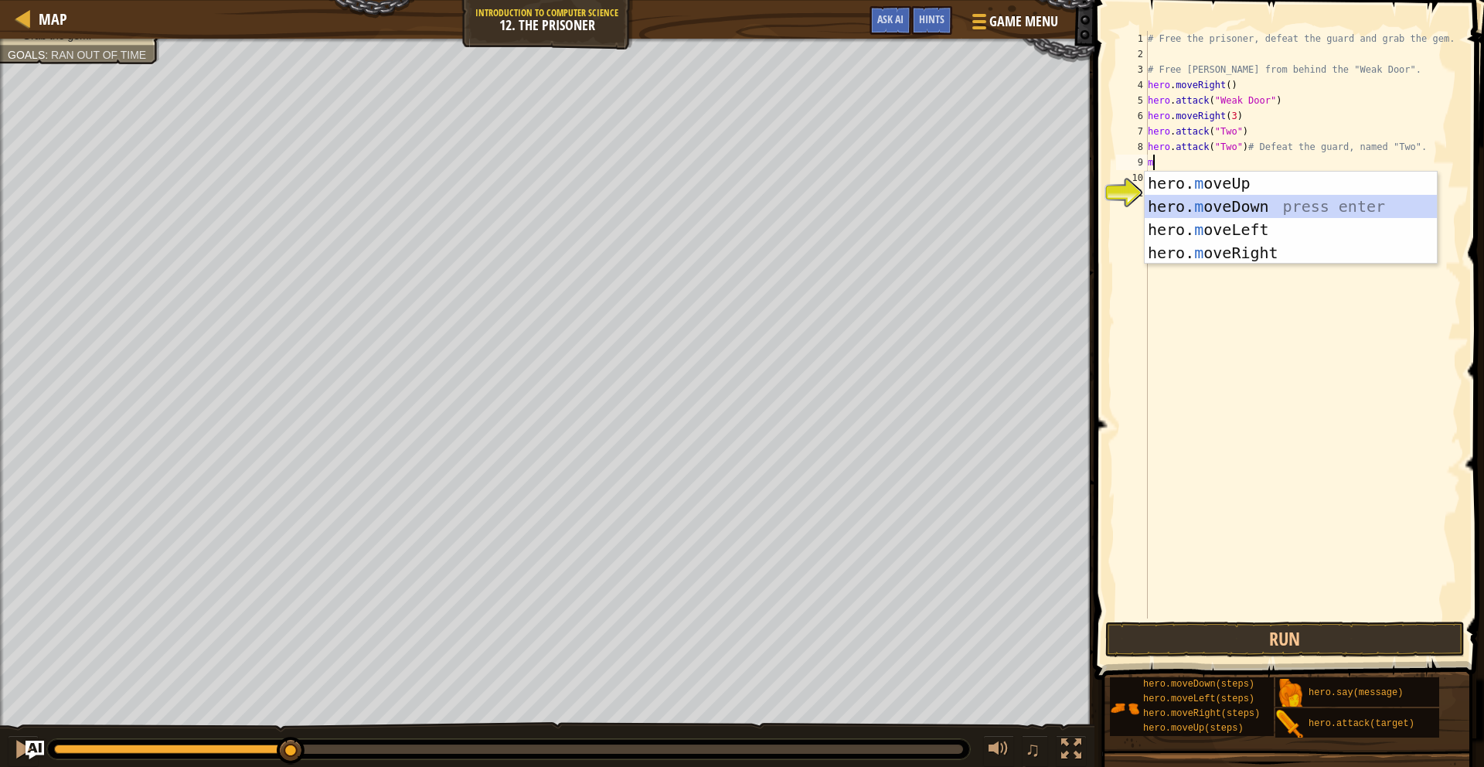
click at [1217, 202] on div "hero. m oveUp press enter hero. m oveDown press enter hero. m oveLeft press ent…" at bounding box center [1291, 241] width 292 height 139
type textarea "m"
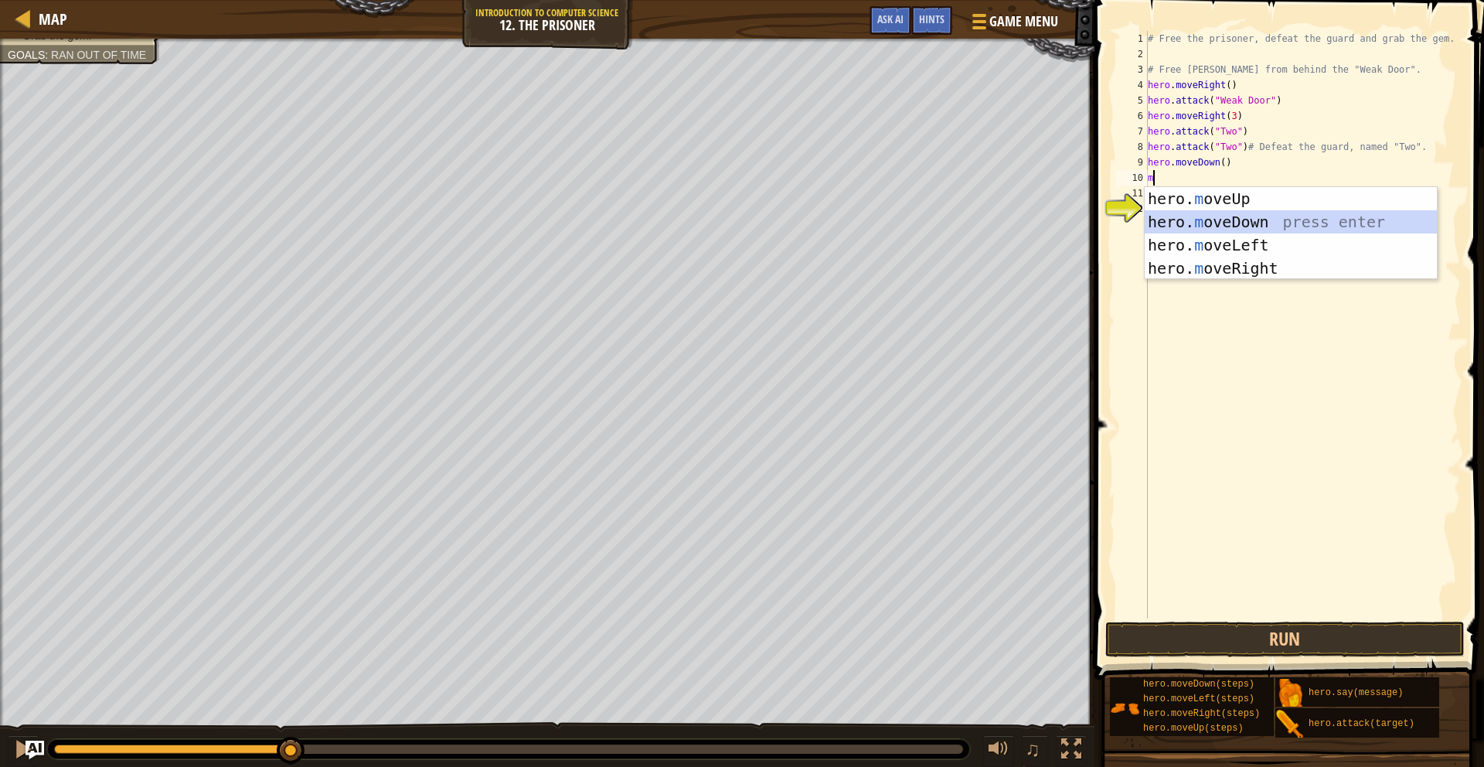
click at [1218, 217] on div "hero. m oveUp press enter hero. m oveDown press enter hero. m oveLeft press ent…" at bounding box center [1291, 256] width 292 height 139
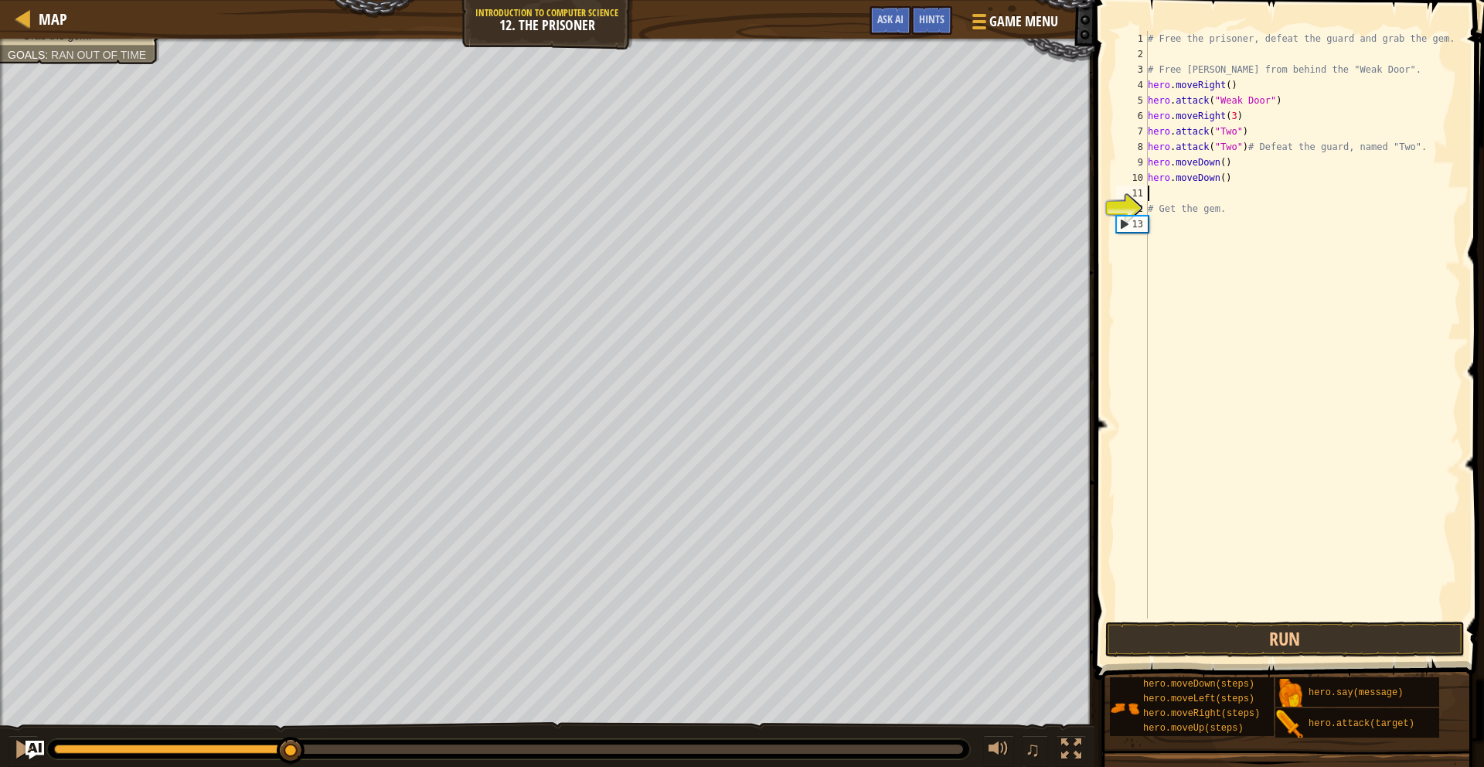
type textarea "m"
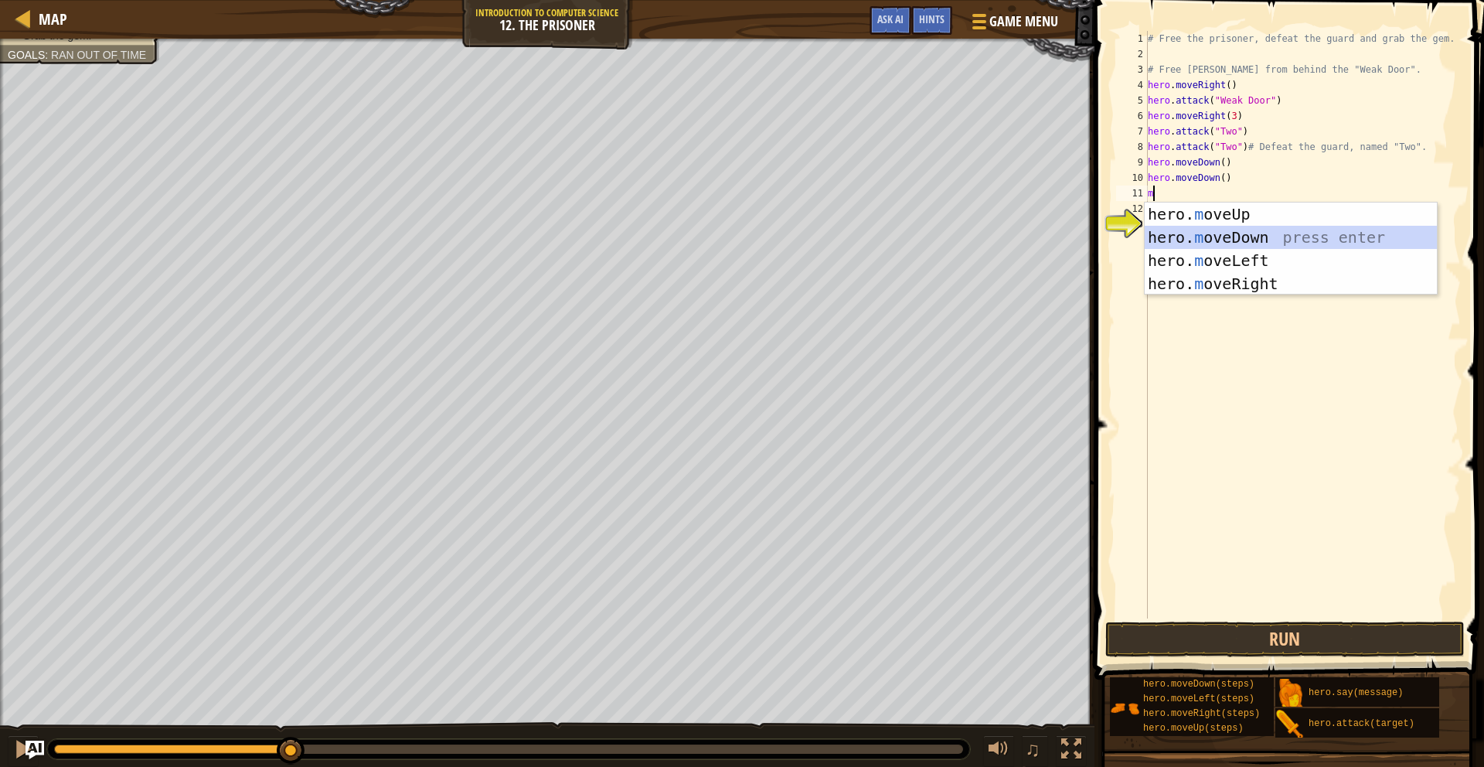
click at [1216, 231] on div "hero. m oveUp press enter hero. m oveDown press enter hero. m oveLeft press ent…" at bounding box center [1291, 271] width 292 height 139
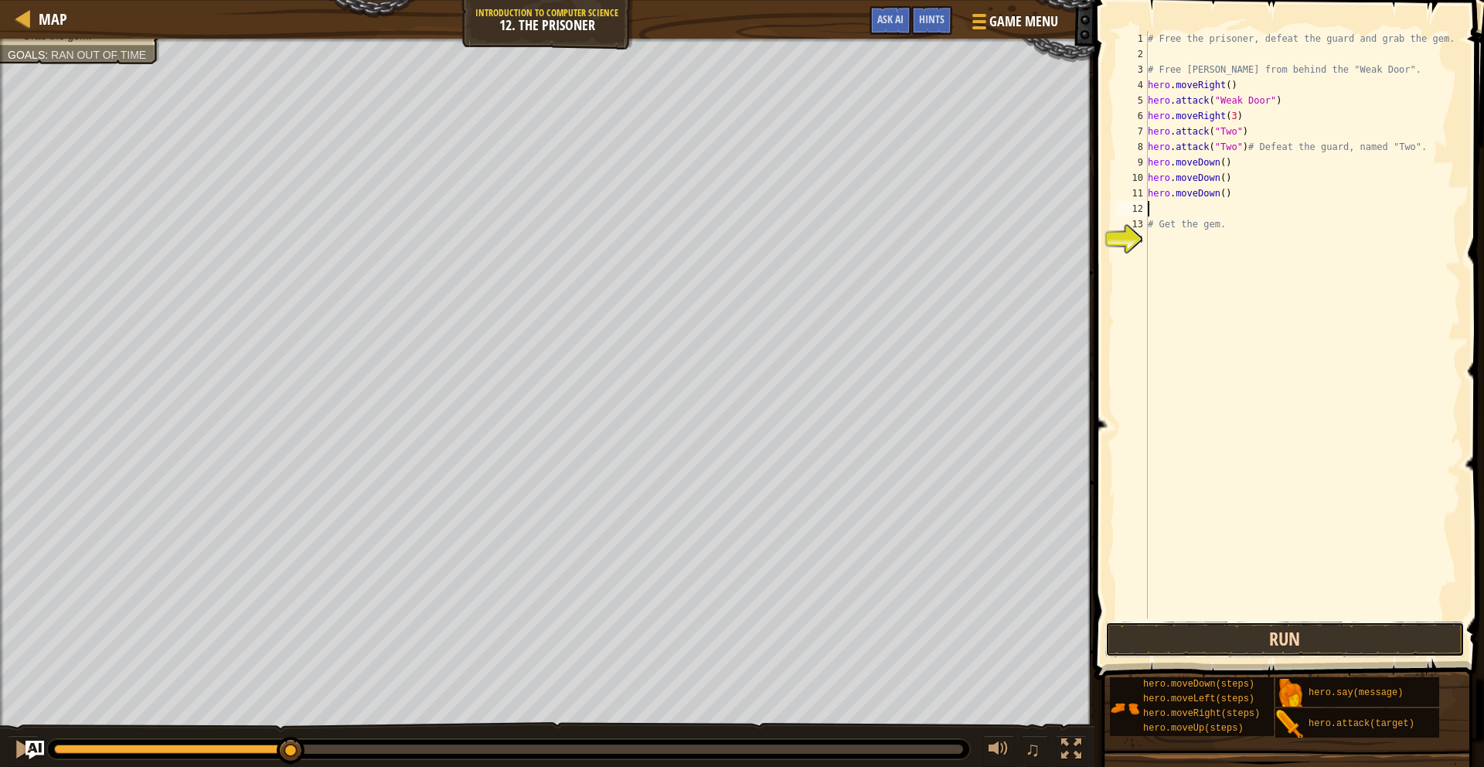
click at [1227, 653] on button "Run" at bounding box center [1285, 639] width 360 height 36
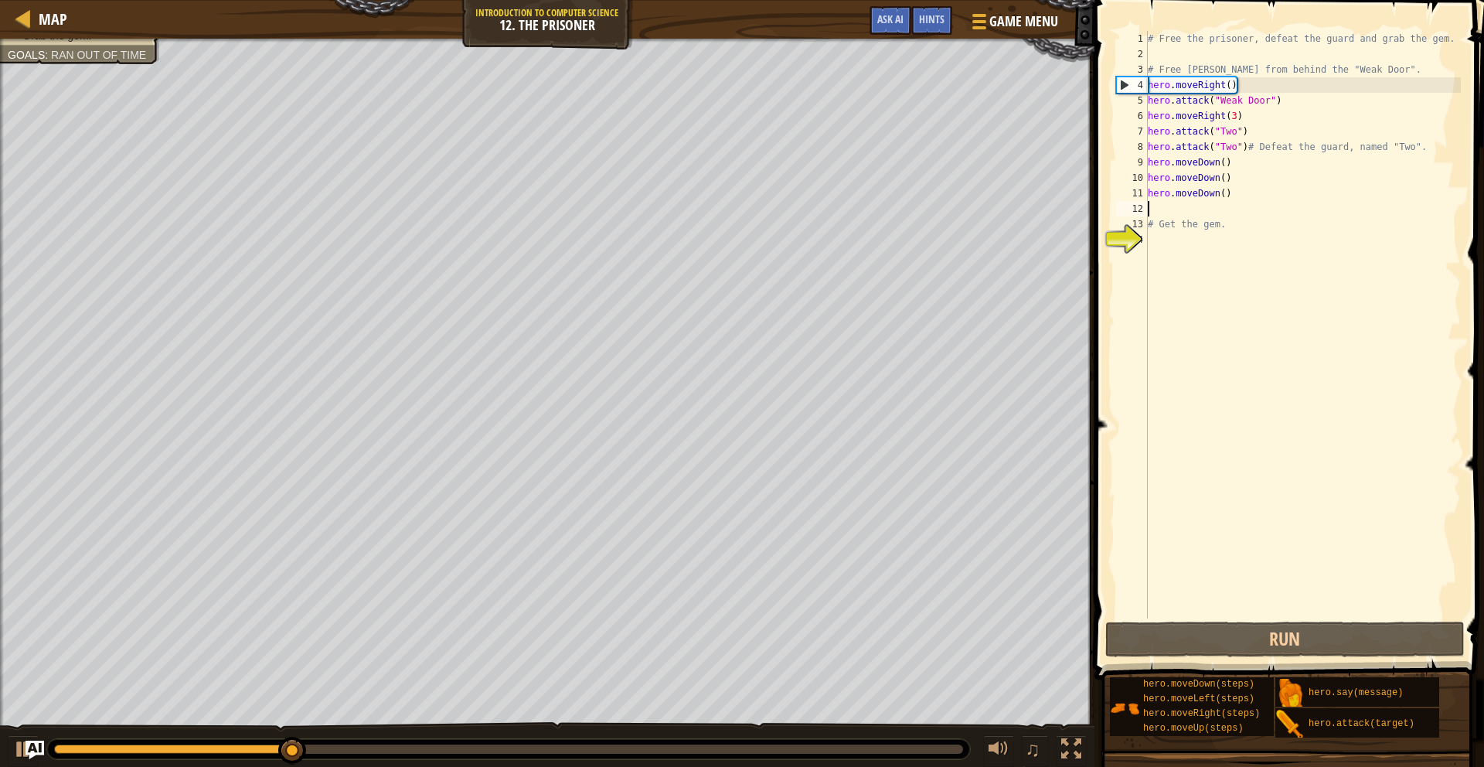
type textarea "m"
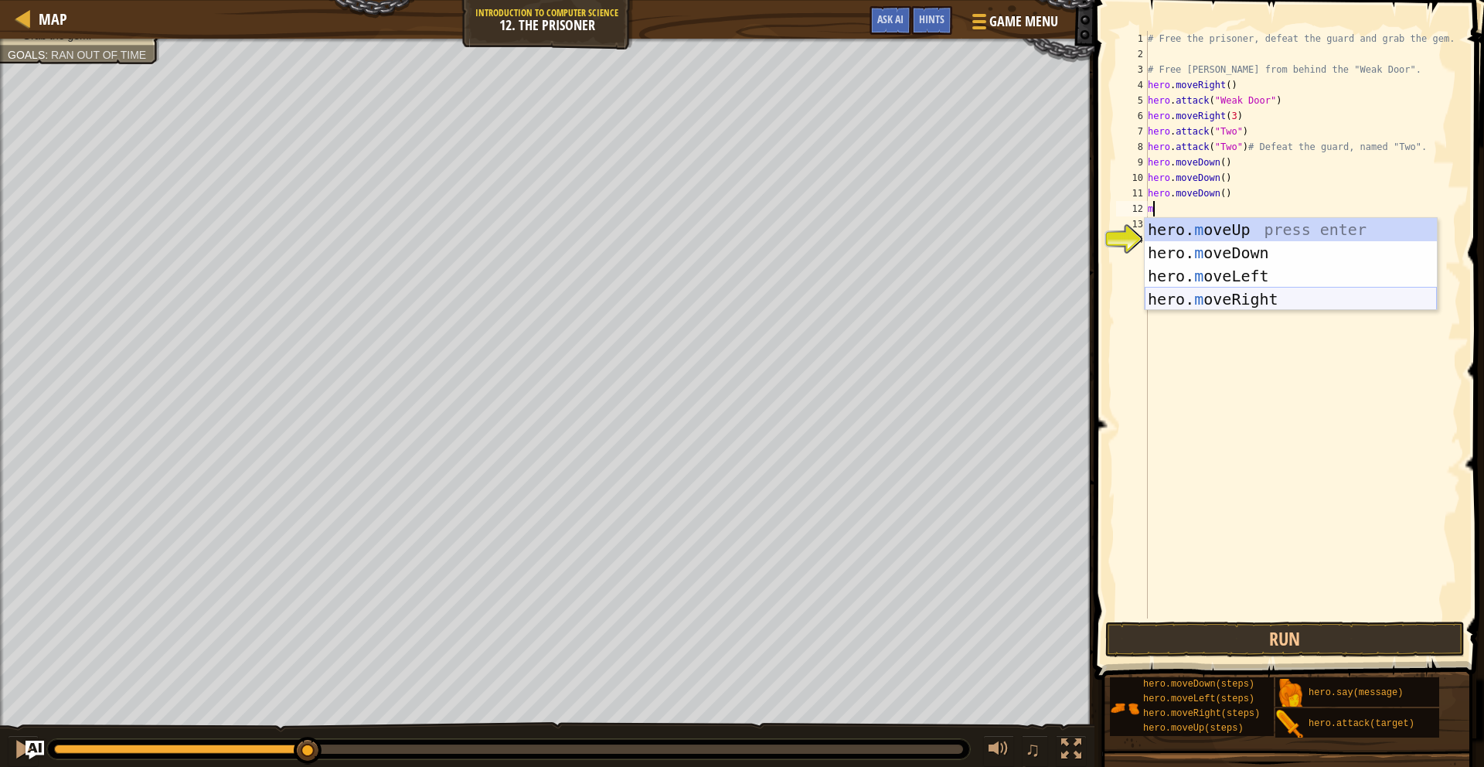
click at [1206, 307] on div "hero. m oveUp press enter hero. m oveDown press enter hero. m oveLeft press ent…" at bounding box center [1291, 287] width 292 height 139
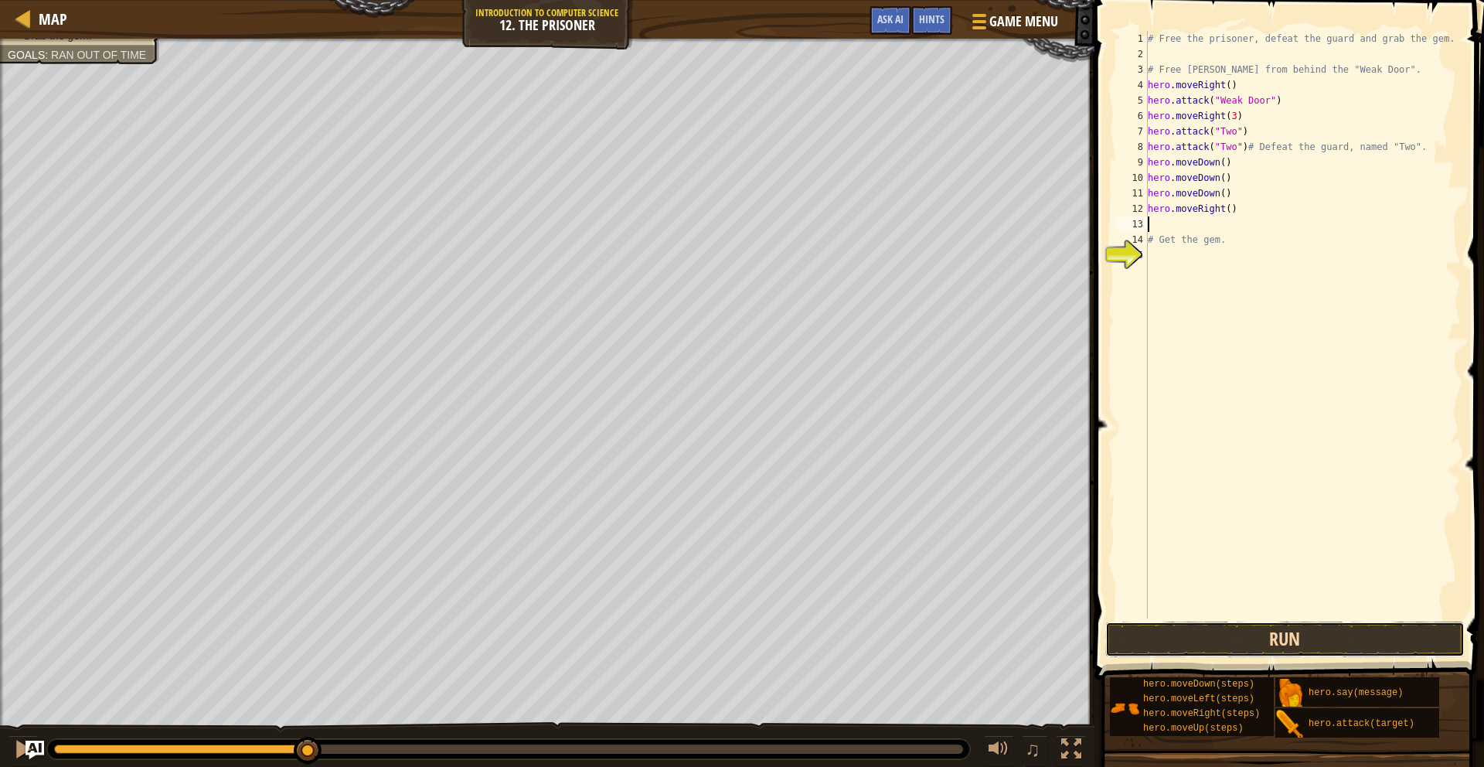
click at [1223, 634] on button "Run" at bounding box center [1285, 639] width 360 height 36
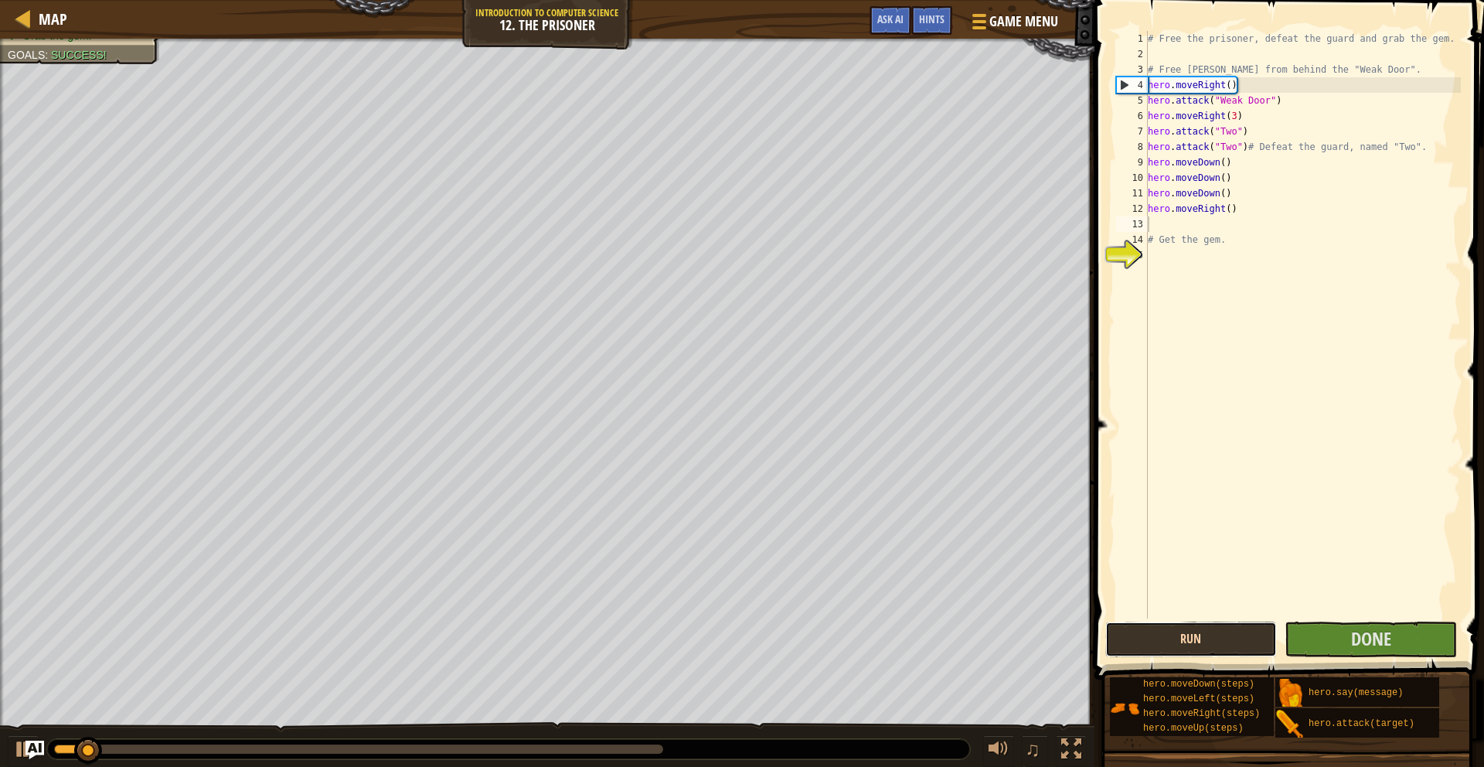
click at [1223, 634] on button "Run" at bounding box center [1191, 639] width 172 height 36
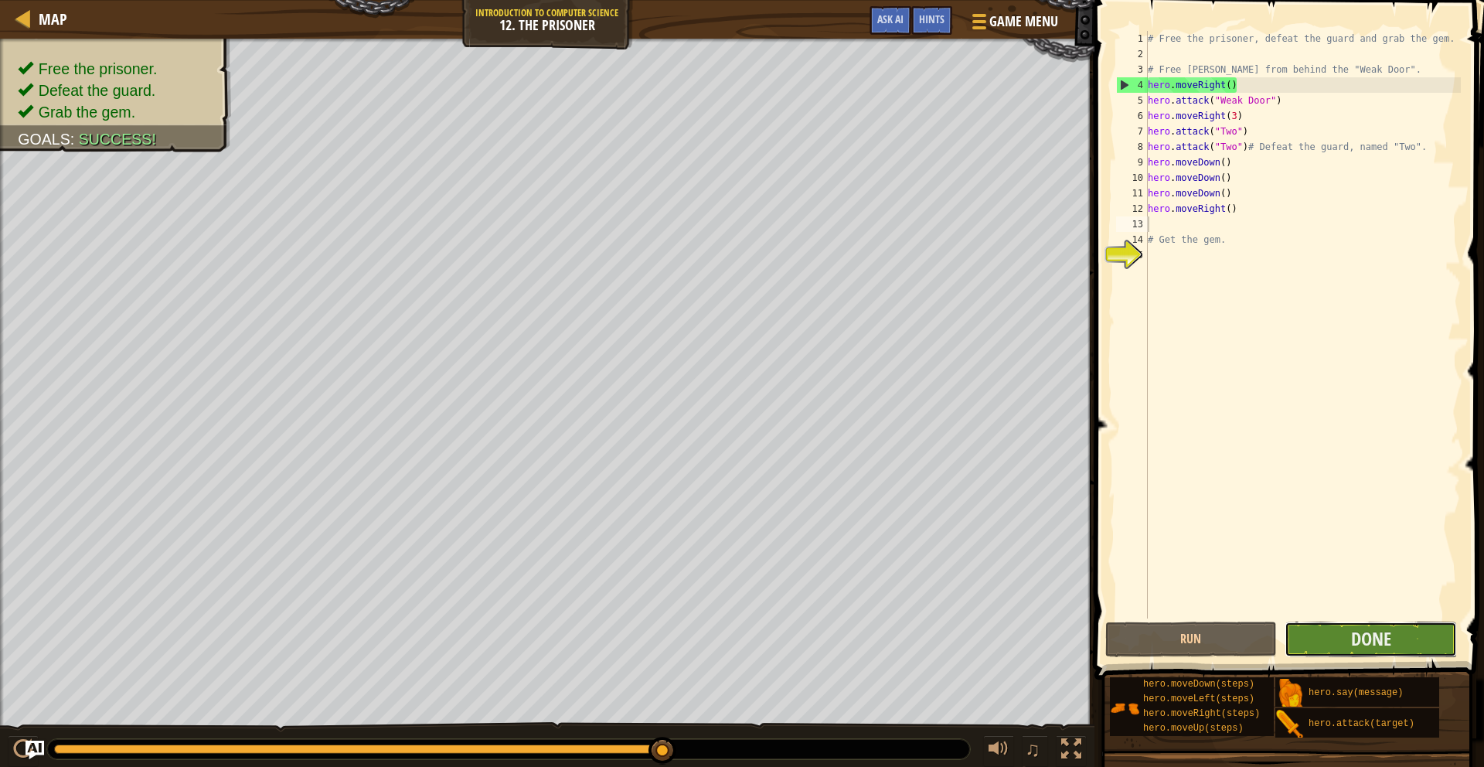
click at [1348, 627] on button "Done" at bounding box center [1370, 639] width 172 height 36
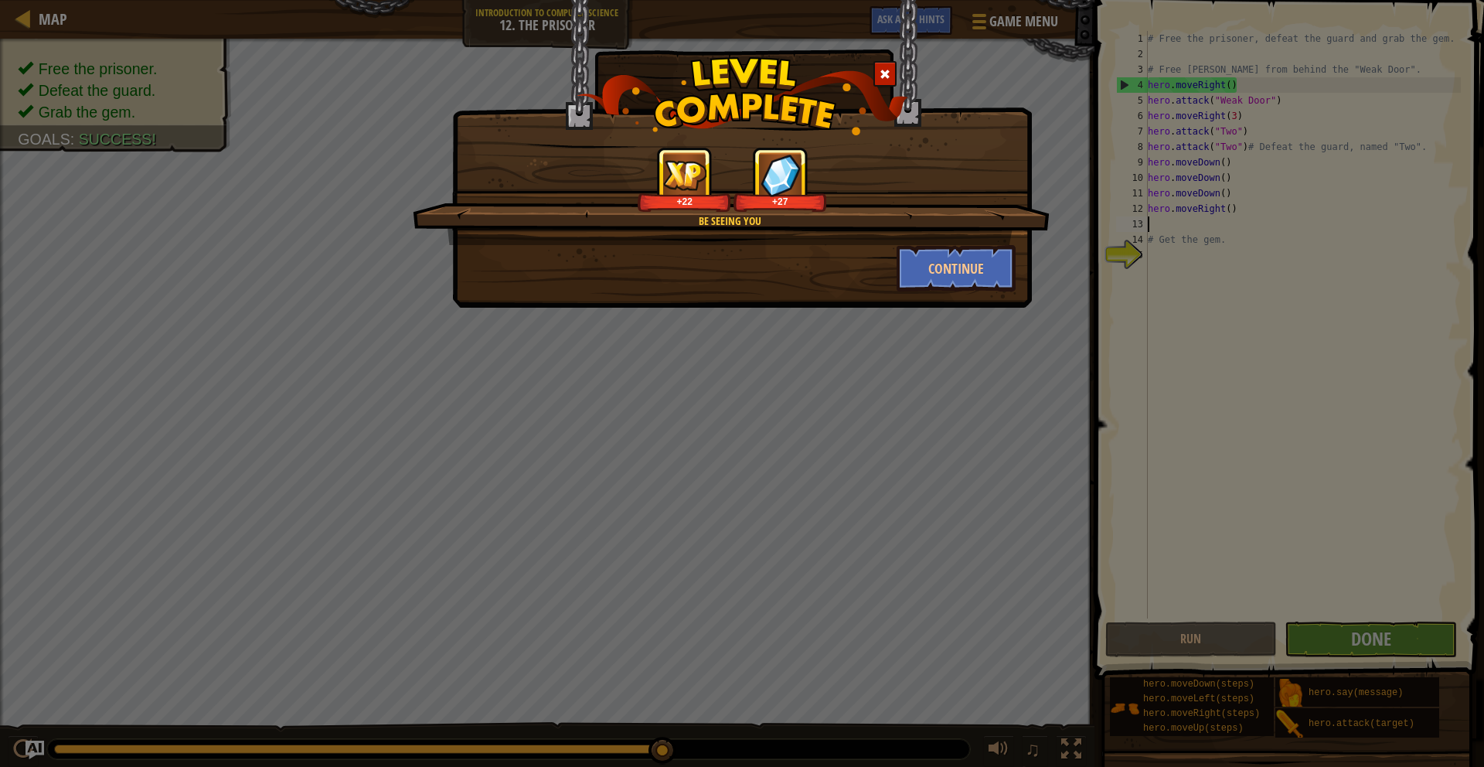
click at [1417, 636] on div "Be Seeing You +22 +27 Continue" at bounding box center [742, 383] width 1484 height 767
click at [1022, 272] on div "Continue" at bounding box center [956, 268] width 143 height 46
click at [978, 257] on button "Continue" at bounding box center [956, 268] width 120 height 46
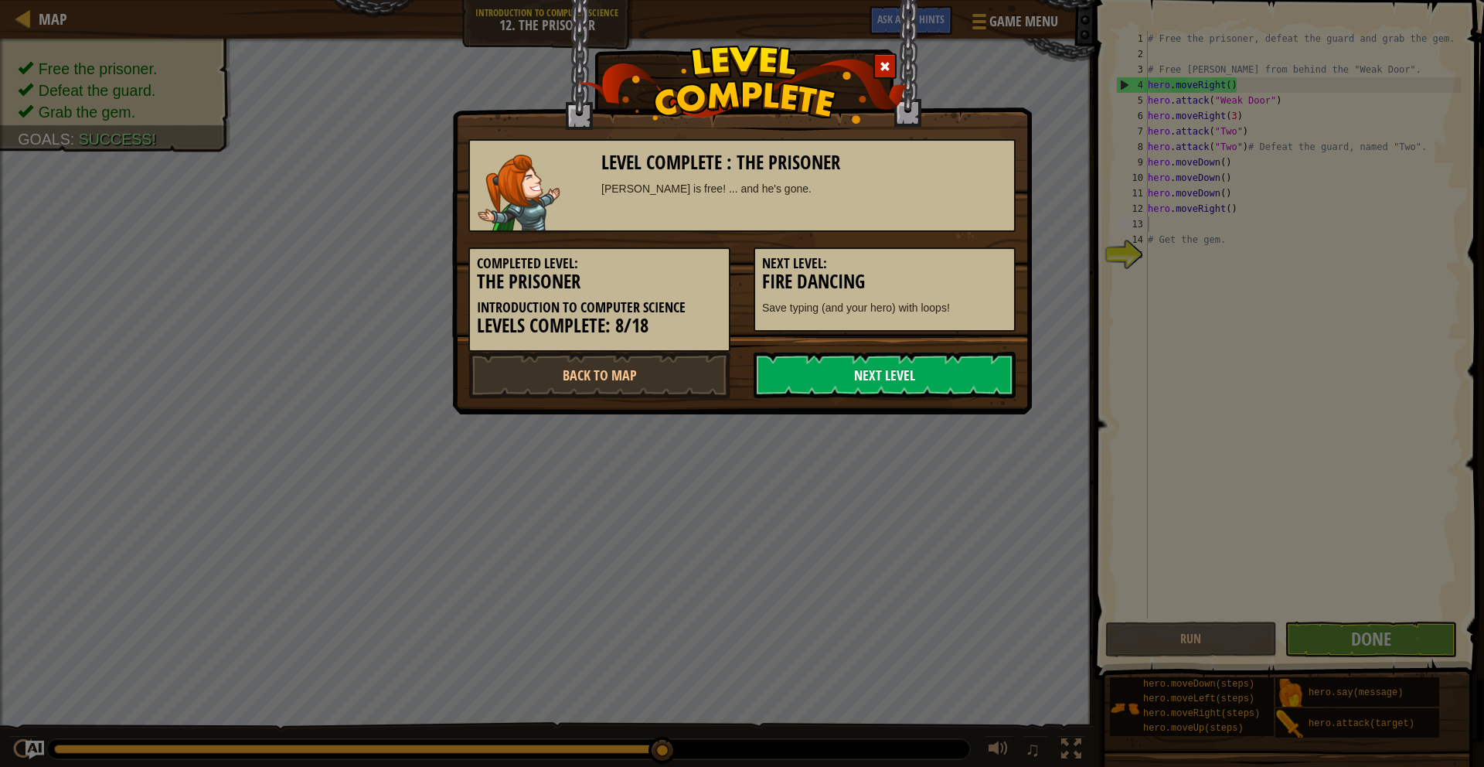
click at [972, 385] on link "Next Level" at bounding box center [885, 375] width 262 height 46
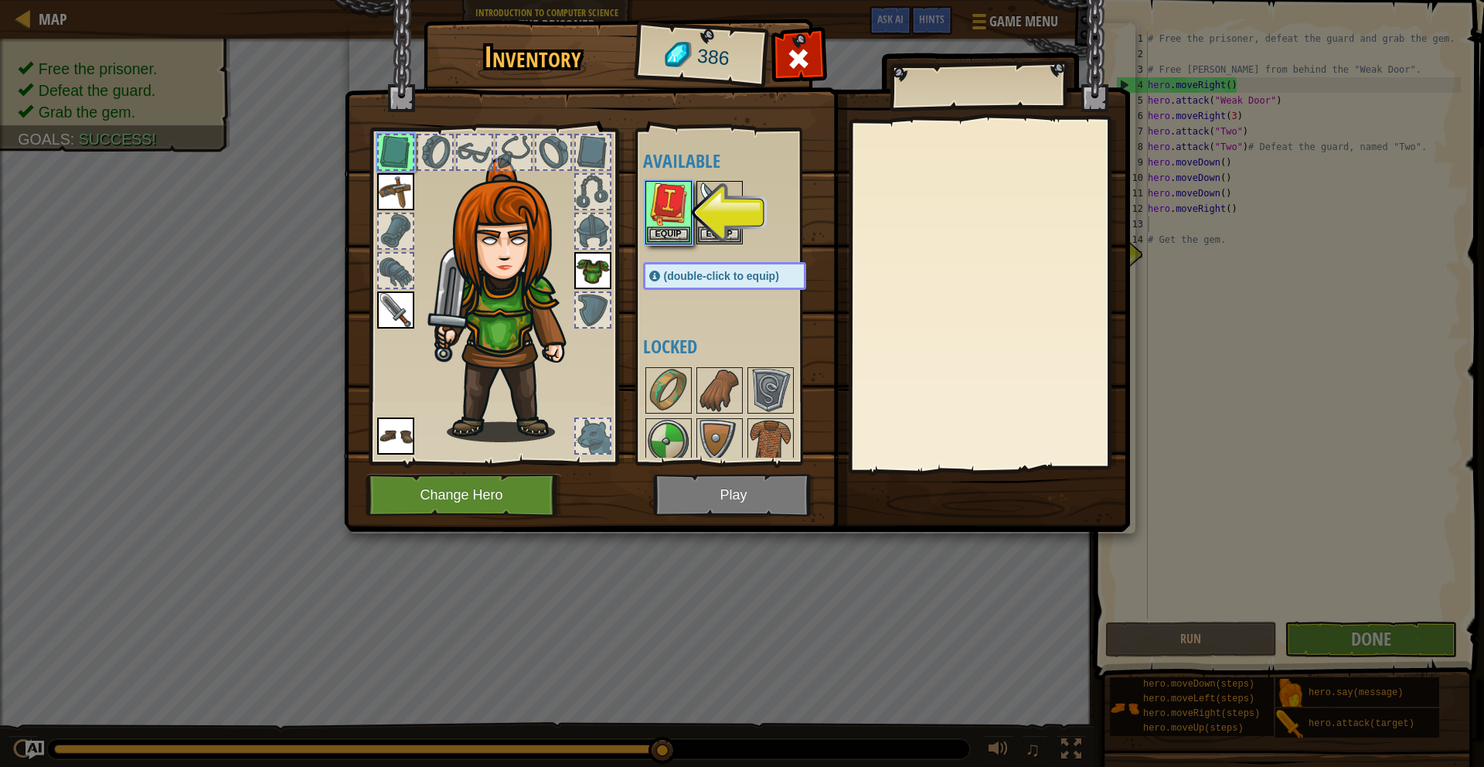
drag, startPoint x: 666, startPoint y: 472, endPoint x: 693, endPoint y: 501, distance: 39.4
click at [691, 498] on img at bounding box center [737, 251] width 786 height 561
click at [693, 501] on img at bounding box center [737, 251] width 786 height 561
click at [673, 237] on button "Equip" at bounding box center [668, 234] width 43 height 16
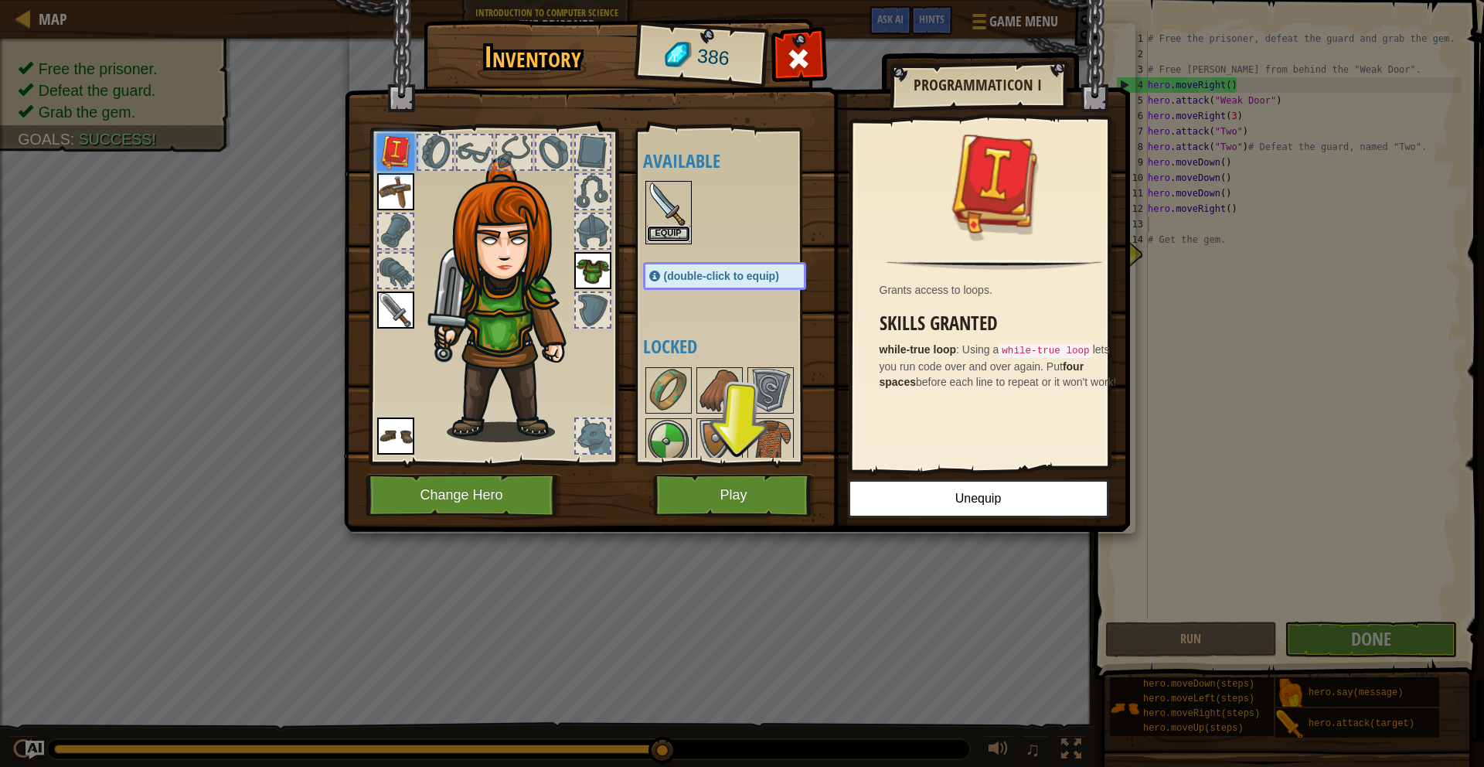
click at [674, 240] on button "Equip" at bounding box center [668, 234] width 43 height 16
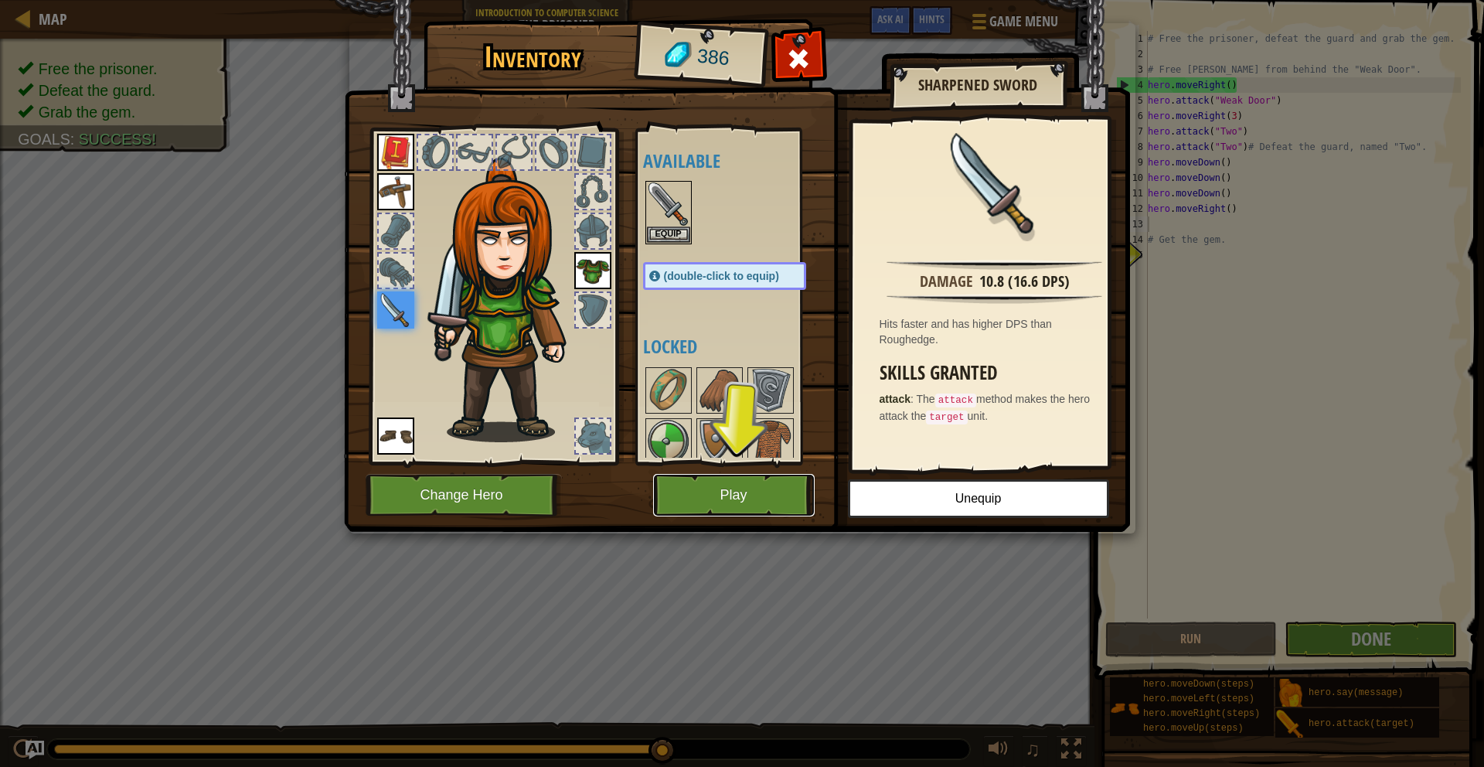
click at [693, 481] on button "Play" at bounding box center [734, 495] width 162 height 43
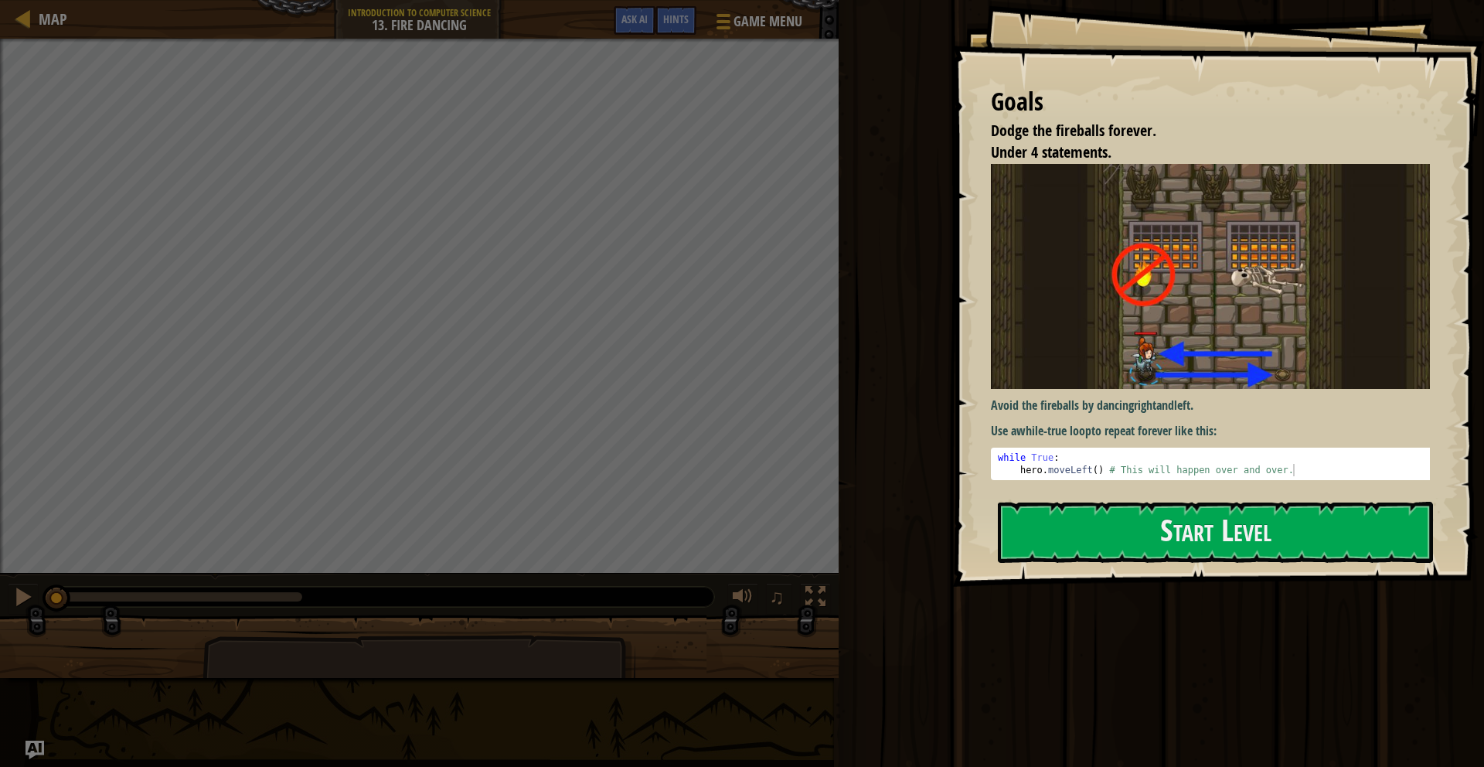
click at [1072, 570] on div "Goals Dodge the fireballs forever. Under 4 statements. Avoid the fireballs by d…" at bounding box center [1218, 293] width 532 height 587
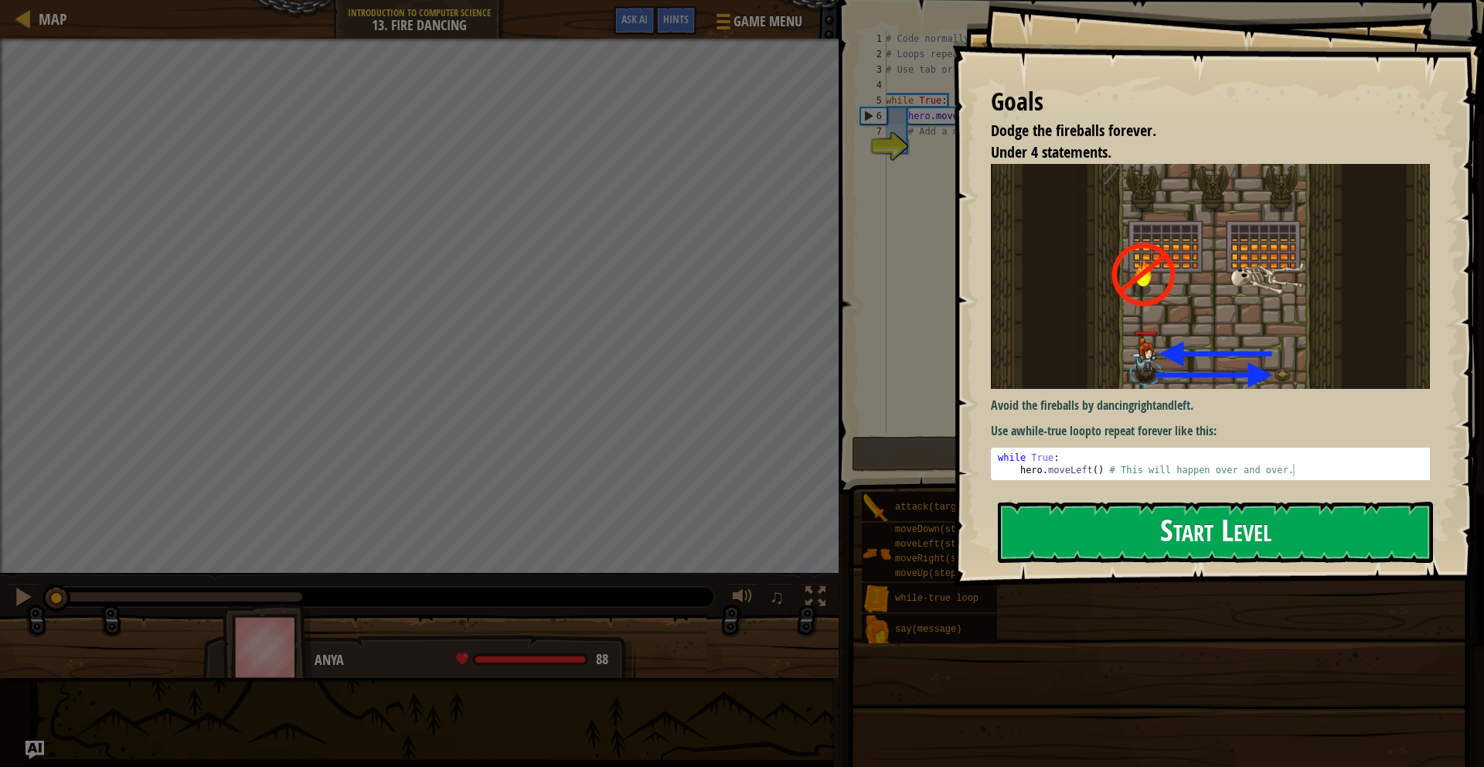
drag, startPoint x: 1062, startPoint y: 540, endPoint x: 1072, endPoint y: 540, distance: 10.0
click at [1063, 538] on button "Start Level" at bounding box center [1215, 532] width 435 height 61
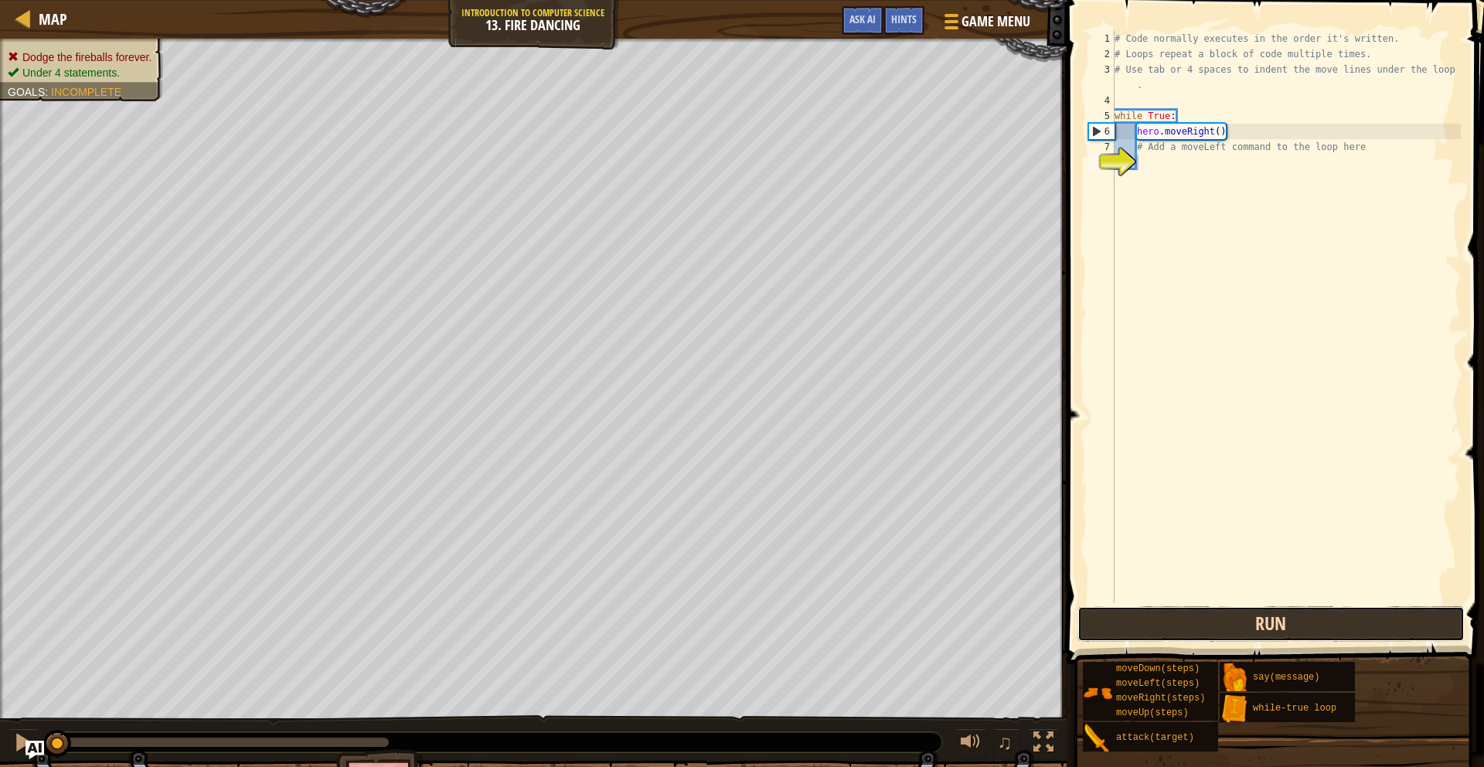
click at [1216, 627] on button "Run" at bounding box center [1270, 624] width 387 height 36
